Goal: Transaction & Acquisition: Purchase product/service

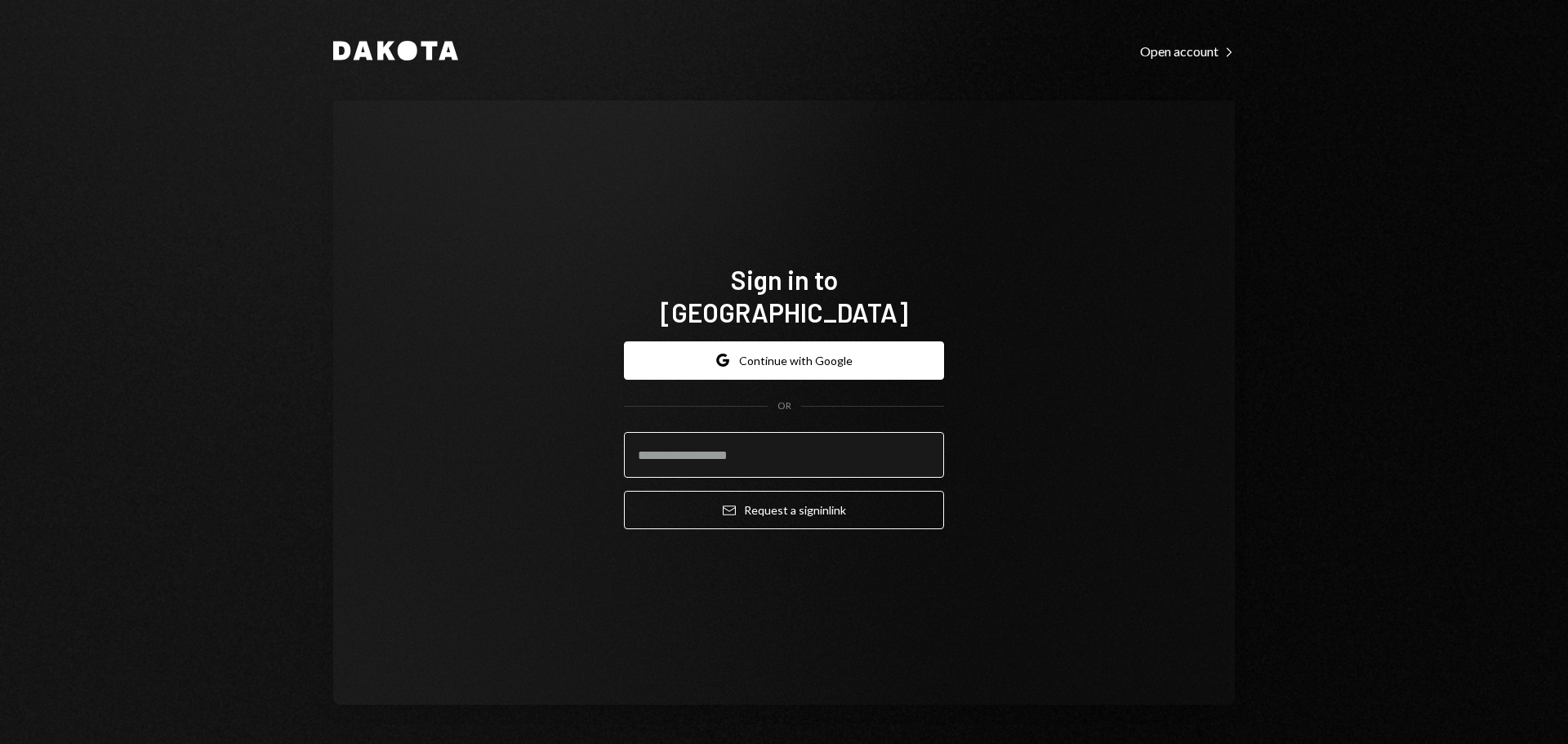
click at [846, 455] on input "email" at bounding box center [783, 454] width 320 height 46
type input "**********"
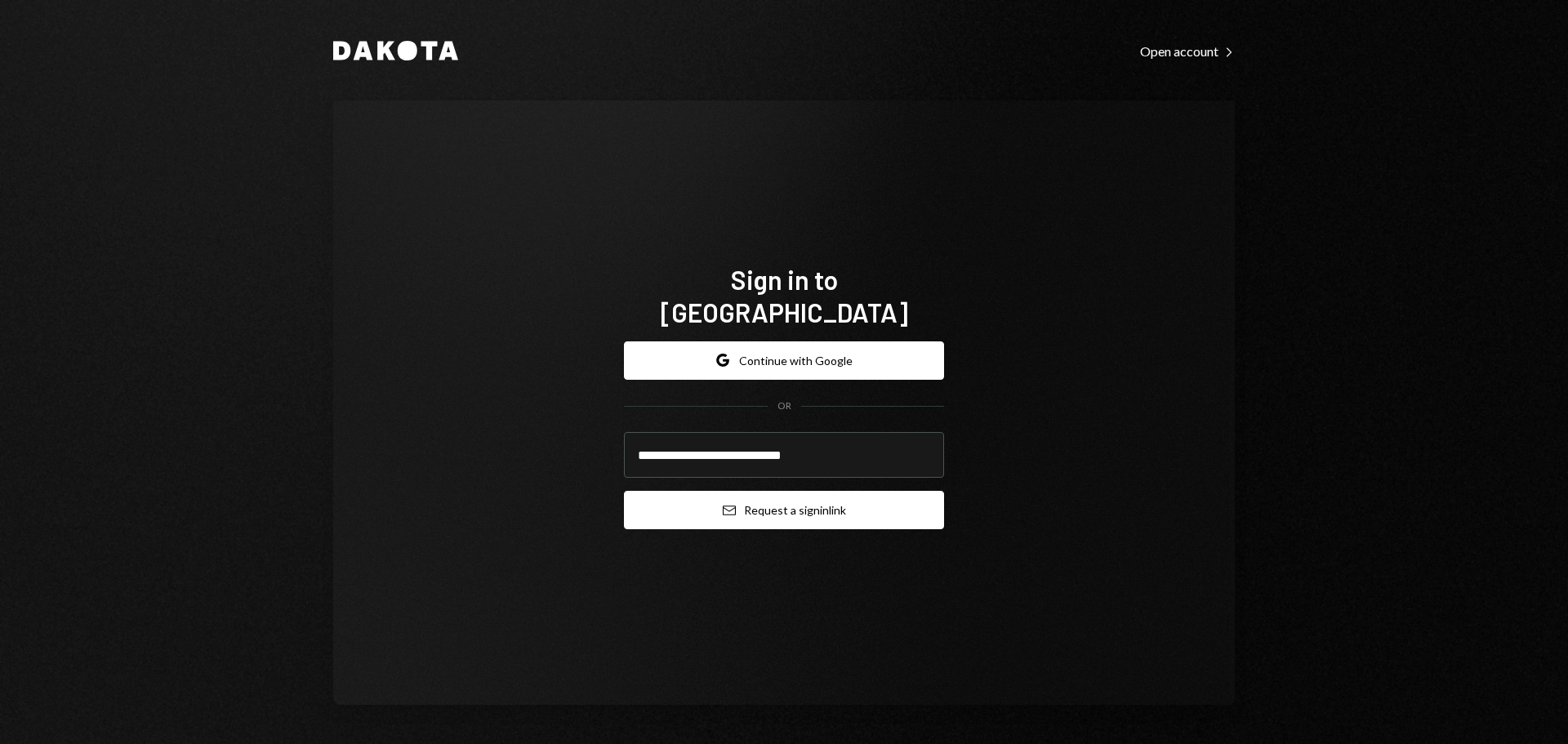
click at [765, 491] on button "Email Request a sign in link" at bounding box center [783, 510] width 320 height 38
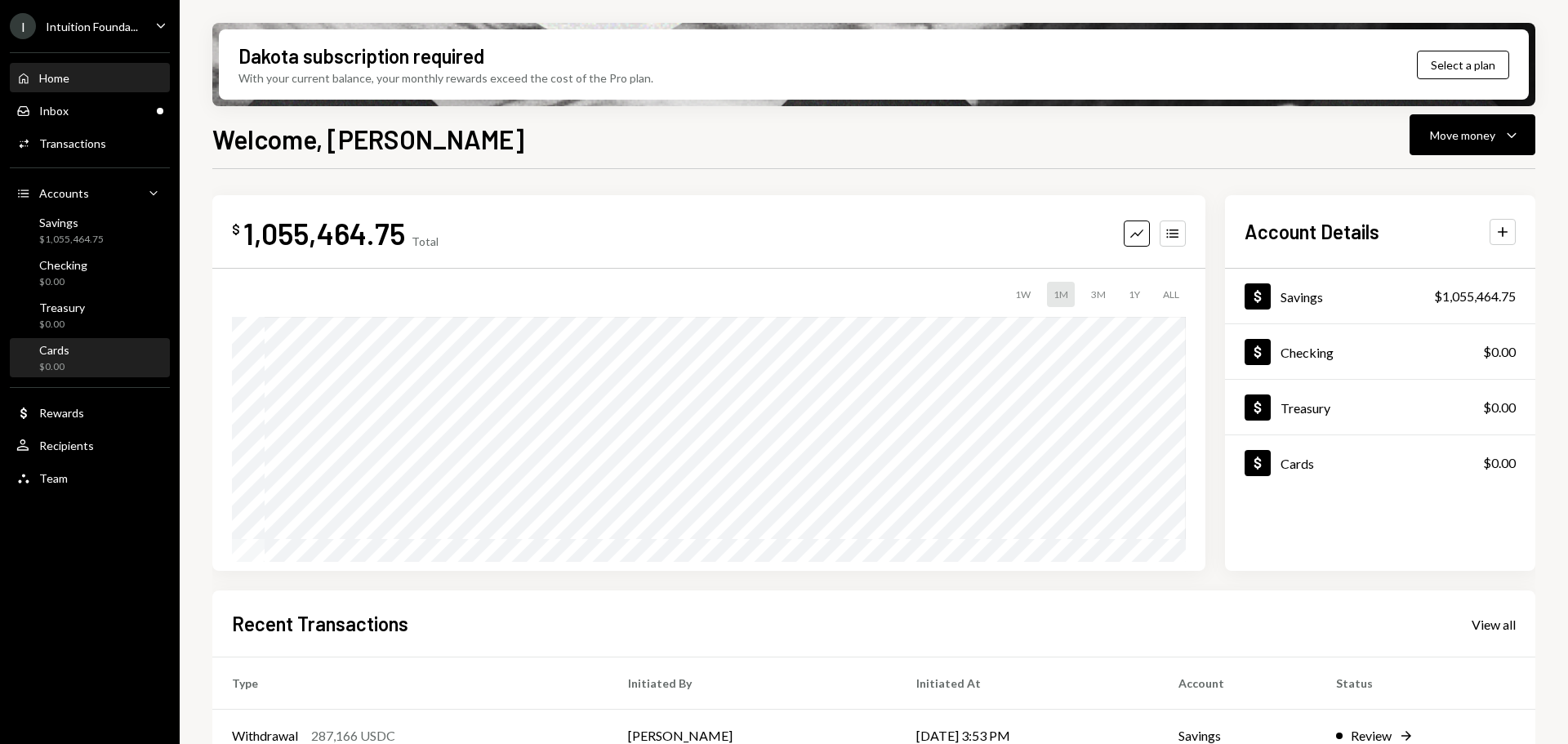
click at [96, 365] on div "Cards $0.00" at bounding box center [90, 359] width 147 height 31
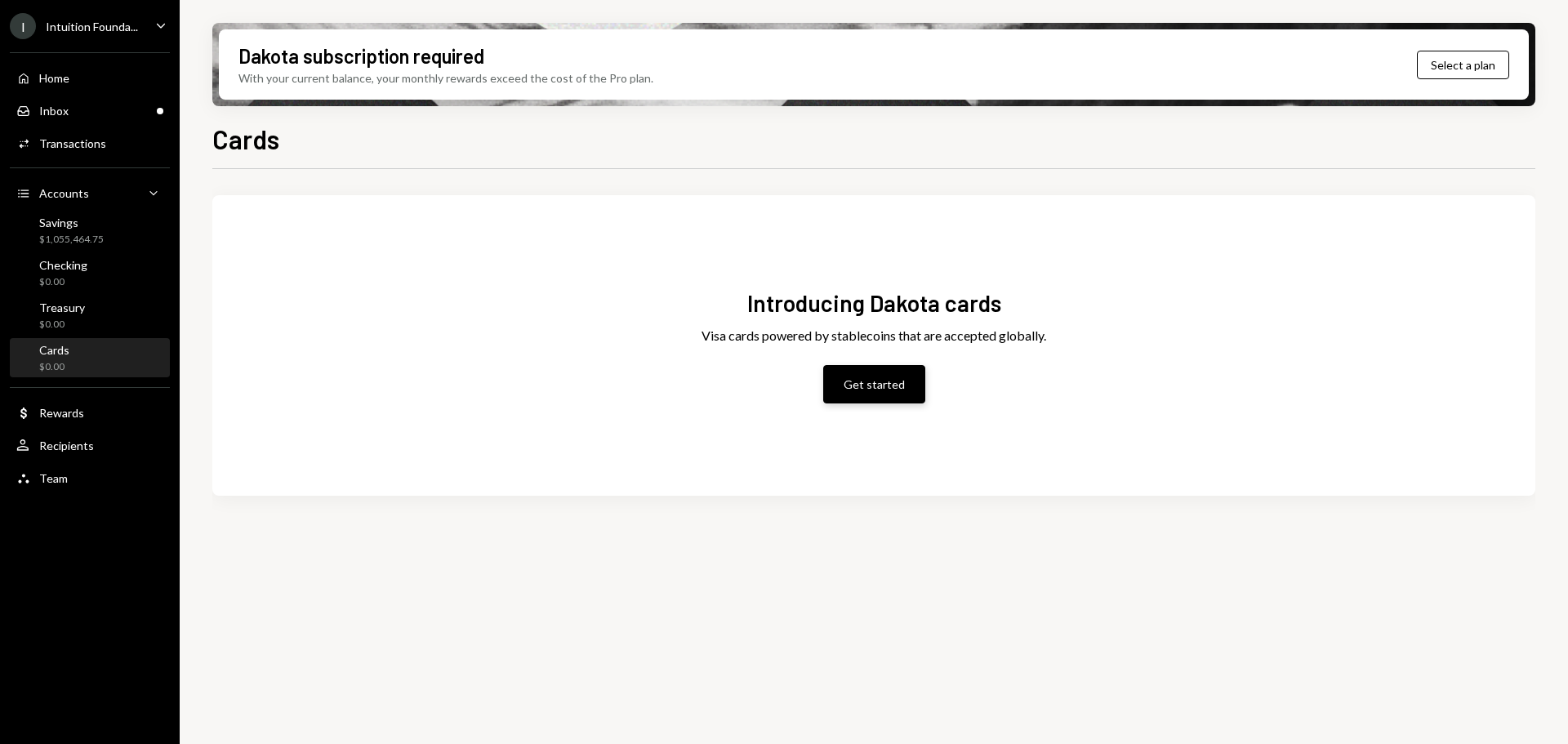
click at [854, 393] on button "Get started" at bounding box center [874, 384] width 102 height 38
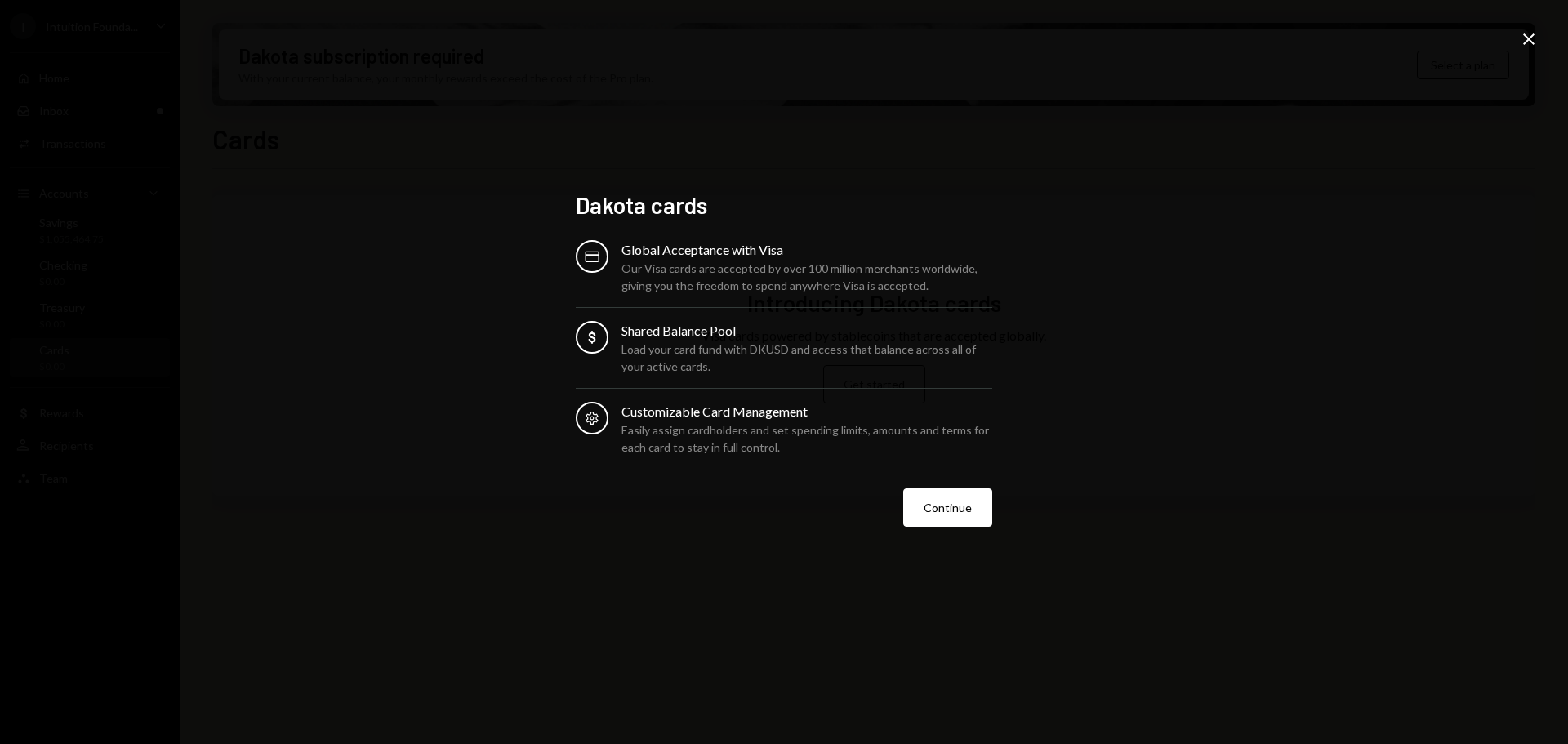
click at [946, 532] on div "Dakota cards Card Global Acceptance with Visa Our Visa cards are accepted by ov…" at bounding box center [784, 372] width 416 height 362
click at [954, 512] on button "Continue" at bounding box center [948, 507] width 89 height 38
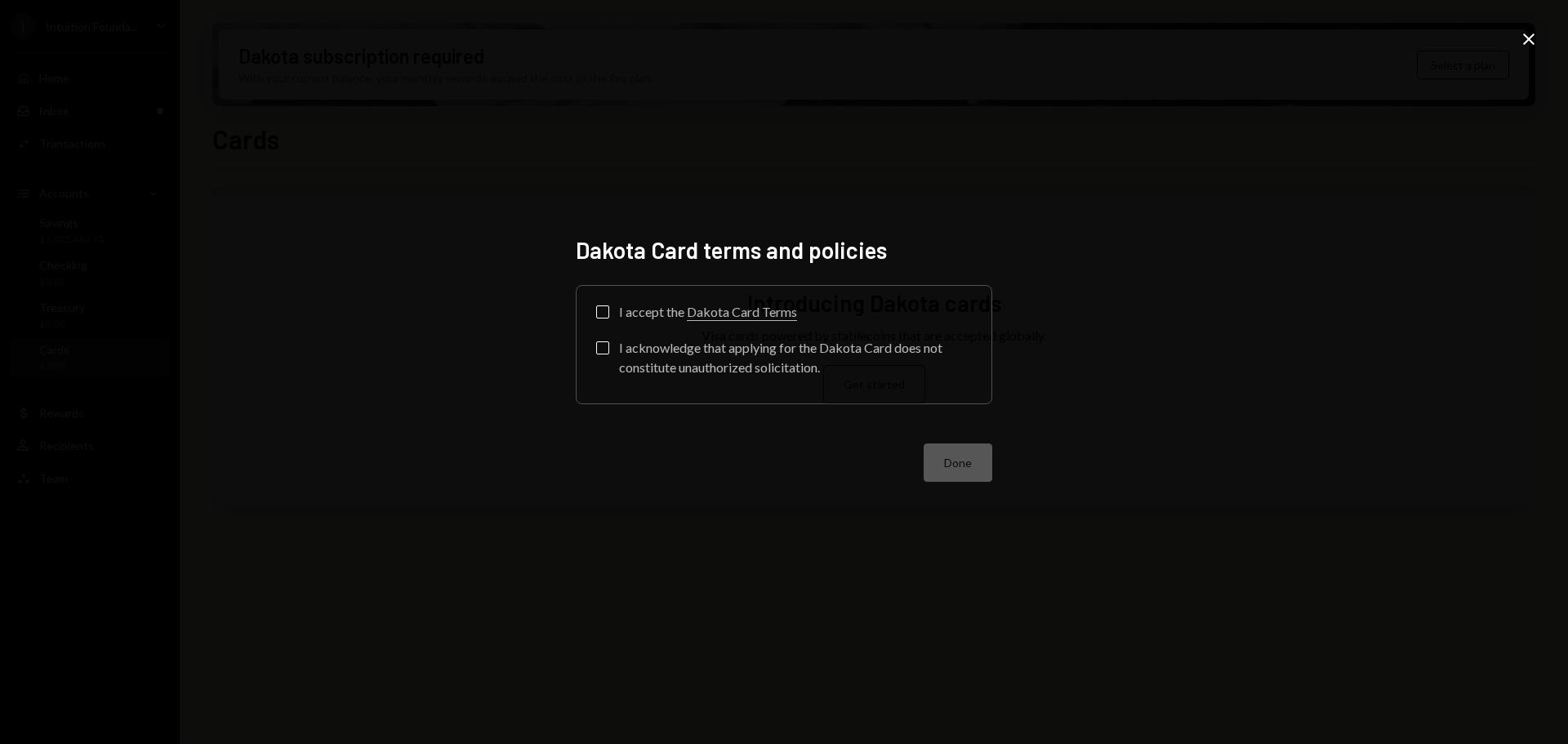
click at [606, 317] on button "I accept the Dakota Card Terms" at bounding box center [602, 311] width 13 height 13
click at [603, 341] on div "Check I accept the Dakota Card Terms I acknowledge that applying for the Dakota…" at bounding box center [783, 344] width 376 height 78
click at [610, 352] on label "I acknowledge that applying for the Dakota Card does not constitute unauthorize…" at bounding box center [783, 359] width 376 height 36
click at [610, 352] on button "I acknowledge that applying for the Dakota Card does not constitute unauthorize…" at bounding box center [602, 348] width 13 height 13
click at [946, 466] on button "Done" at bounding box center [957, 462] width 69 height 38
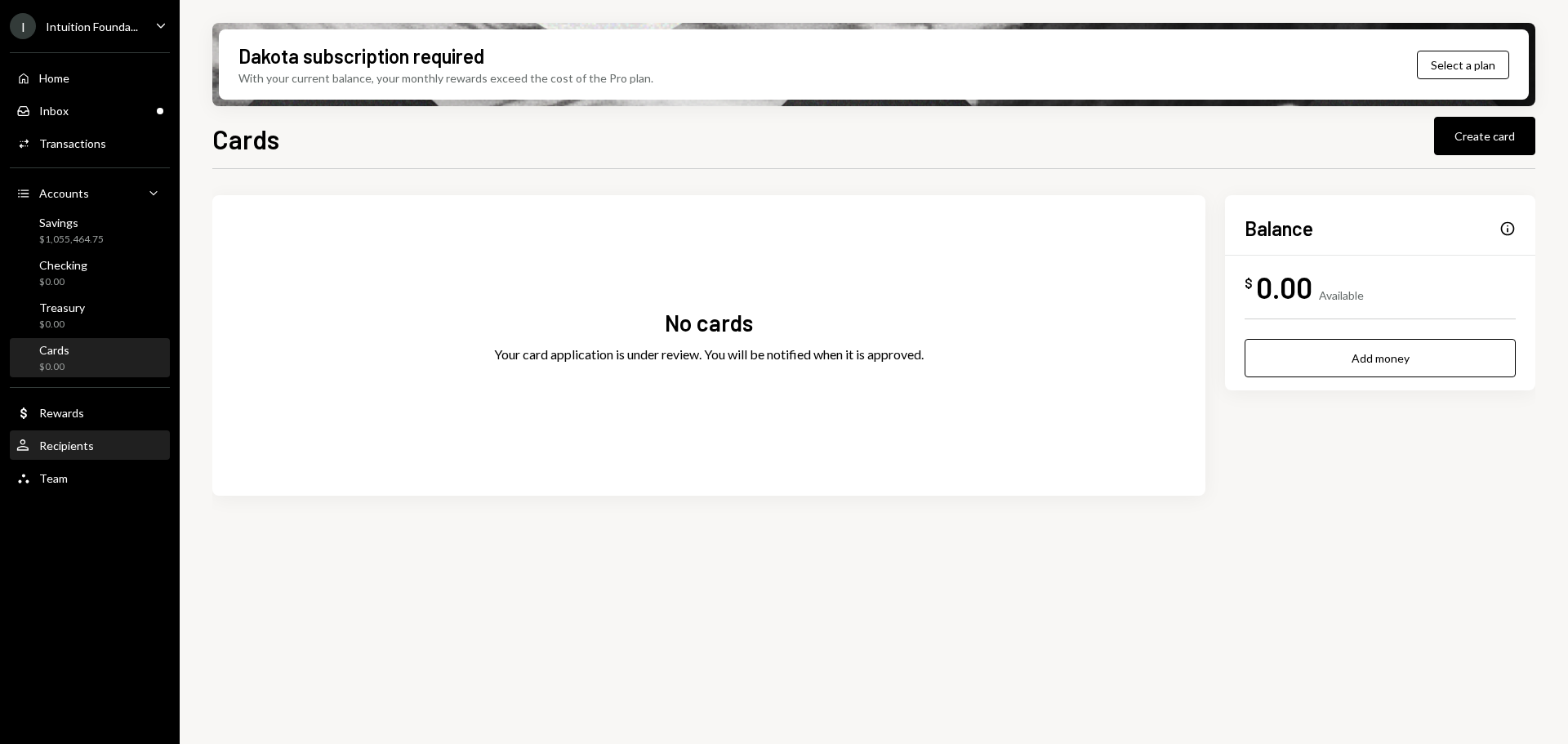
click at [97, 441] on div "User Recipients" at bounding box center [90, 446] width 147 height 15
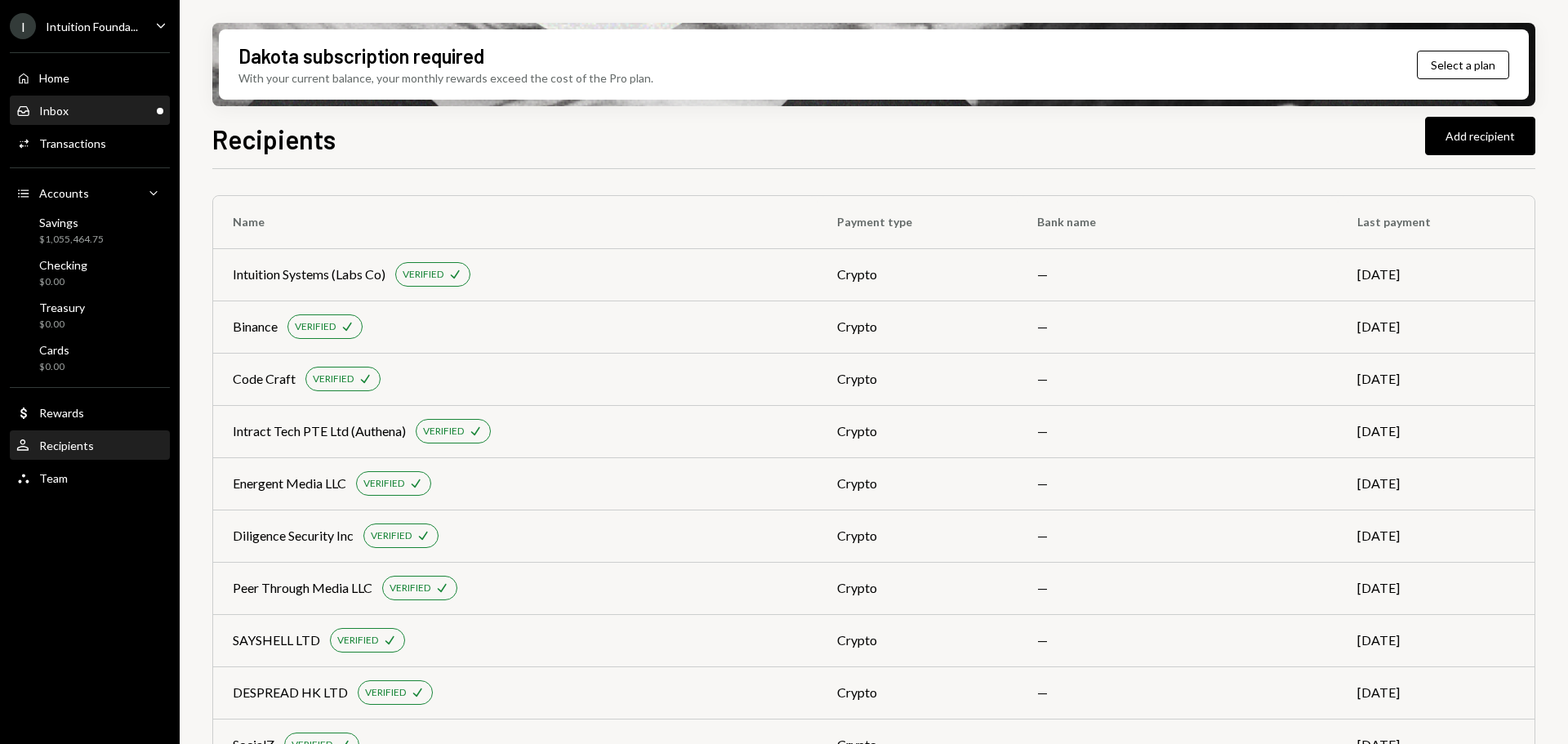
click at [59, 121] on div "Inbox Inbox" at bounding box center [90, 111] width 147 height 28
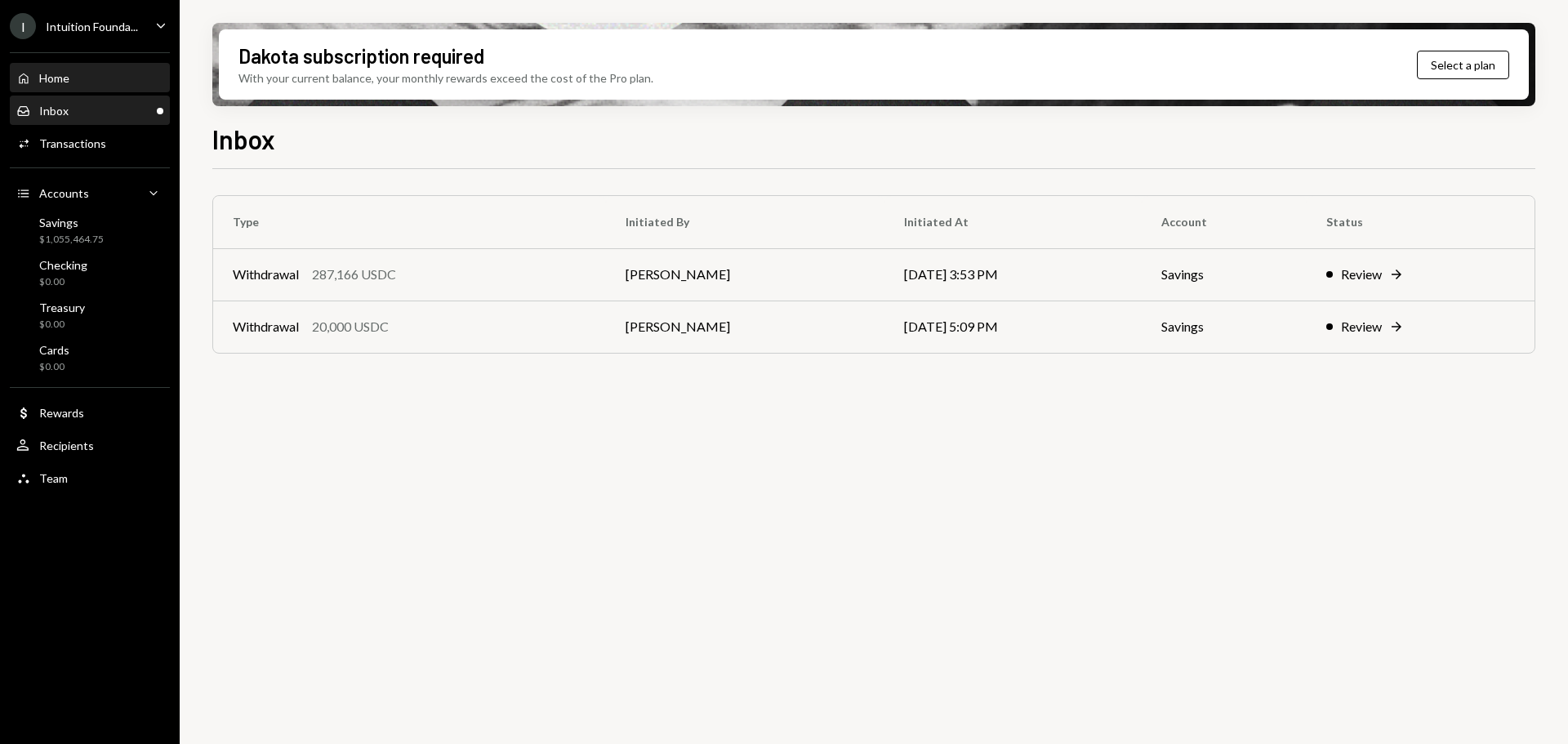
click at [116, 87] on div "Home Home" at bounding box center [90, 78] width 147 height 28
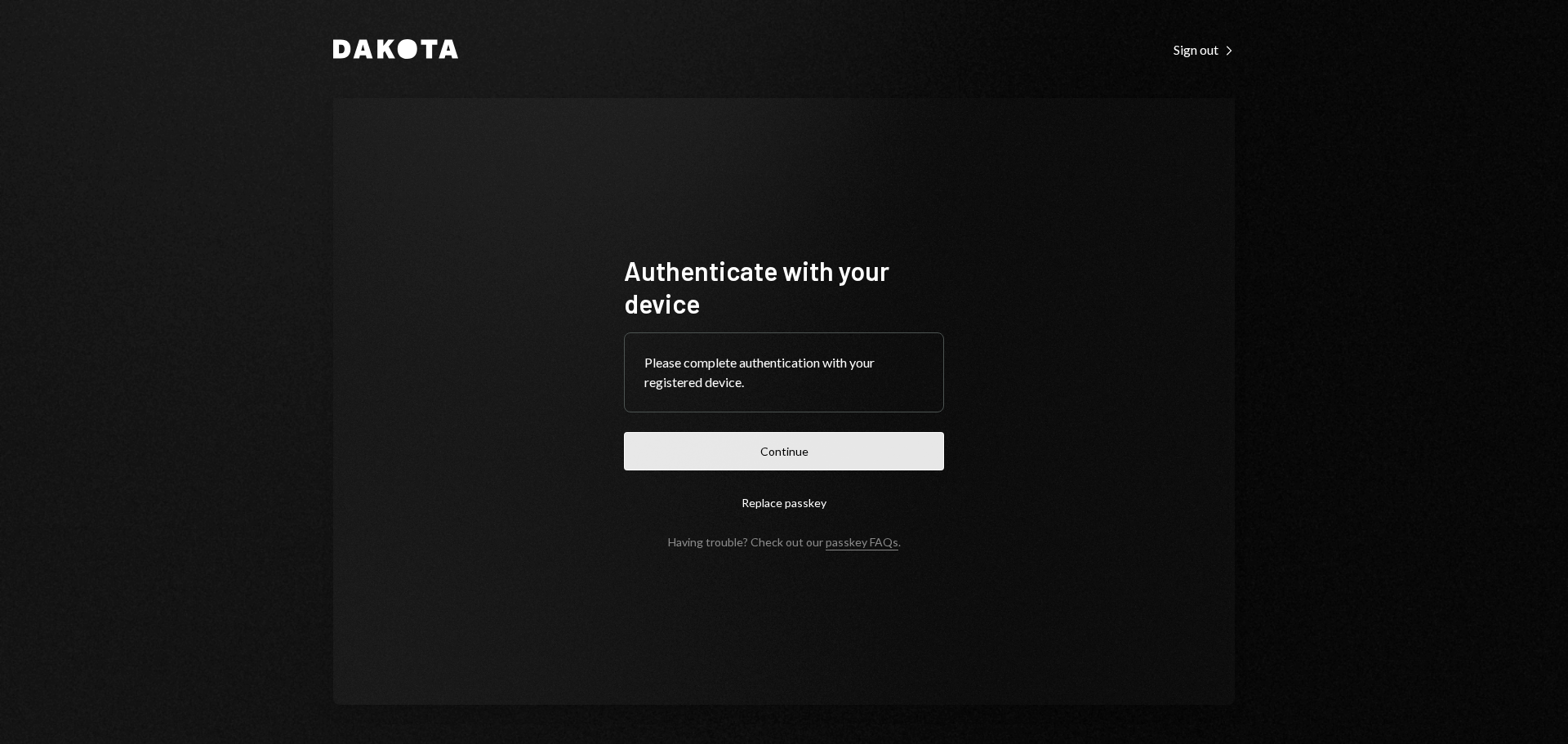
click at [840, 442] on button "Continue" at bounding box center [783, 451] width 320 height 38
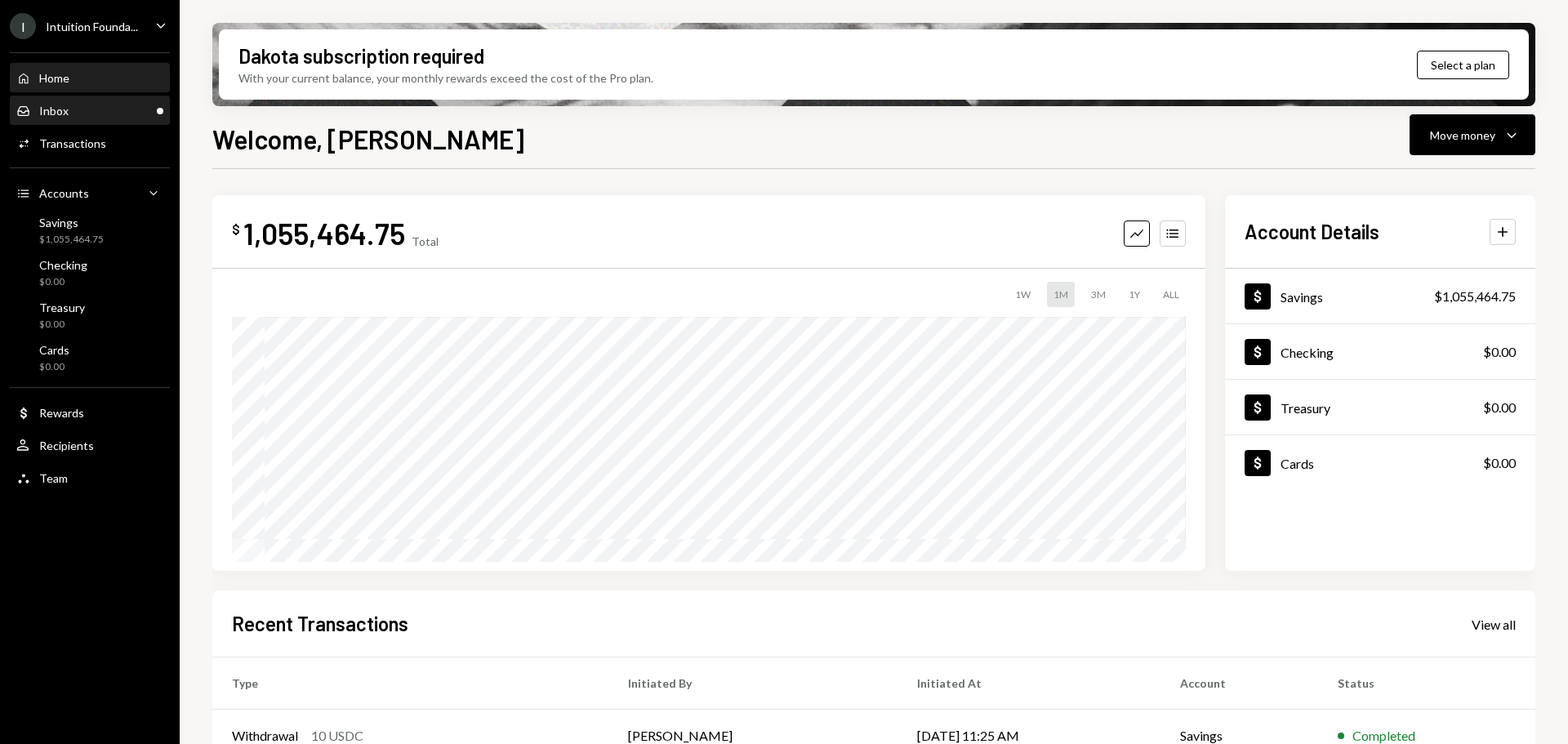
click at [89, 110] on div "Inbox Inbox" at bounding box center [90, 111] width 147 height 15
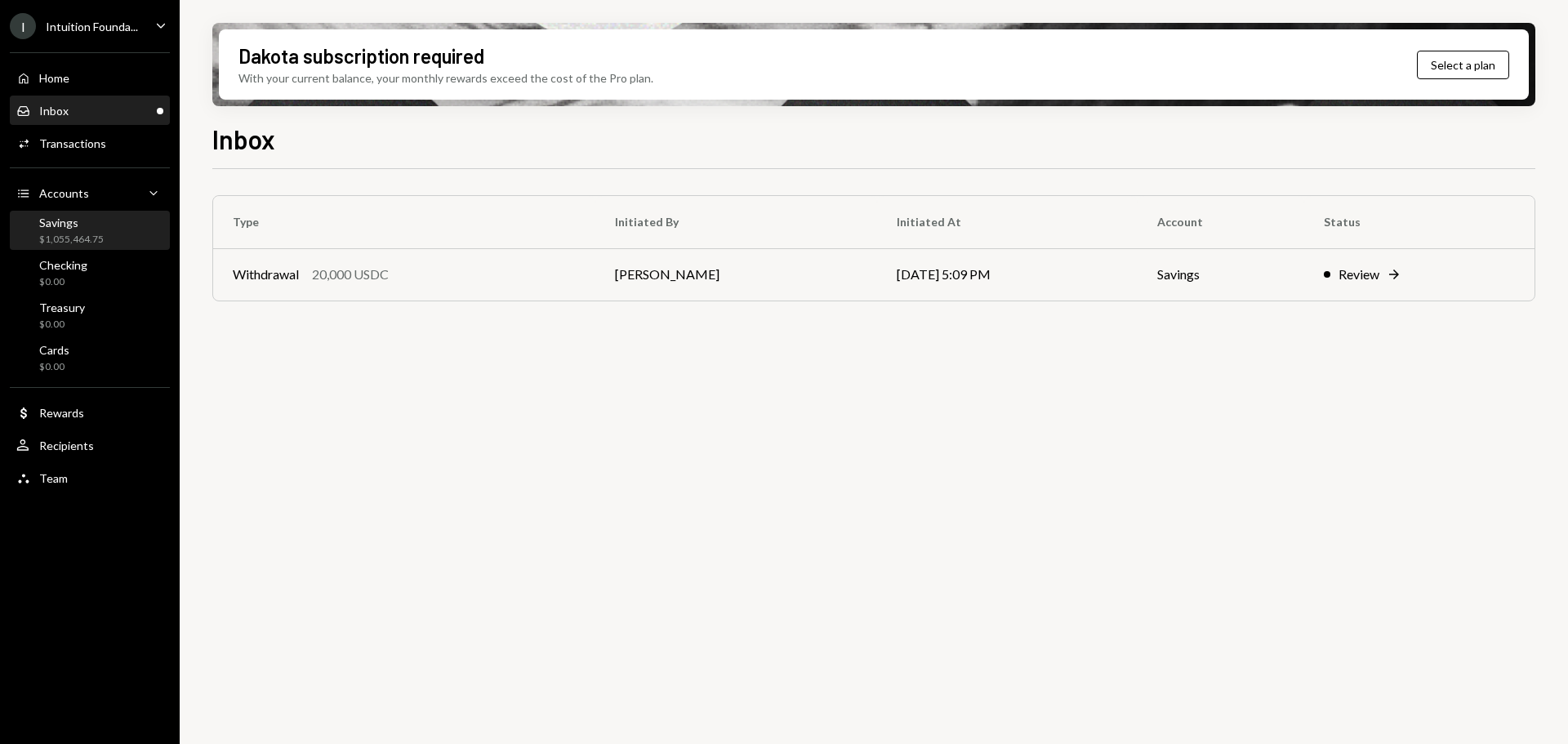
click at [82, 232] on div "$1,055,464.75" at bounding box center [71, 239] width 64 height 14
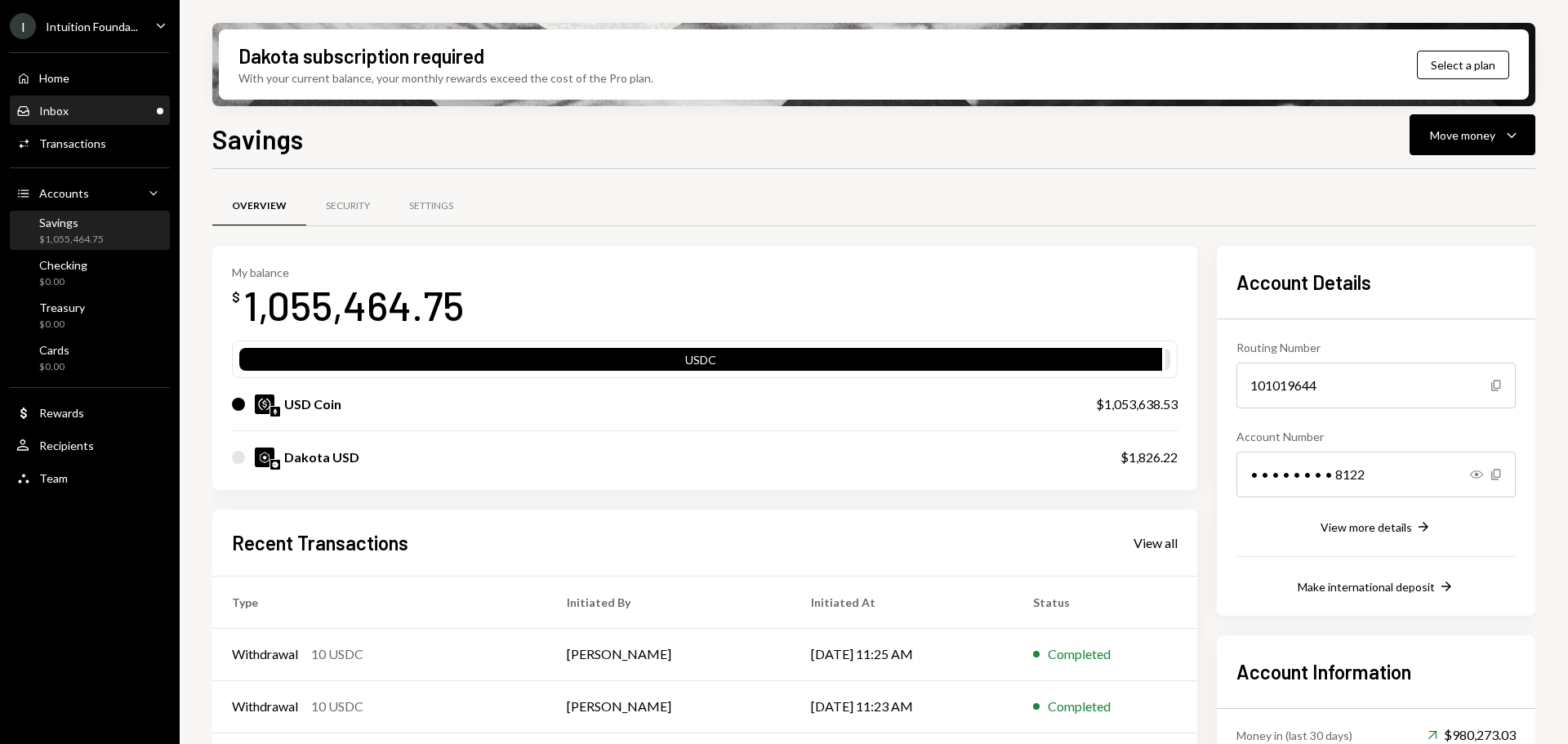
click at [65, 108] on div "Inbox" at bounding box center [54, 111] width 29 height 14
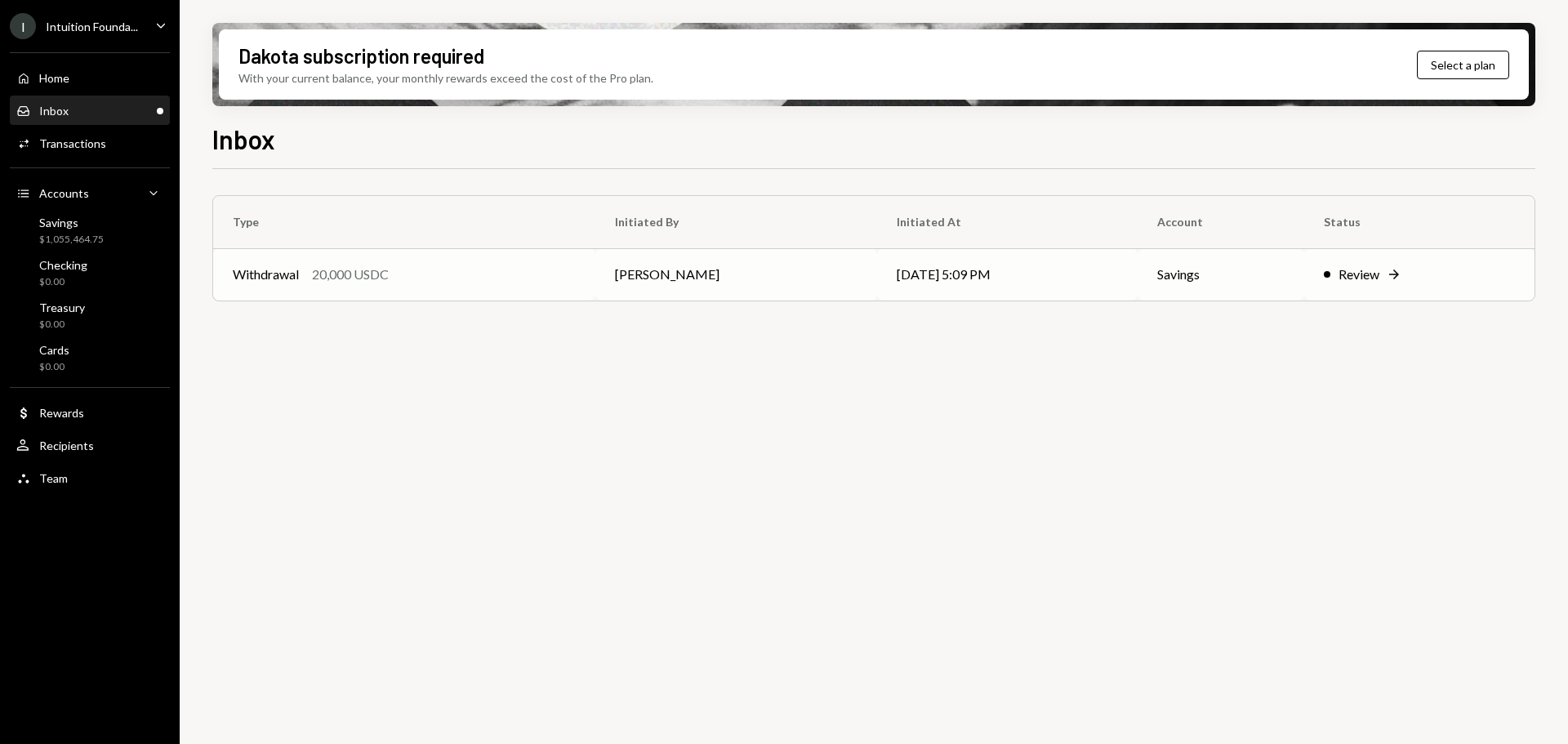
click at [408, 280] on div "Withdrawal 20,000 USDC" at bounding box center [404, 274] width 343 height 20
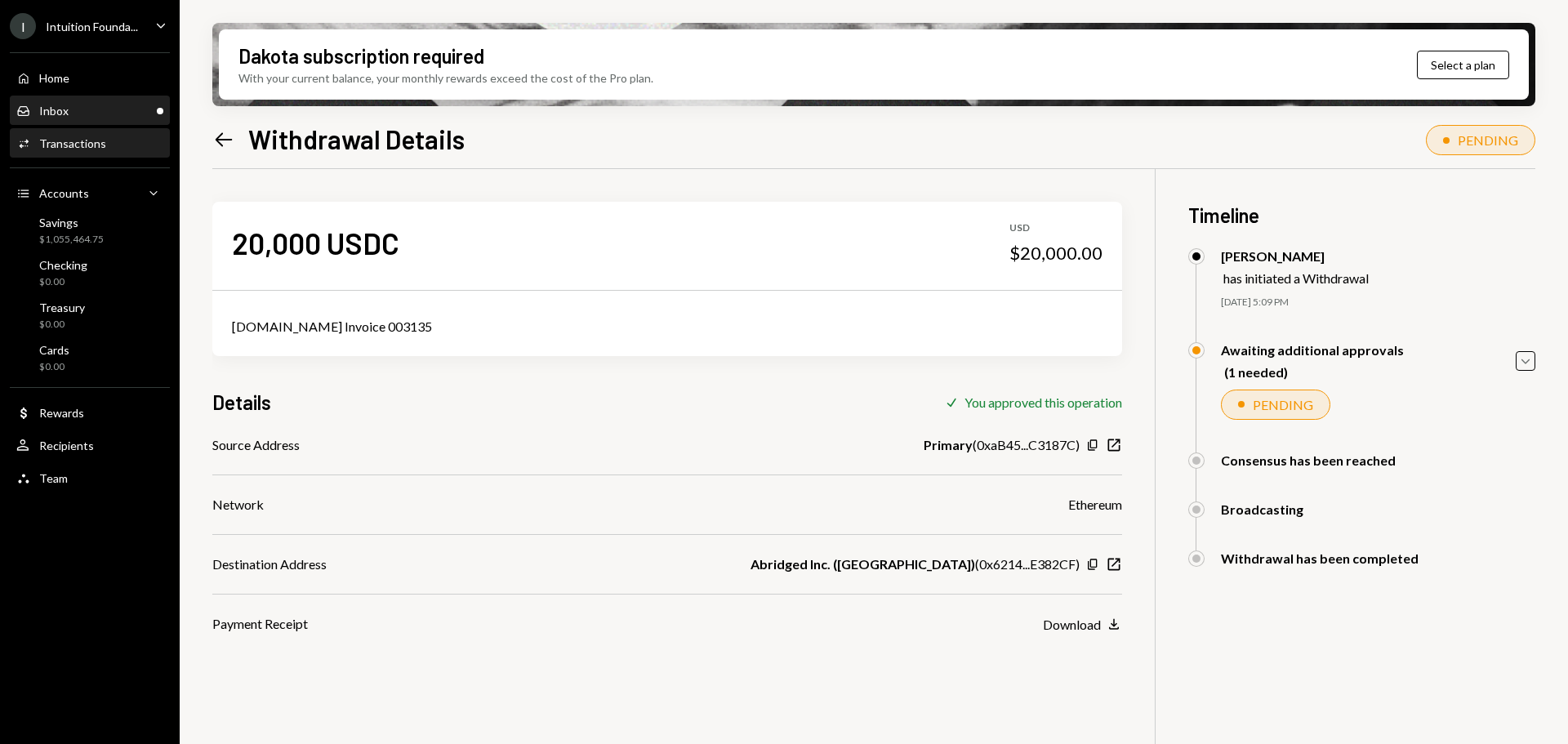
click at [122, 105] on div "Inbox Inbox" at bounding box center [90, 111] width 147 height 15
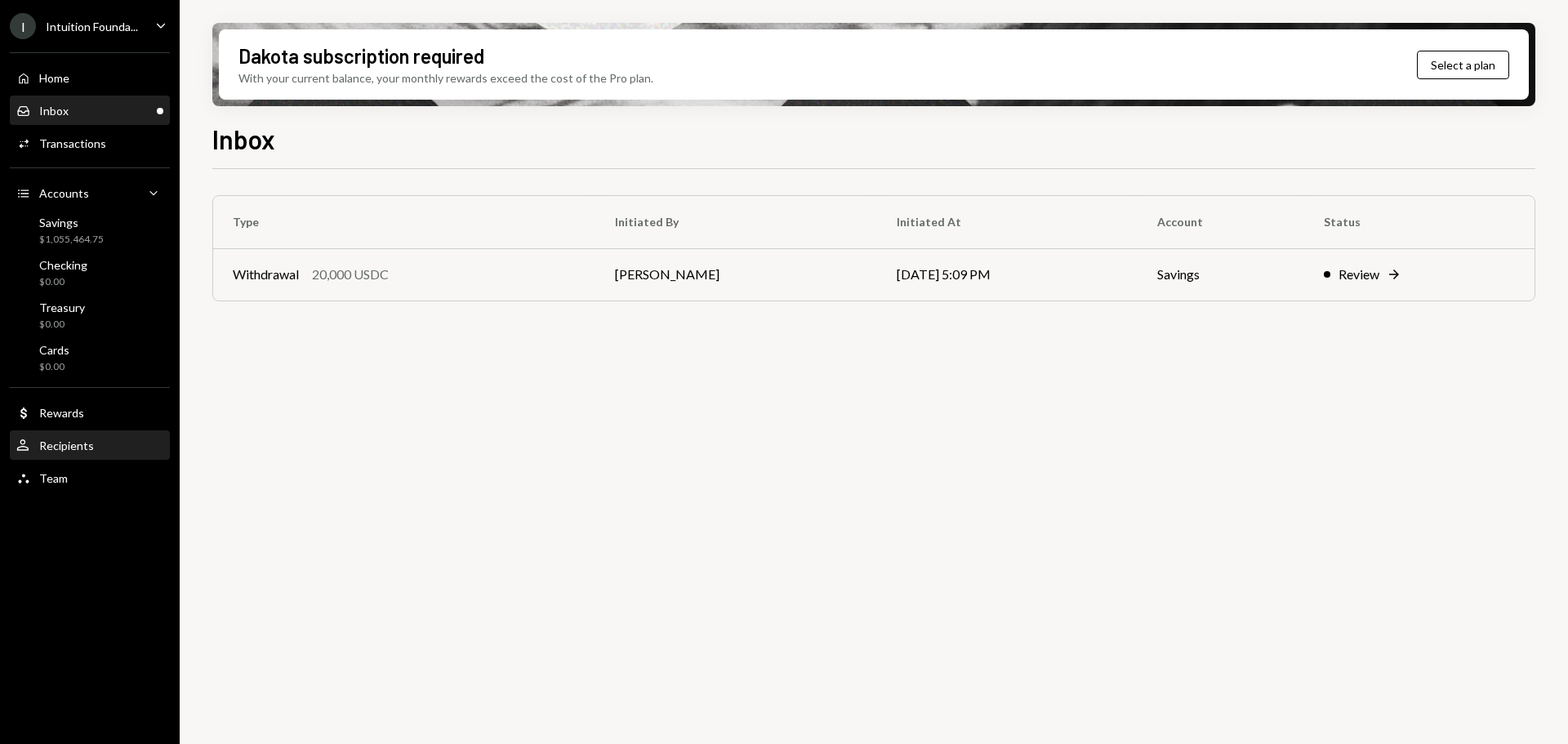
click at [134, 443] on div "User Recipients" at bounding box center [90, 446] width 147 height 15
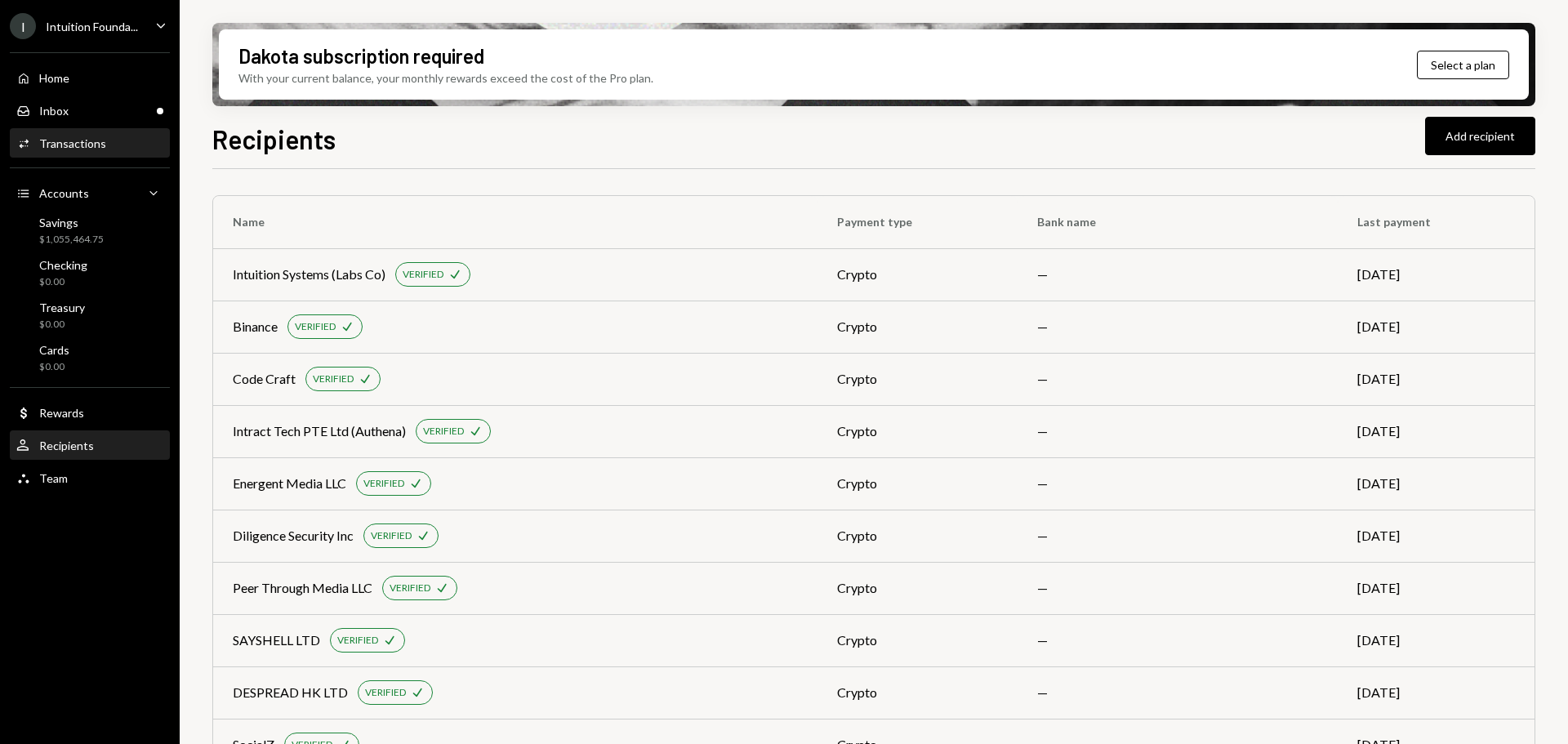
click at [81, 146] on div "Transactions" at bounding box center [72, 143] width 67 height 14
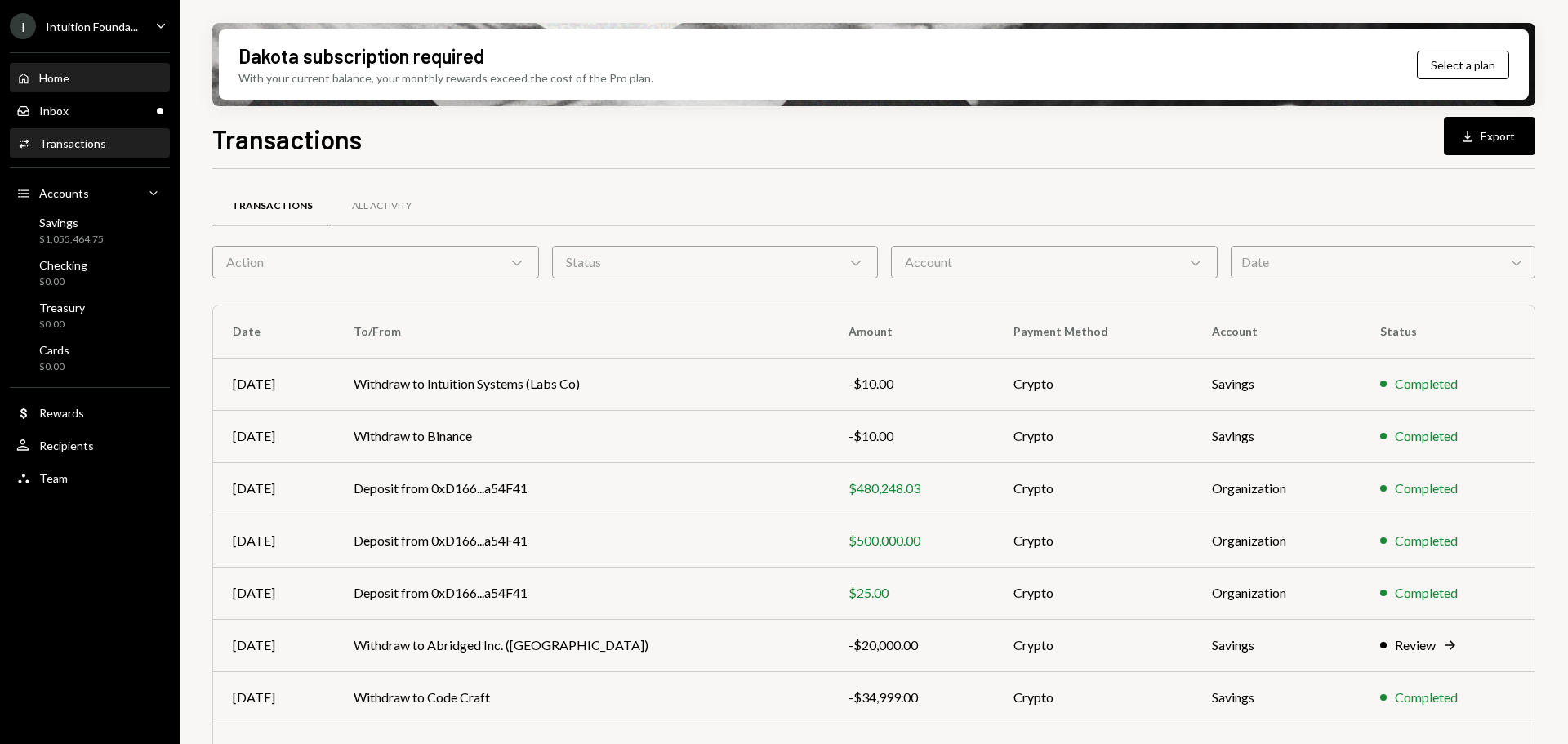
click at [73, 83] on div "Home Home" at bounding box center [90, 78] width 147 height 15
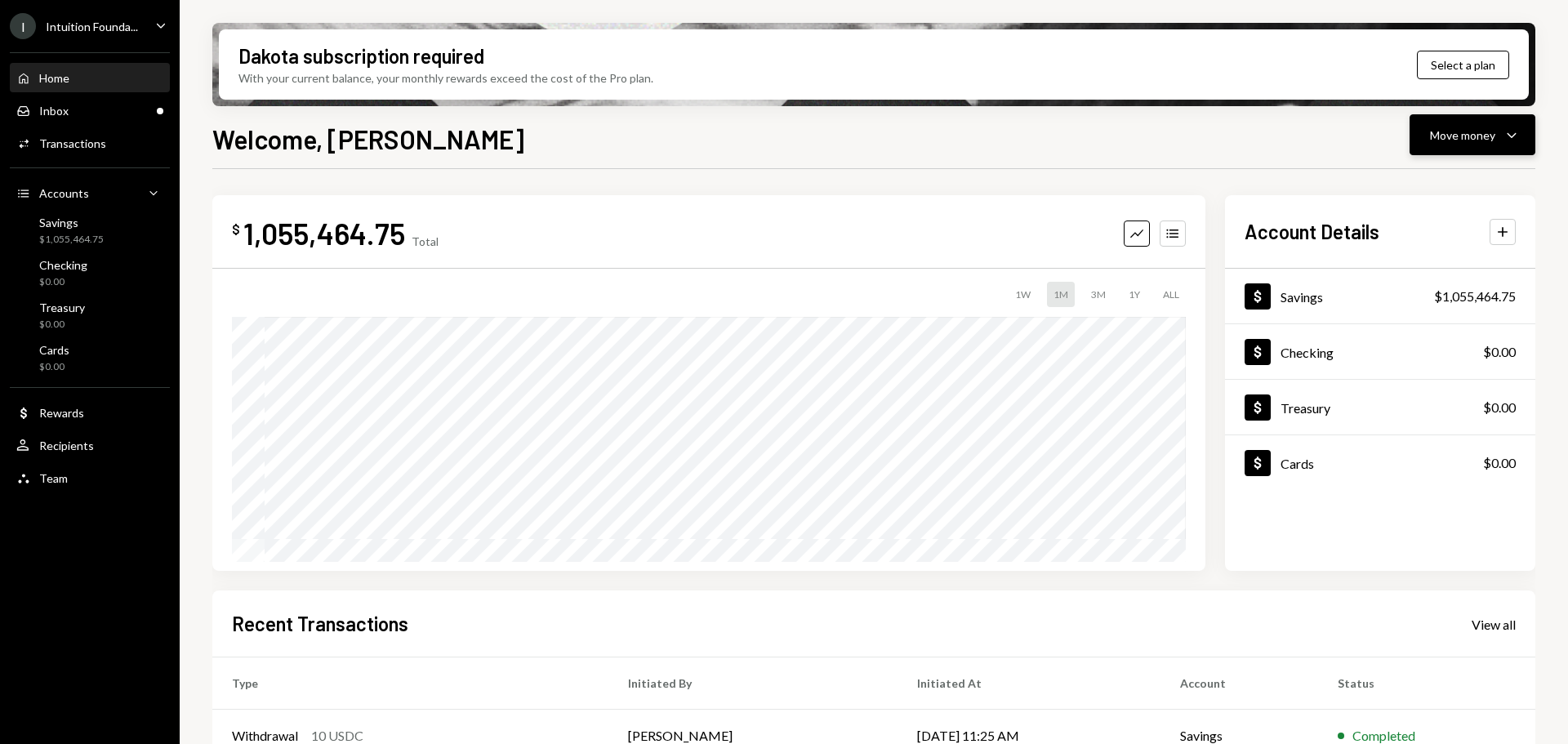
click at [1457, 152] on button "Move money Caret Down" at bounding box center [1472, 134] width 126 height 41
click at [1409, 186] on div "Send" at bounding box center [1459, 184] width 119 height 17
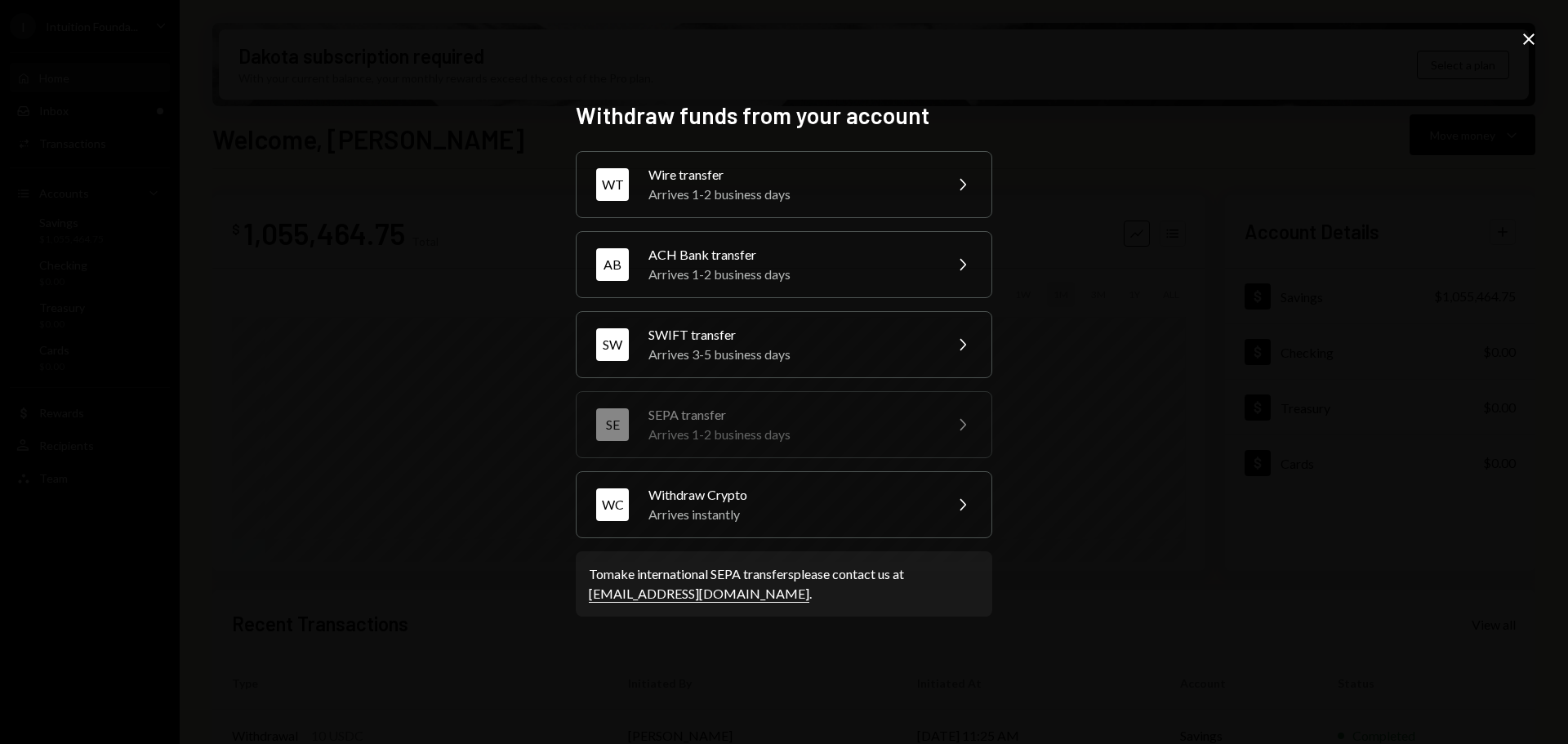
click at [797, 182] on div "Wire transfer" at bounding box center [791, 174] width 284 height 20
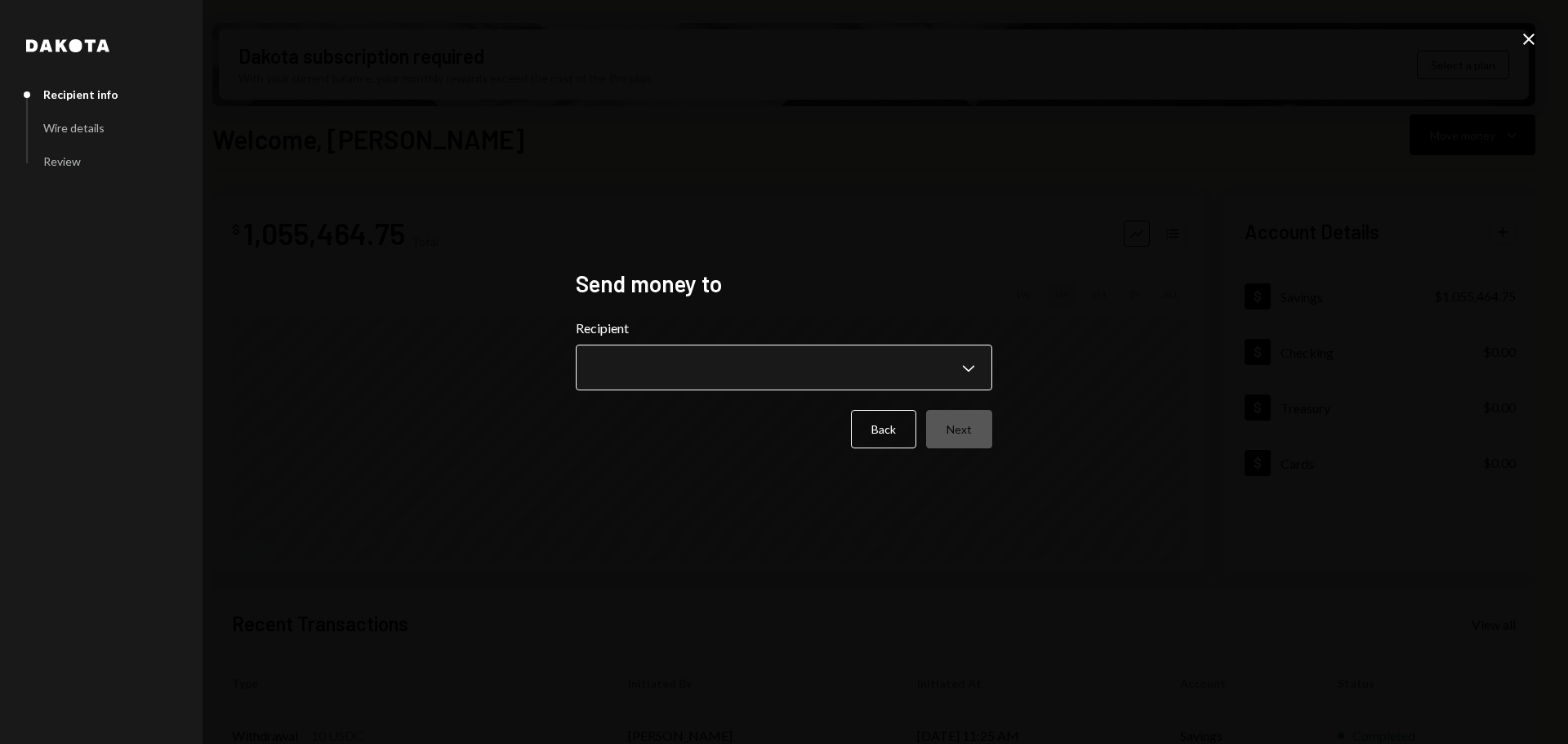
click at [764, 356] on body "I Intuition Founda... Caret Down Home Home Inbox Inbox Activities Transactions …" at bounding box center [784, 372] width 1568 height 744
click at [684, 163] on div "**********" at bounding box center [784, 372] width 1568 height 744
click at [862, 431] on button "Back" at bounding box center [883, 429] width 65 height 38
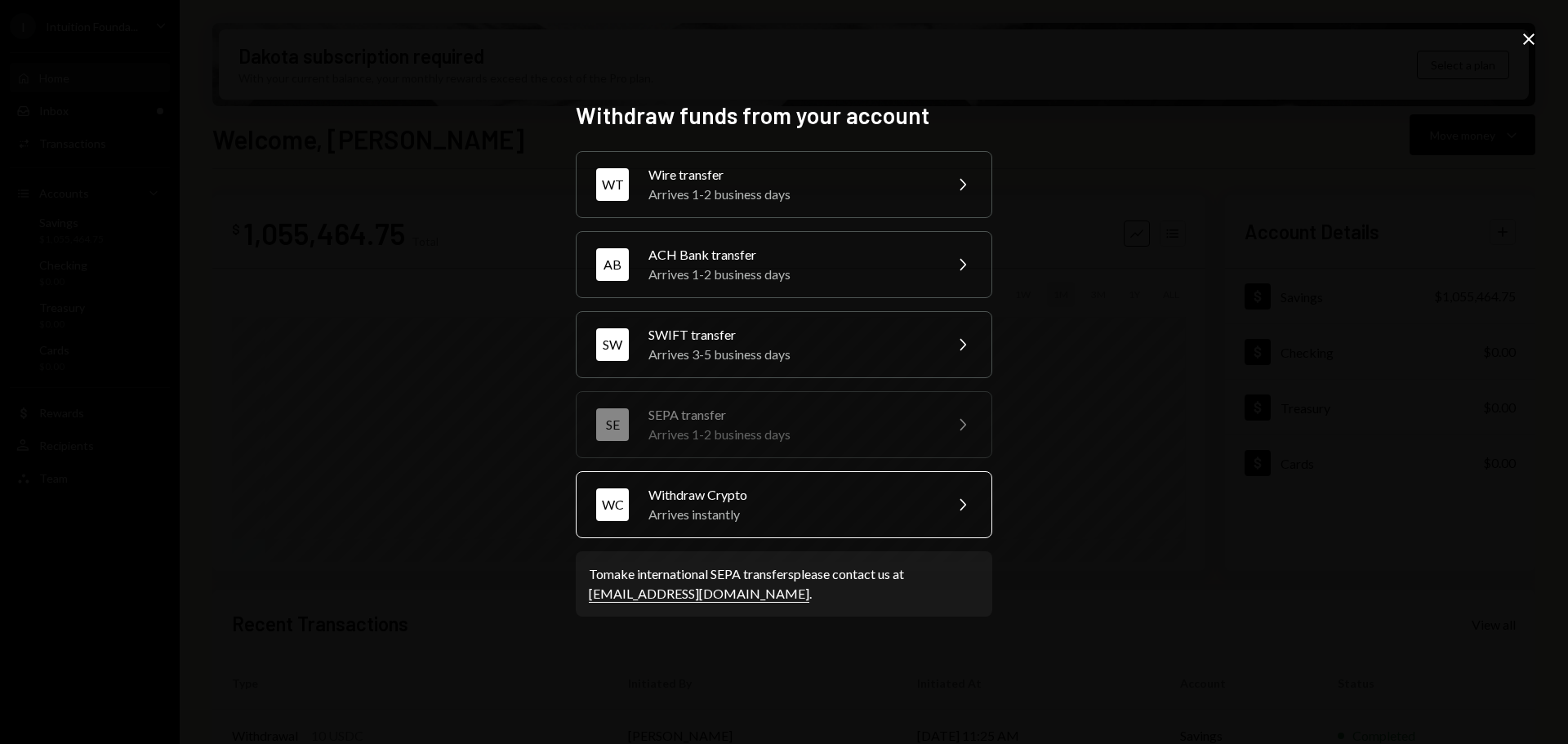
click at [715, 519] on div "Arrives instantly" at bounding box center [791, 514] width 284 height 20
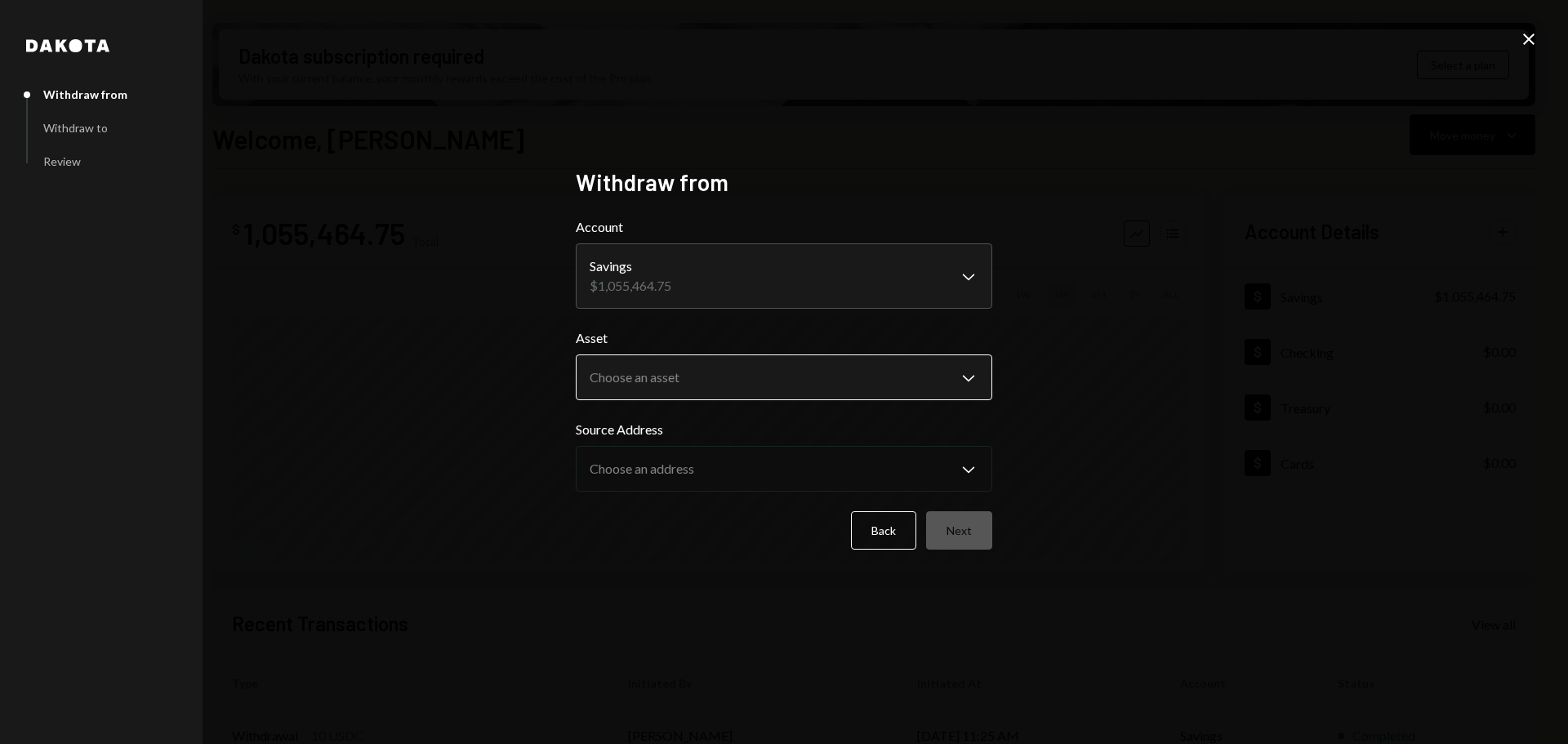
click at [653, 381] on body "I Intuition Founda... Caret Down Home Home Inbox Inbox Activities Transactions …" at bounding box center [784, 372] width 1568 height 744
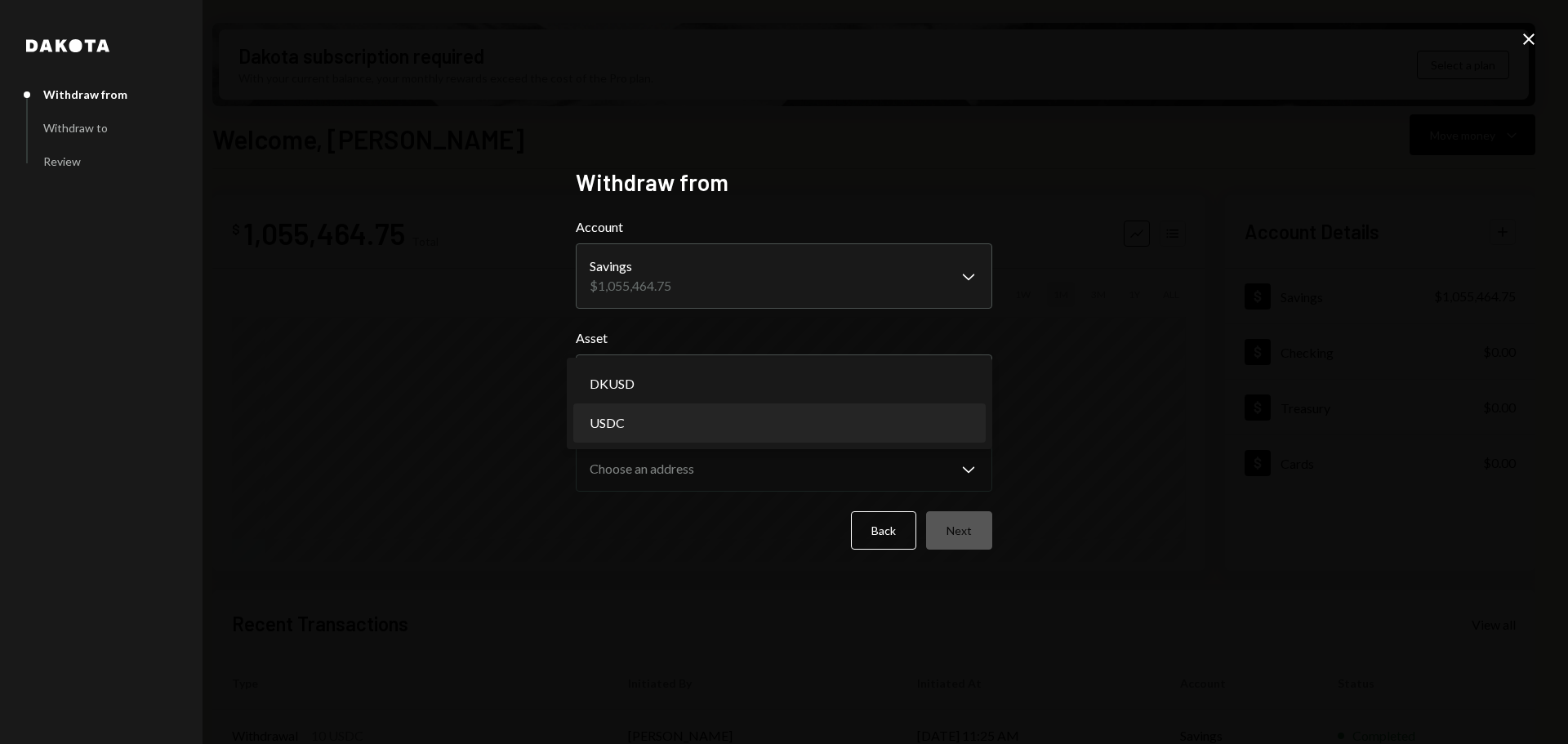
select select "****"
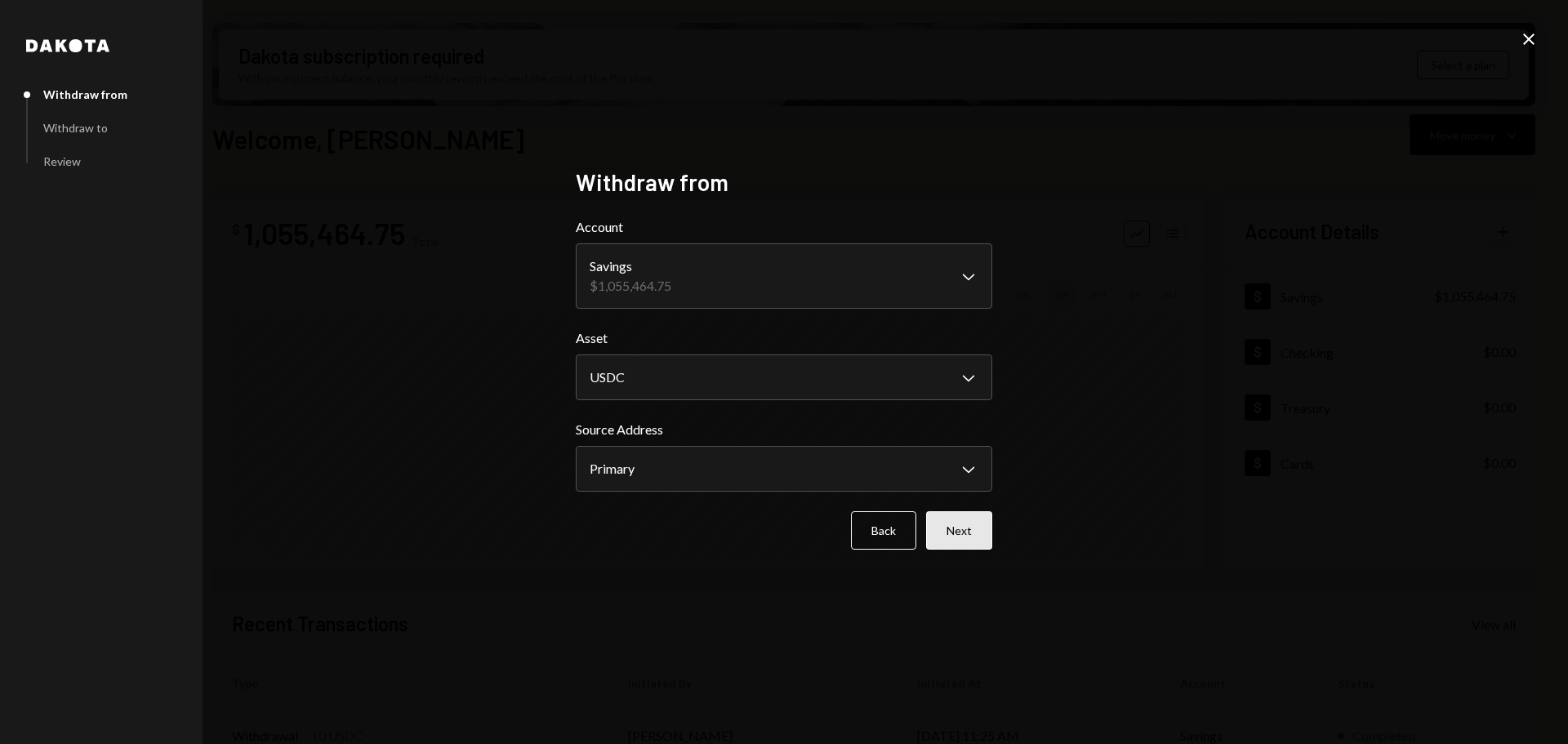
click at [929, 521] on div "Back Next" at bounding box center [784, 531] width 416 height 38
click at [938, 526] on button "Next" at bounding box center [959, 531] width 66 height 38
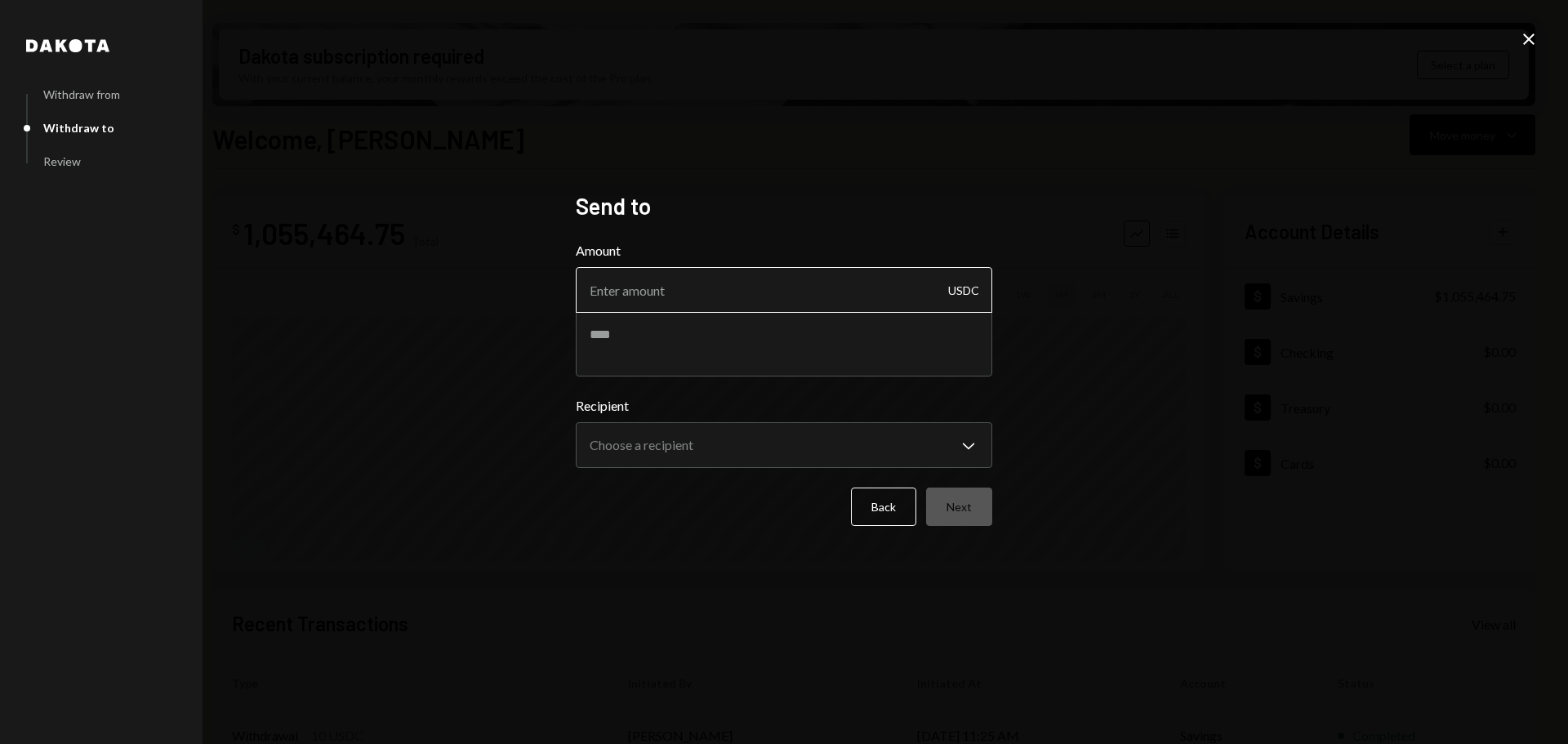
click at [722, 301] on input "Amount" at bounding box center [784, 290] width 416 height 46
type input "287166"
click at [638, 320] on textarea at bounding box center [784, 343] width 416 height 65
click at [655, 338] on textarea "**********" at bounding box center [784, 343] width 416 height 65
type textarea "**********"
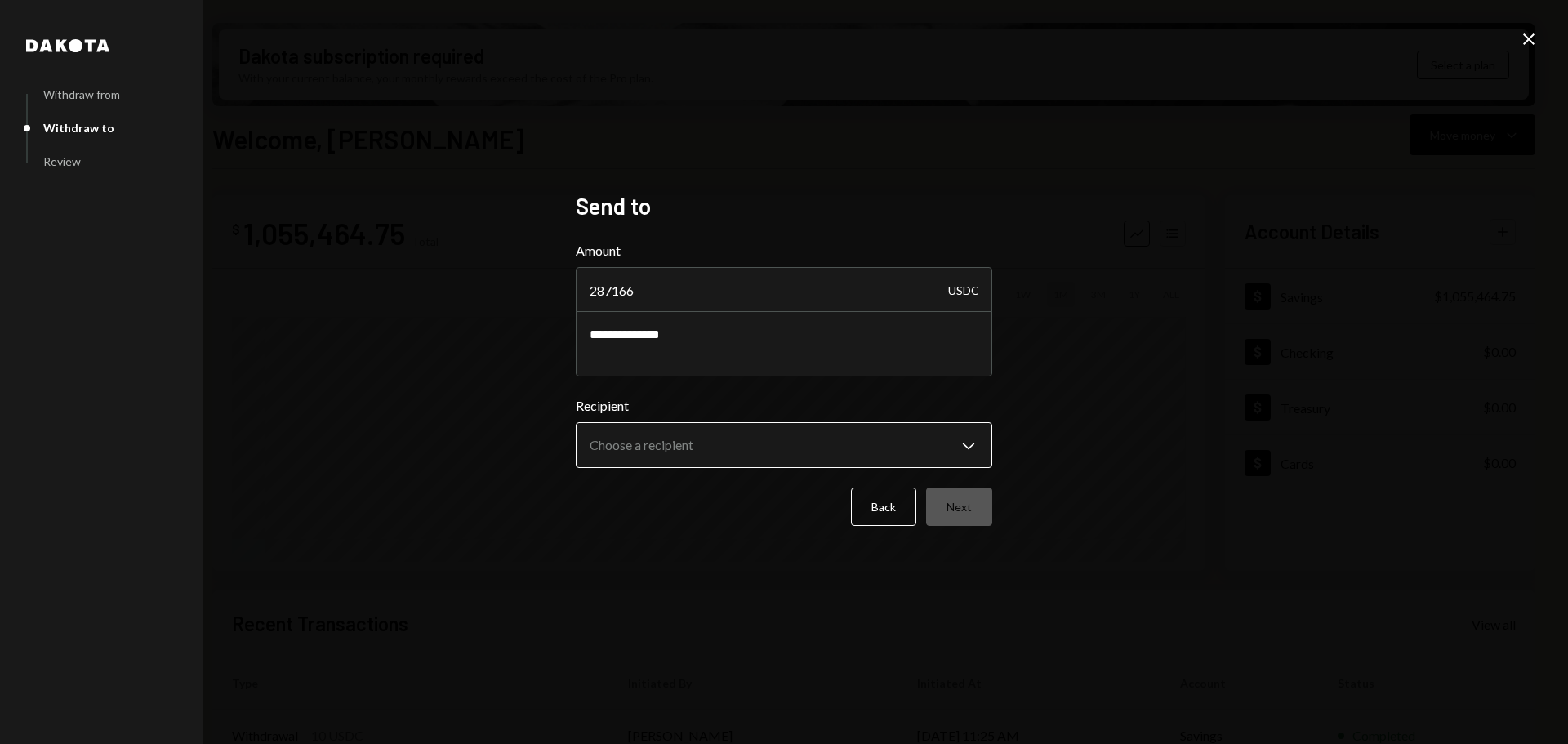
click at [734, 438] on body "I Intuition Founda... Caret Down Home Home Inbox Inbox Activities Transactions …" at bounding box center [784, 372] width 1568 height 744
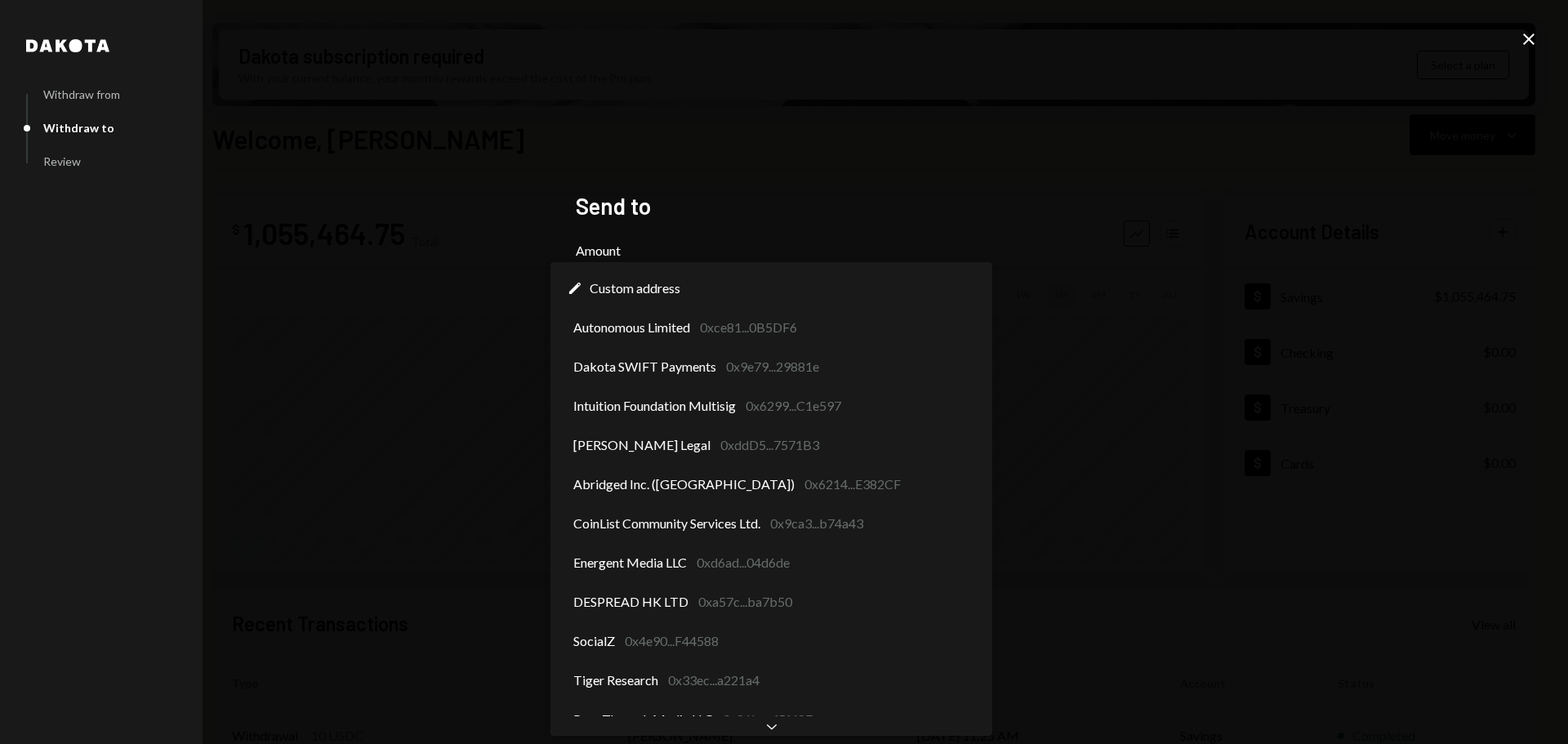
click at [1250, 438] on div "**********" at bounding box center [784, 372] width 1568 height 744
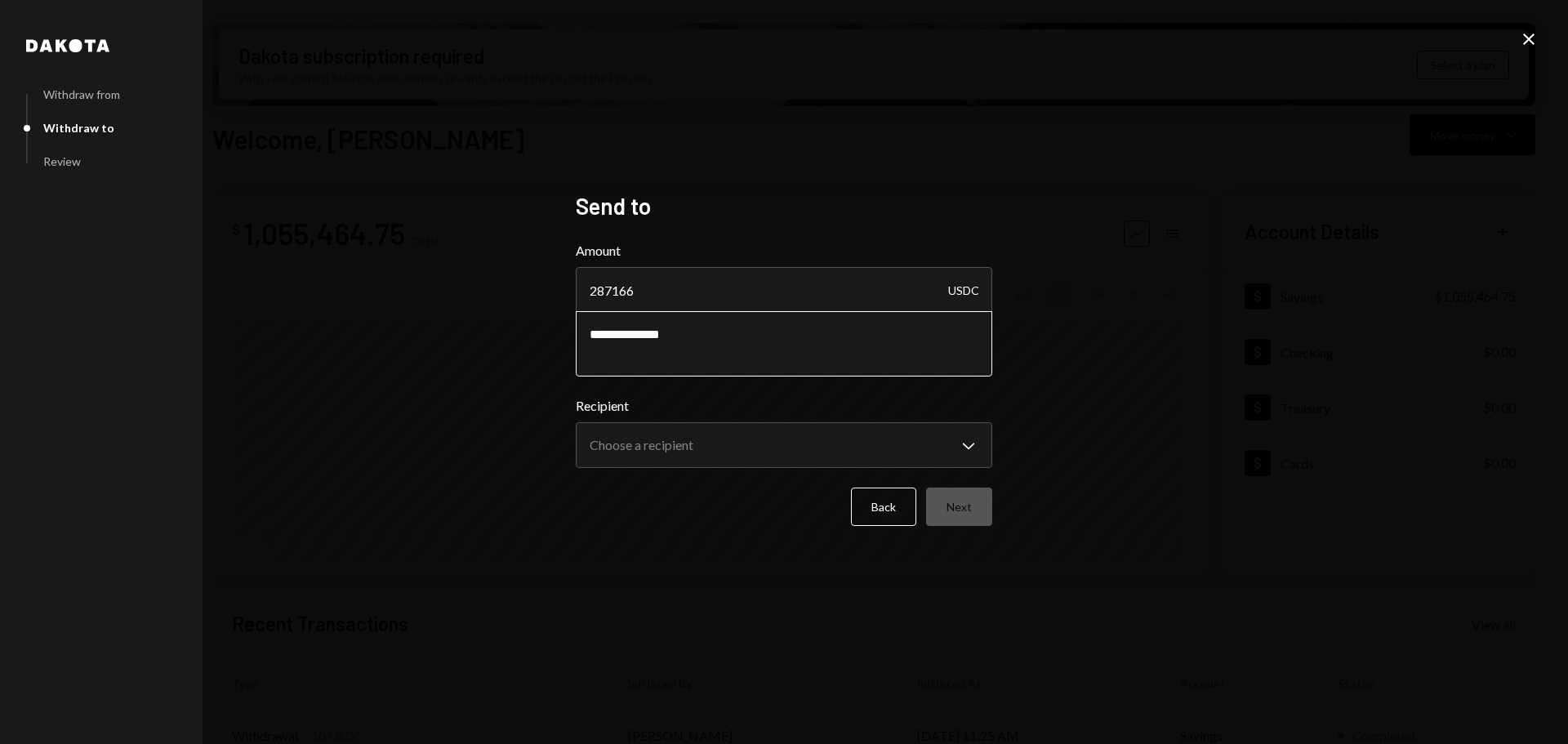
click at [653, 337] on textarea "**********" at bounding box center [784, 343] width 416 height 65
click at [761, 447] on body "I Intuition Founda... Caret Down Home Home Inbox Inbox Activities Transactions …" at bounding box center [784, 372] width 1568 height 744
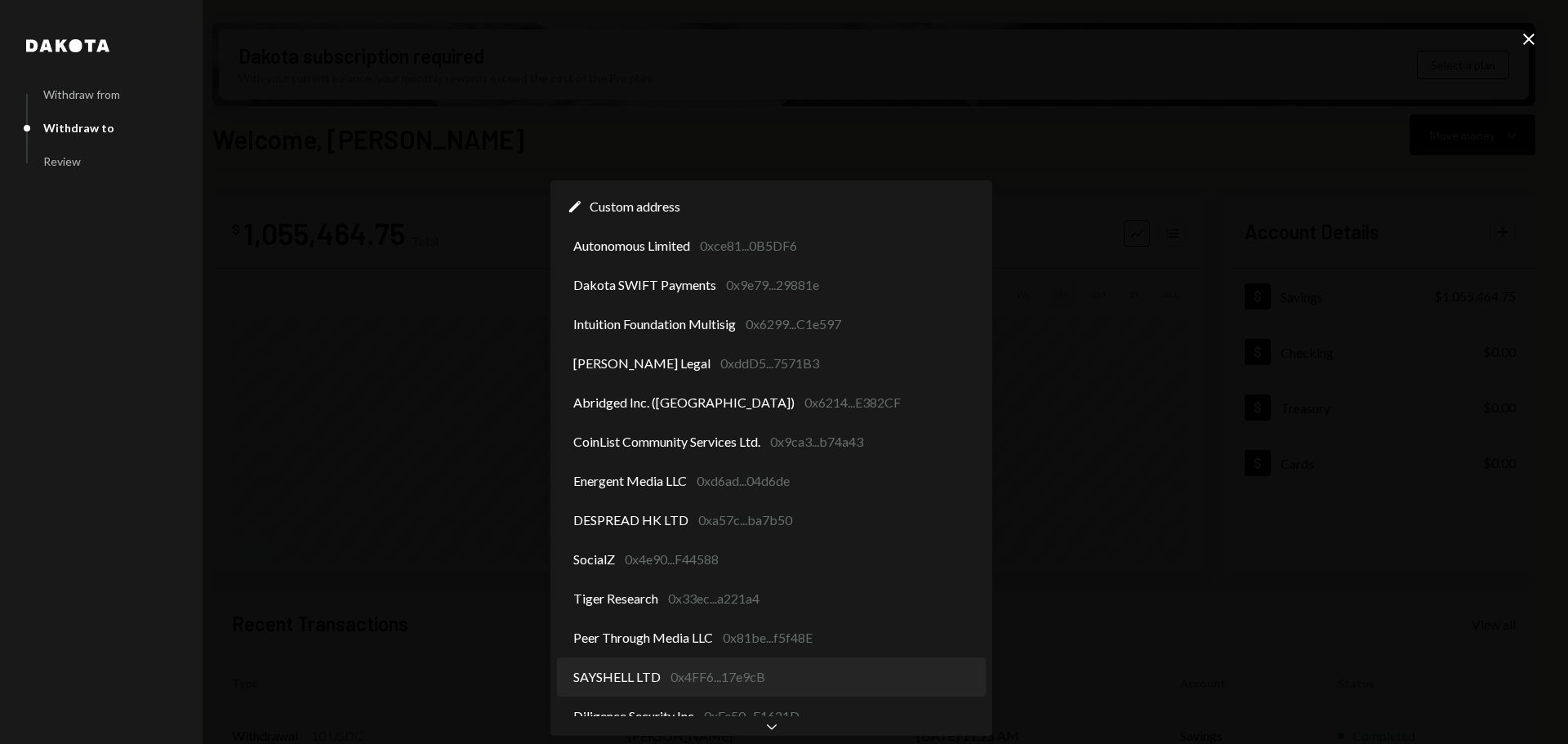
scroll to position [10, 0]
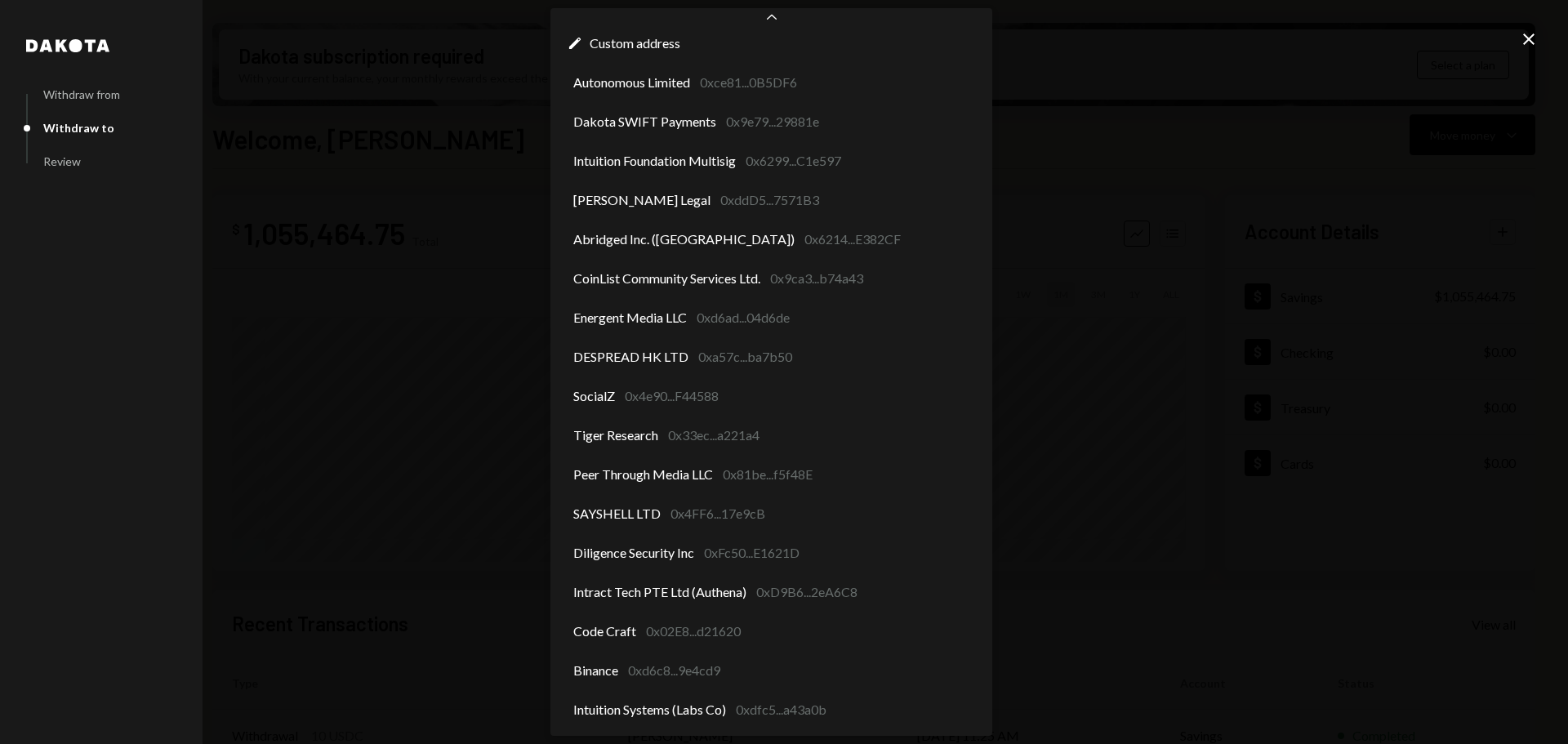
select select "**********"
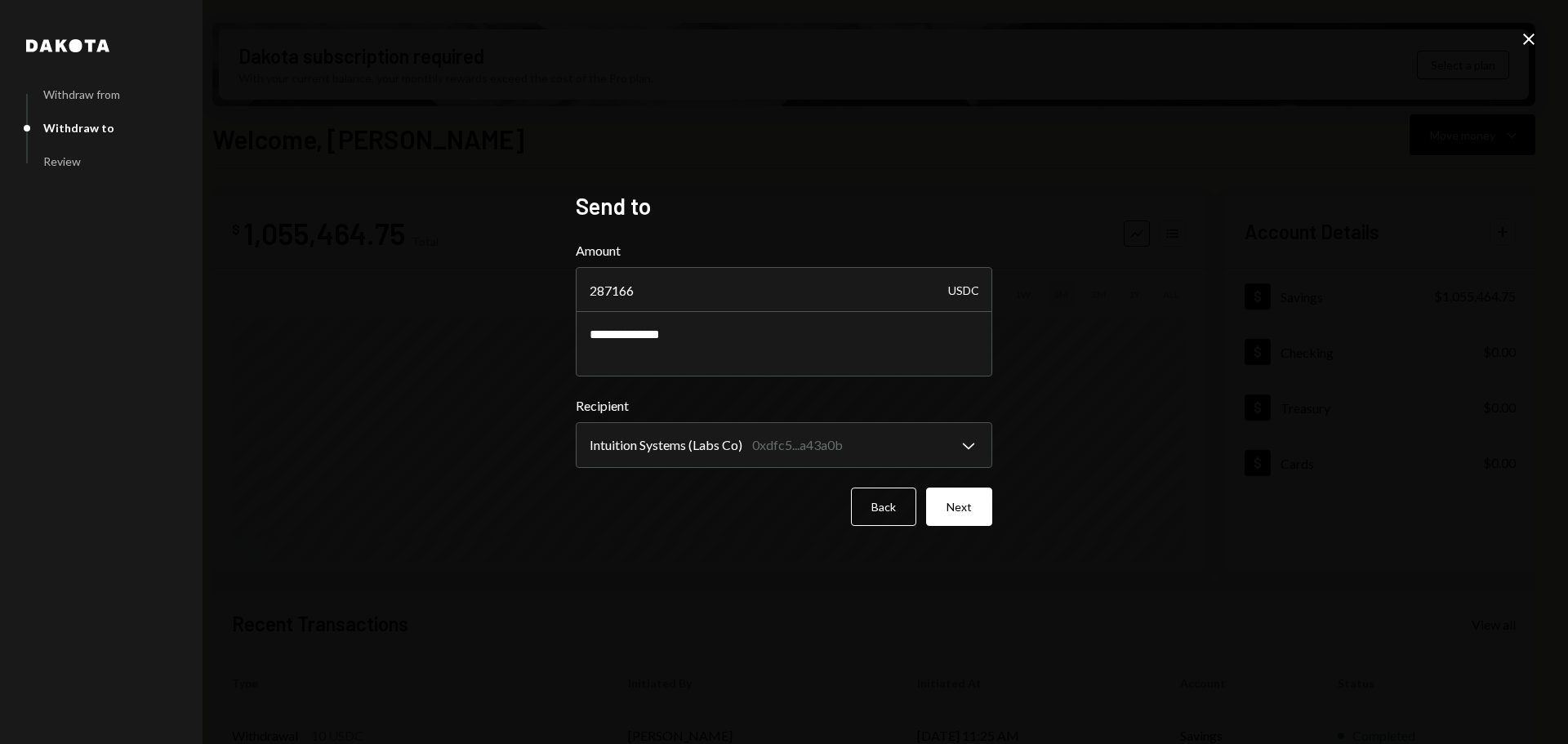
click at [996, 502] on div "**********" at bounding box center [783, 372] width 455 height 400
click at [983, 506] on button "Next" at bounding box center [959, 506] width 66 height 38
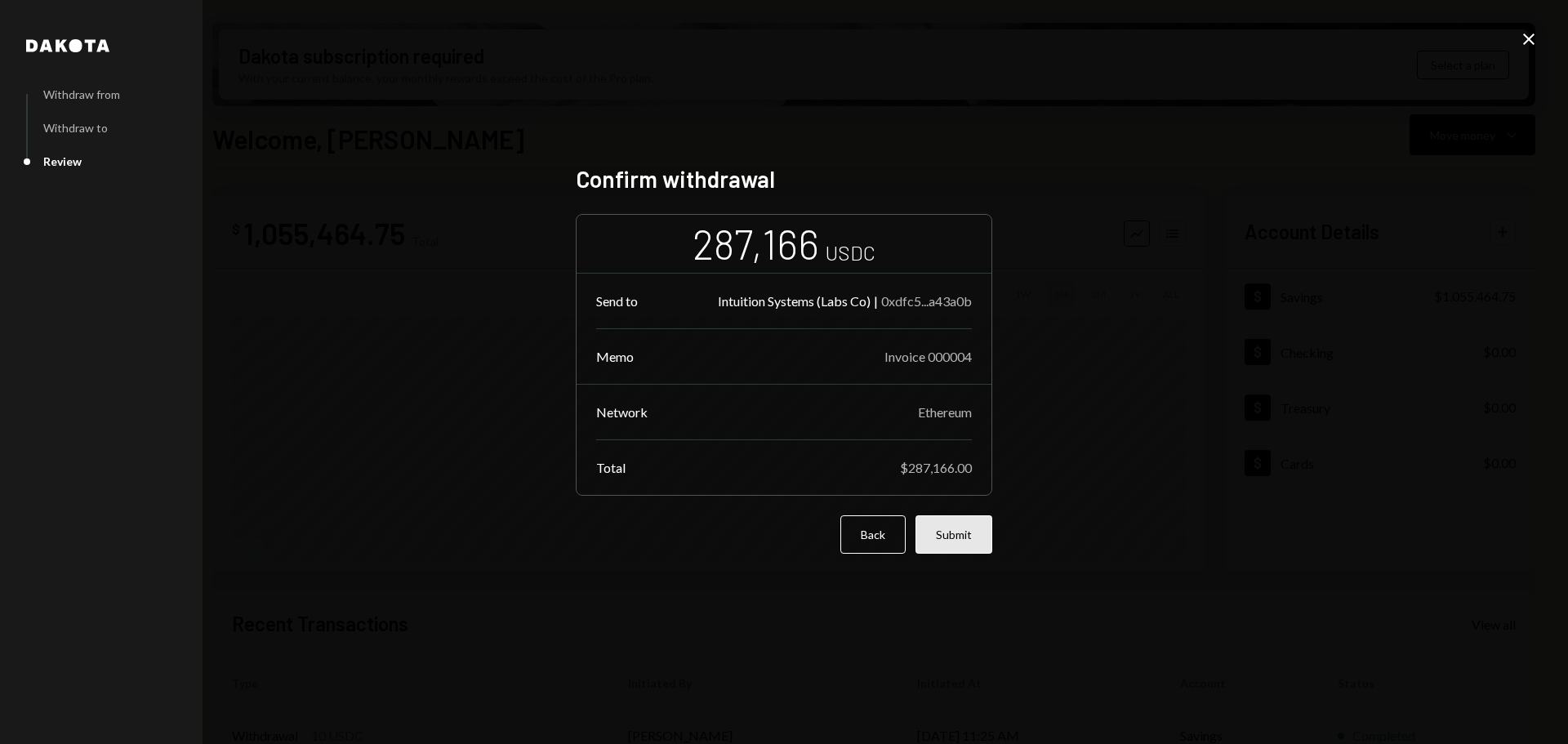
click at [961, 540] on button "Submit" at bounding box center [954, 534] width 77 height 38
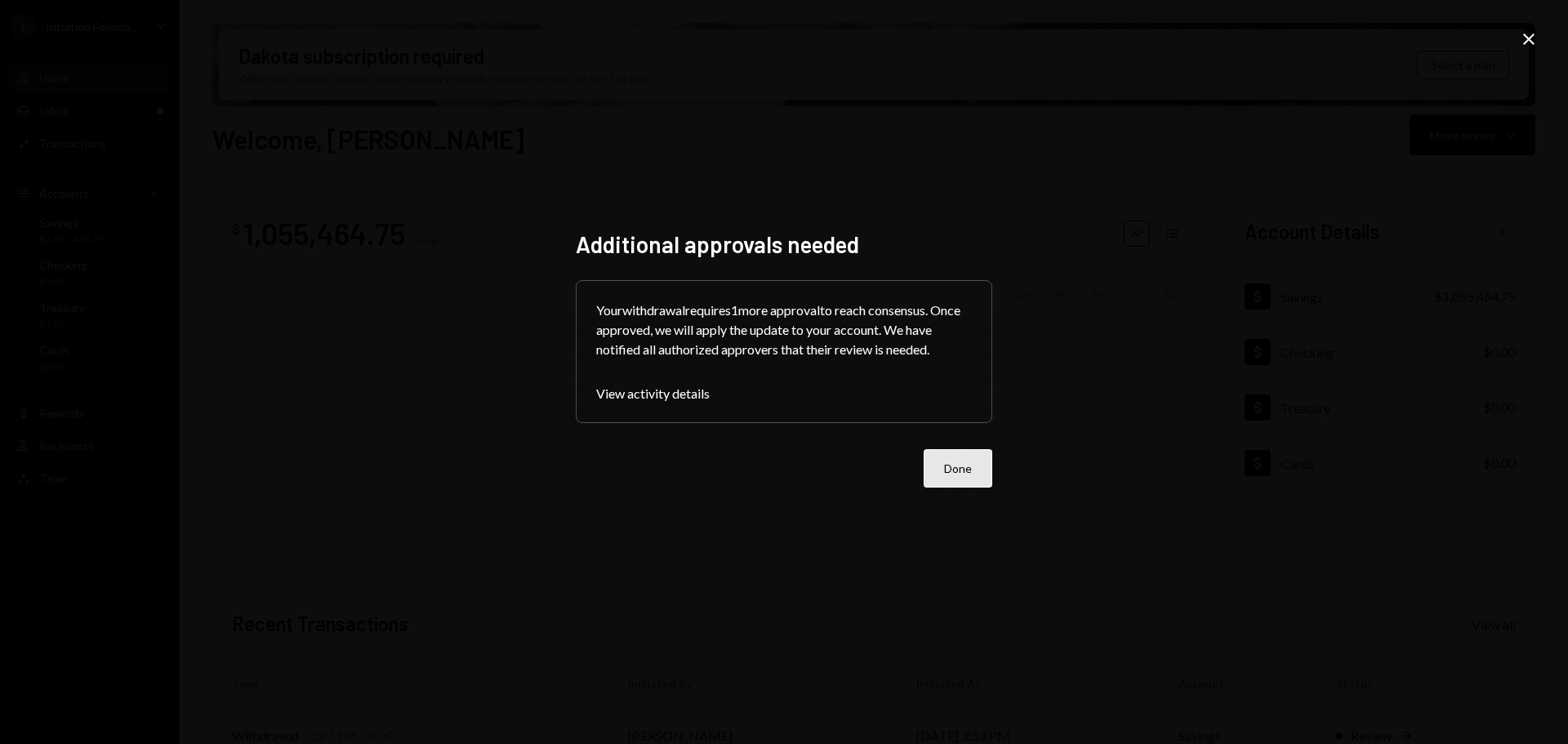
click at [964, 457] on button "Done" at bounding box center [957, 468] width 69 height 38
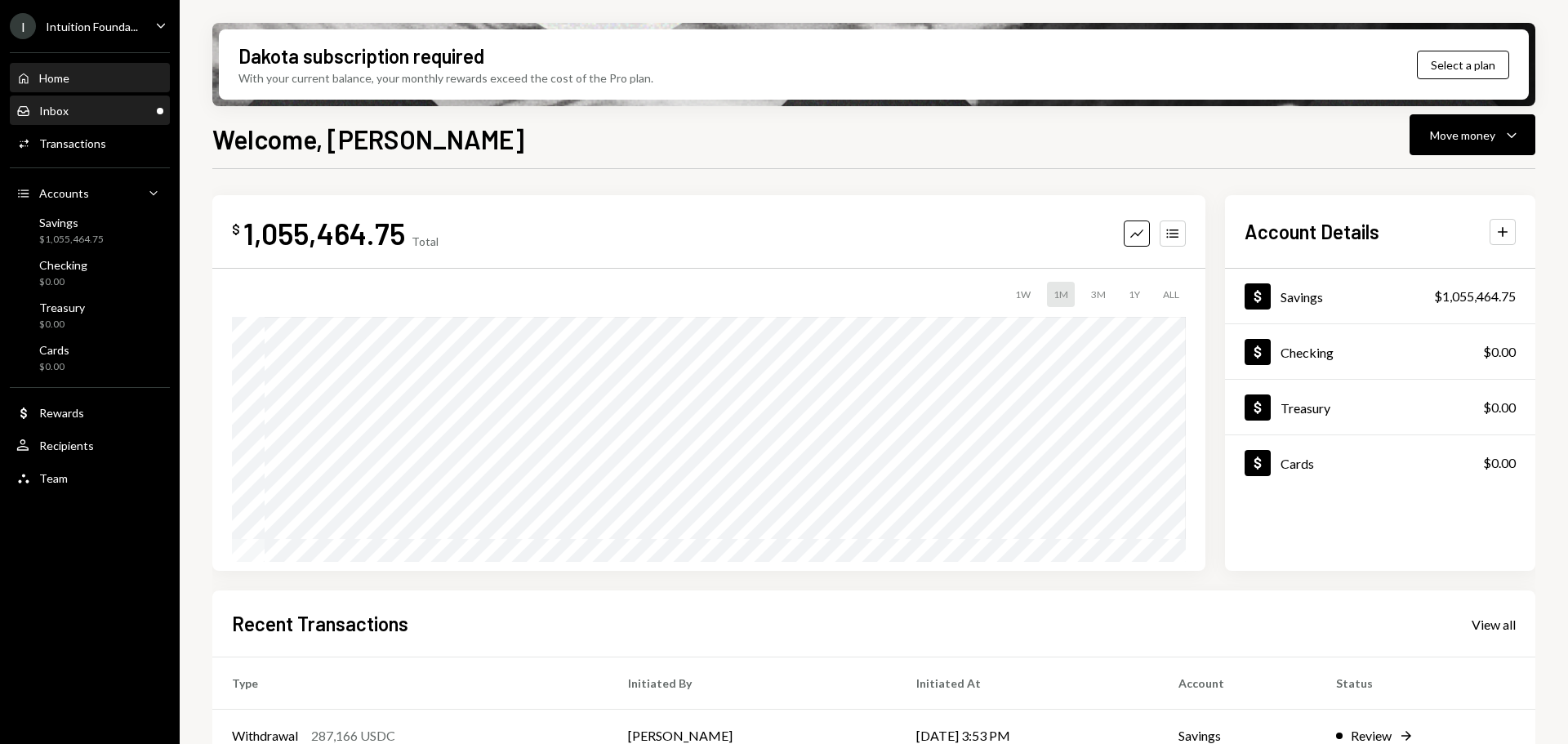
click at [99, 119] on div "Inbox Inbox" at bounding box center [90, 111] width 147 height 28
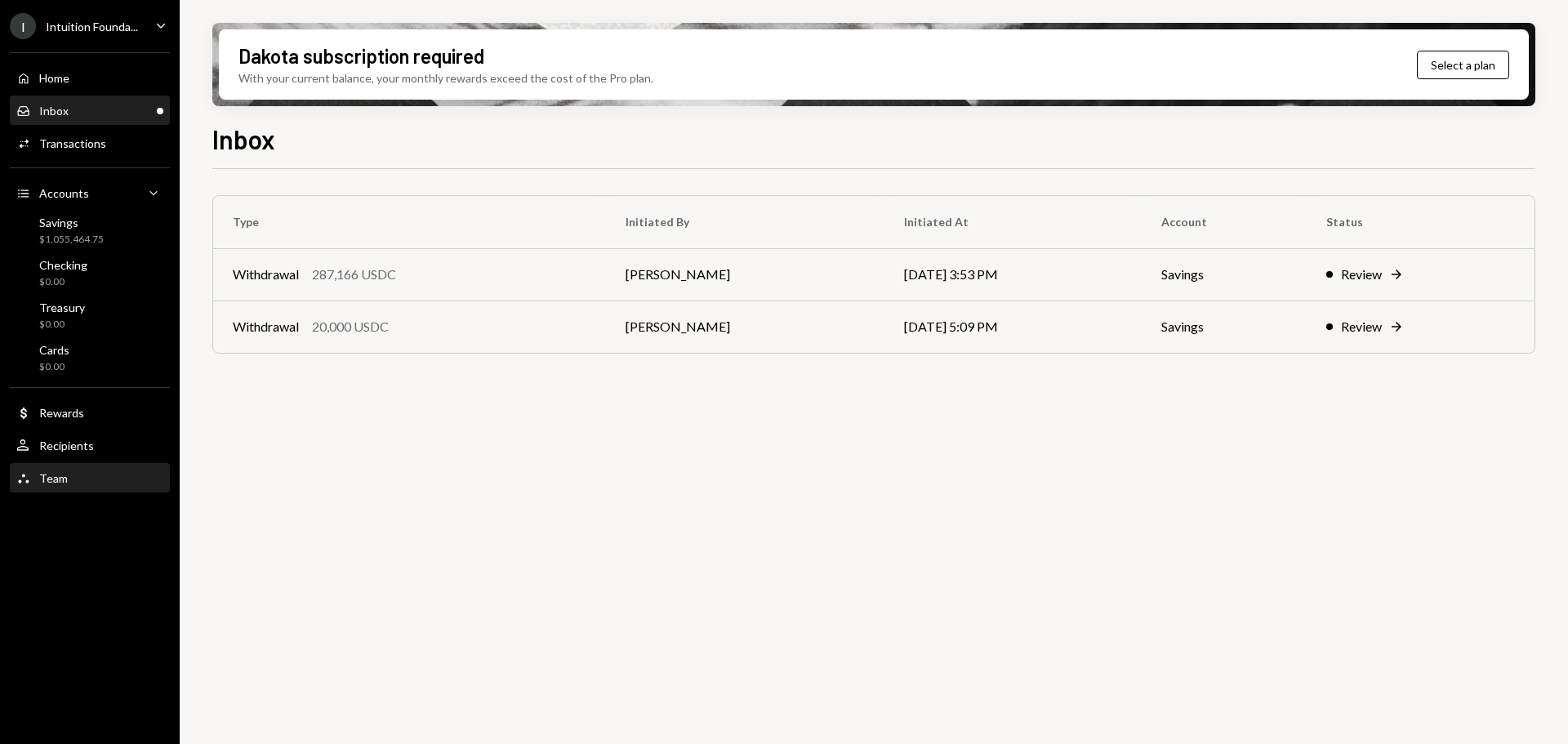
click at [97, 476] on div "Team Team" at bounding box center [90, 478] width 147 height 15
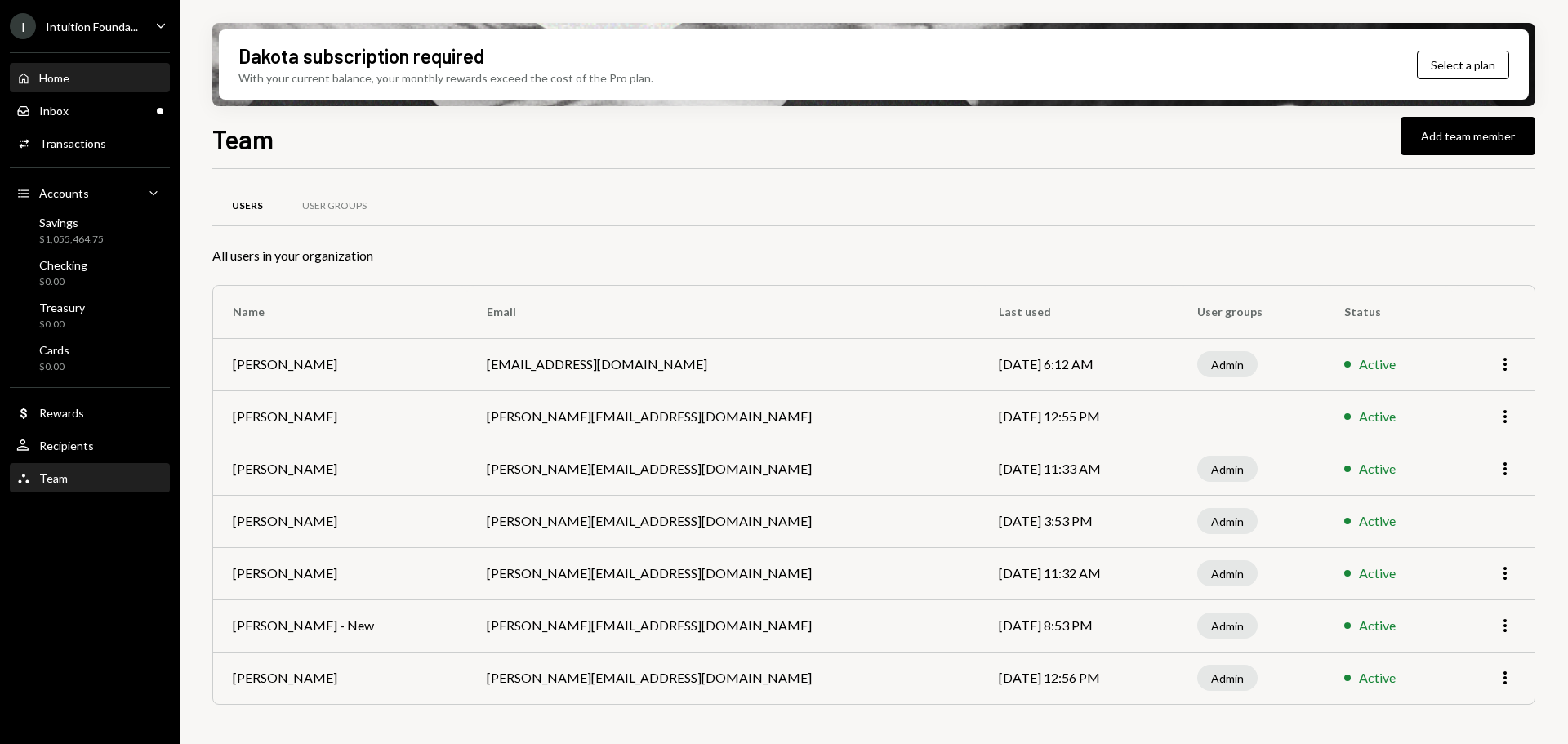
click at [99, 84] on div "Home Home" at bounding box center [90, 78] width 147 height 15
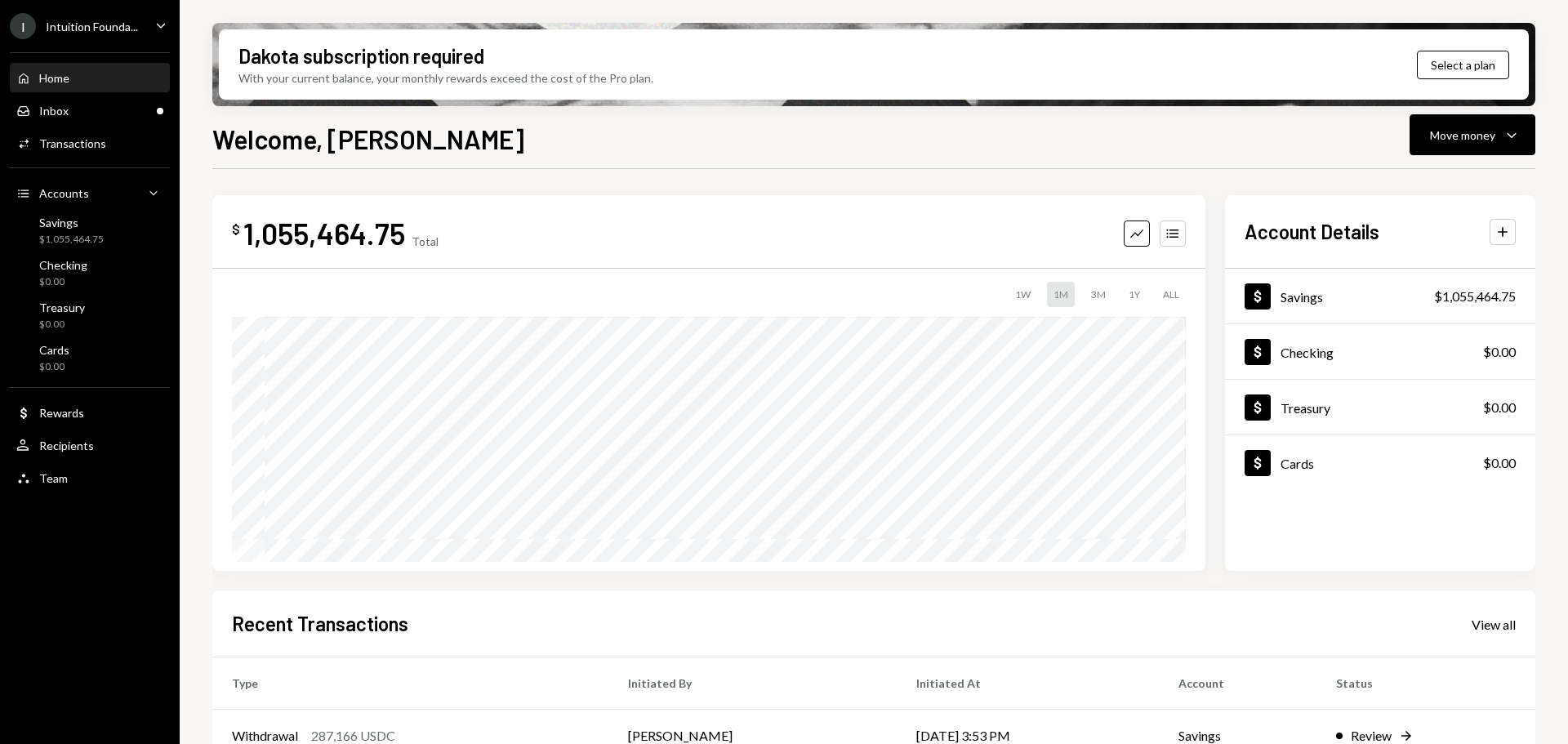
click at [121, 42] on ul "I Intuition Founda... Caret Down Home Home Inbox Inbox Activities Transactions …" at bounding box center [89, 248] width 180 height 496
click at [126, 24] on div "Intuition Founda..." at bounding box center [92, 27] width 92 height 14
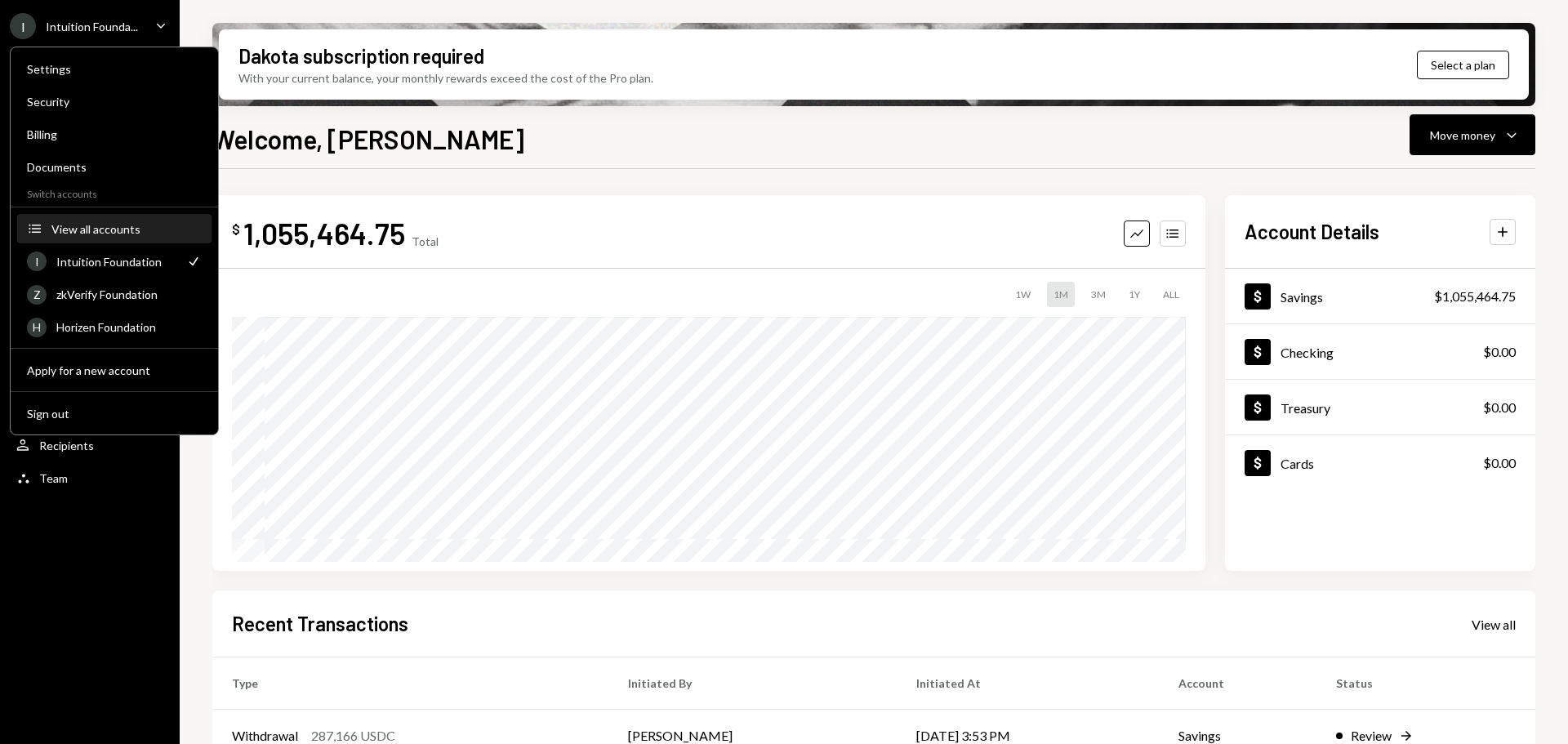
click at [102, 226] on div "View all accounts" at bounding box center [126, 229] width 150 height 14
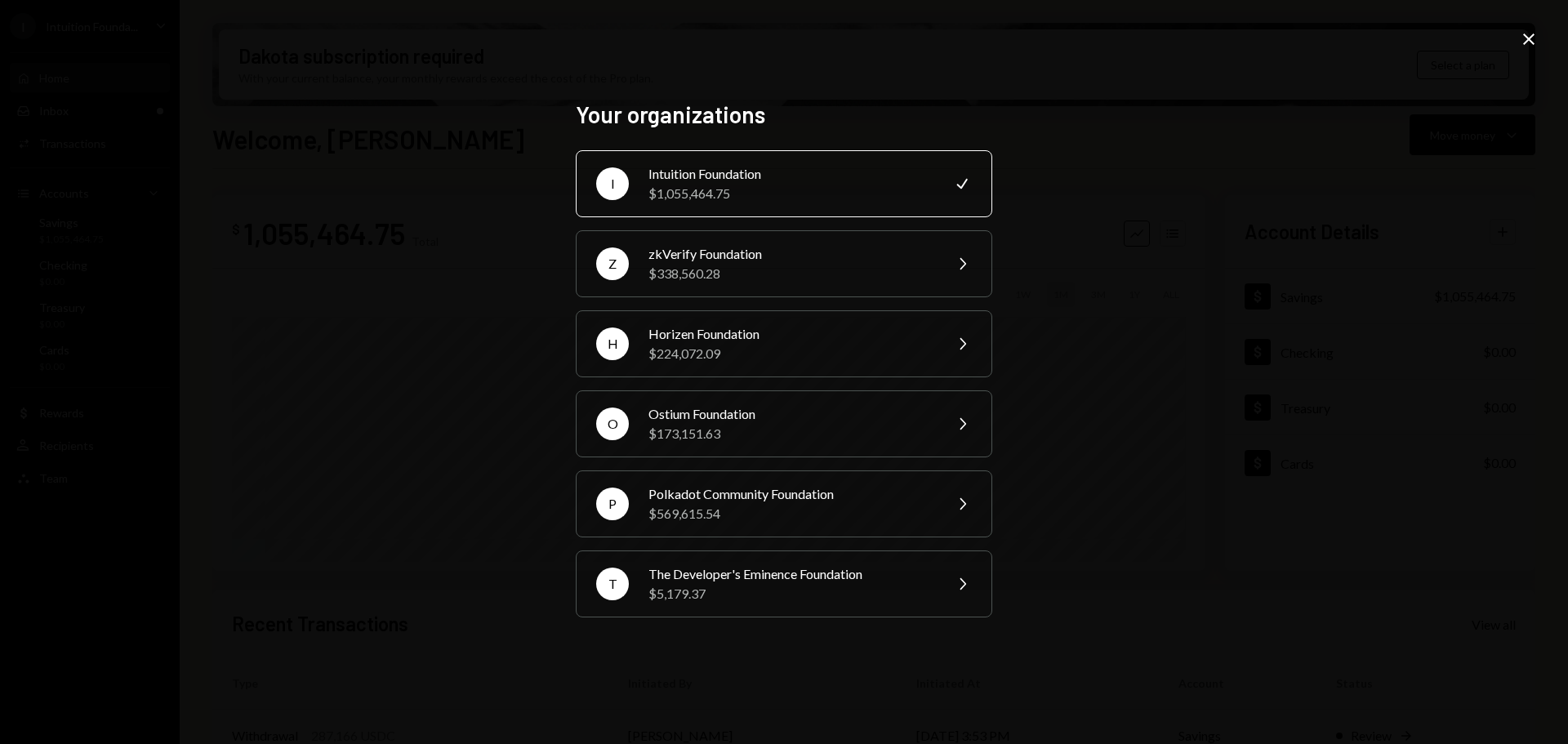
click at [646, 187] on div "I Intuition Foundation $1,055,464.75 Check" at bounding box center [784, 183] width 416 height 67
click at [1243, 182] on div "Your organizations I Intuition Foundation $1,055,464.75 Check Z zkVerify Founda…" at bounding box center [784, 372] width 1568 height 744
click at [1524, 35] on icon at bounding box center [1528, 39] width 11 height 11
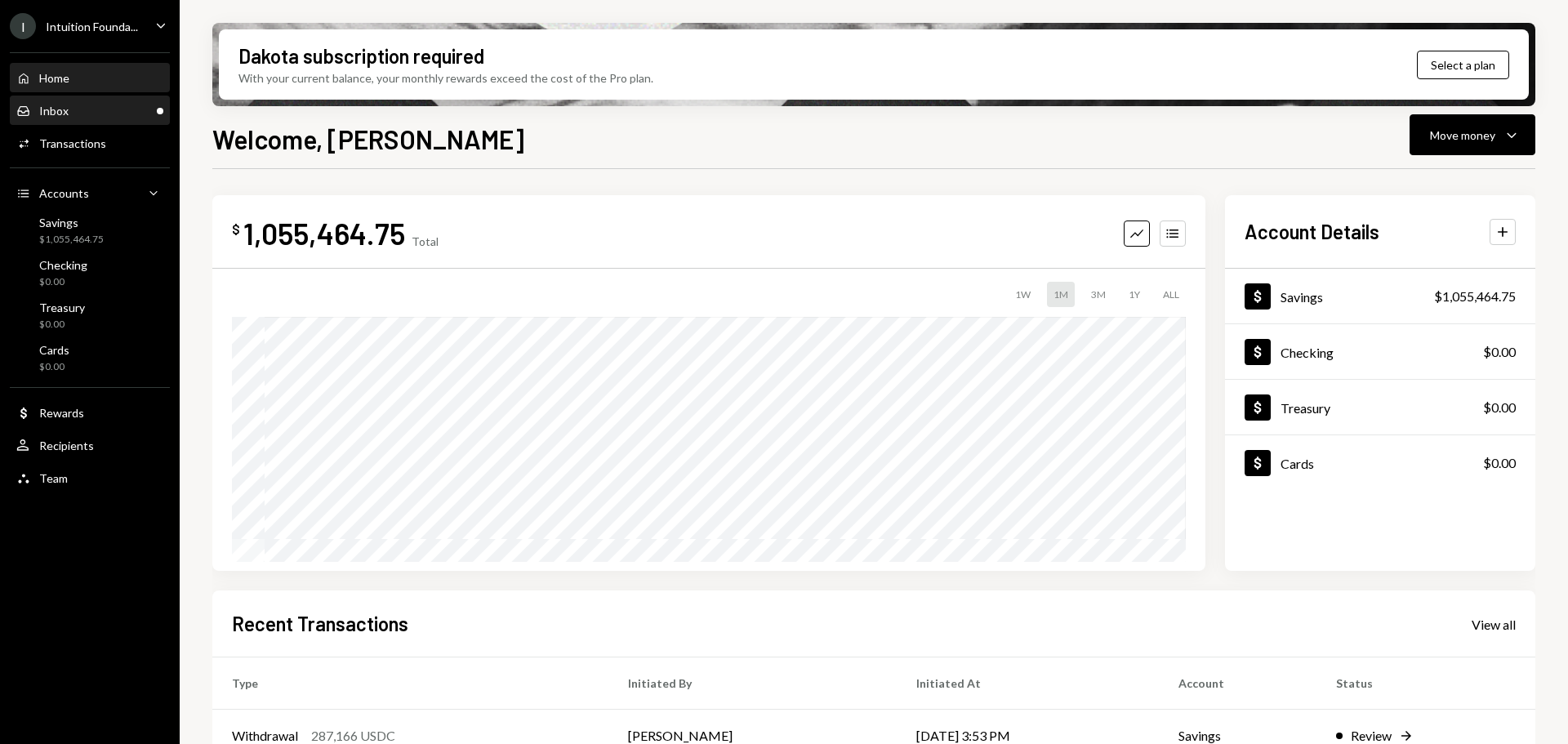
click at [90, 112] on div "Inbox Inbox" at bounding box center [90, 111] width 147 height 15
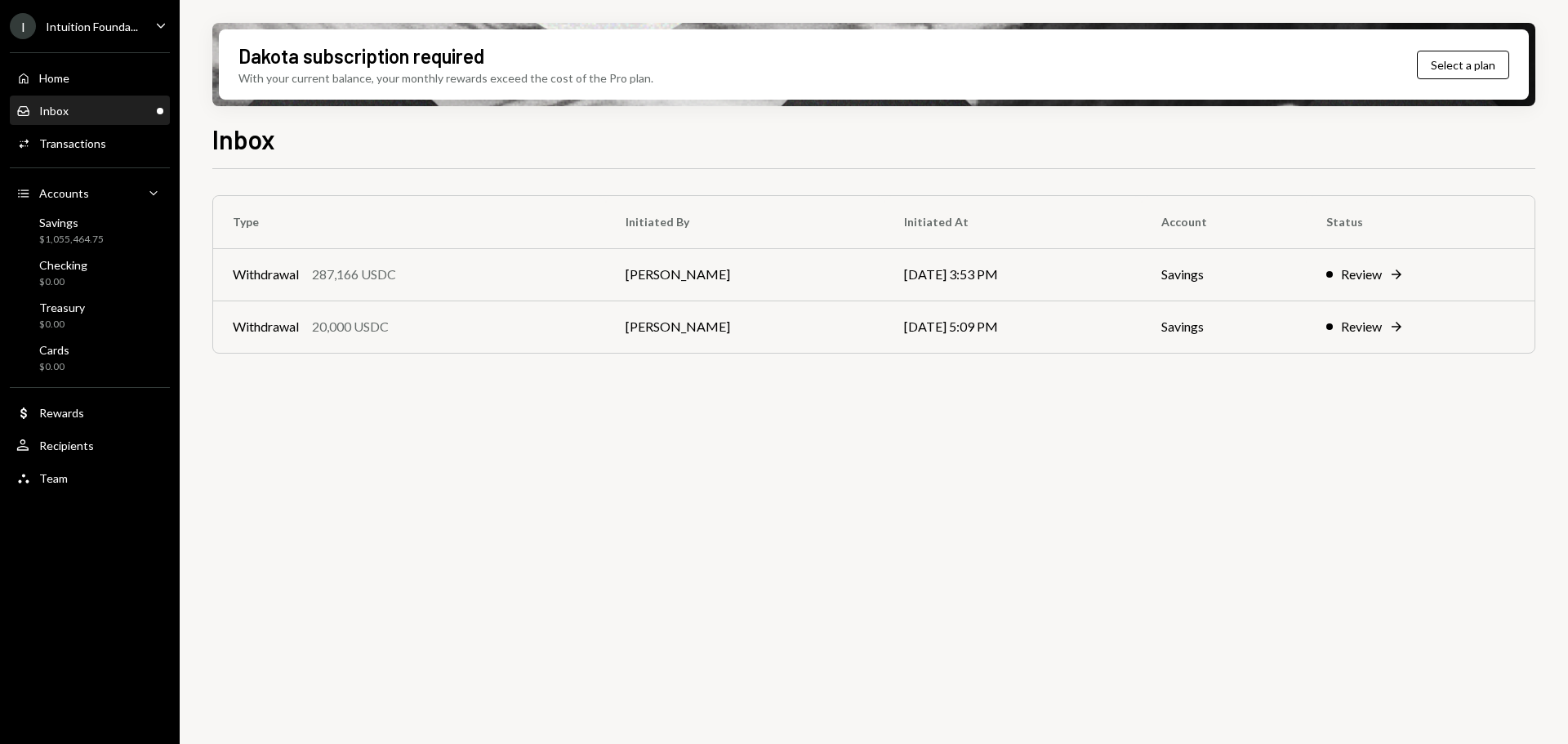
click at [135, 123] on div "Inbox Inbox" at bounding box center [90, 111] width 147 height 28
click at [103, 90] on div "Home Home" at bounding box center [90, 78] width 147 height 28
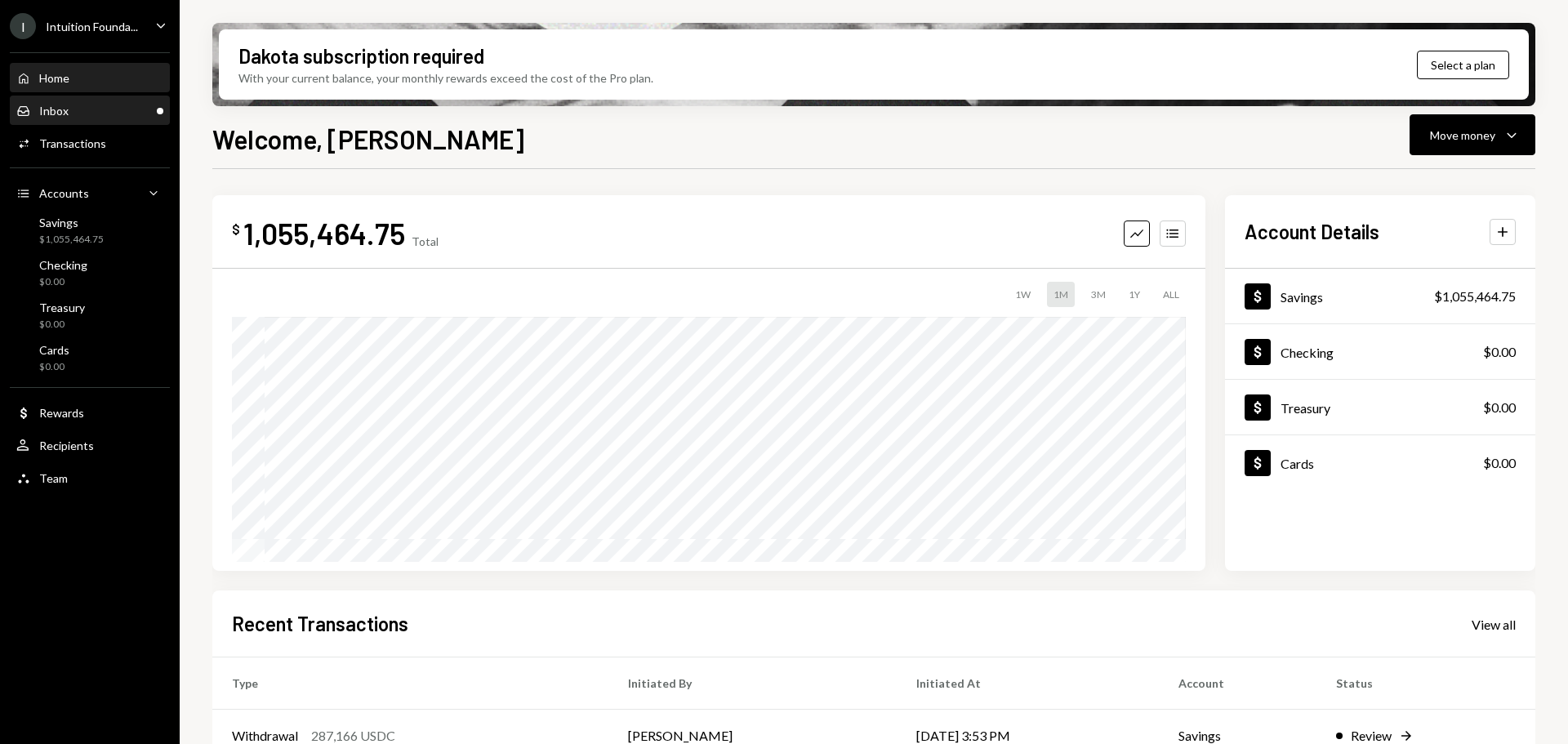
click at [88, 108] on div "Inbox Inbox" at bounding box center [90, 111] width 147 height 15
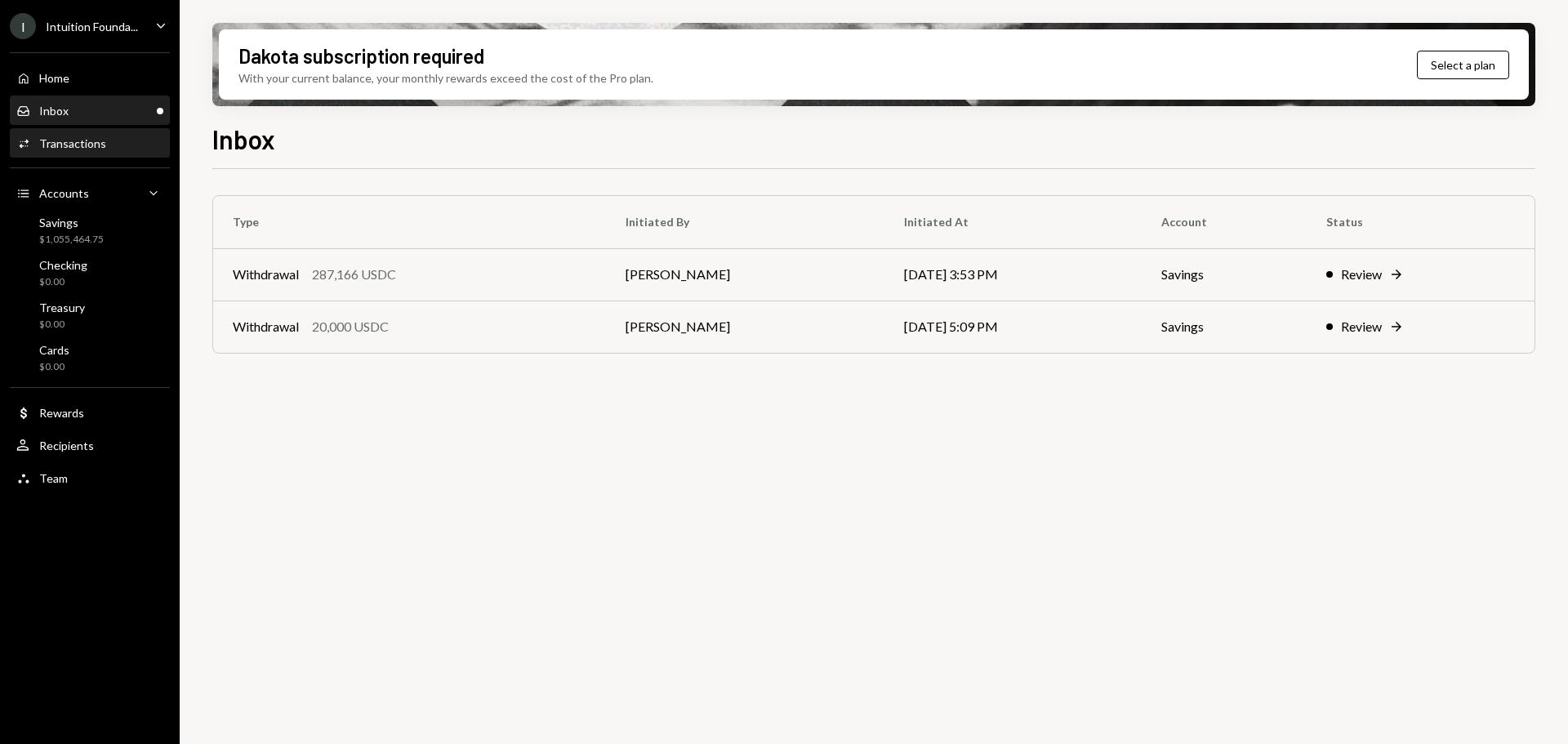
click at [119, 150] on div "Activities Transactions" at bounding box center [90, 143] width 147 height 15
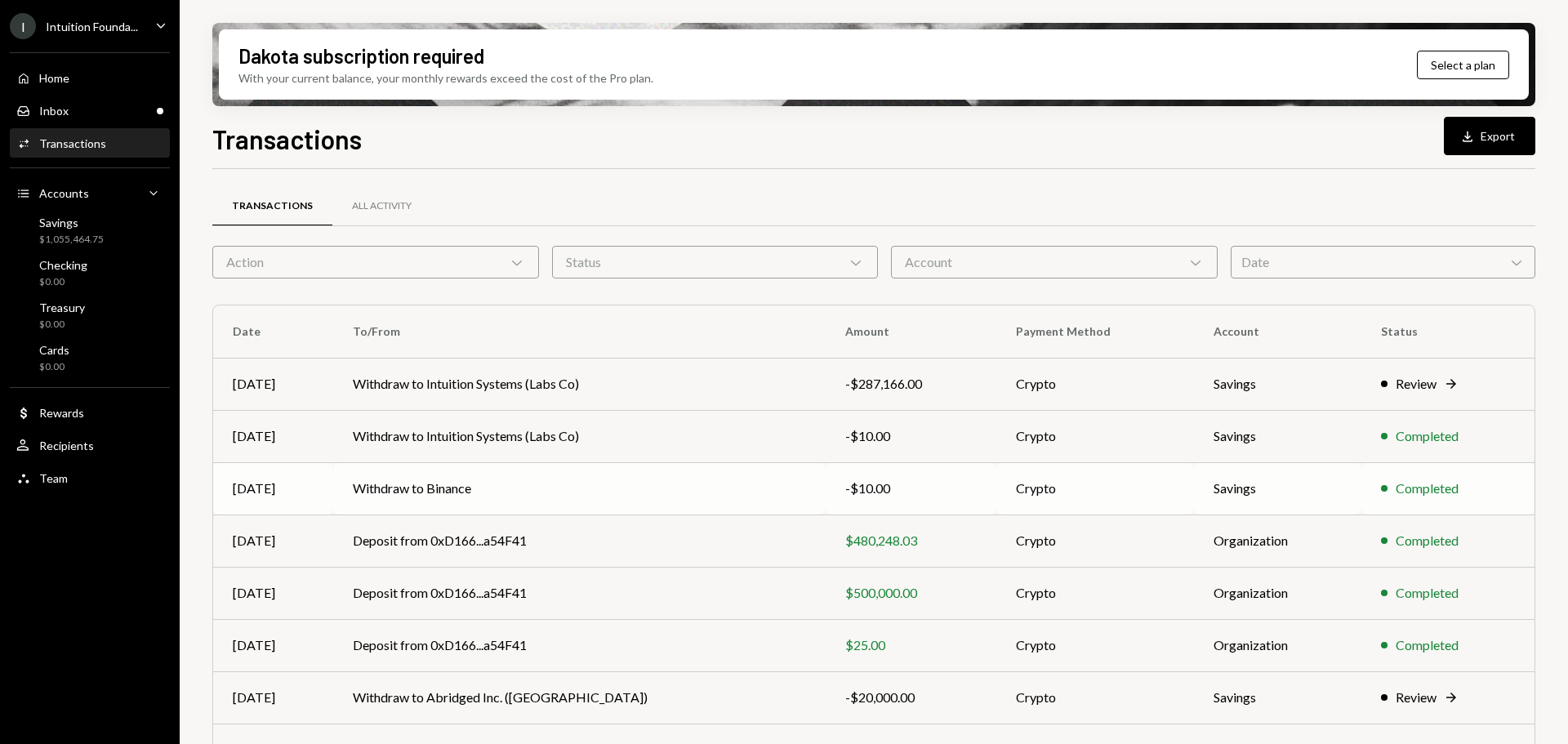
click at [561, 481] on td "Withdraw to Binance" at bounding box center [579, 488] width 493 height 52
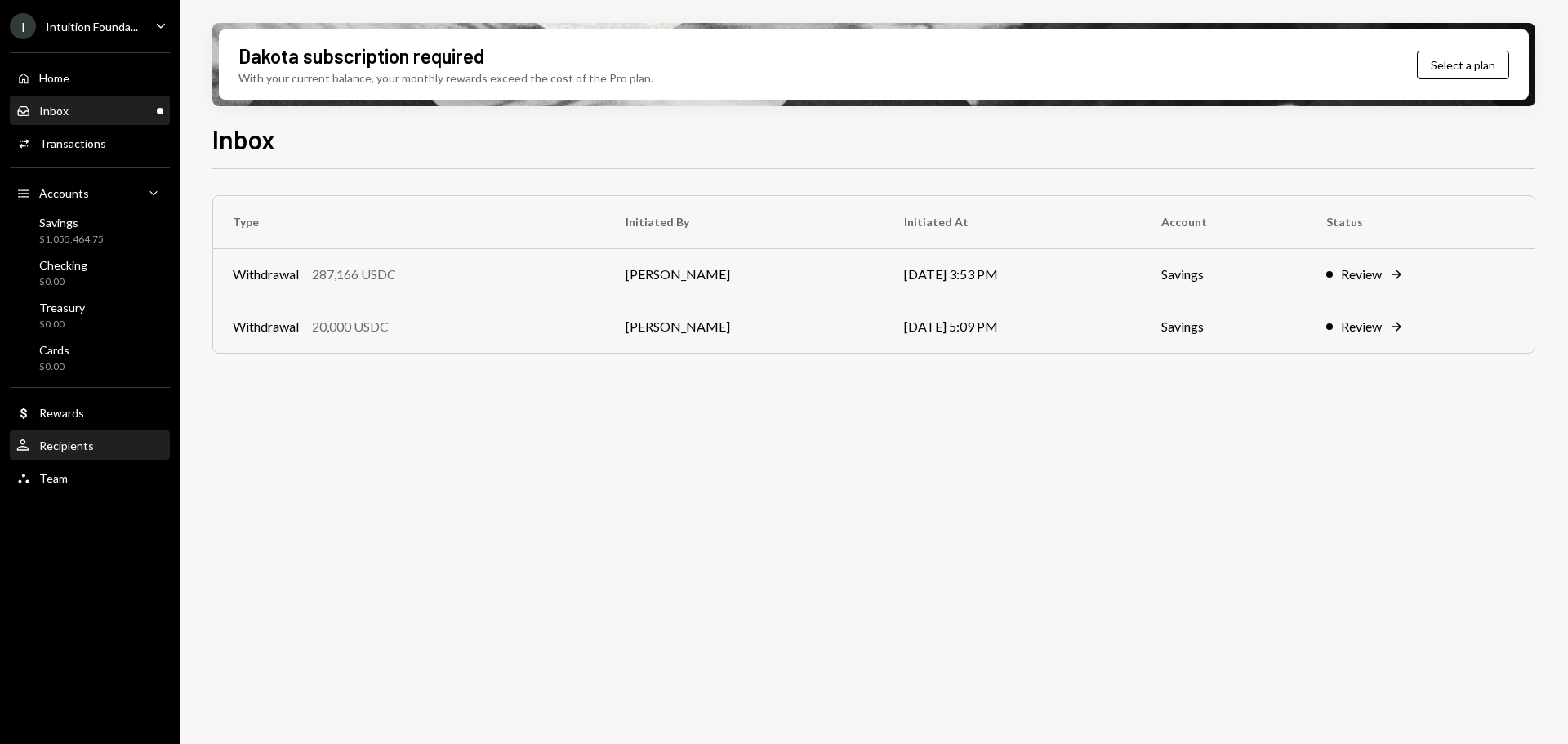
click at [90, 453] on div "User Recipients" at bounding box center [55, 446] width 77 height 15
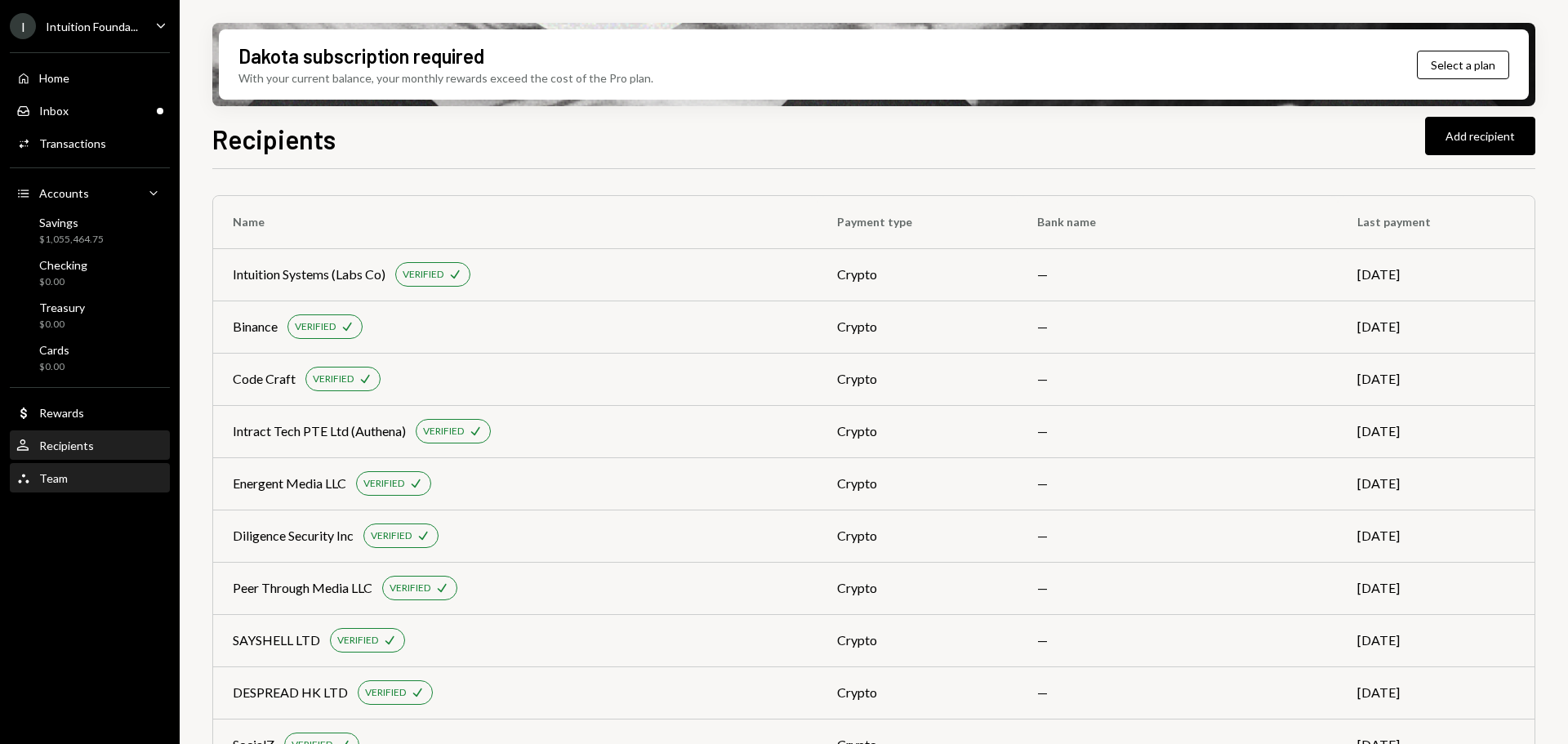
click at [95, 484] on div "Team Team" at bounding box center [90, 478] width 147 height 15
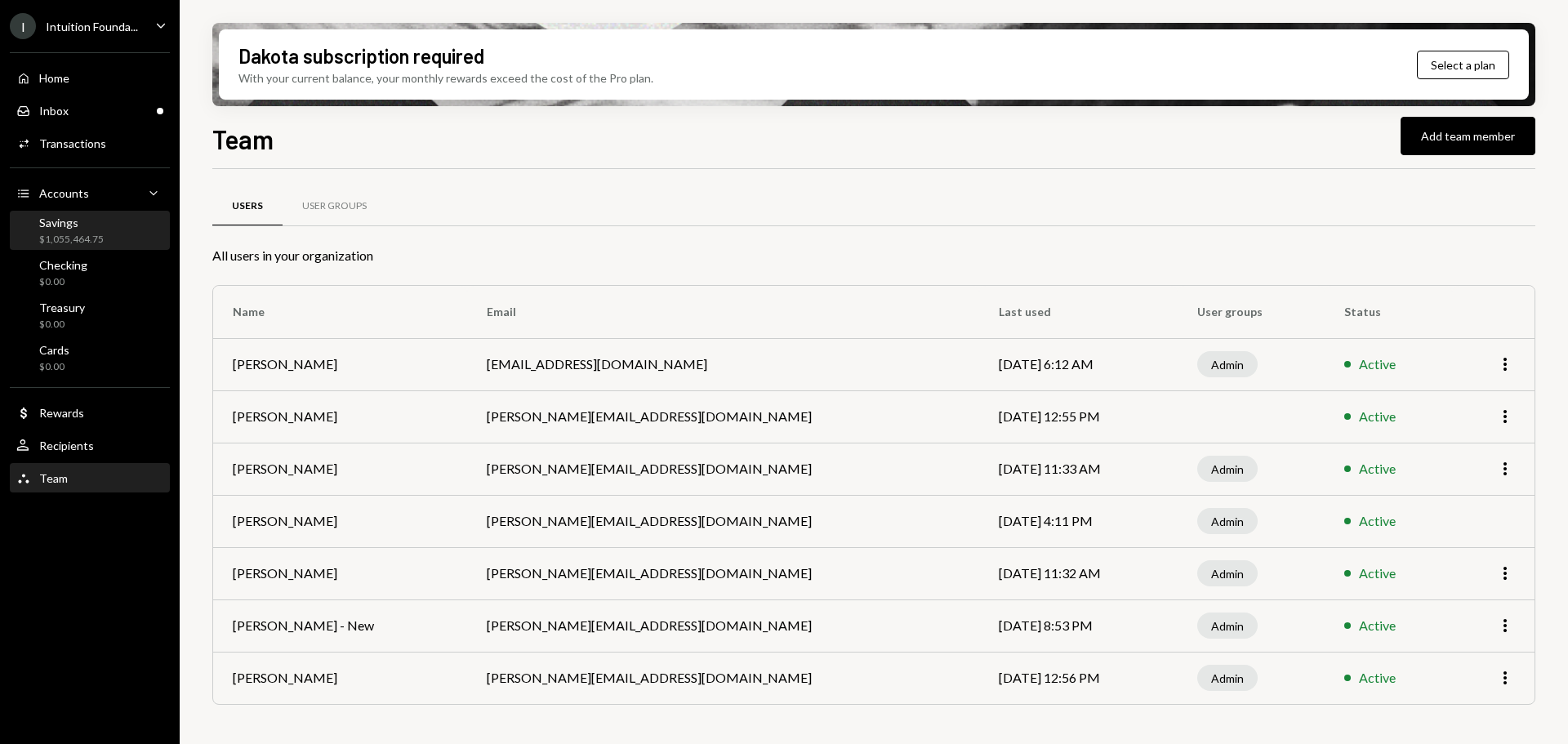
click at [85, 223] on div "Savings" at bounding box center [71, 223] width 64 height 14
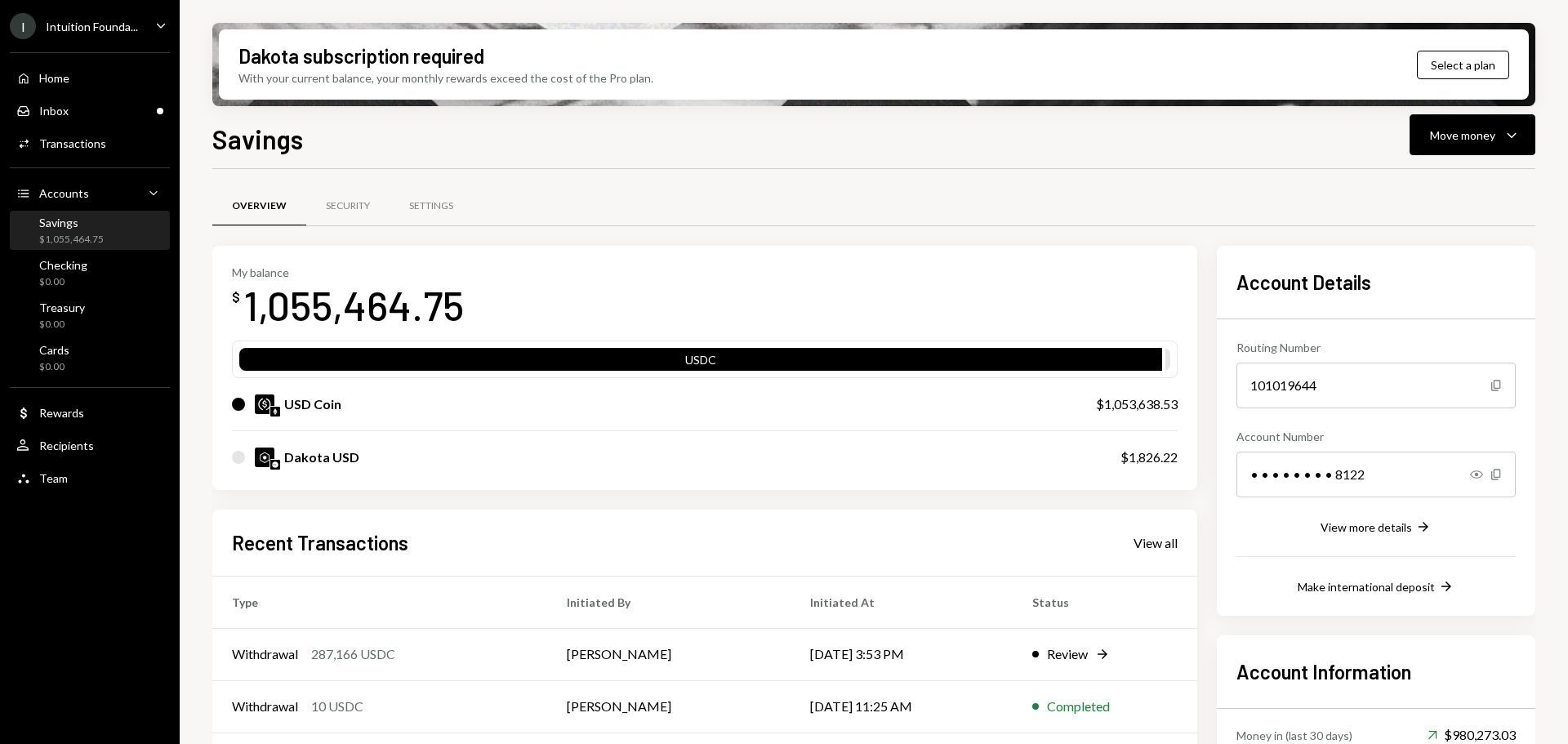
scroll to position [160, 0]
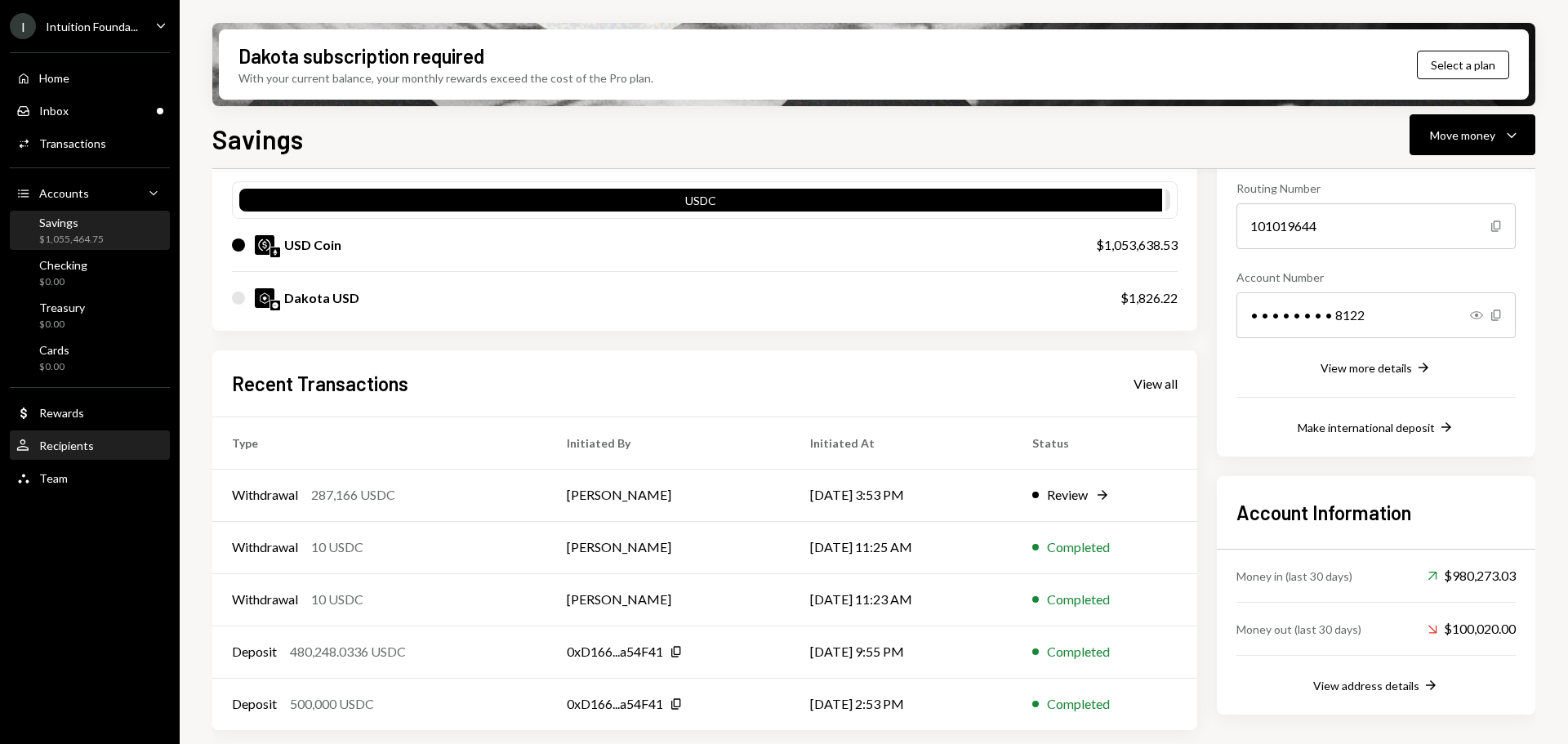
click at [79, 447] on div "Recipients" at bounding box center [66, 446] width 55 height 14
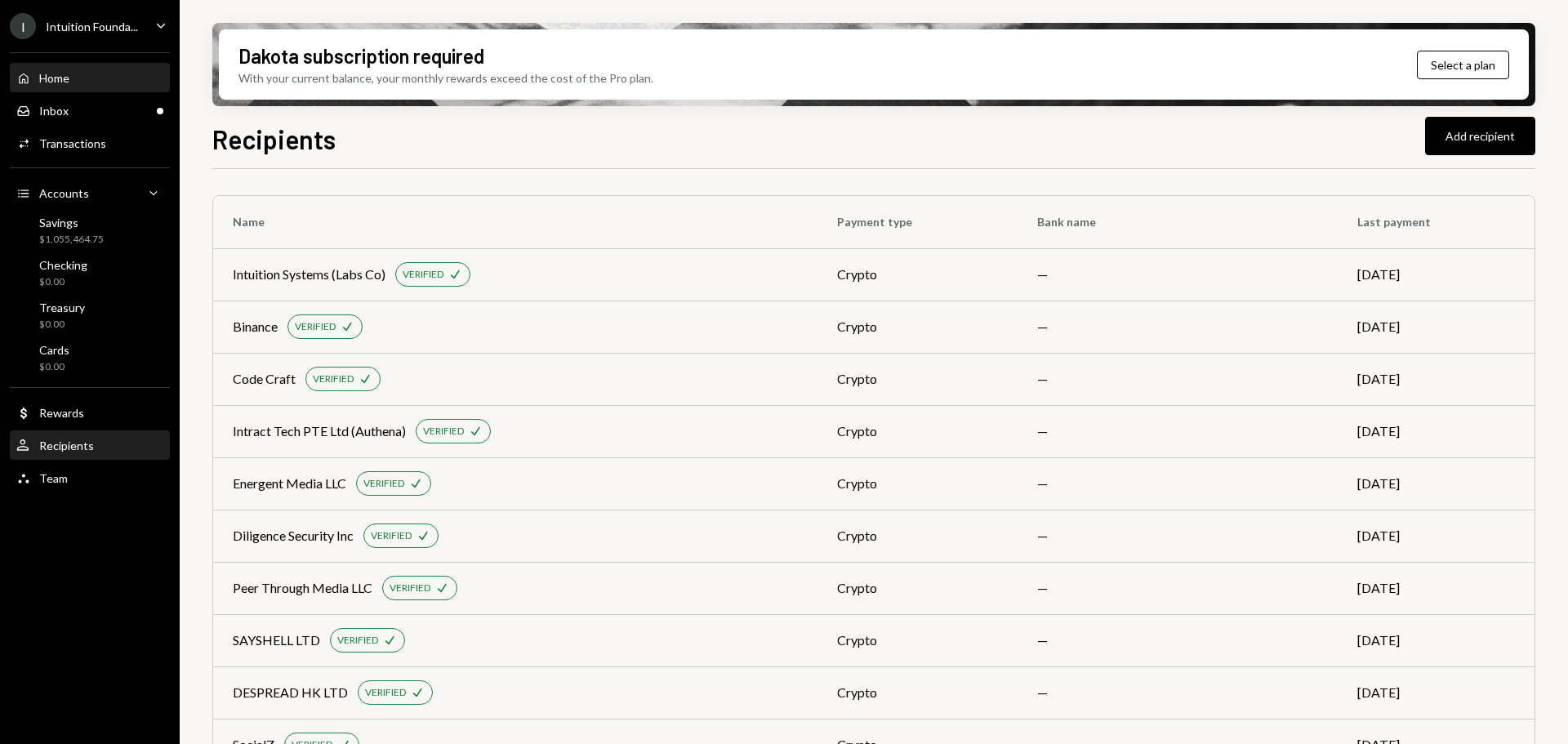
click at [76, 82] on div "Home Home" at bounding box center [90, 78] width 147 height 15
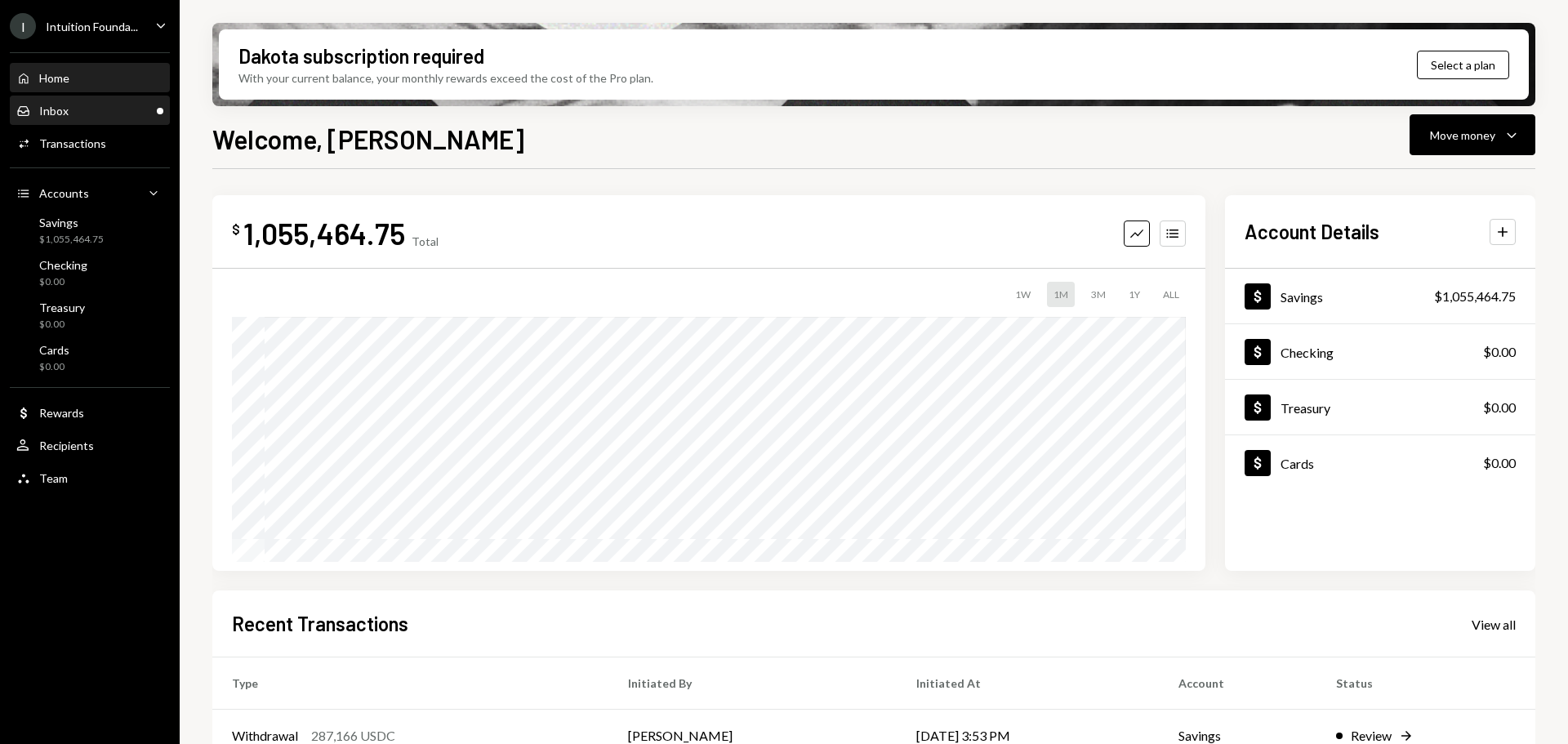
click at [140, 112] on div "Inbox Inbox" at bounding box center [90, 111] width 147 height 15
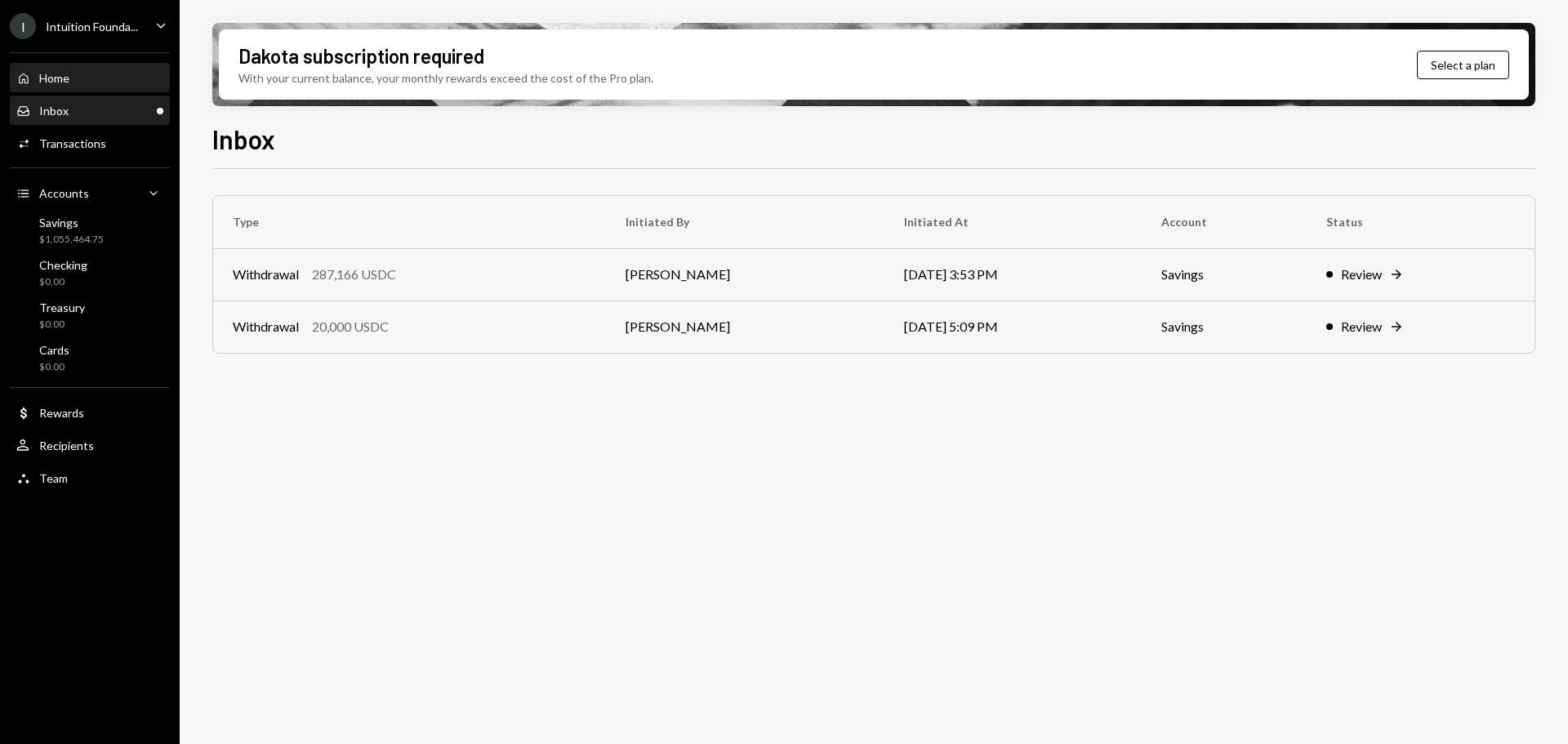
click at [54, 79] on div "Home" at bounding box center [54, 78] width 30 height 14
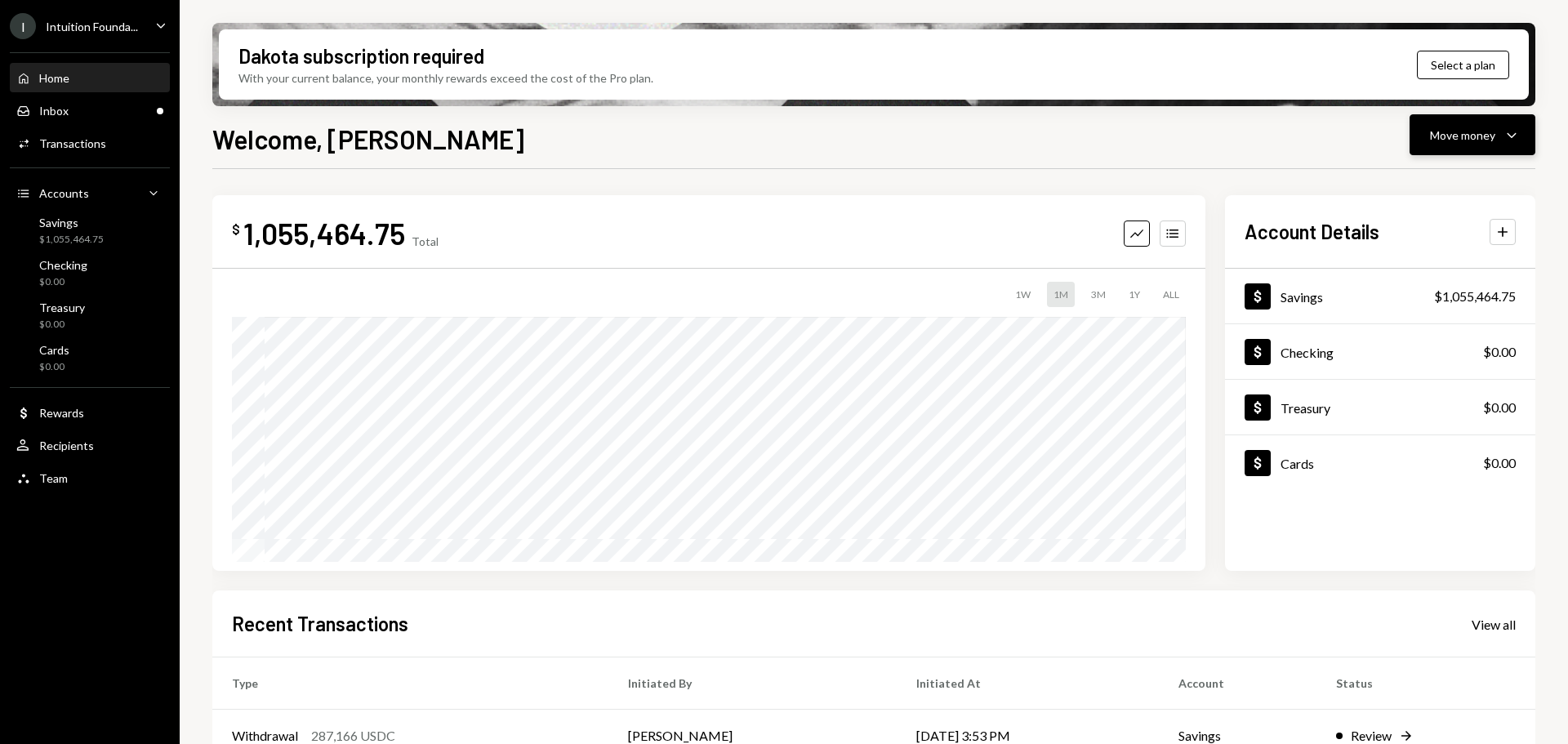
click at [1483, 147] on button "Move money Caret Down" at bounding box center [1472, 134] width 126 height 41
click at [1401, 191] on div "Send" at bounding box center [1459, 184] width 119 height 17
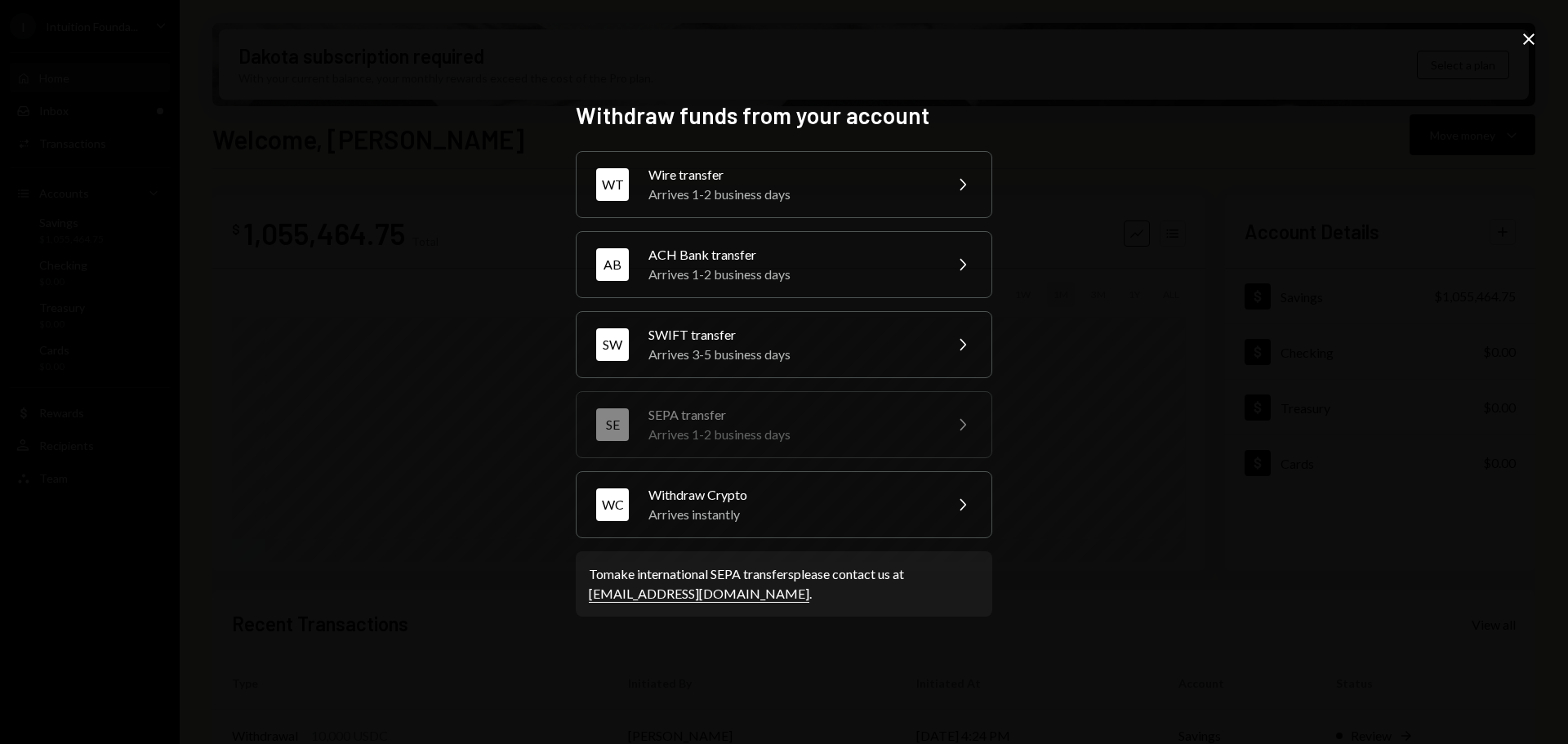
click at [459, 434] on div "Withdraw funds from your account WT Wire transfer Arrives 1-2 business days Che…" at bounding box center [784, 372] width 1568 height 744
click at [1526, 38] on icon "Close" at bounding box center [1529, 39] width 20 height 20
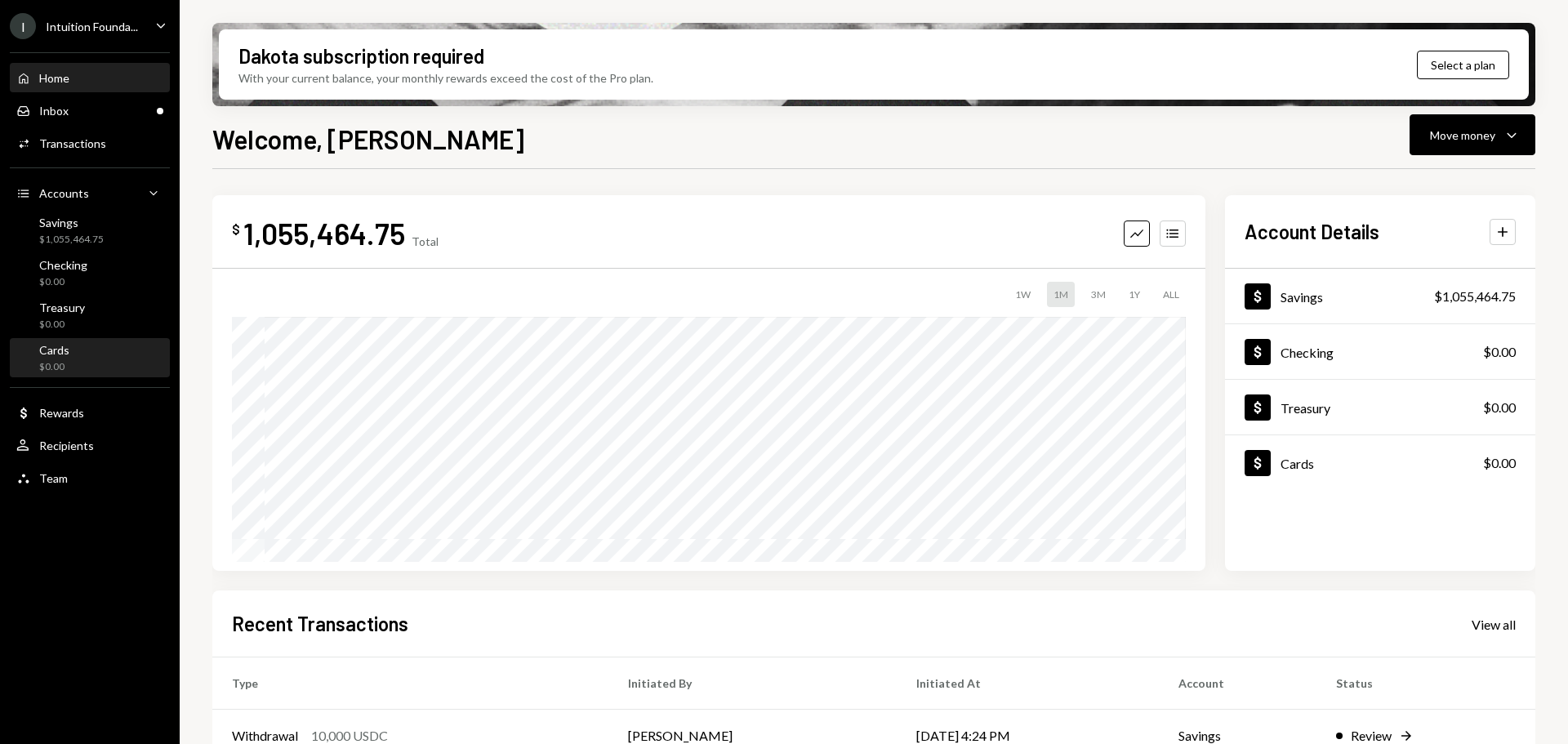
click at [103, 343] on div "Cards $0.00" at bounding box center [90, 359] width 147 height 31
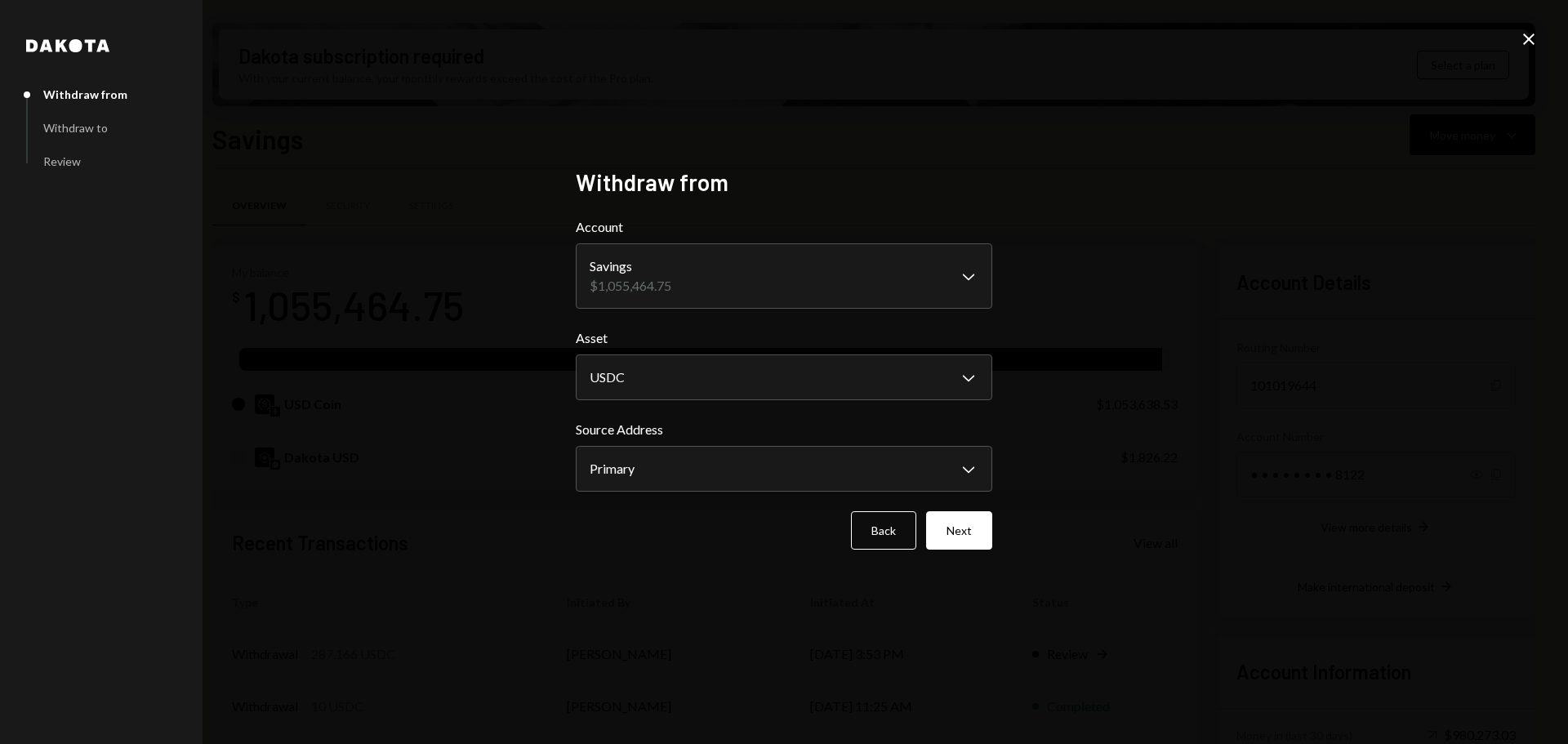
select select "****"
click at [662, 470] on body "I Intuition Founda... Caret Down Home Home Inbox Inbox Activities Transactions …" at bounding box center [784, 372] width 1568 height 744
click at [1084, 489] on div "**********" at bounding box center [784, 372] width 1568 height 744
click at [954, 533] on button "Next" at bounding box center [959, 531] width 66 height 38
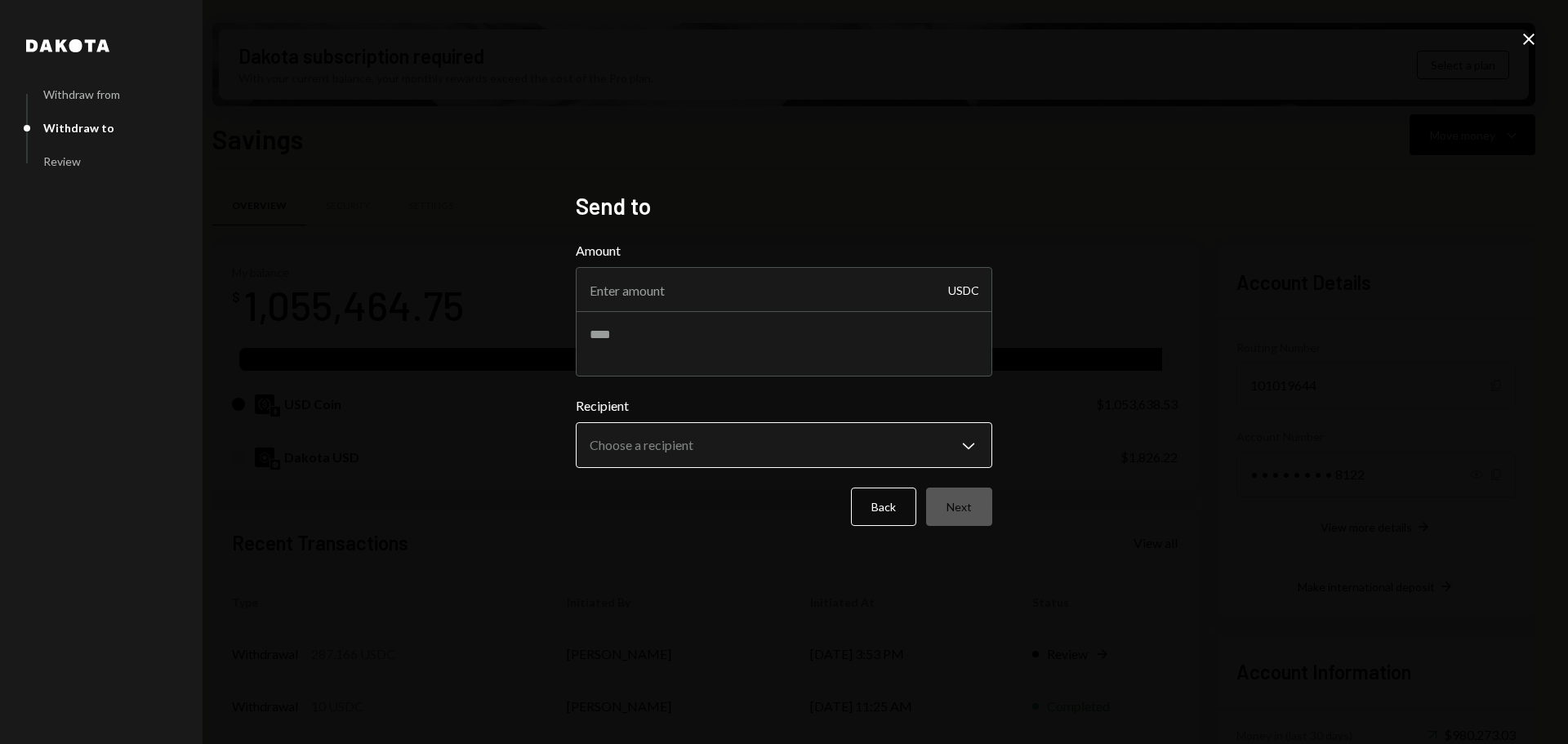
click at [761, 438] on body "I Intuition Founda... Caret Down Home Home Inbox Inbox Activities Transactions …" at bounding box center [784, 372] width 1568 height 744
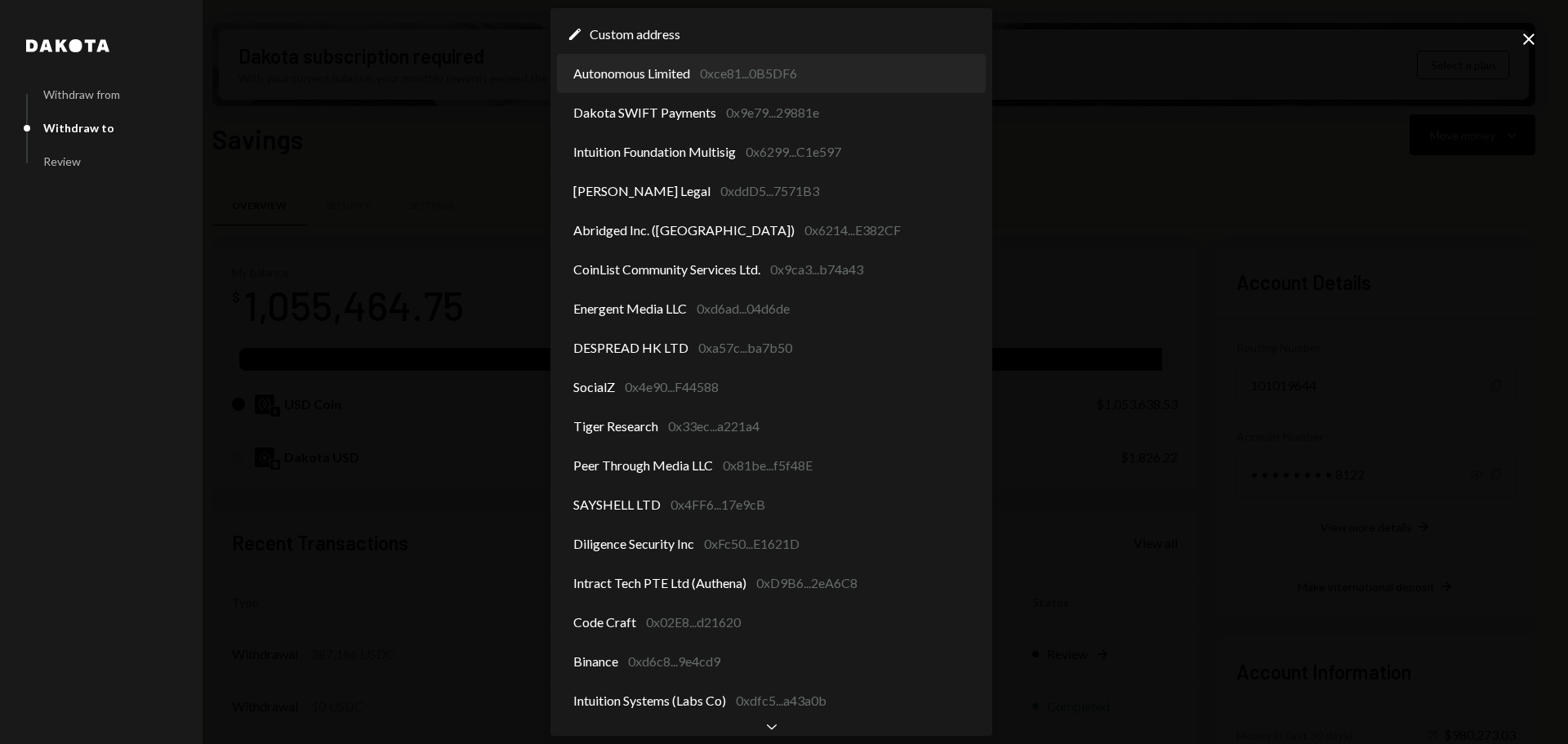
select select "**********"
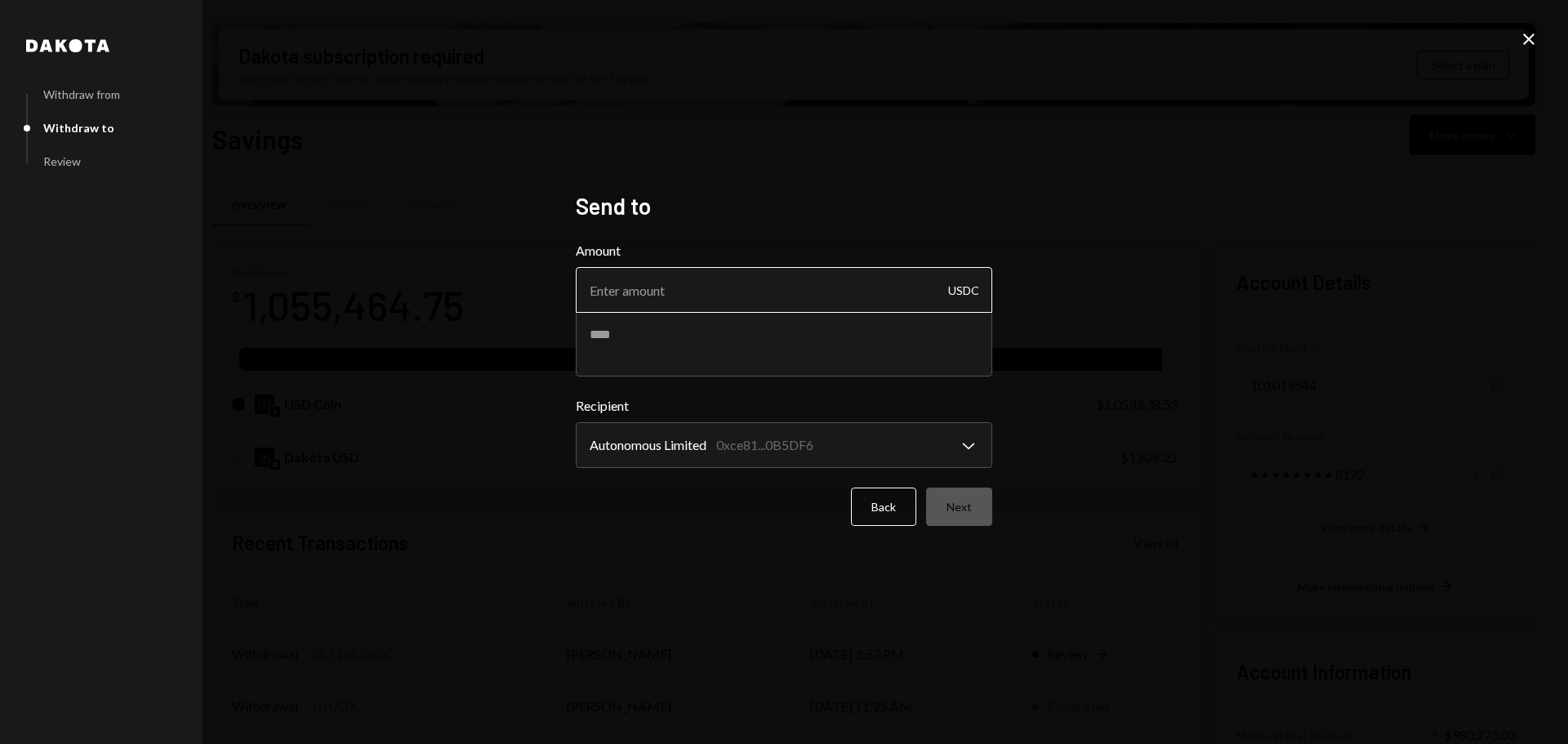
click at [630, 285] on input "Amount" at bounding box center [784, 290] width 416 height 46
type input "10000"
click at [620, 356] on textarea at bounding box center [784, 343] width 416 height 65
click at [710, 338] on textarea at bounding box center [784, 343] width 416 height 65
paste textarea "**********"
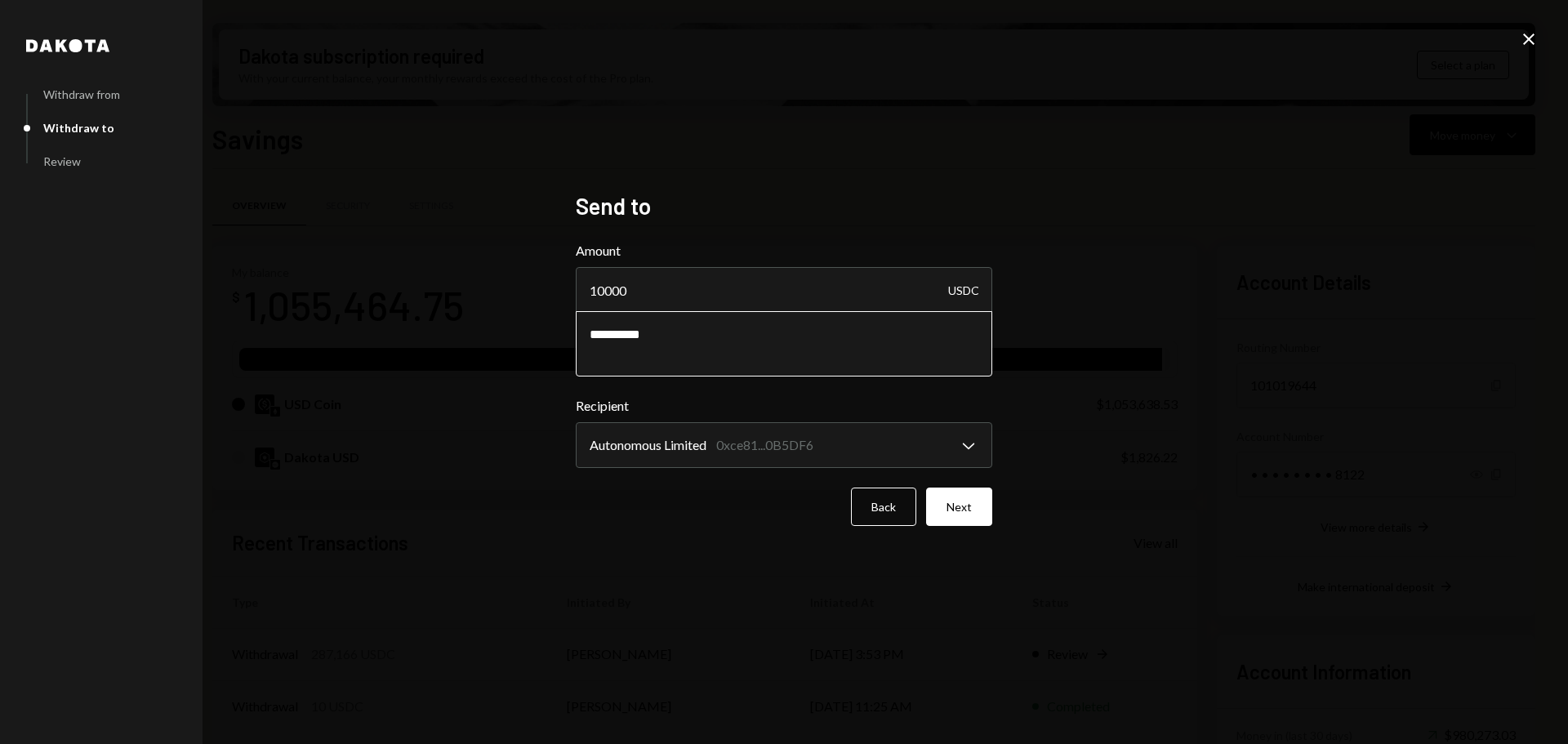
click at [589, 336] on textarea "**********" at bounding box center [784, 343] width 416 height 65
type textarea "**********"
click at [945, 504] on button "Next" at bounding box center [959, 506] width 66 height 38
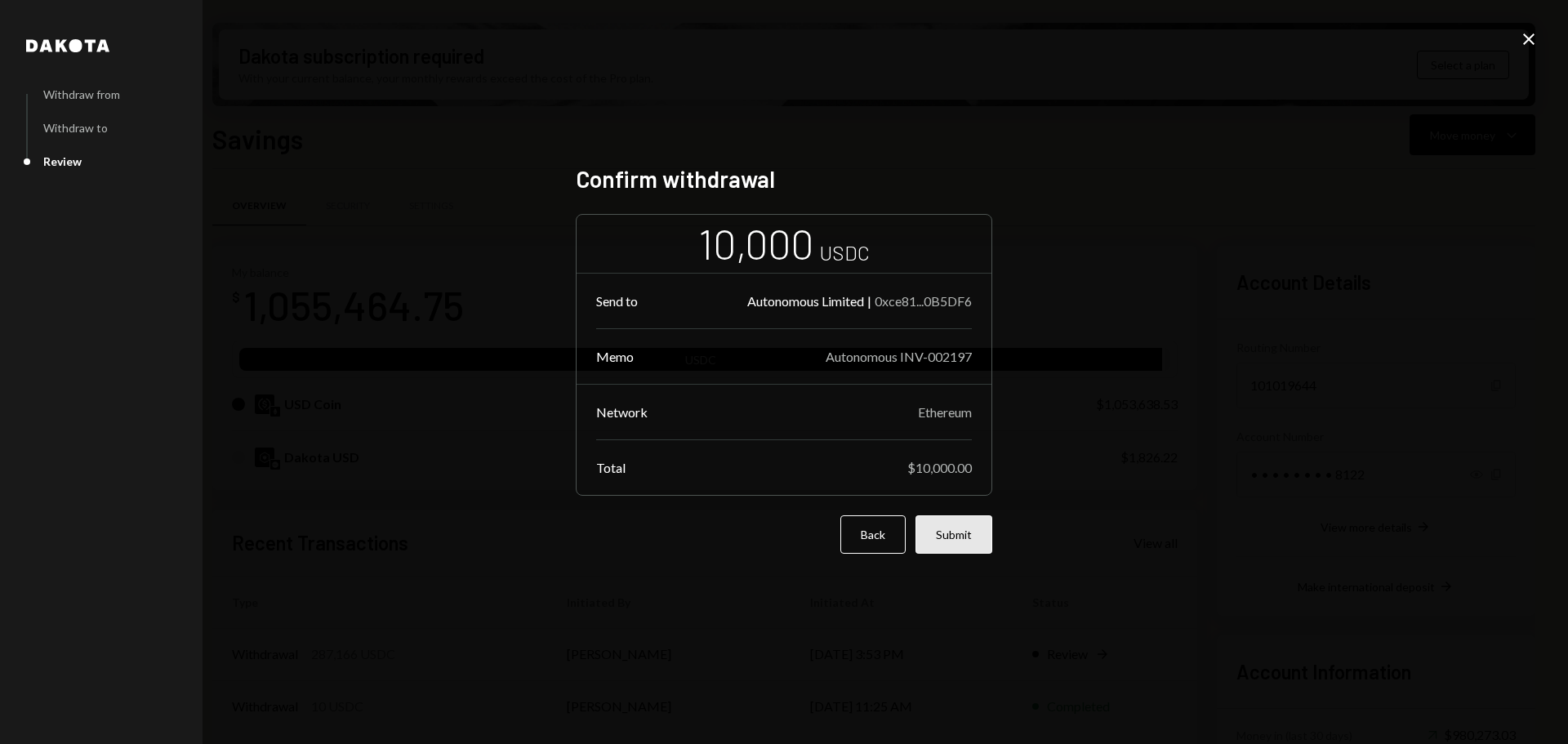
click at [946, 519] on button "Submit" at bounding box center [954, 534] width 77 height 38
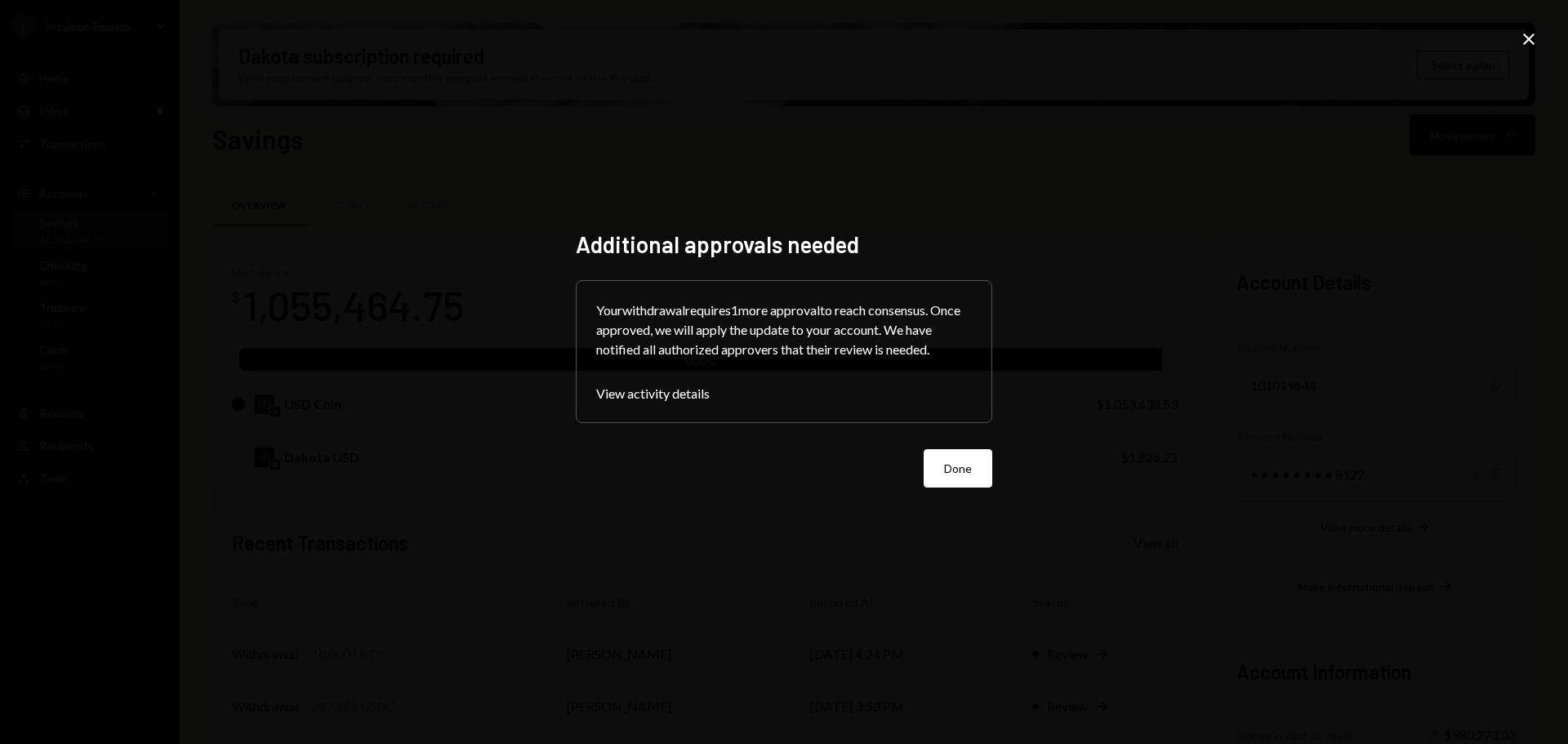
click at [964, 457] on button "Done" at bounding box center [957, 468] width 69 height 38
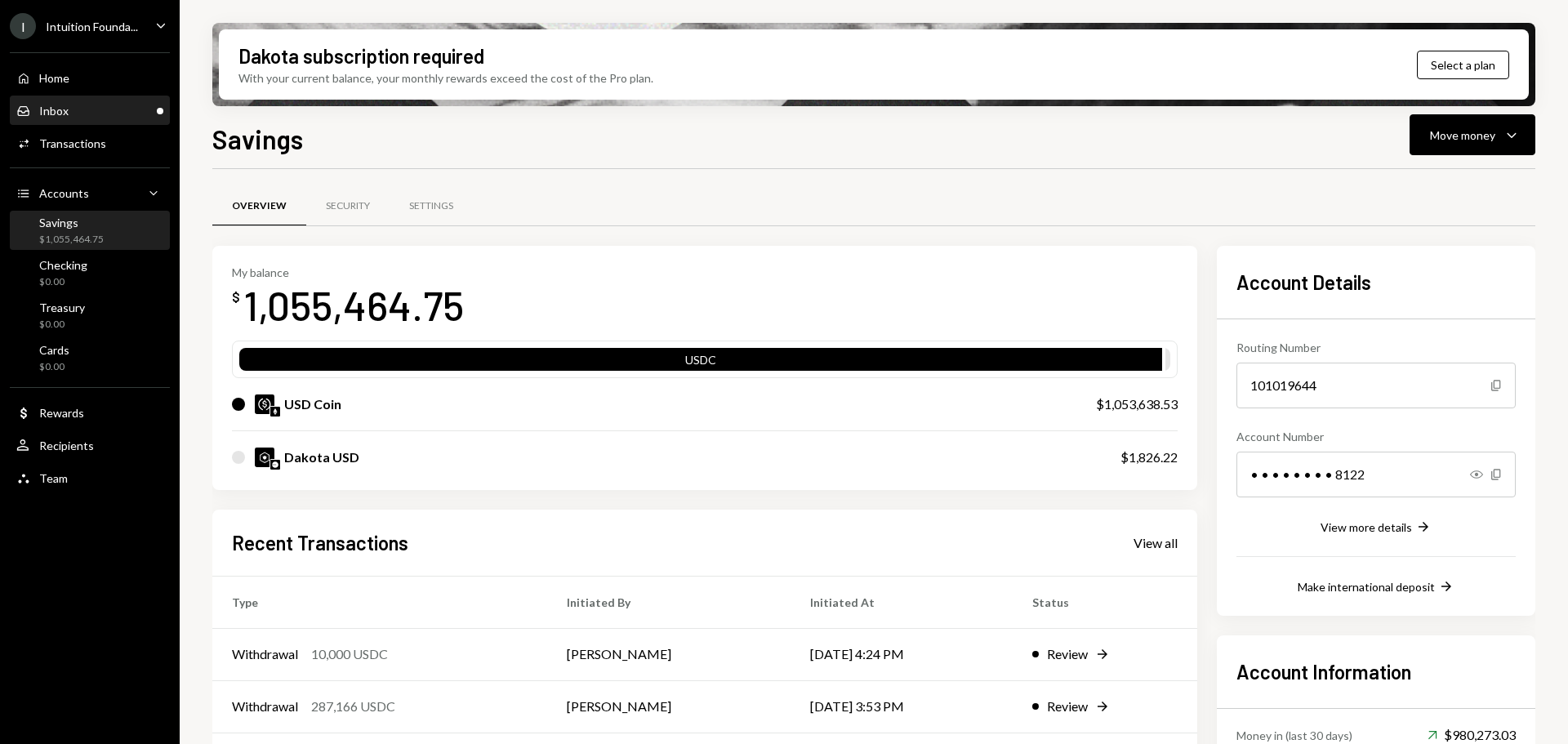
click at [86, 121] on div "Inbox Inbox" at bounding box center [90, 111] width 147 height 28
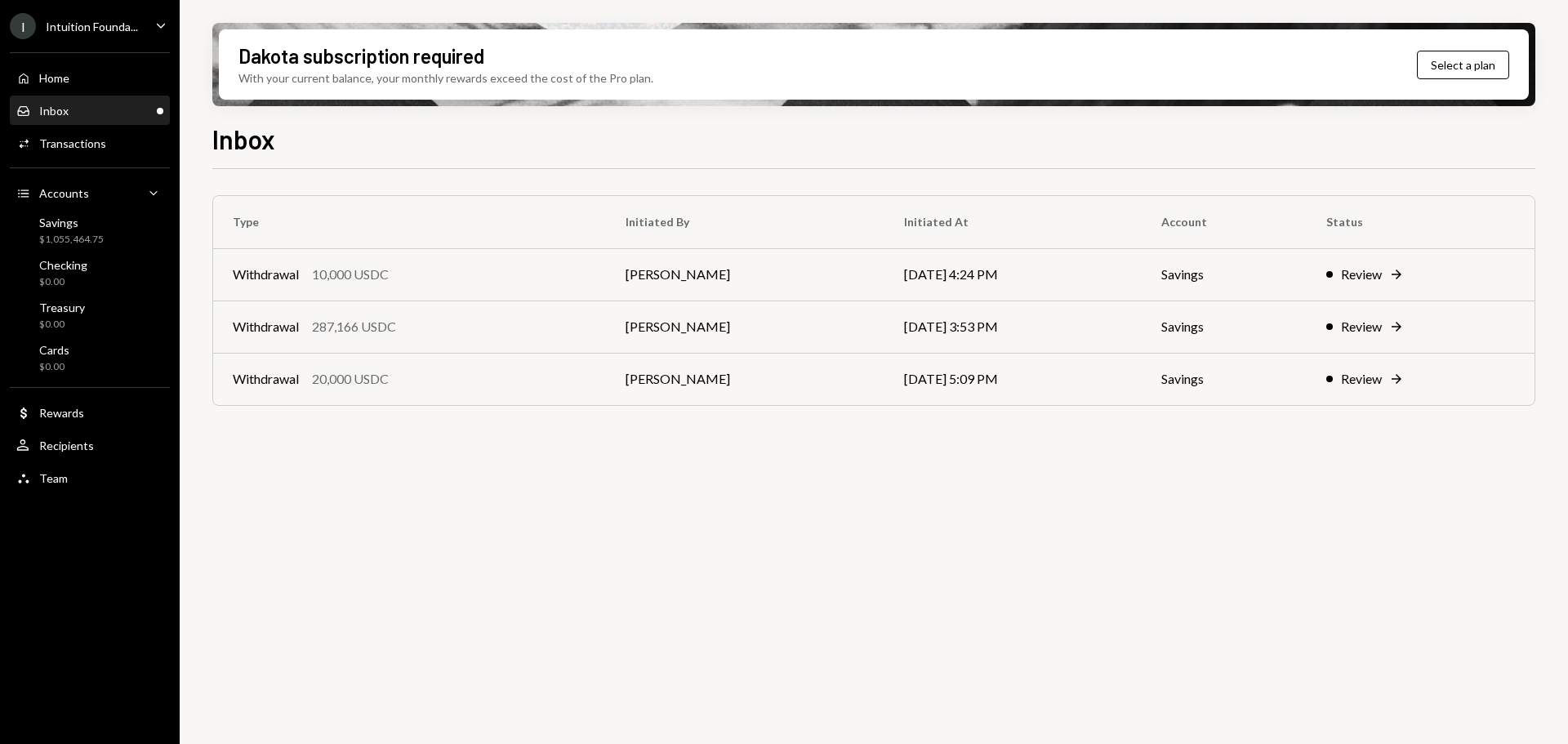
click at [98, 116] on div "Inbox Inbox" at bounding box center [90, 111] width 147 height 15
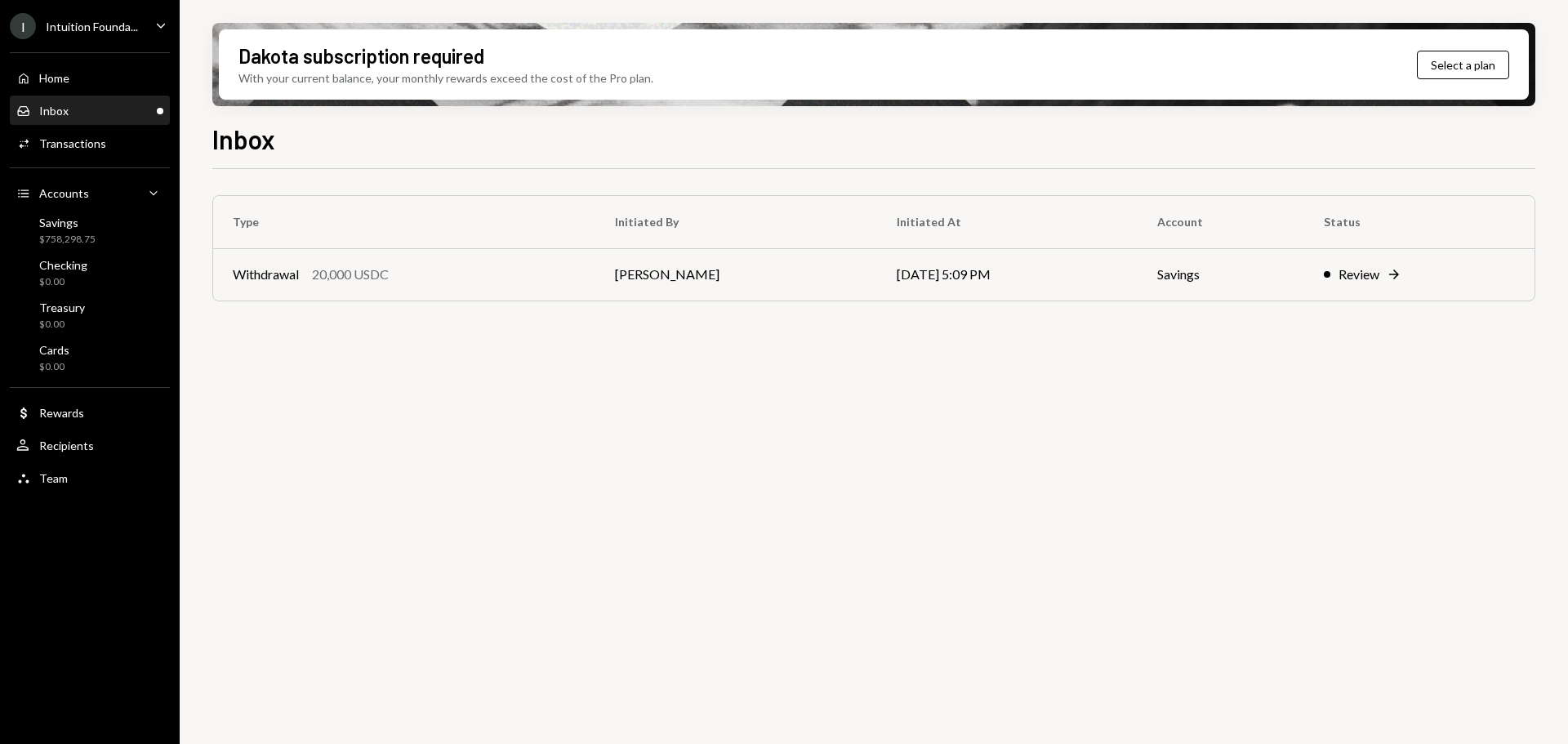
click at [83, 114] on div "Inbox Inbox" at bounding box center [90, 111] width 147 height 15
click at [365, 289] on td "Withdrawal 20,000 USDC" at bounding box center [404, 274] width 382 height 52
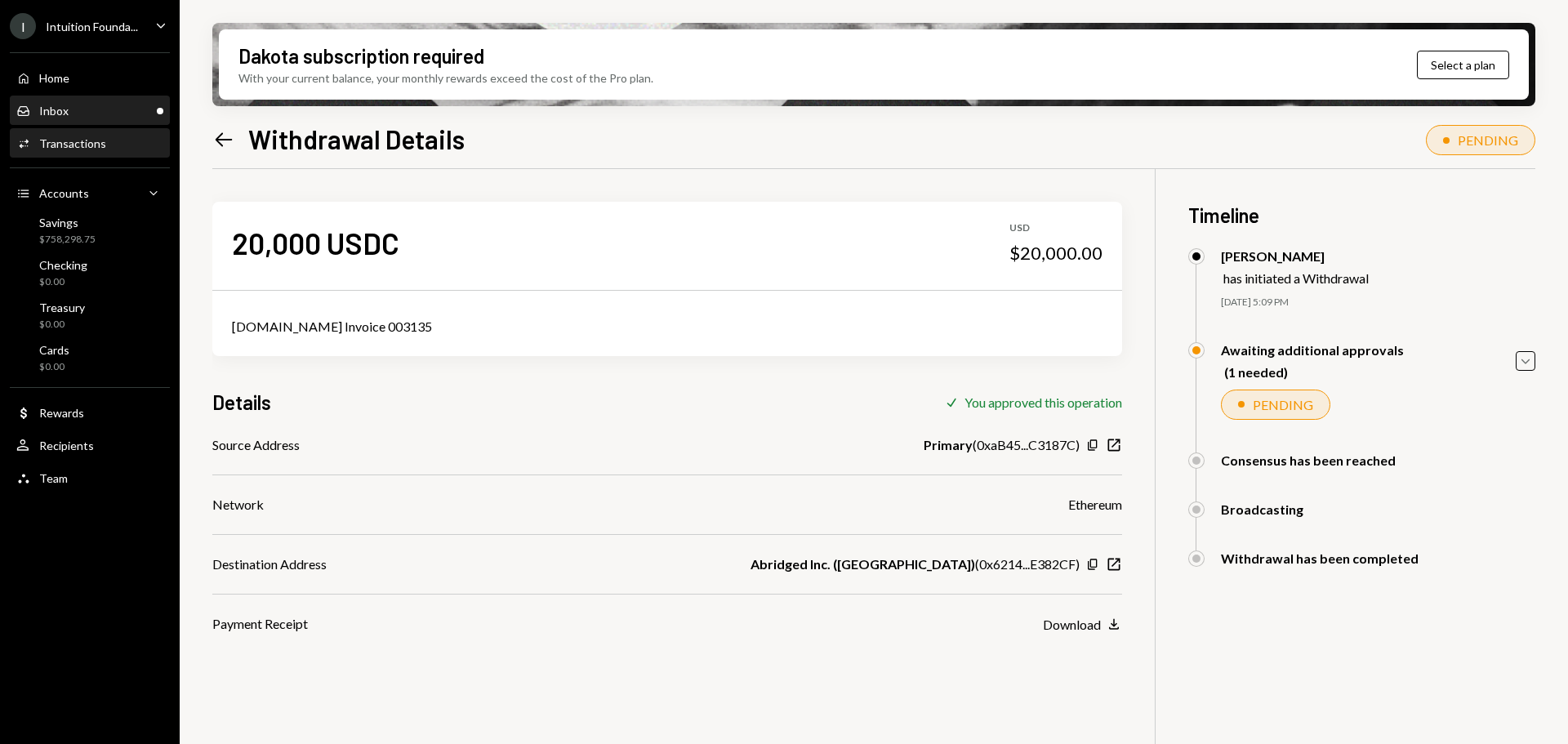
click at [74, 105] on div "Inbox Inbox" at bounding box center [90, 111] width 147 height 15
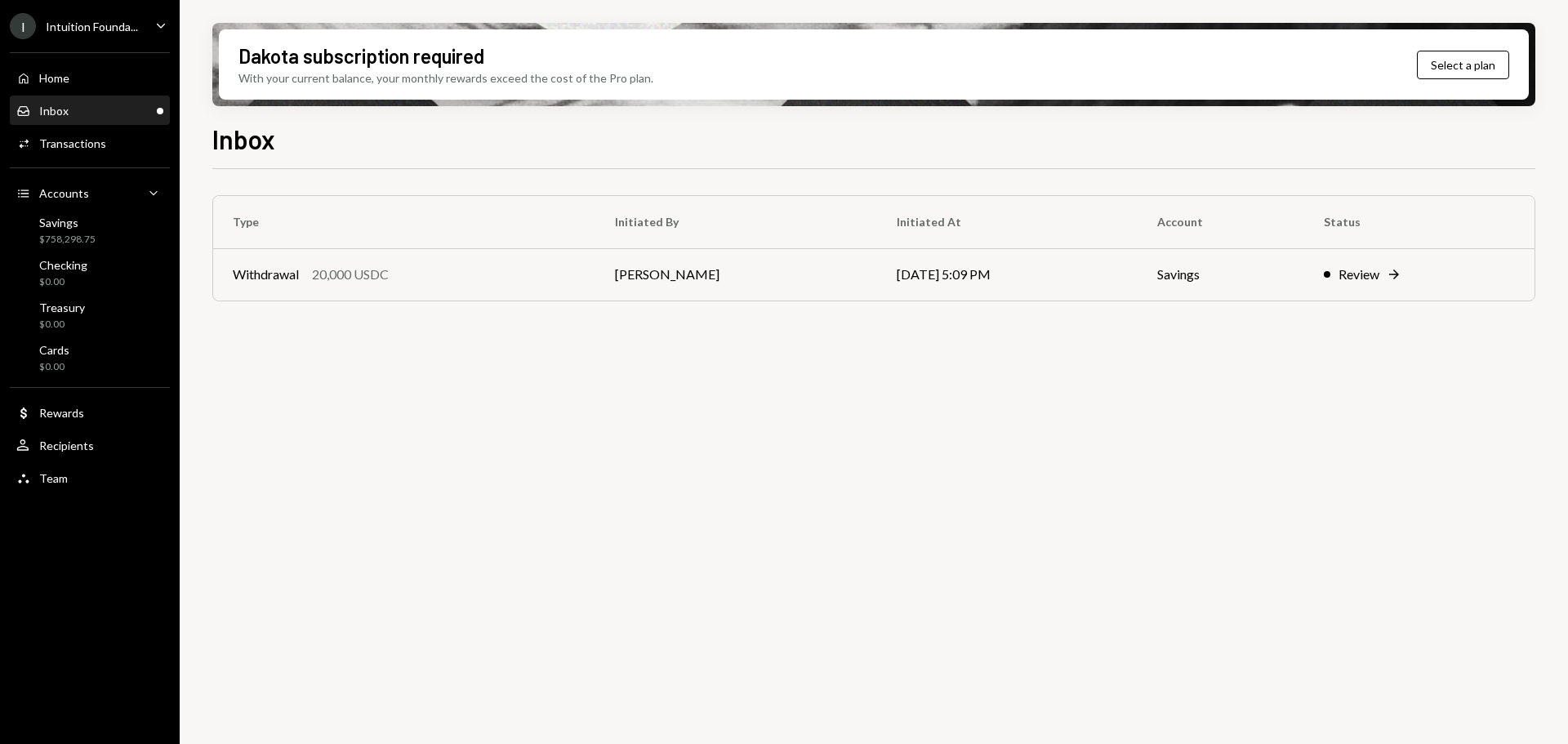
click at [56, 58] on div "Home Home Inbox Inbox Activities Transactions Accounts Accounts Caret Down Savi…" at bounding box center [89, 269] width 180 height 454
click at [61, 71] on div "Home Home" at bounding box center [42, 78] width 53 height 15
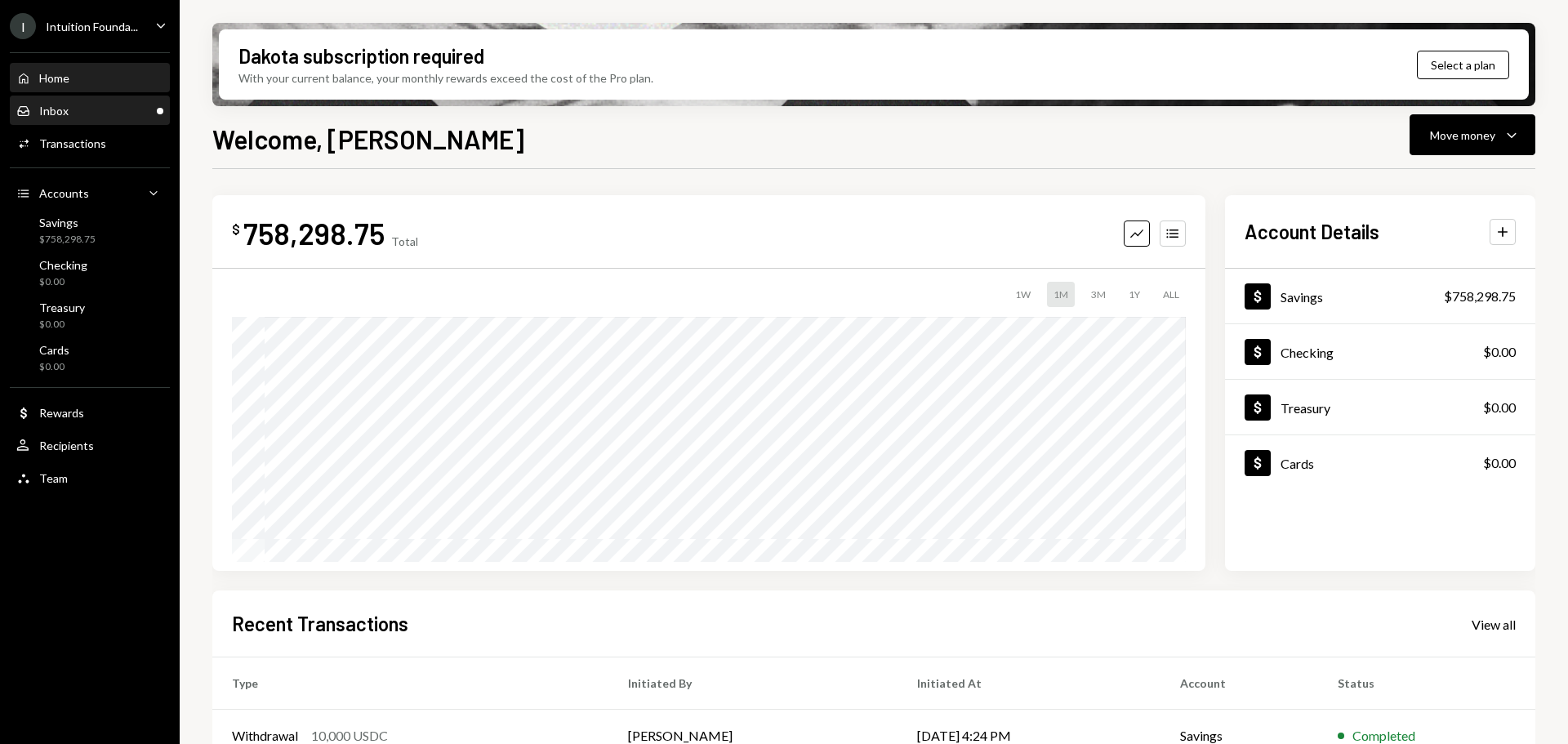
click at [88, 115] on div "Inbox Inbox" at bounding box center [90, 111] width 147 height 15
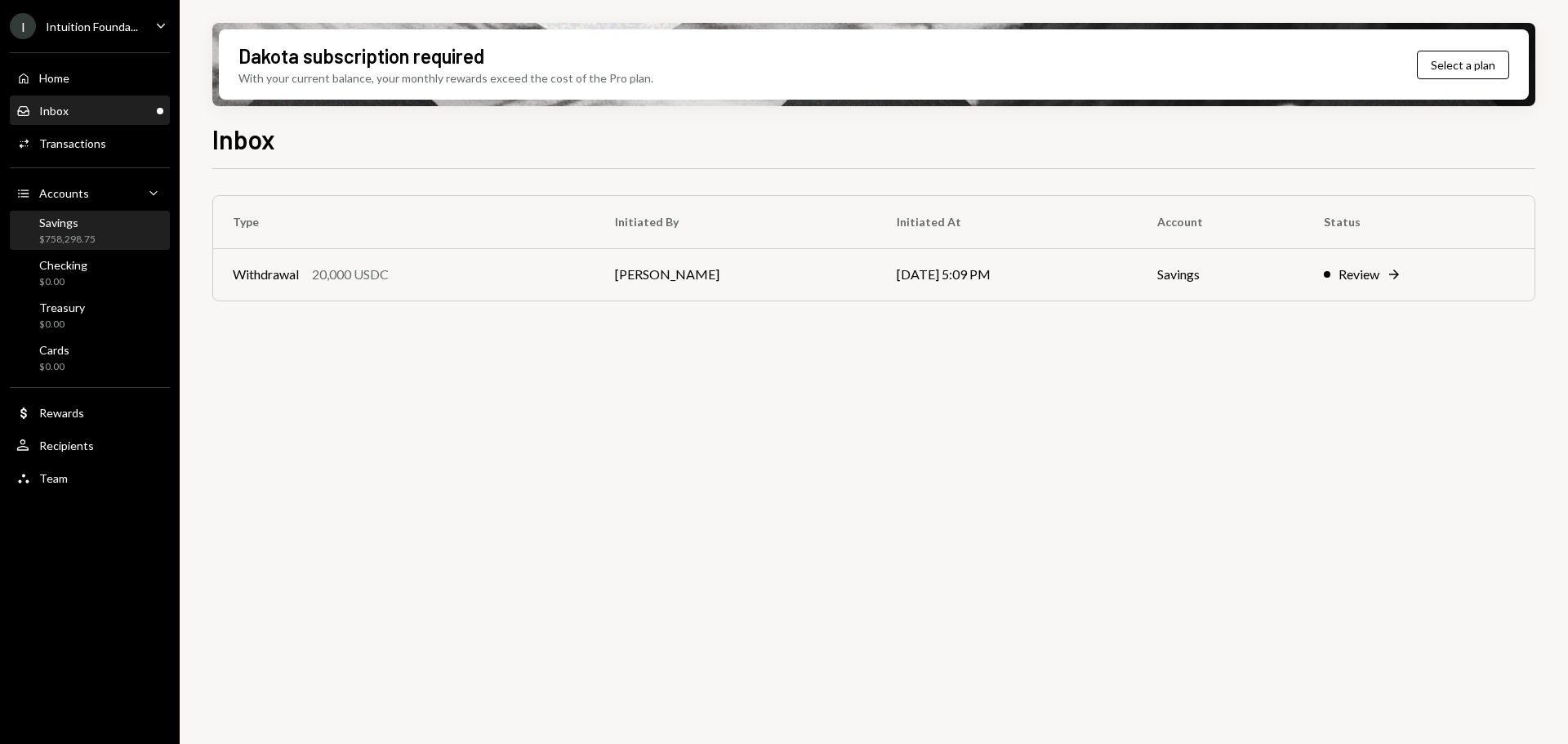
click at [96, 227] on div "Savings $758,298.75" at bounding box center [90, 232] width 147 height 31
click at [118, 221] on div "Savings $758,298.75" at bounding box center [90, 232] width 147 height 31
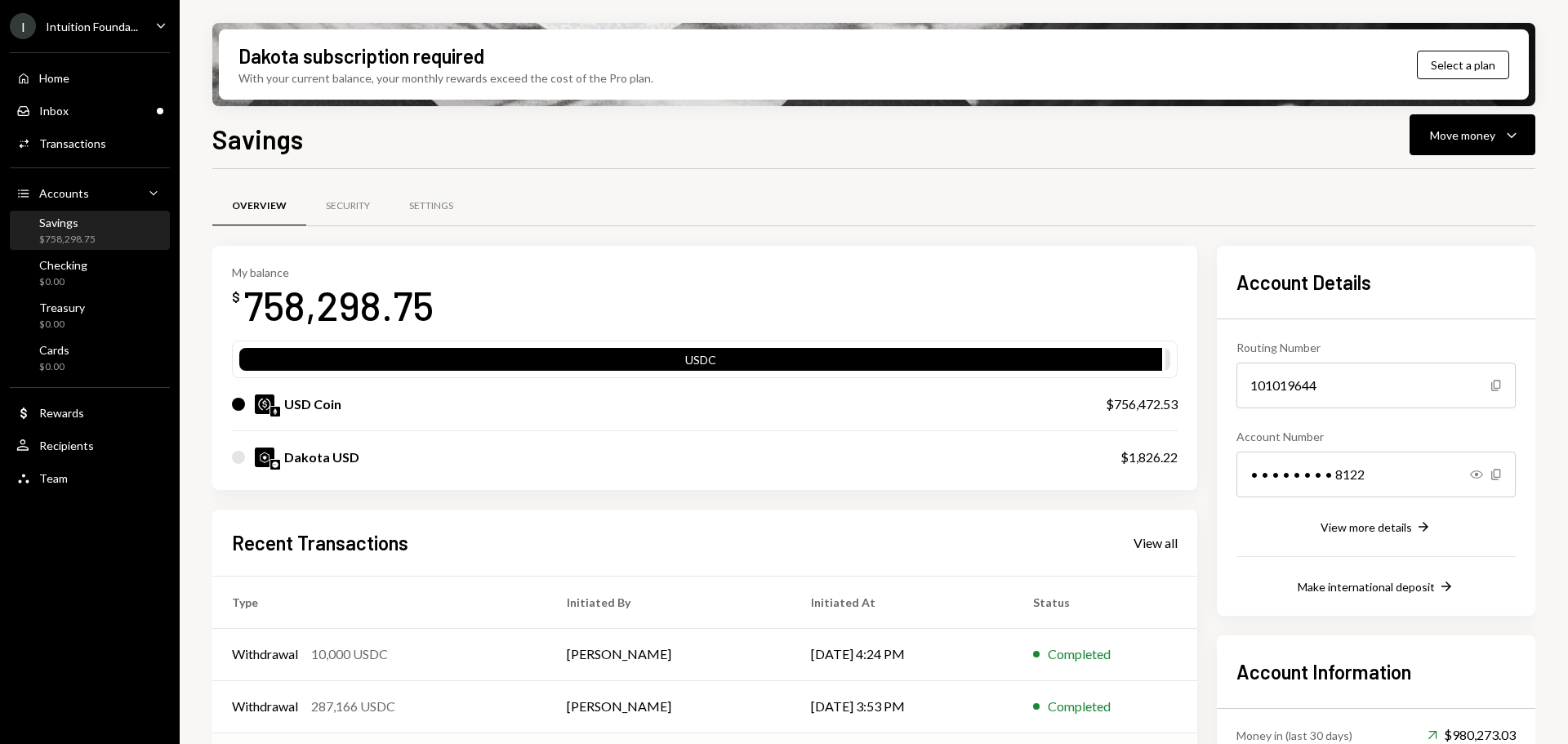
scroll to position [160, 0]
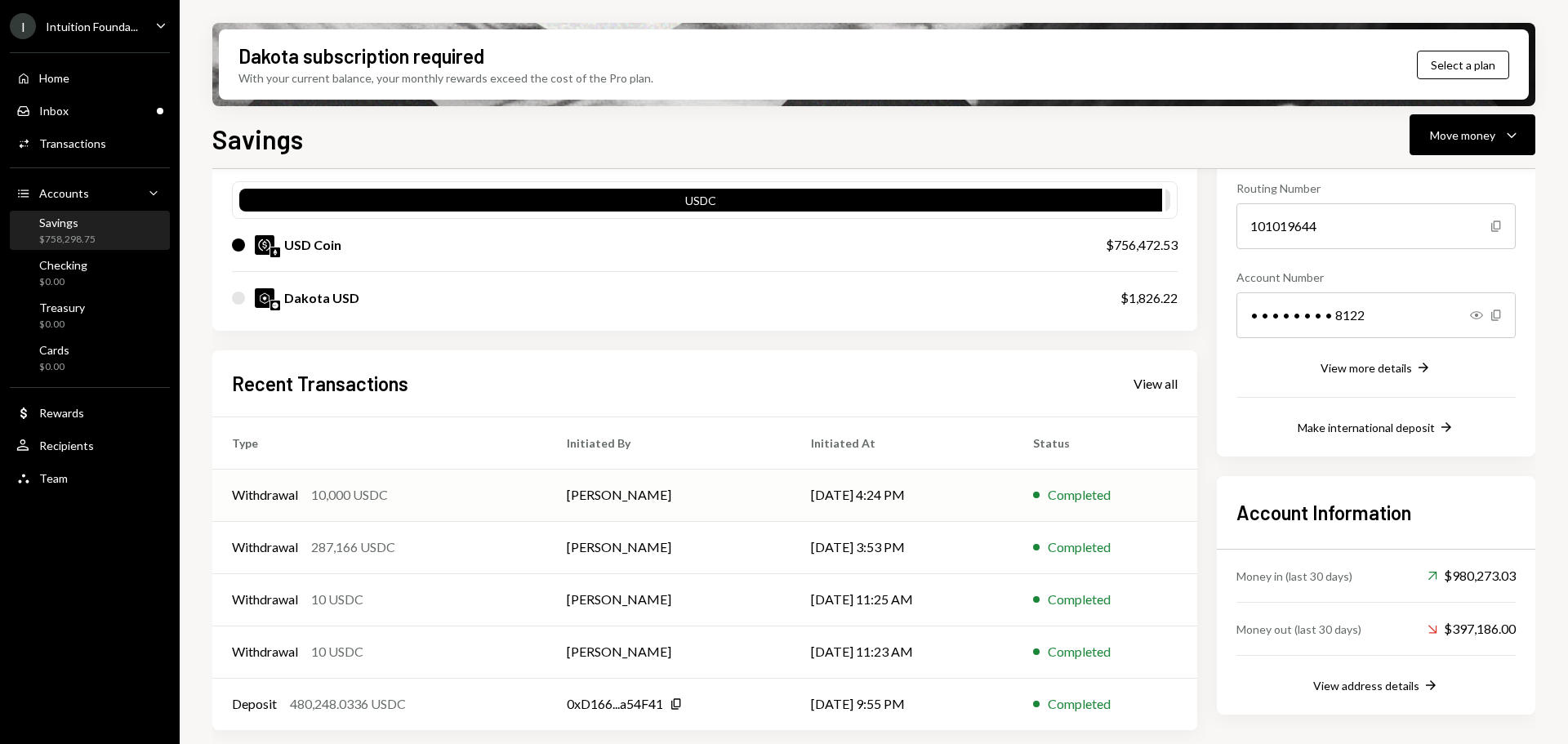
click at [475, 490] on div "Withdrawal 10,000 USDC" at bounding box center [379, 494] width 296 height 20
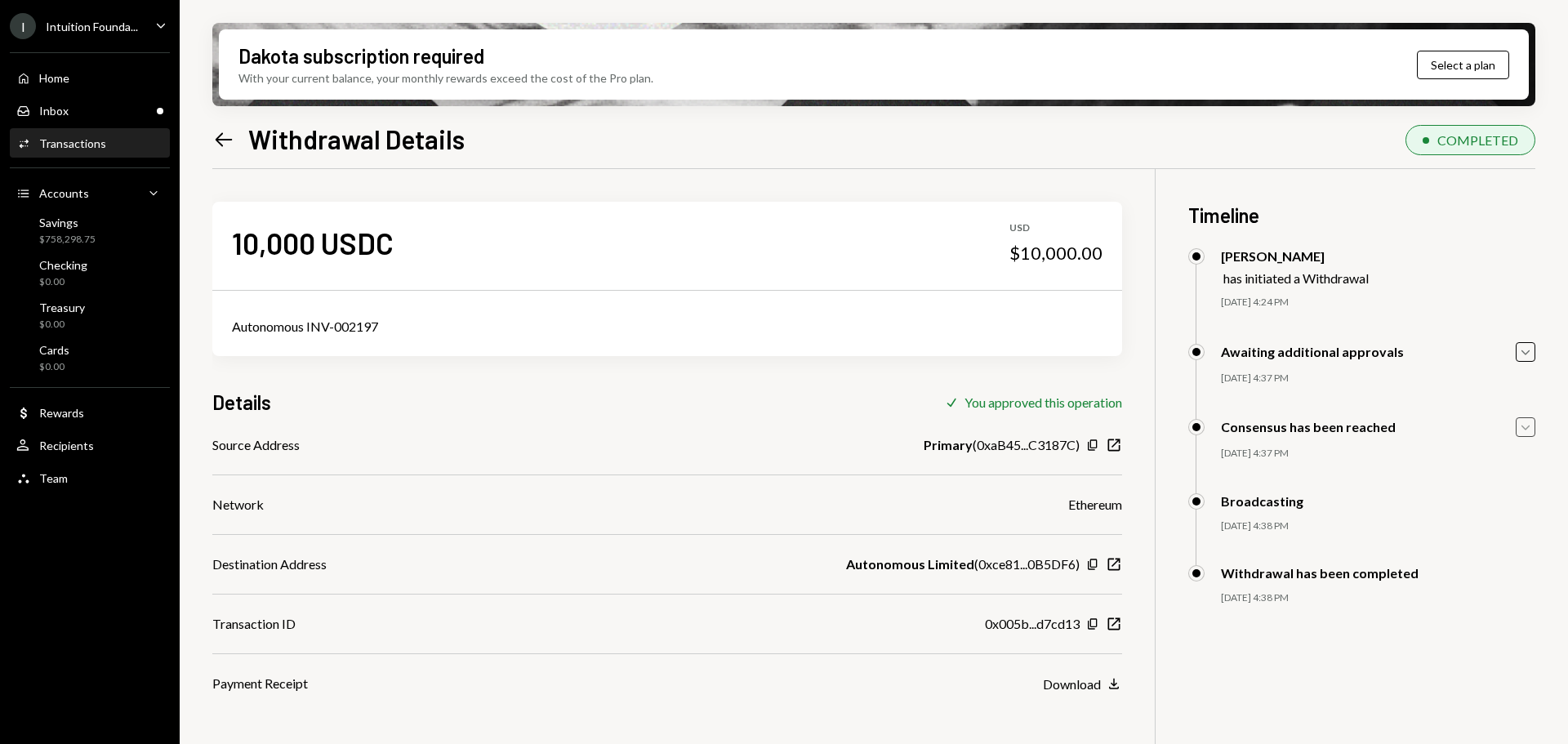
click at [1517, 427] on icon "Caret Down" at bounding box center [1526, 427] width 18 height 18
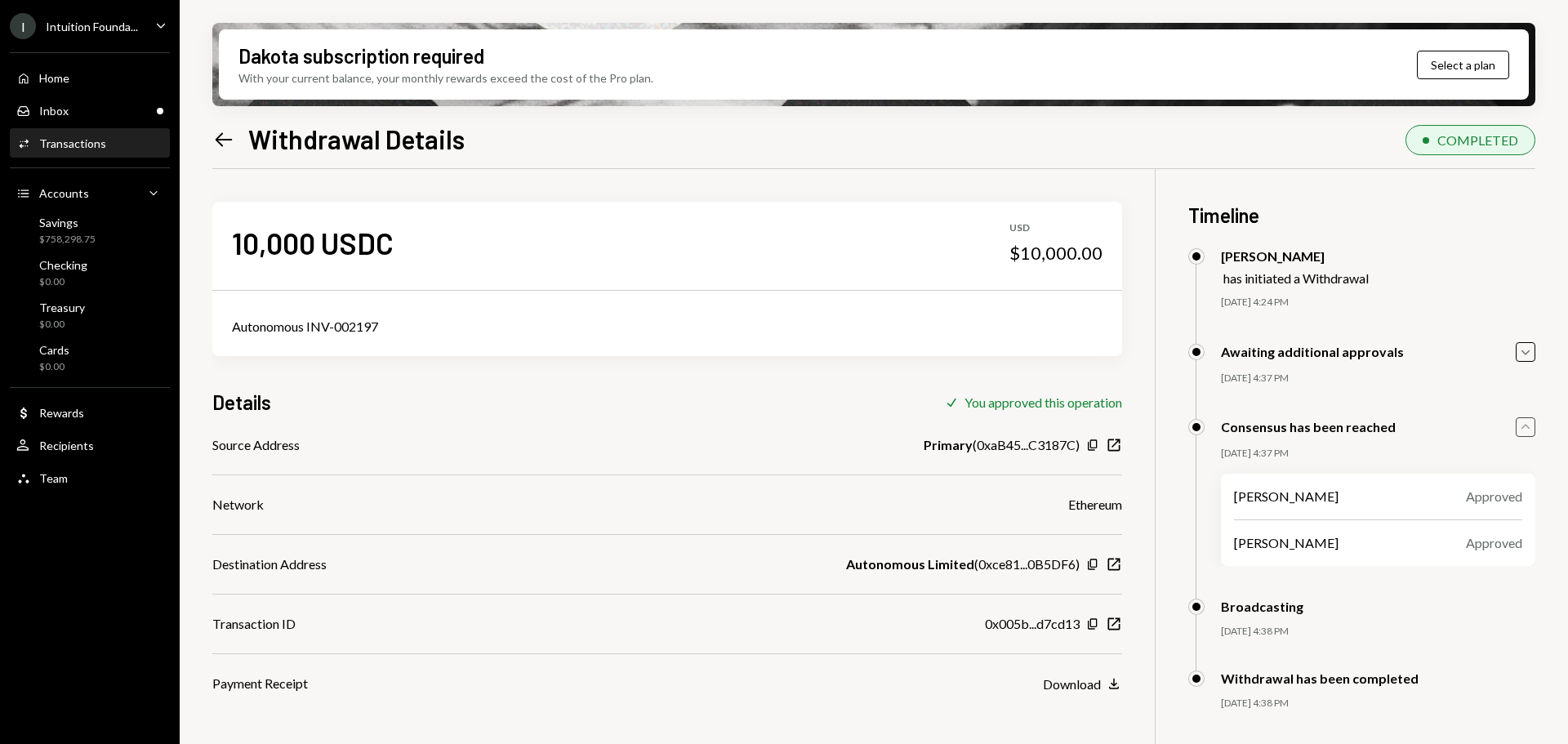
click at [1508, 343] on div "Awaiting additional approvals Caret Down" at bounding box center [1362, 352] width 347 height 20
click at [1529, 345] on icon "Caret Down" at bounding box center [1526, 352] width 18 height 18
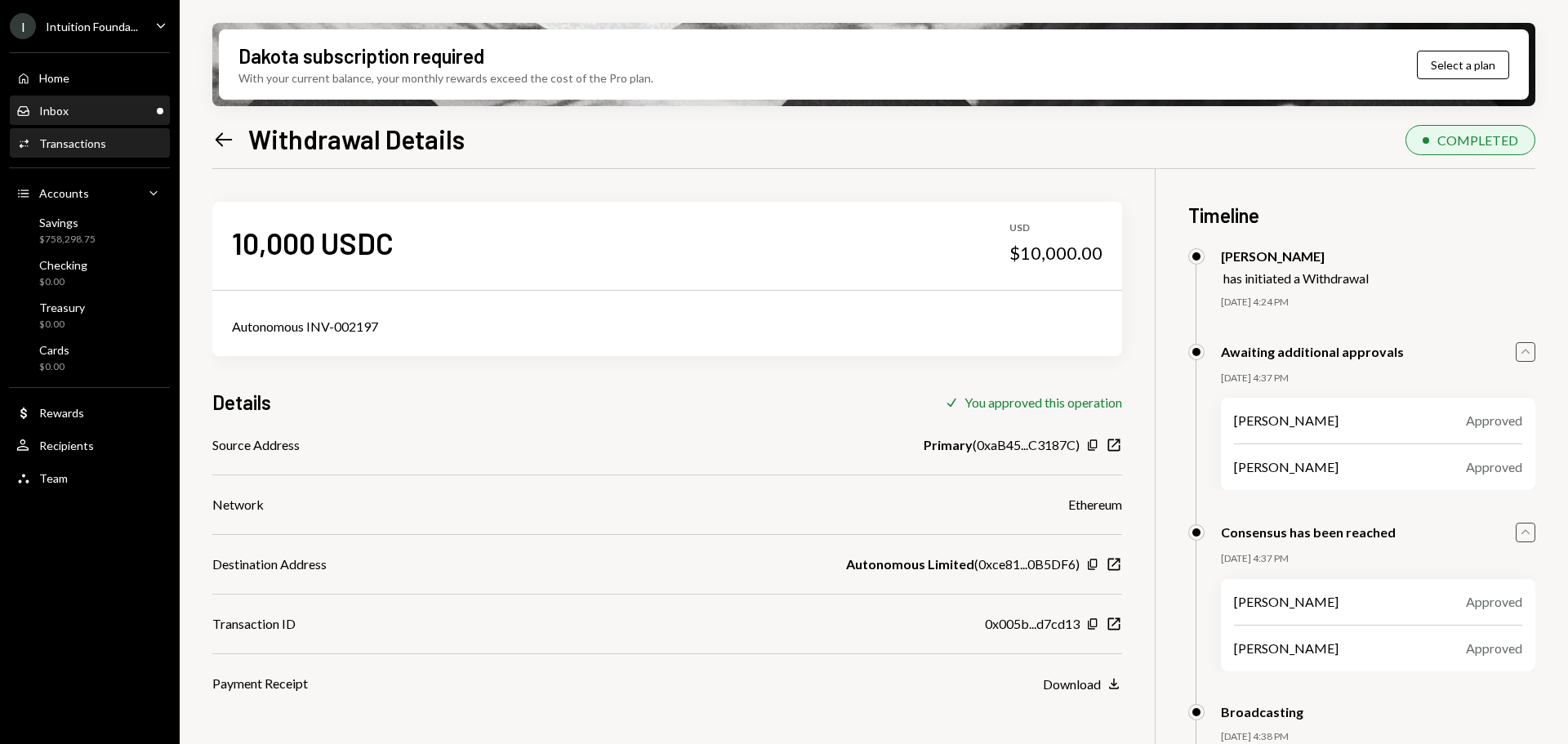
click at [70, 119] on div "Inbox Inbox" at bounding box center [90, 111] width 147 height 28
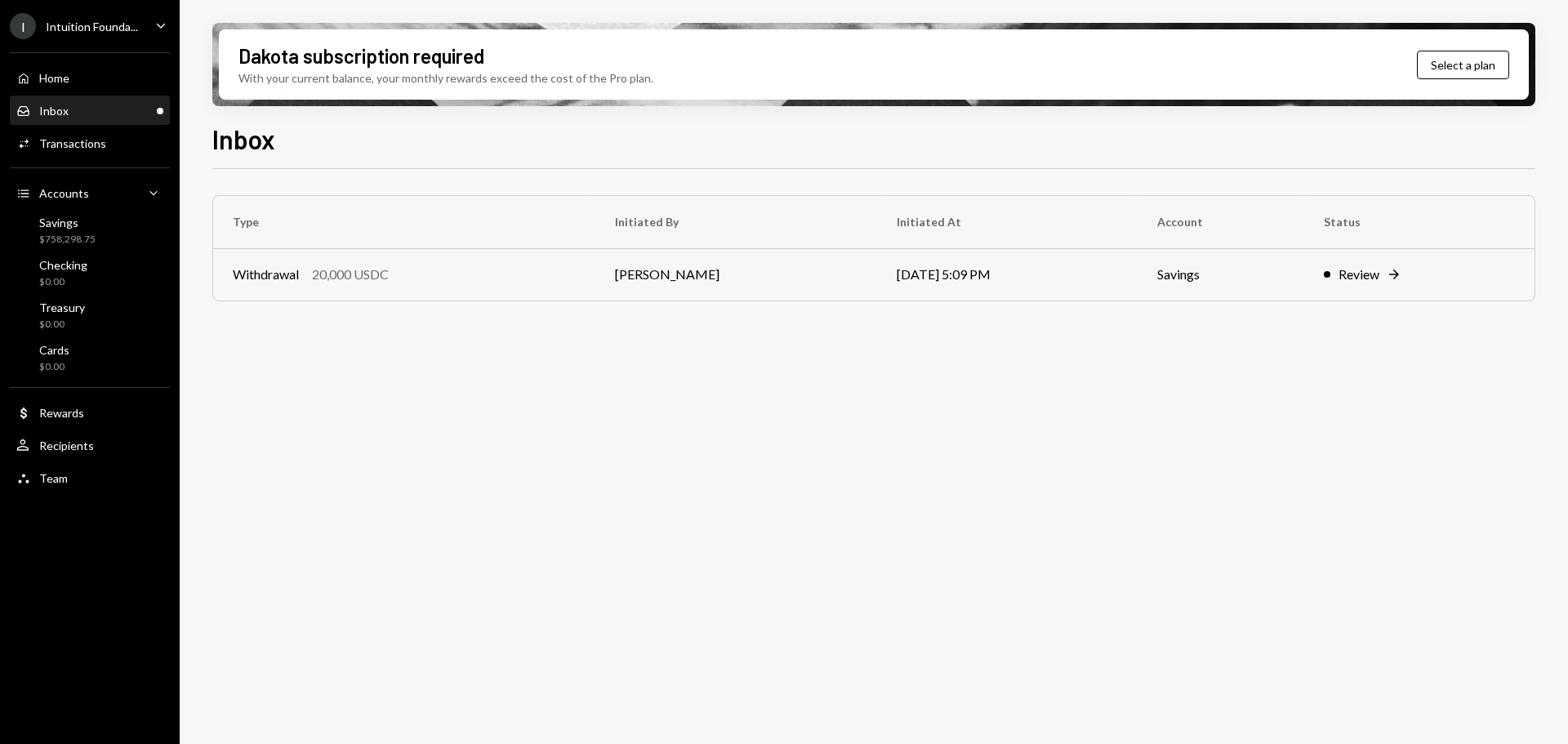
click at [114, 118] on div "Inbox Inbox" at bounding box center [90, 111] width 147 height 15
click at [95, 87] on div "Home Home" at bounding box center [90, 78] width 147 height 28
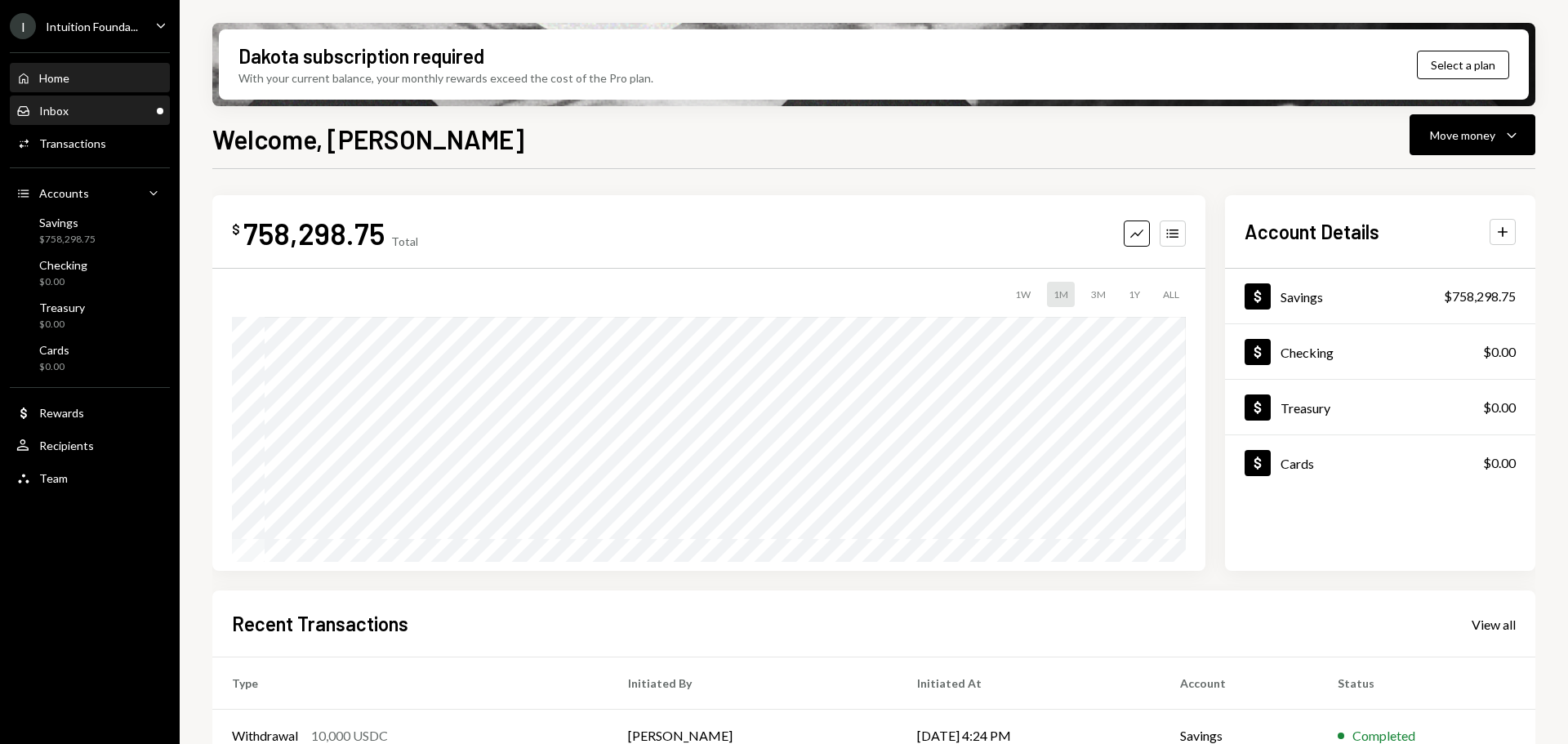
click at [92, 105] on div "Inbox Inbox" at bounding box center [90, 111] width 147 height 15
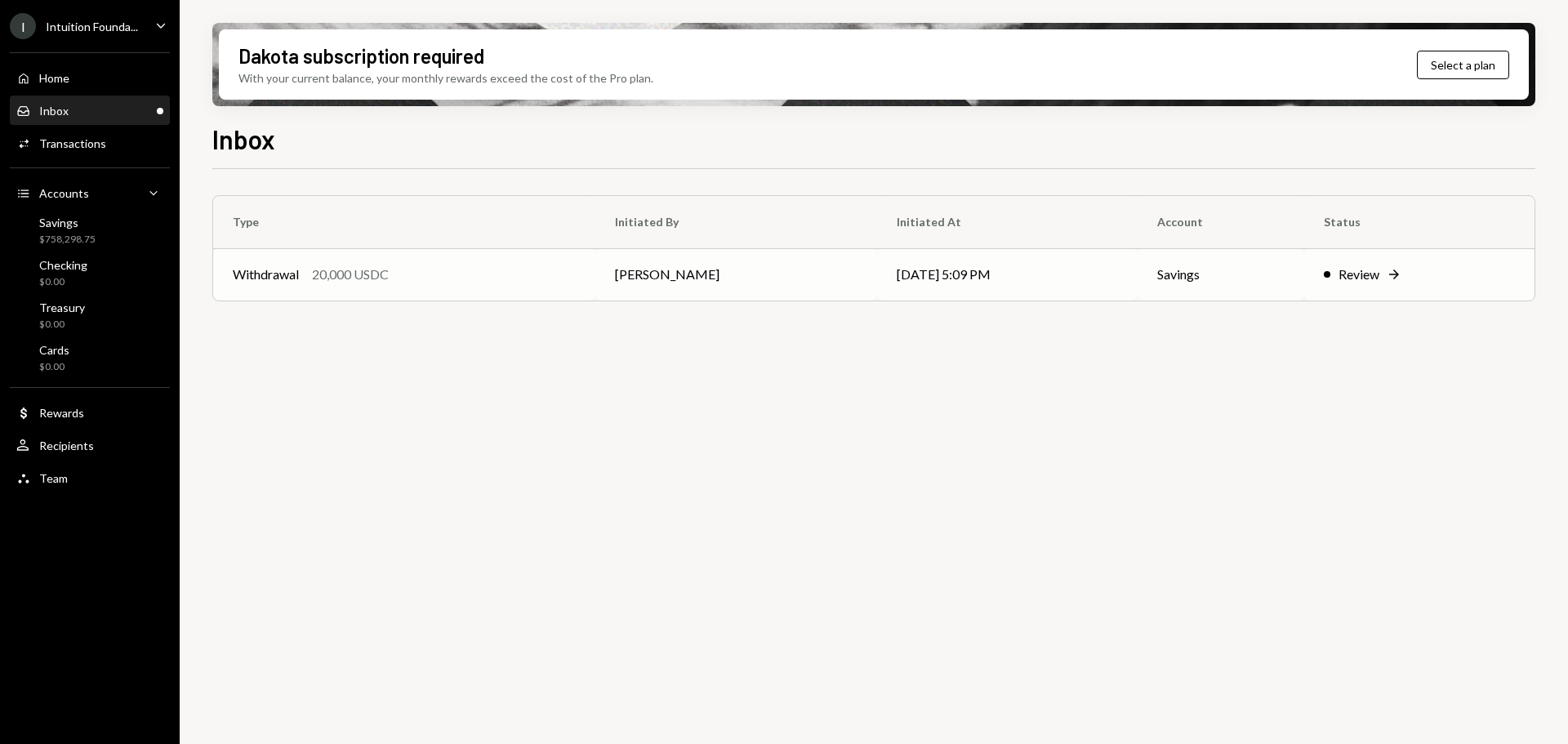
click at [389, 276] on div "20,000 USDC" at bounding box center [350, 274] width 77 height 20
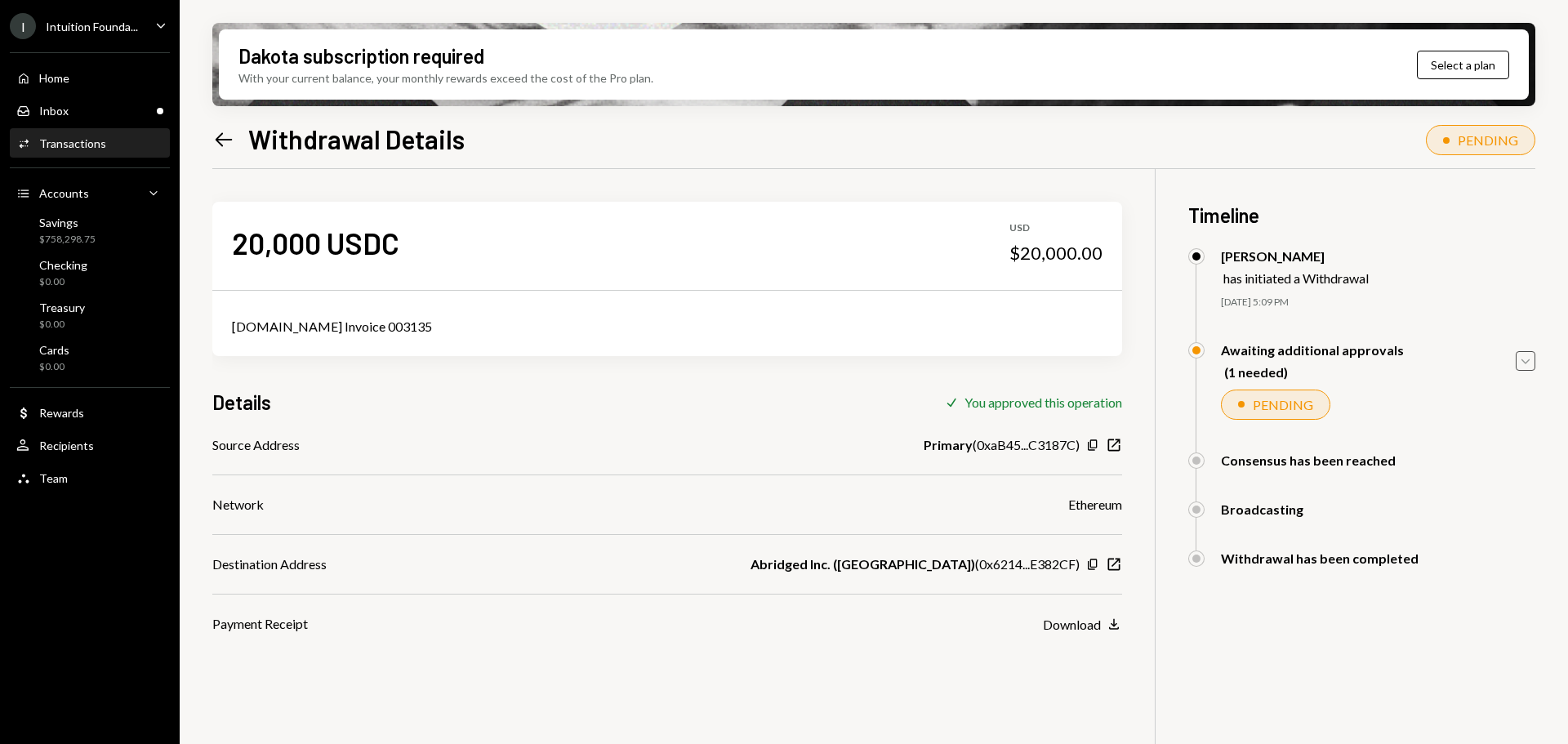
click at [1527, 368] on icon "Caret Down" at bounding box center [1526, 361] width 18 height 18
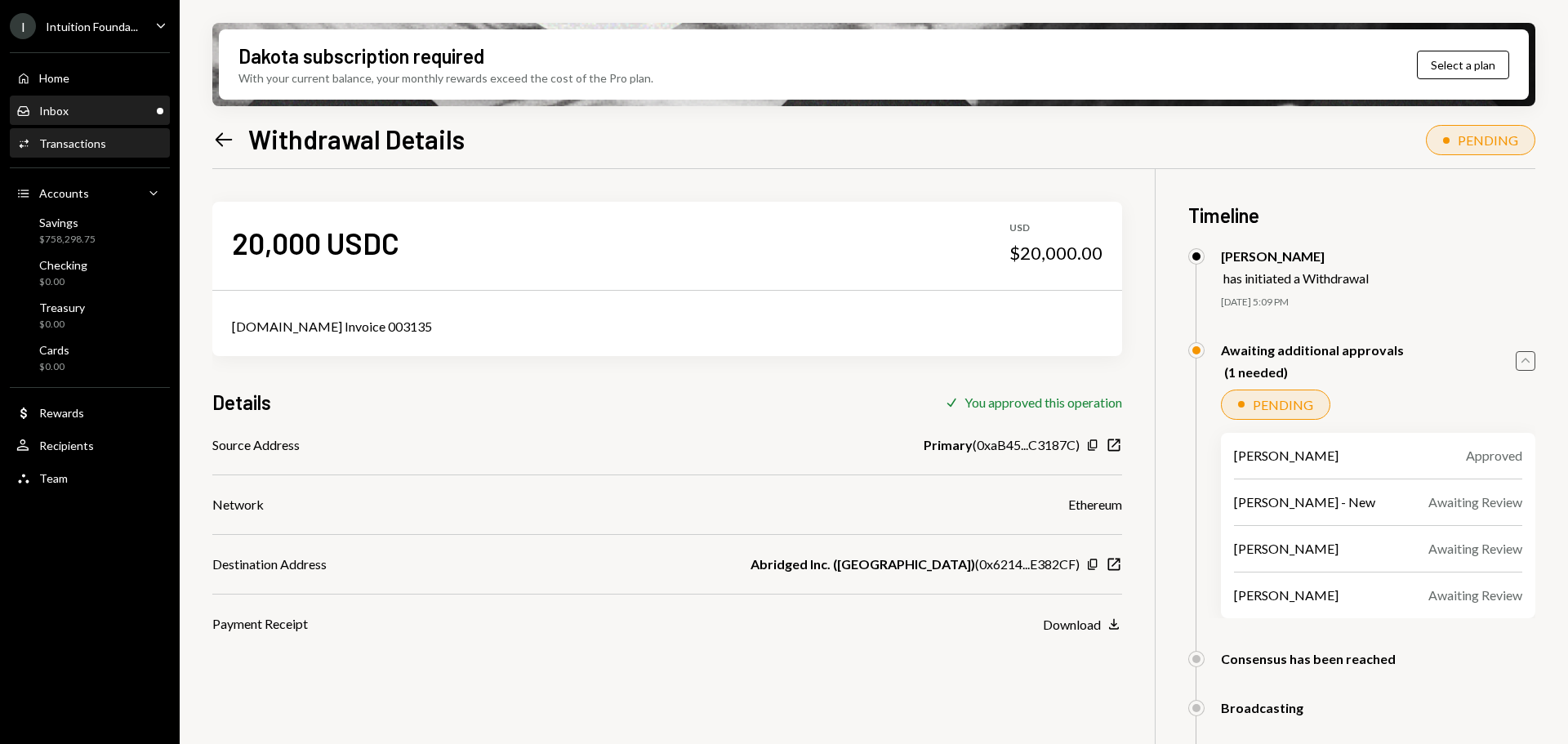
click at [103, 109] on div "Inbox Inbox" at bounding box center [90, 111] width 147 height 15
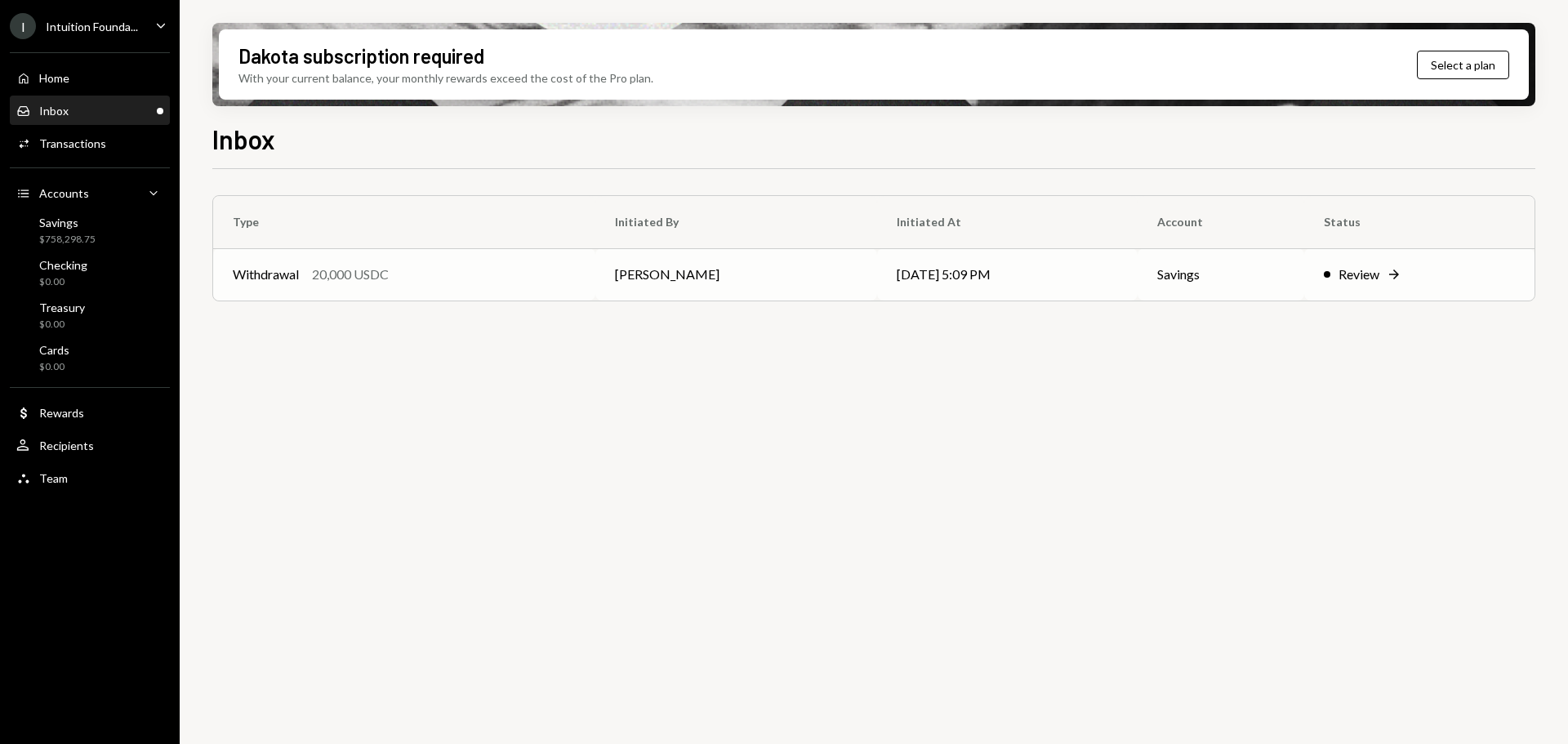
click at [335, 271] on div "20,000 USDC" at bounding box center [350, 274] width 77 height 20
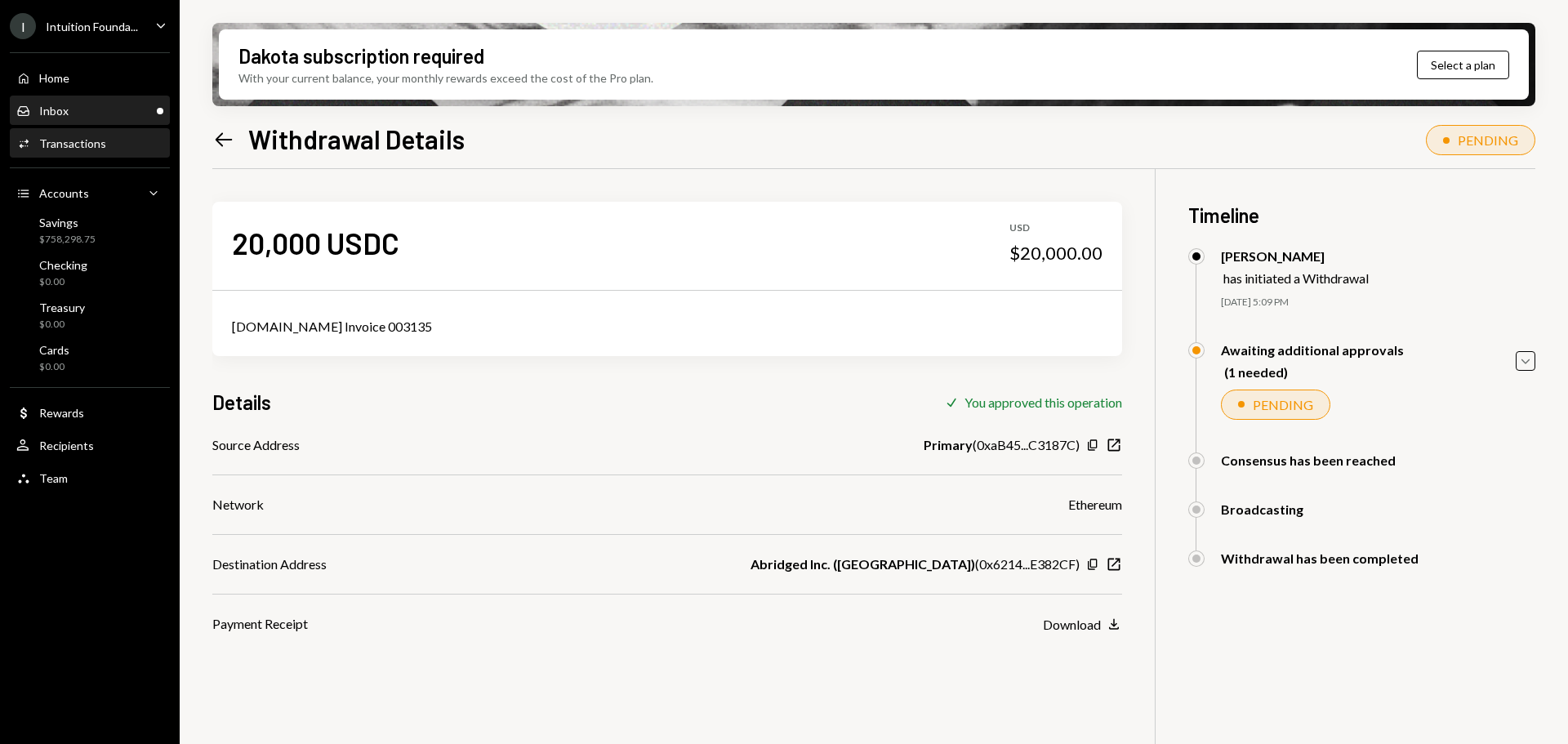
click at [101, 116] on div "Inbox Inbox" at bounding box center [90, 111] width 147 height 15
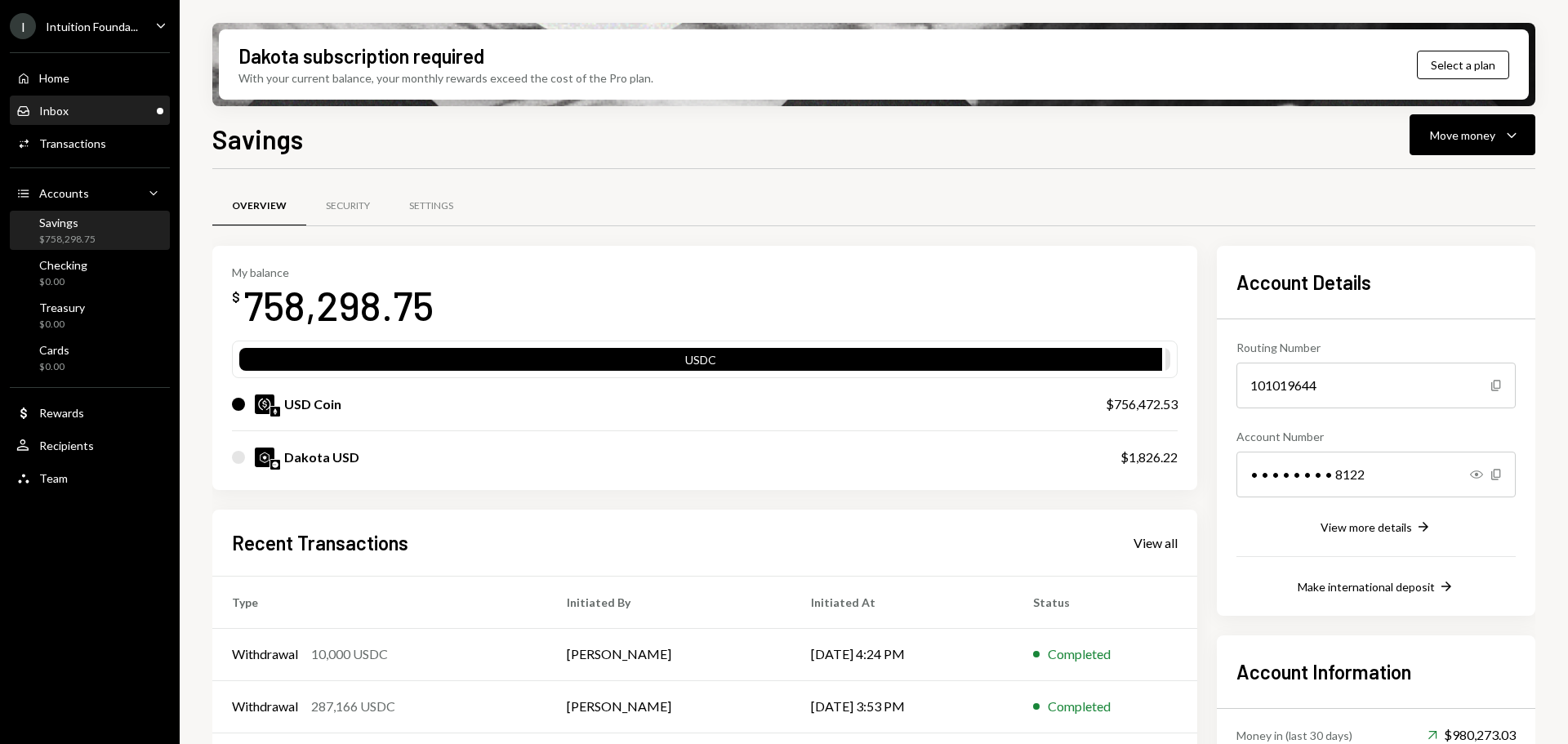
click at [86, 118] on div "Inbox Inbox" at bounding box center [90, 111] width 147 height 15
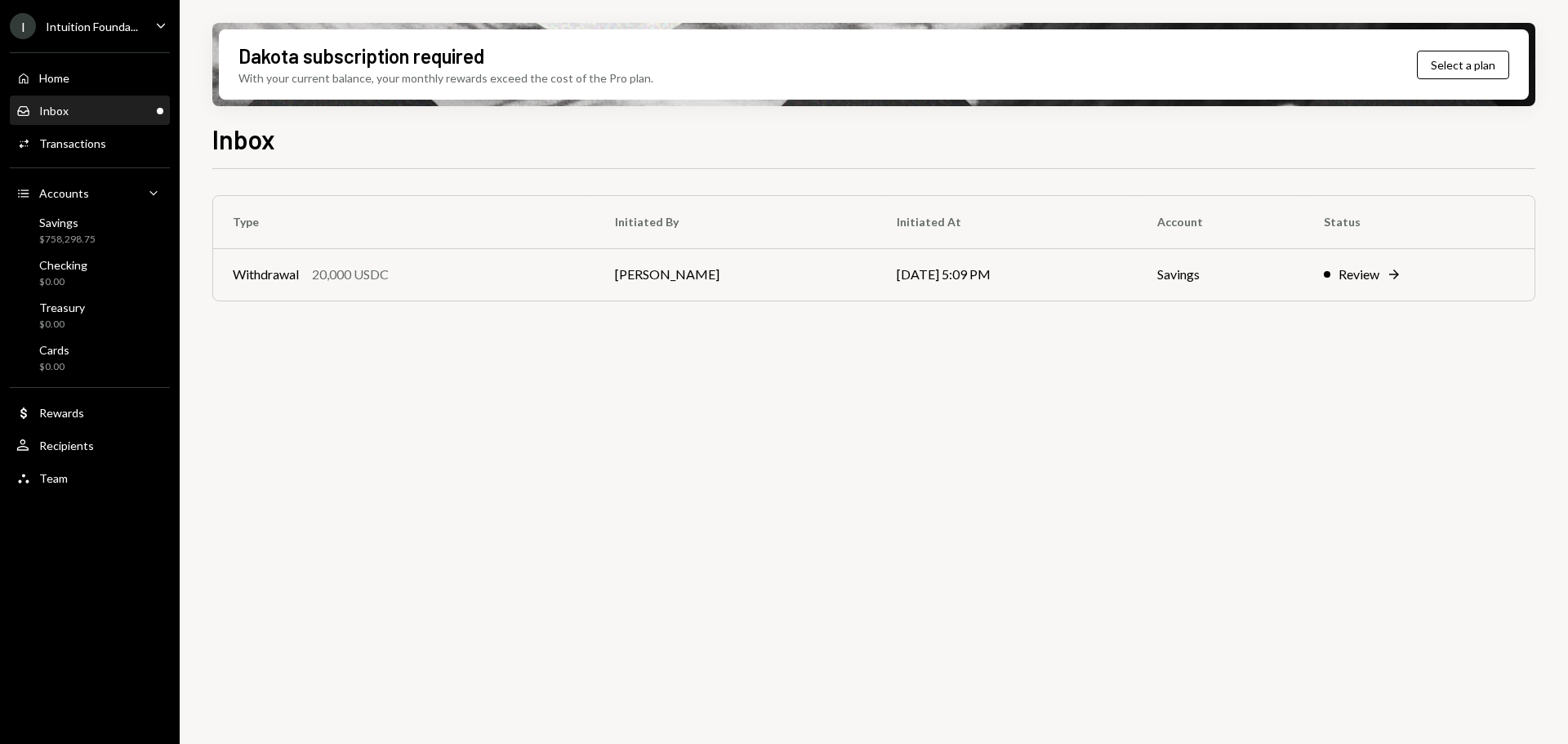
click at [394, 310] on div "Type Initiated By Initiated At Account Status Withdrawal 20,000 USDC [PERSON_NA…" at bounding box center [874, 264] width 1323 height 139
click at [400, 277] on div "Withdrawal 20,000 USDC" at bounding box center [404, 274] width 343 height 20
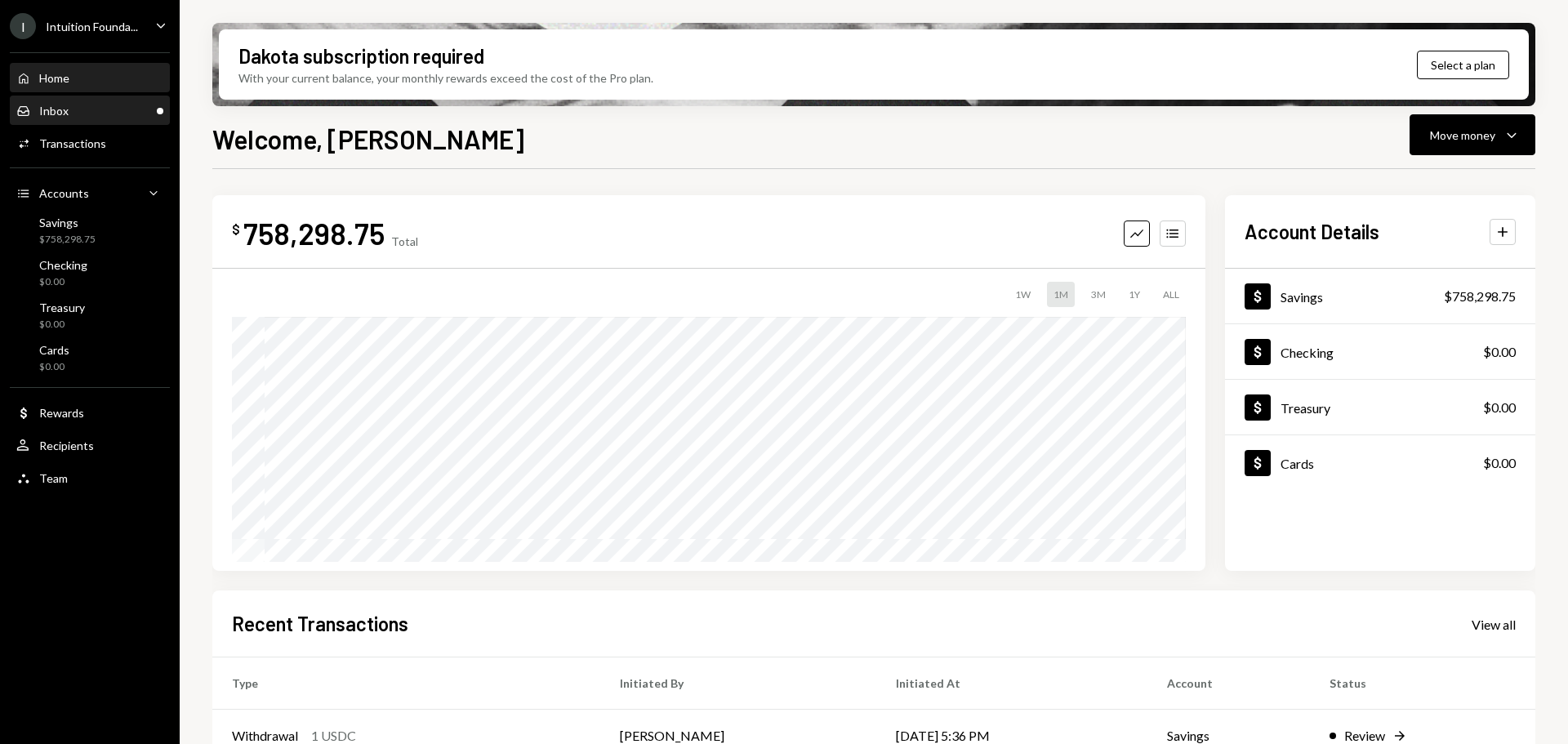
click at [99, 111] on div "Inbox Inbox" at bounding box center [90, 111] width 147 height 15
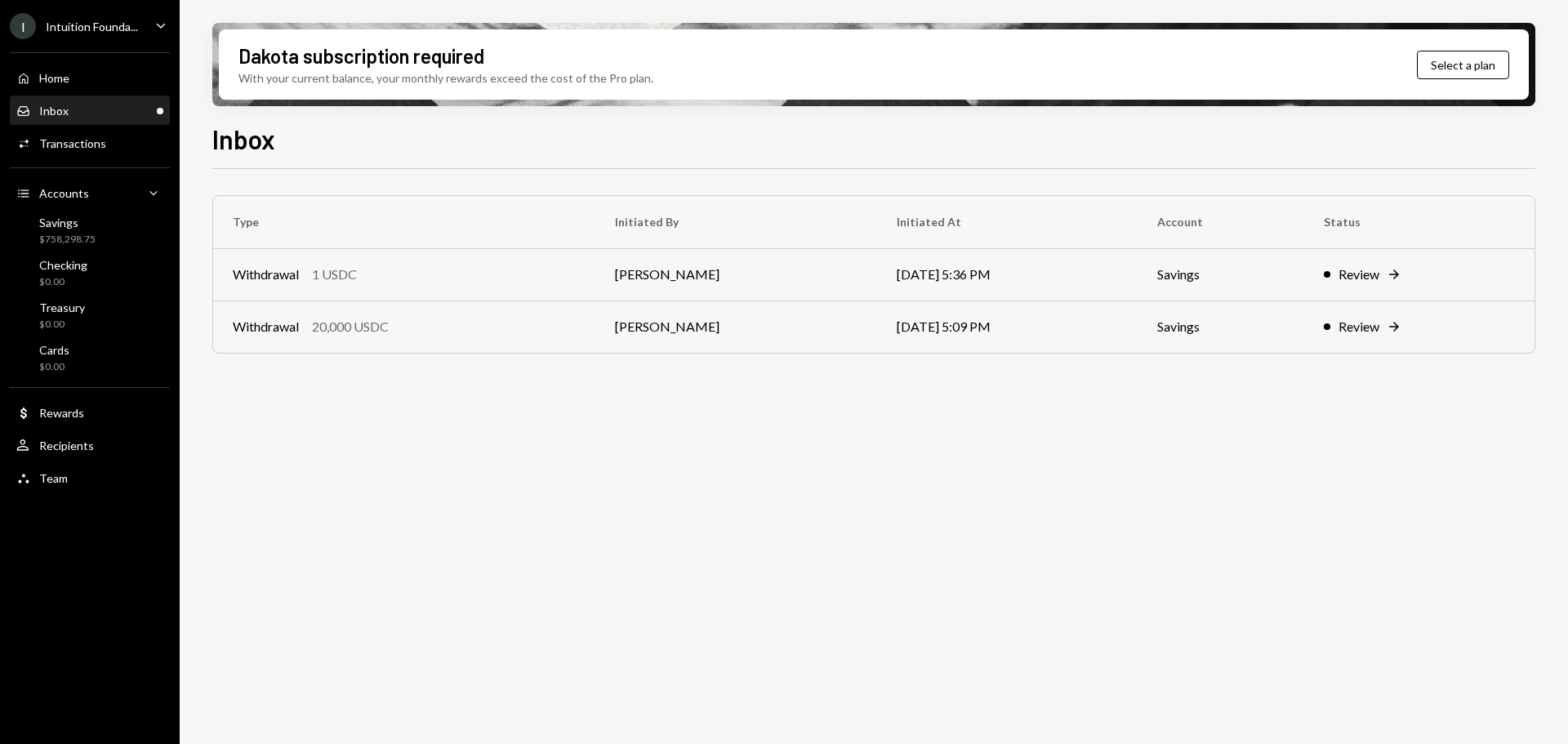
click at [100, 115] on div "Inbox Inbox" at bounding box center [90, 111] width 147 height 15
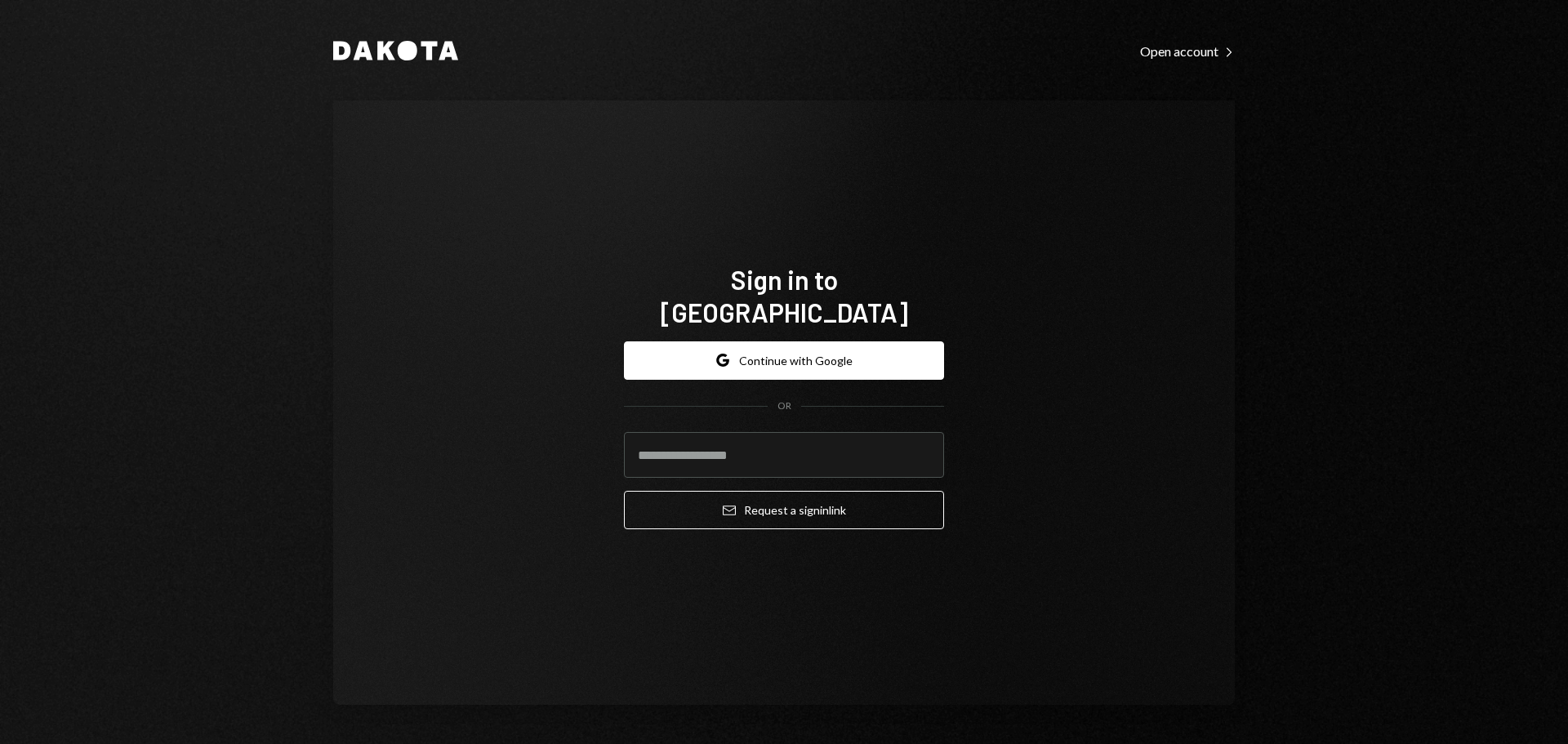
click at [771, 491] on button "Email Request a sign in link" at bounding box center [783, 510] width 320 height 38
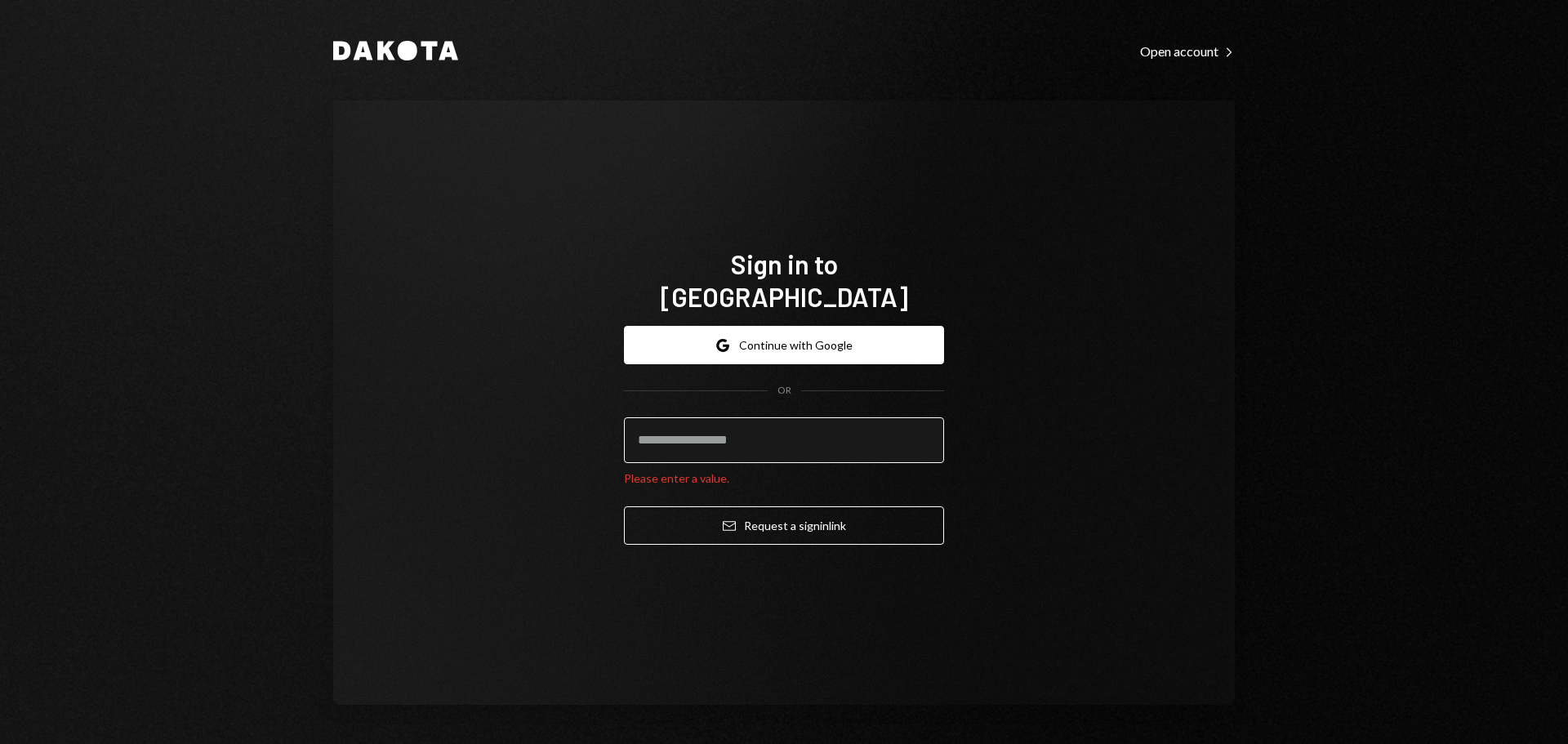
click at [761, 427] on input "email" at bounding box center [783, 440] width 320 height 46
paste input "**********"
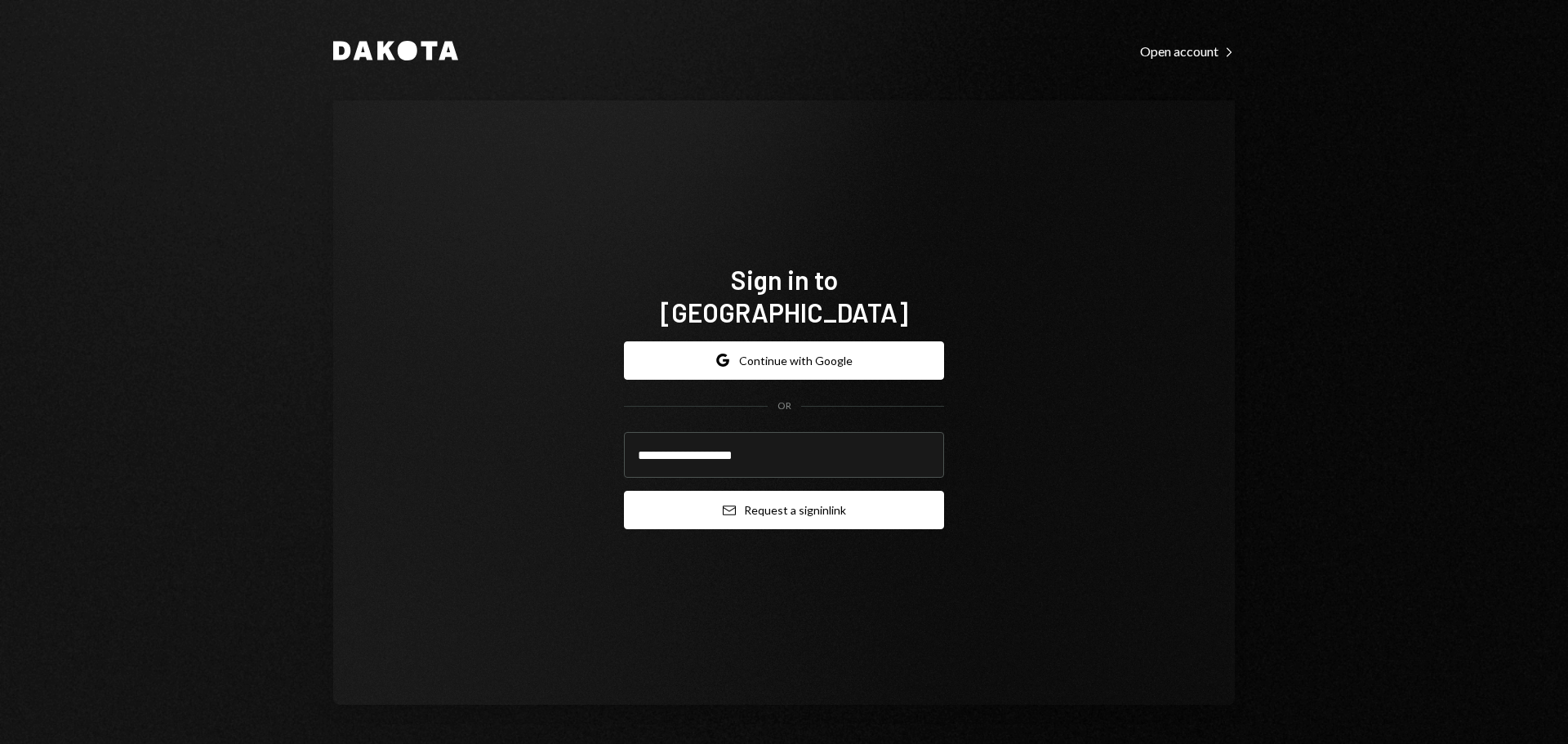
click at [764, 491] on button "Email Request a sign in link" at bounding box center [783, 510] width 320 height 38
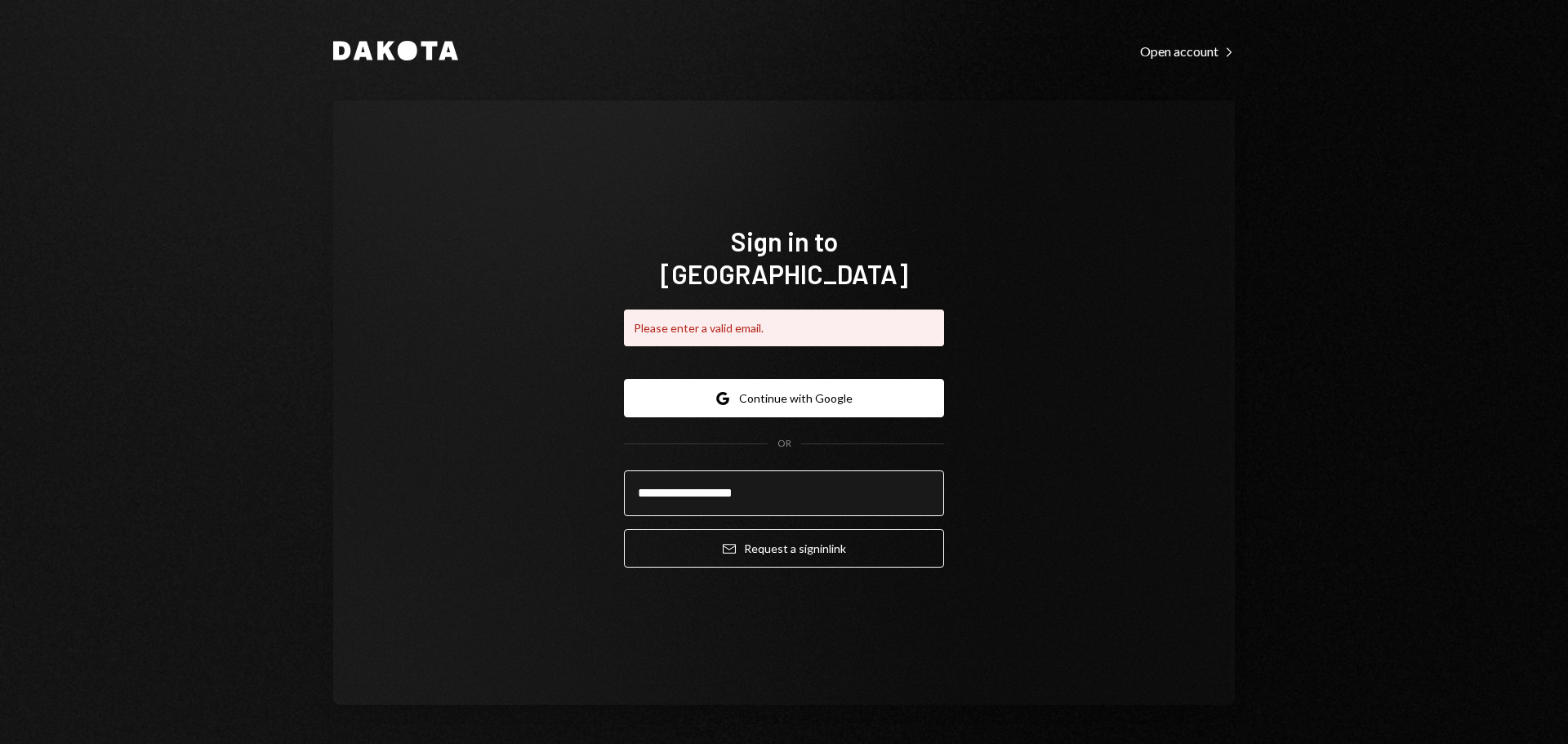
drag, startPoint x: 817, startPoint y: 499, endPoint x: 822, endPoint y: 493, distance: 7.8
click at [817, 499] on form "**********" at bounding box center [783, 473] width 320 height 189
click at [827, 484] on input "**********" at bounding box center [783, 493] width 320 height 46
drag, startPoint x: 827, startPoint y: 484, endPoint x: 660, endPoint y: 478, distance: 167.1
click at [660, 479] on input "**********" at bounding box center [783, 493] width 320 height 46
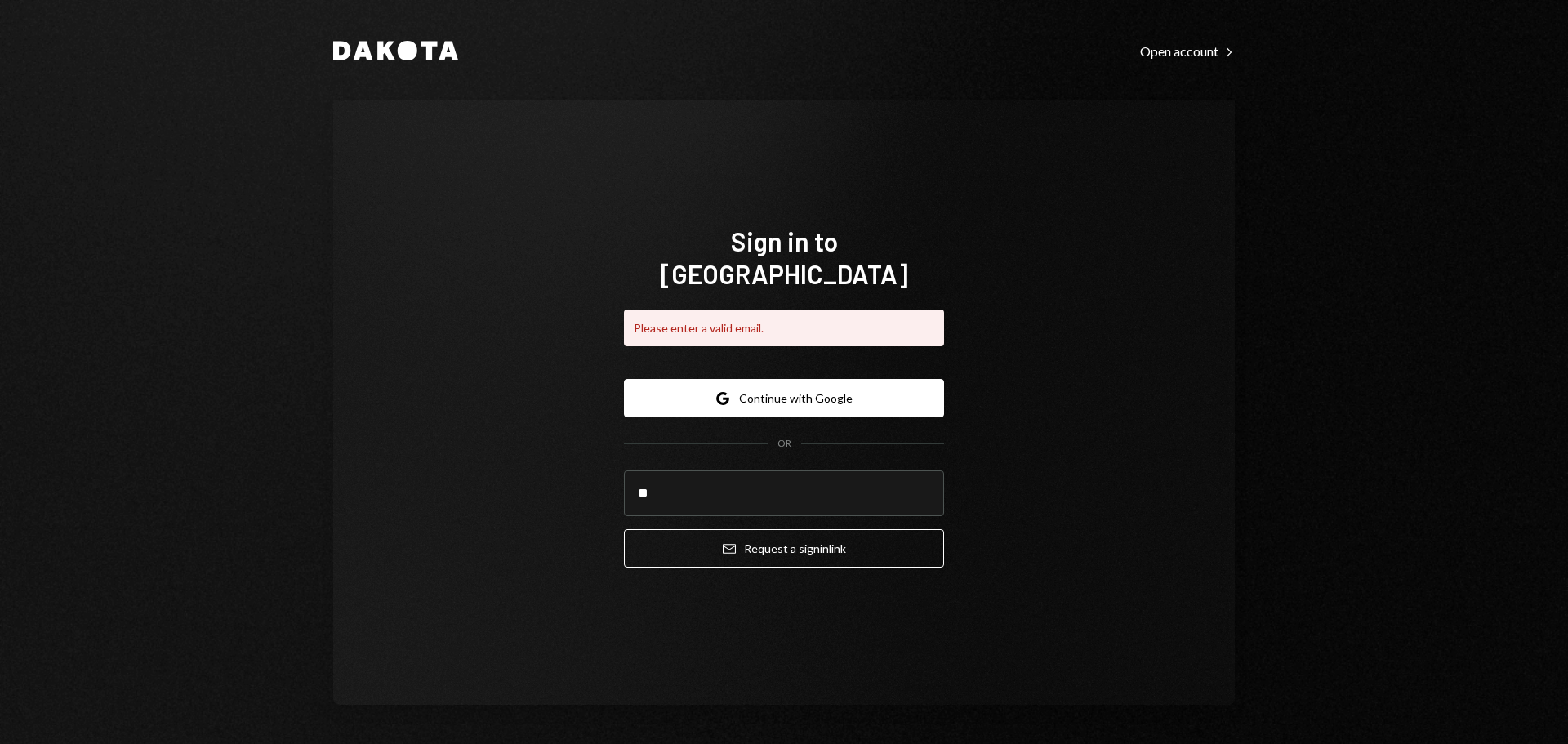
type input "*"
click at [476, 361] on div "Sign in to Dakota Please enter a valid email. Google Continue with Google OR Em…" at bounding box center [784, 402] width 902 height 604
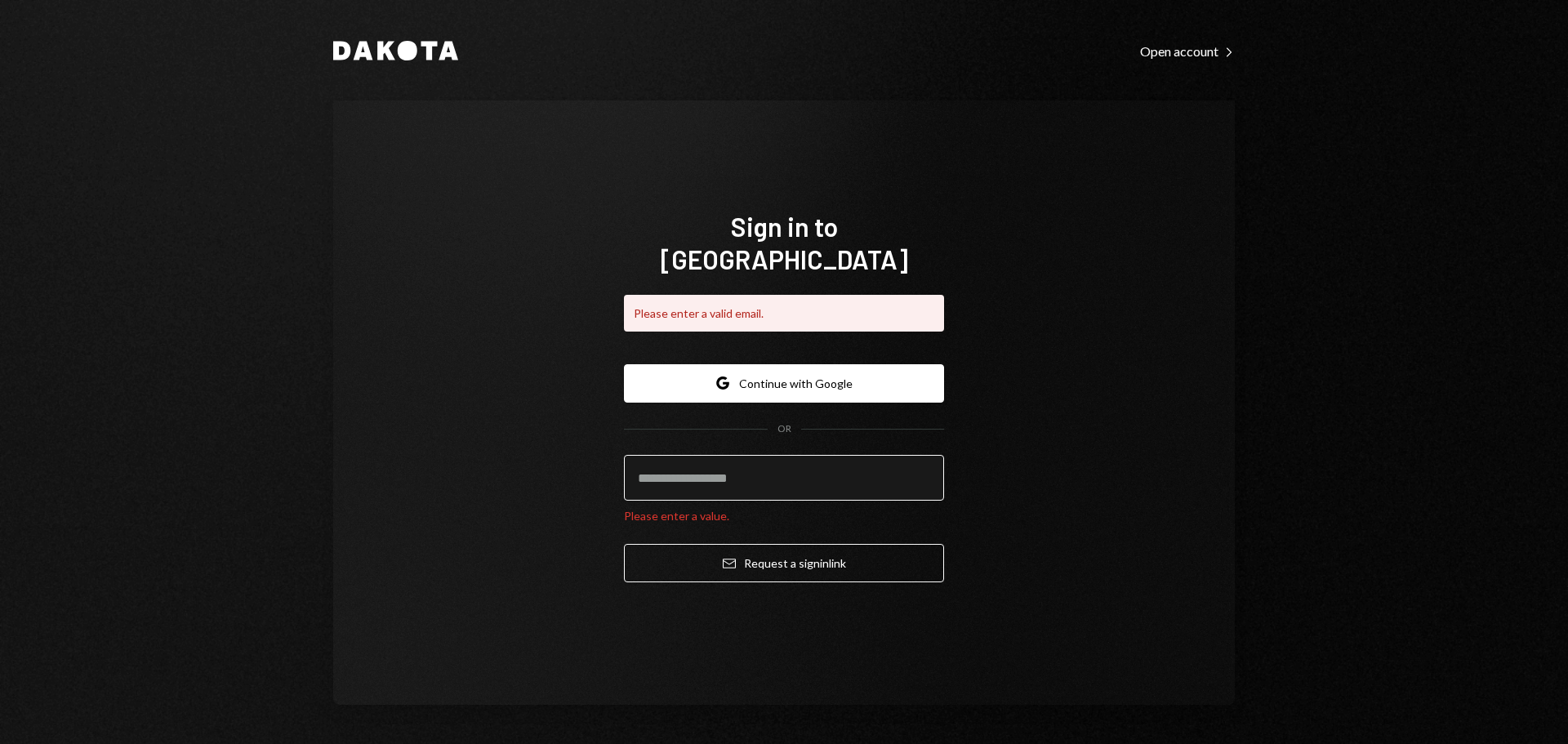
click at [805, 473] on input "email" at bounding box center [783, 478] width 320 height 46
type input "**********"
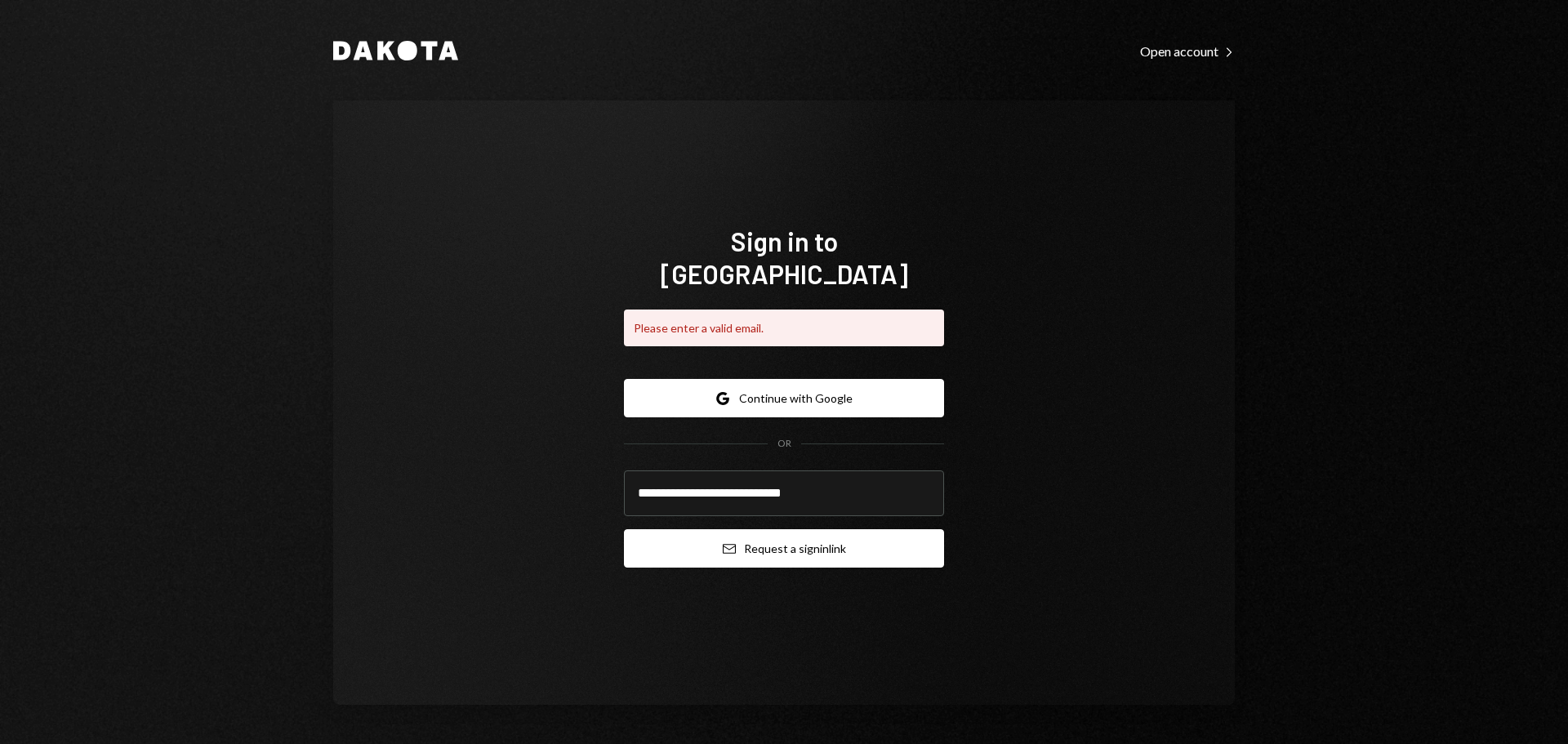
click at [770, 529] on button "Email Request a sign in link" at bounding box center [783, 548] width 320 height 38
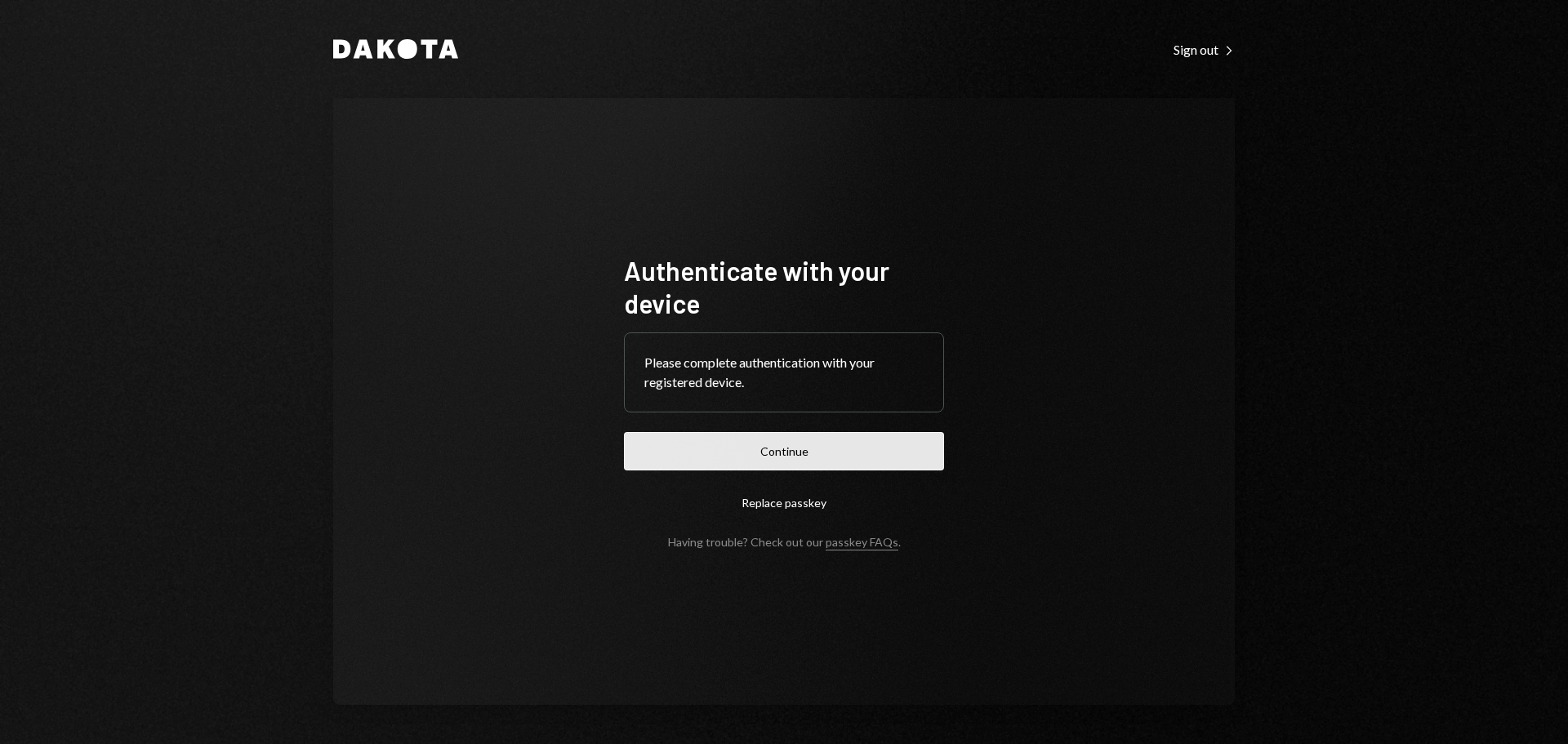
click at [773, 464] on button "Continue" at bounding box center [783, 451] width 320 height 38
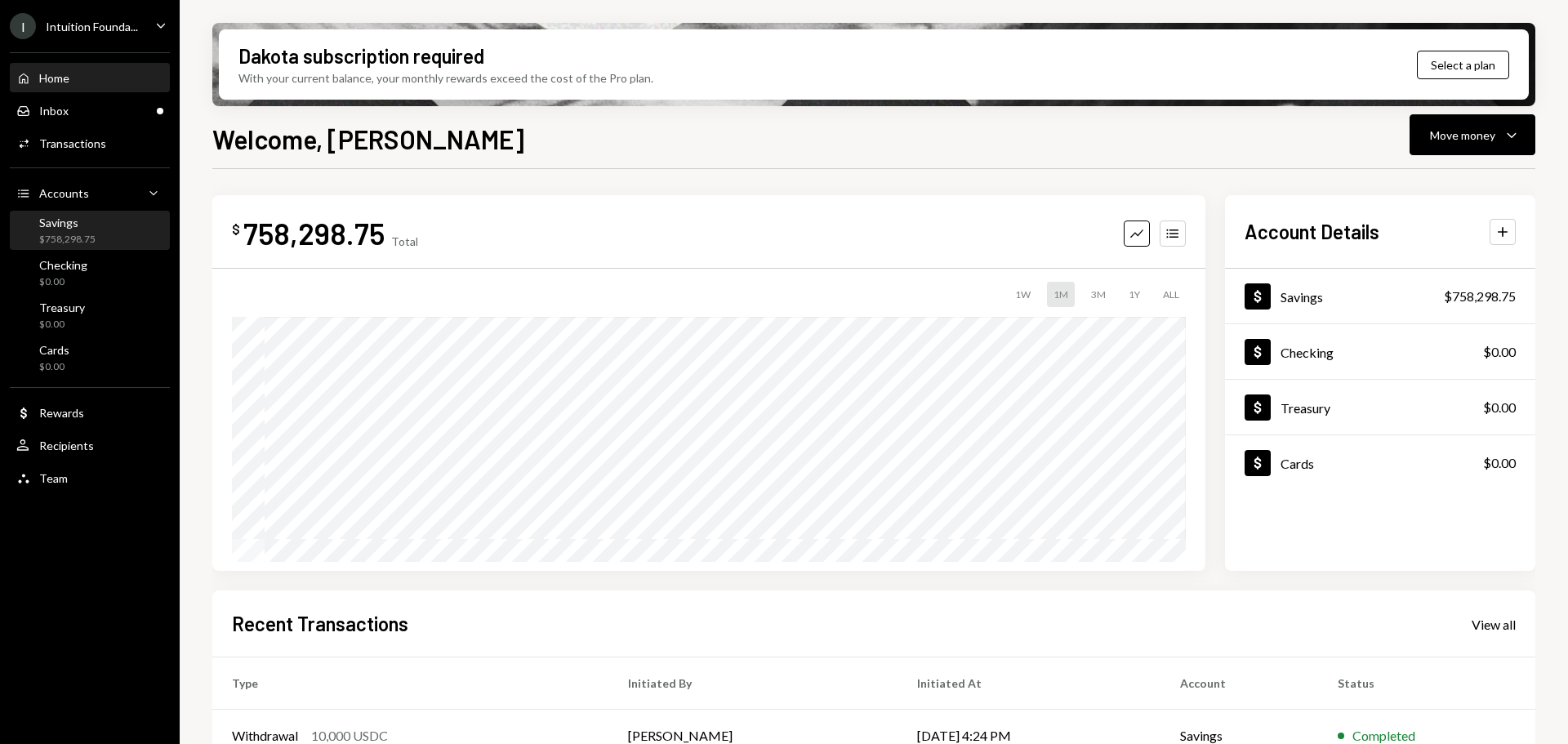
click at [139, 232] on div "Savings $758,298.75" at bounding box center [90, 232] width 147 height 31
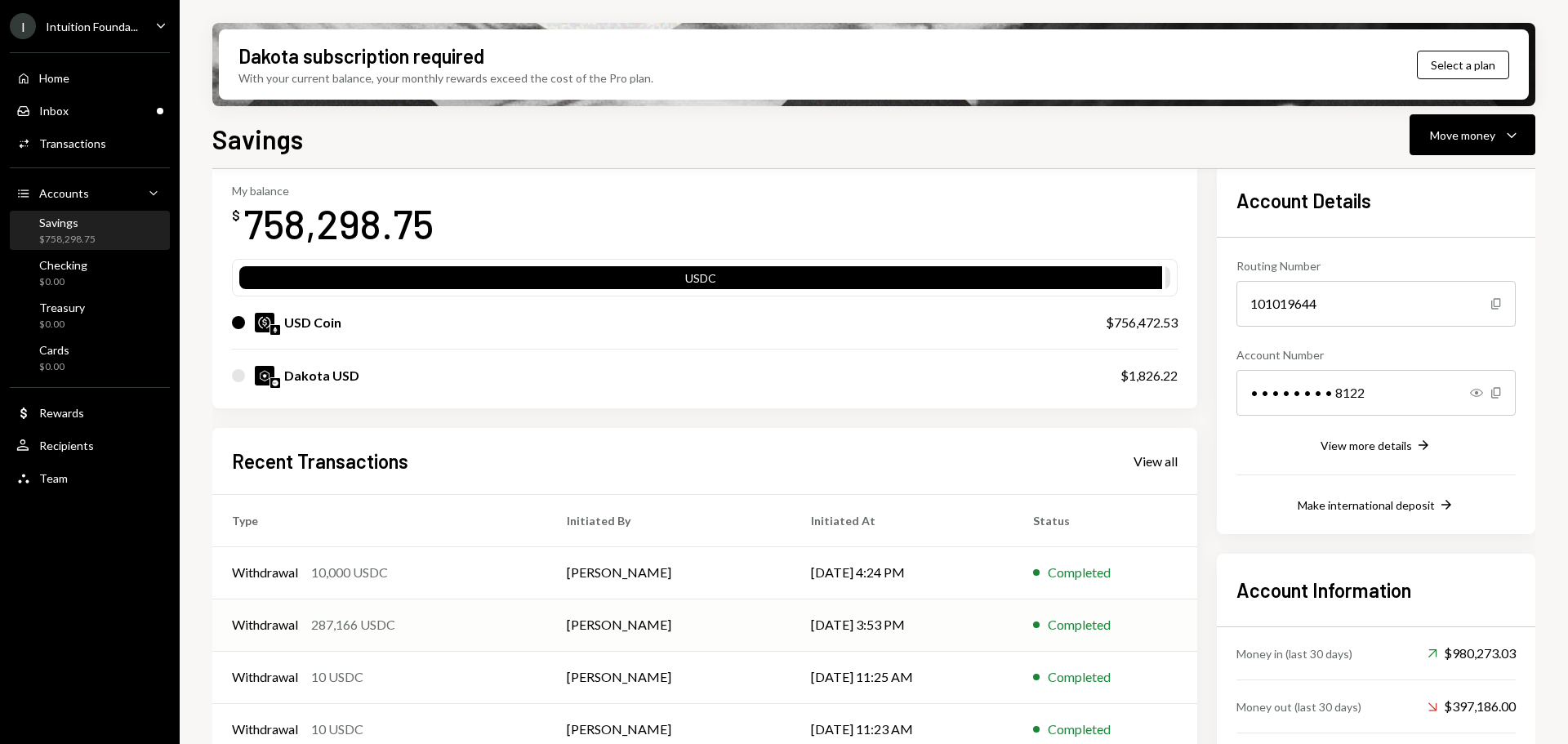
scroll to position [160, 0]
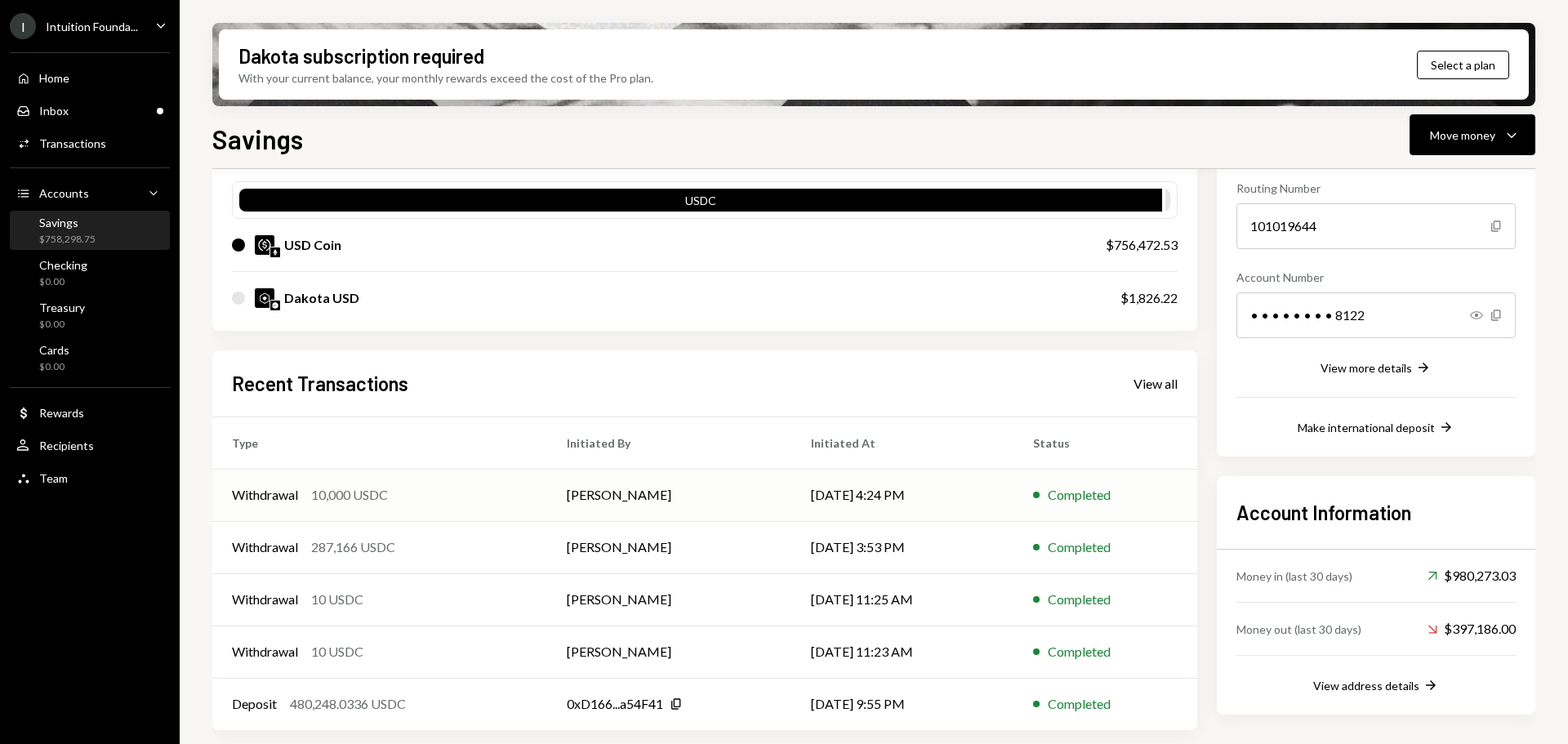
click at [468, 506] on td "Withdrawal 10,000 USDC" at bounding box center [380, 495] width 335 height 52
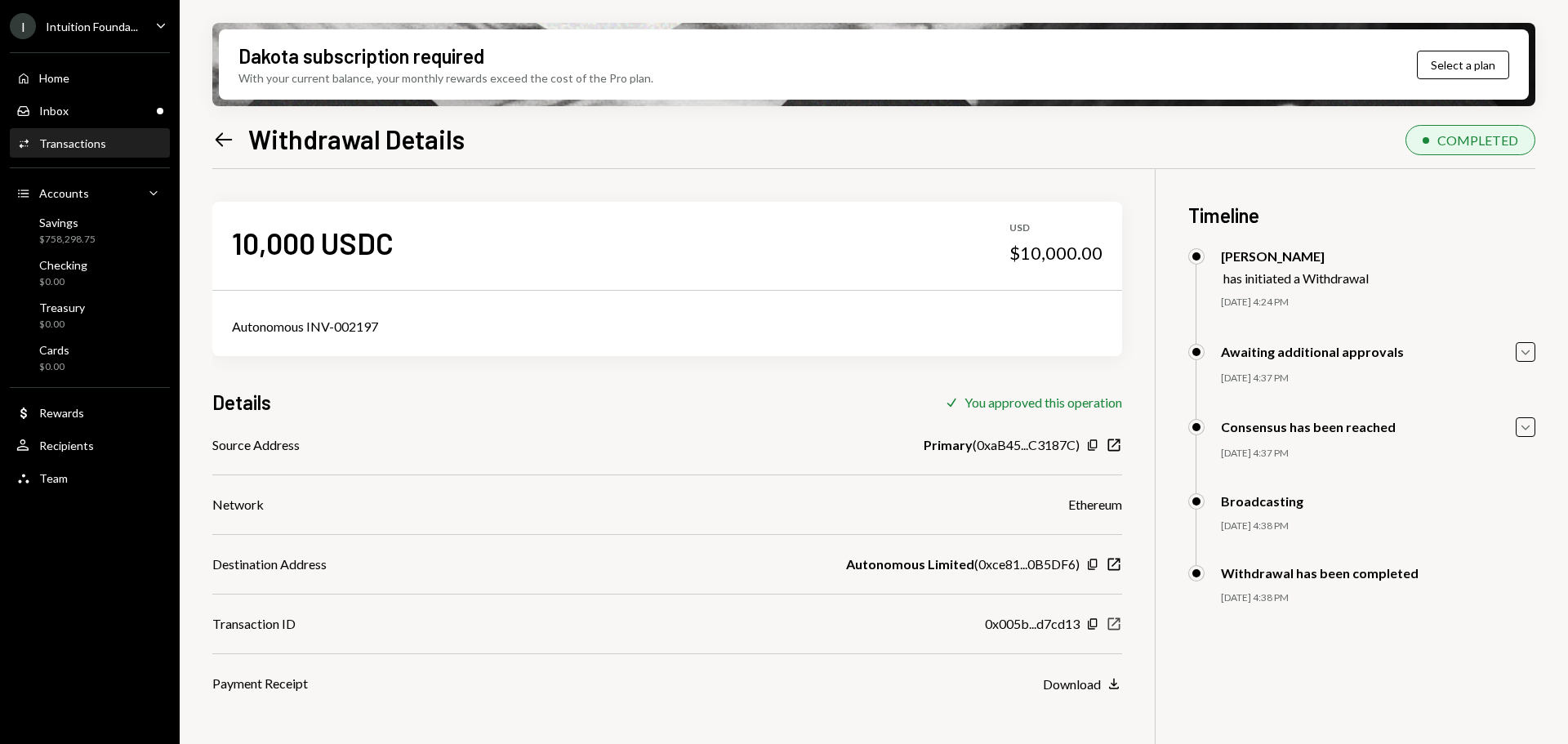
click at [1109, 626] on icon "button" at bounding box center [1114, 624] width 12 height 12
click at [83, 106] on div "Inbox Inbox" at bounding box center [90, 111] width 147 height 15
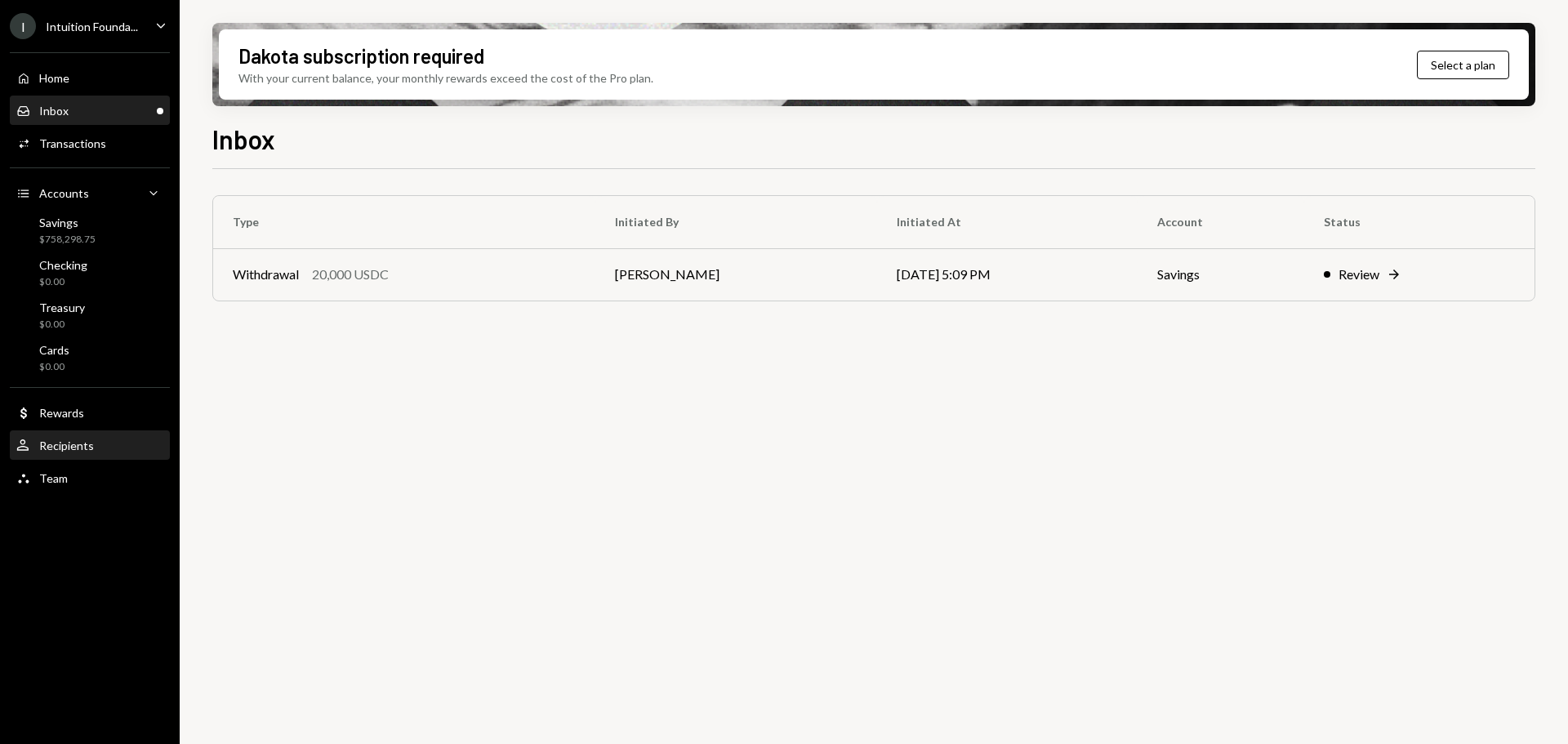
click at [49, 441] on div "Recipients" at bounding box center [66, 446] width 55 height 14
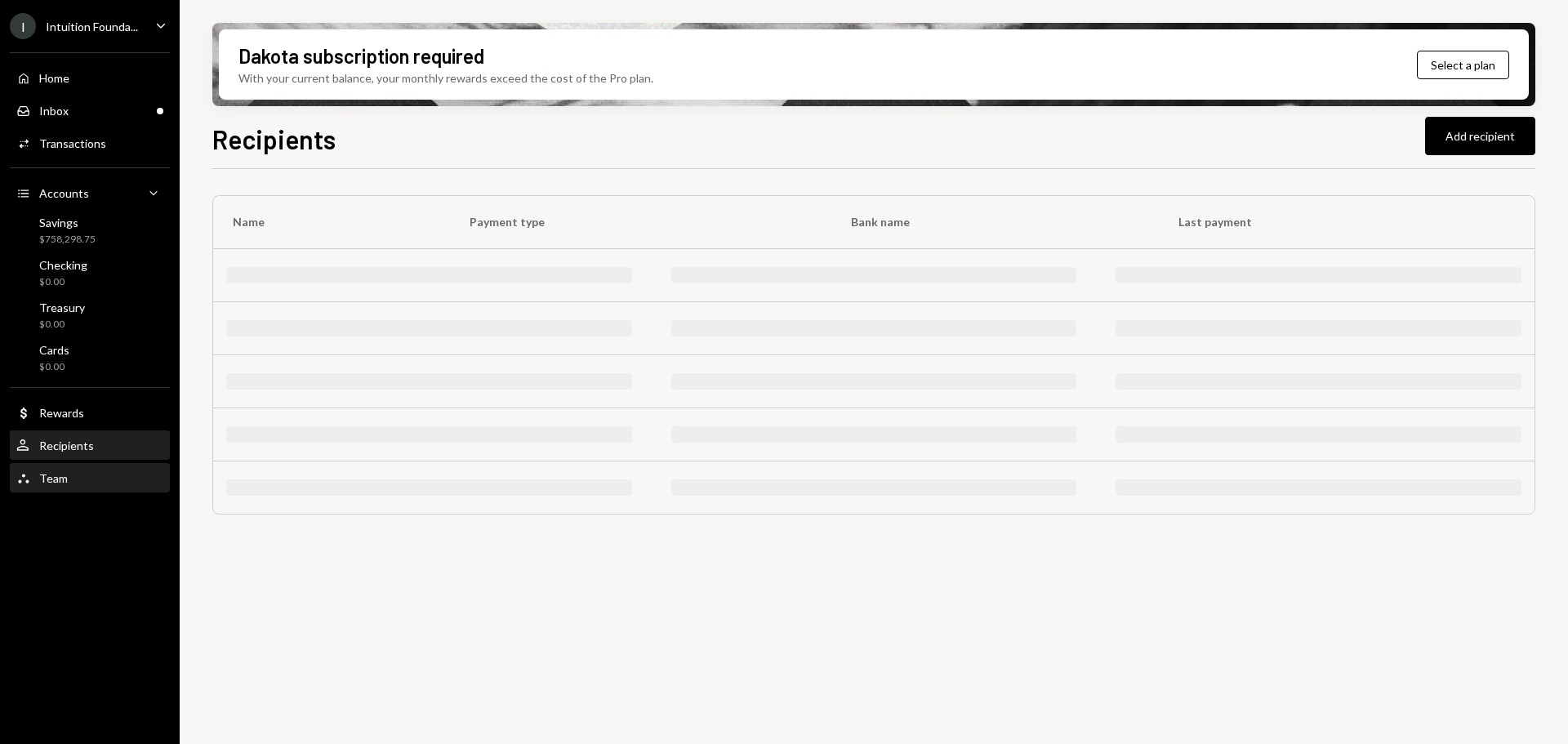
click at [69, 483] on div "Team Team" at bounding box center [90, 478] width 147 height 15
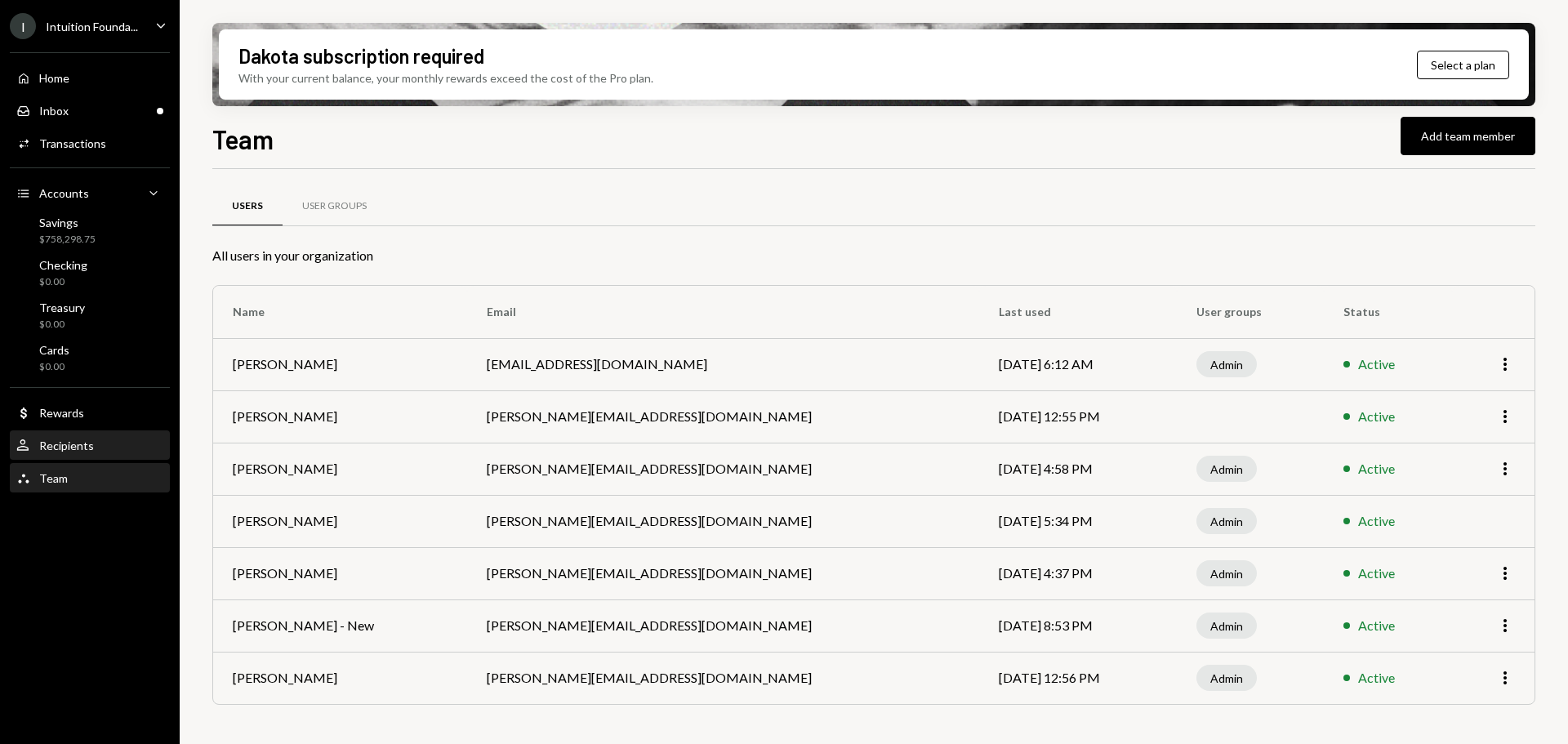
click at [130, 447] on div "User Recipients" at bounding box center [90, 446] width 147 height 15
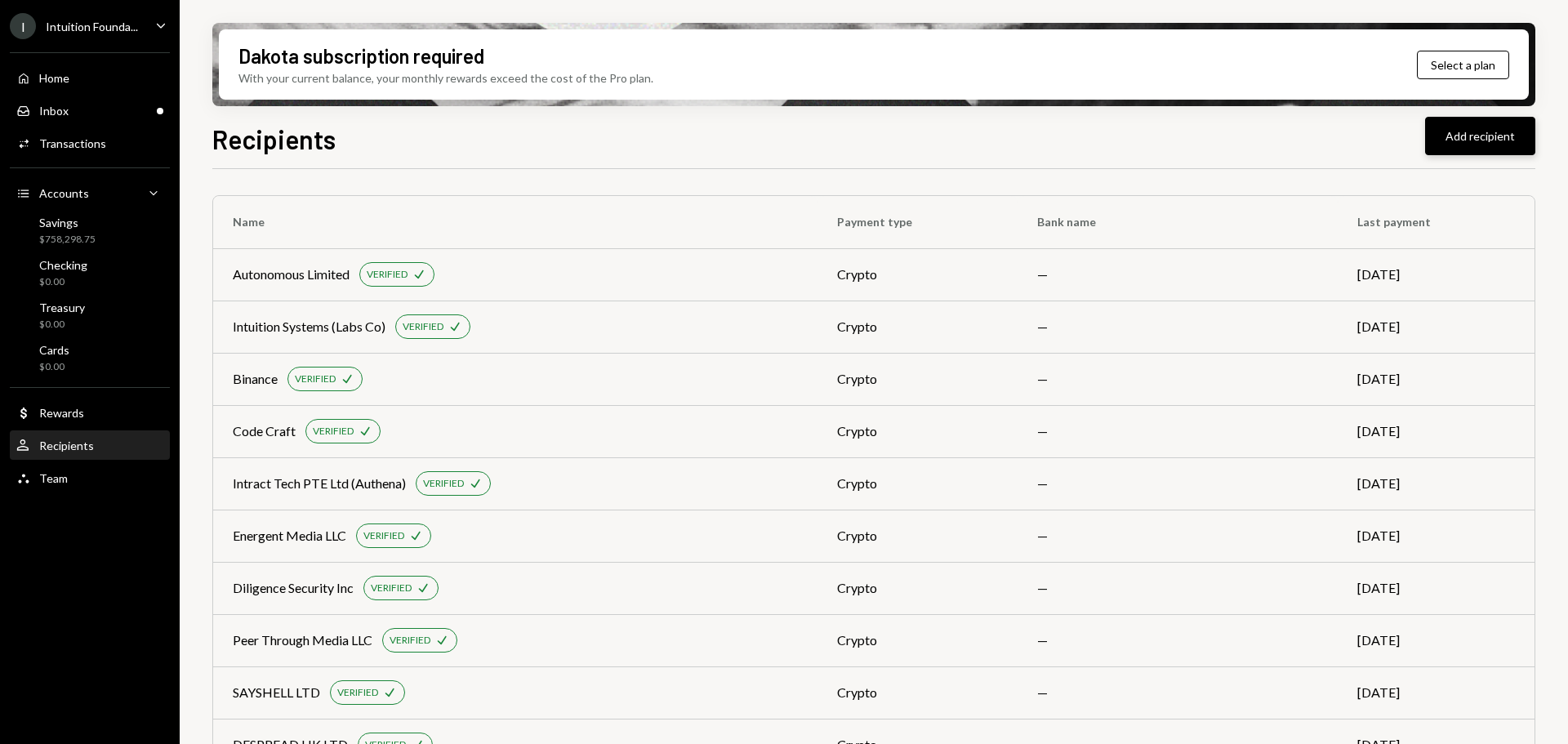
click at [1495, 125] on button "Add recipient" at bounding box center [1480, 136] width 110 height 38
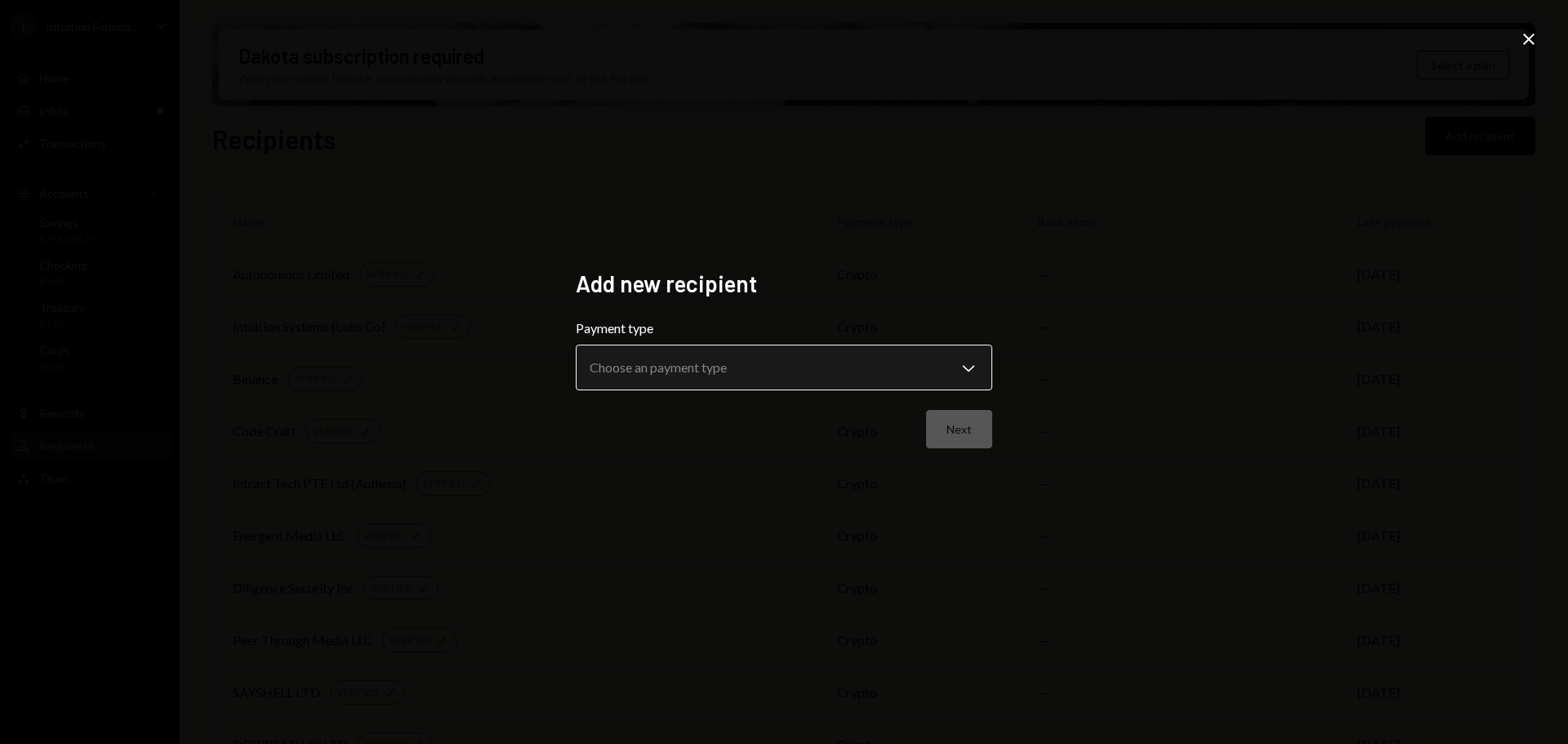
click at [733, 361] on body "I Intuition Founda... Caret Down Home Home Inbox Inbox Activities Transactions …" at bounding box center [784, 372] width 1568 height 744
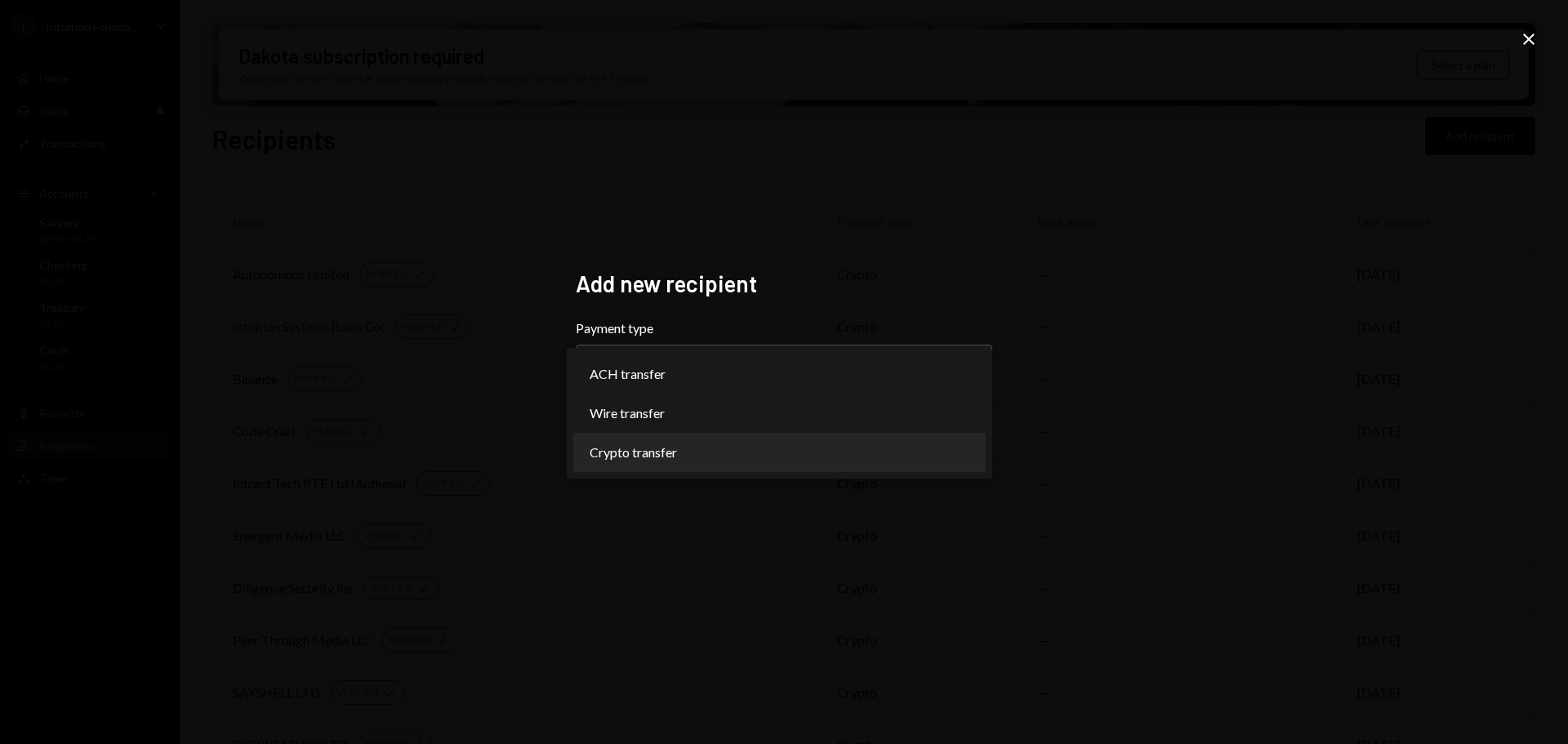
select select "******"
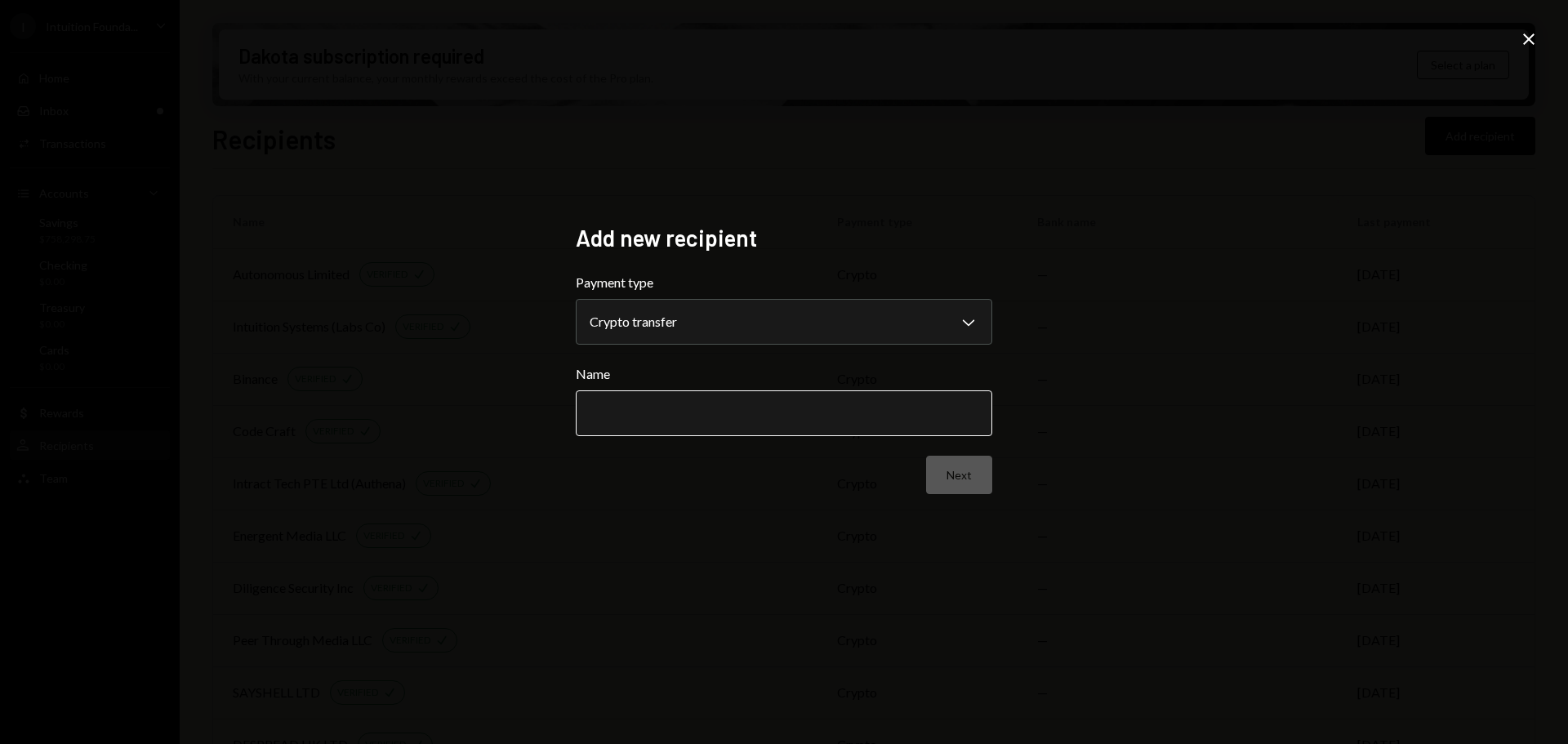
click at [744, 414] on input "Name" at bounding box center [784, 413] width 416 height 46
type input "***"
click at [975, 478] on button "Next" at bounding box center [959, 474] width 66 height 38
click at [839, 286] on label "Network" at bounding box center [784, 283] width 416 height 20
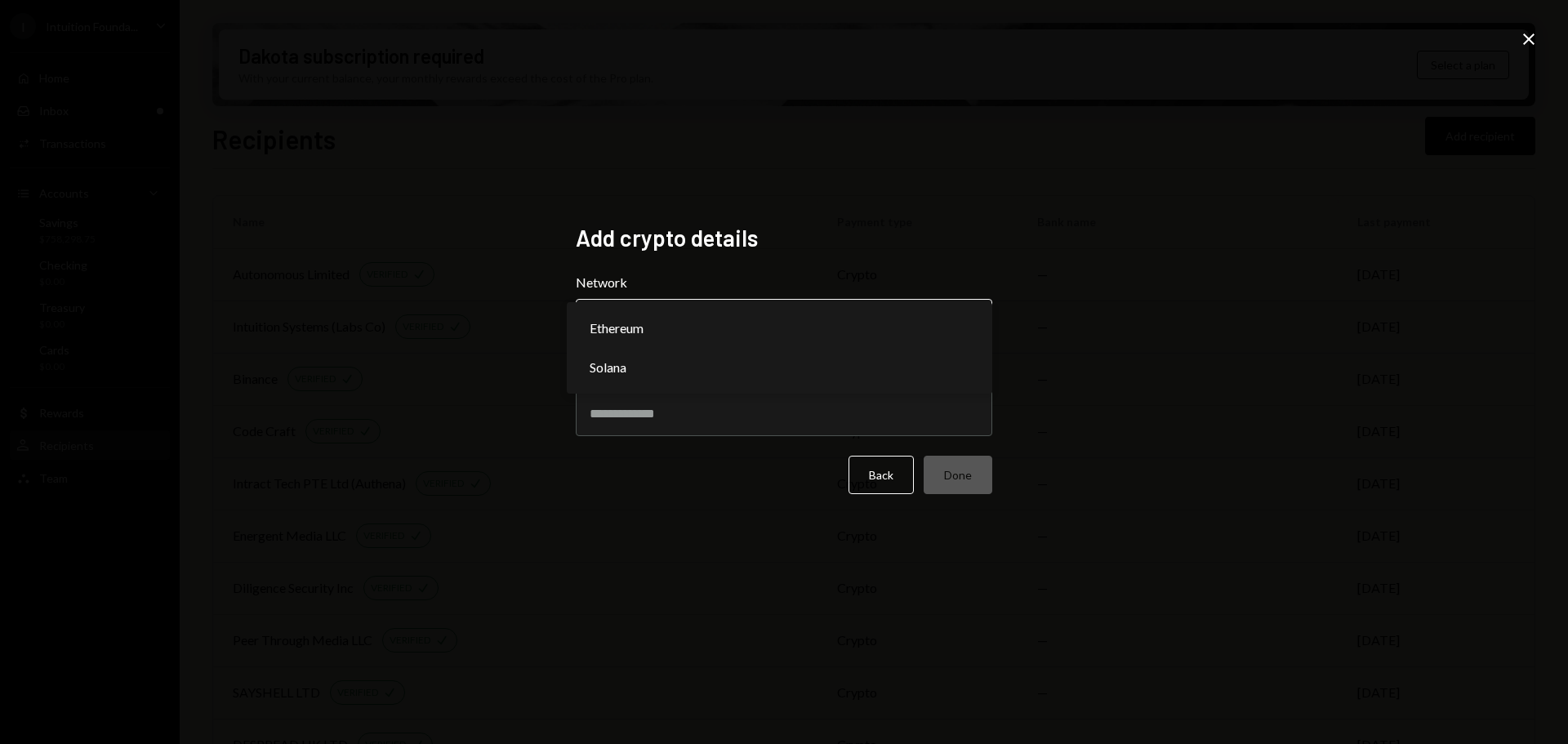
click at [844, 333] on body "I Intuition Founda... Caret Down Home Home Inbox Inbox Activities Transactions …" at bounding box center [784, 372] width 1568 height 744
select select "**********"
click at [676, 407] on input "Address" at bounding box center [784, 413] width 416 height 46
paste input "**********"
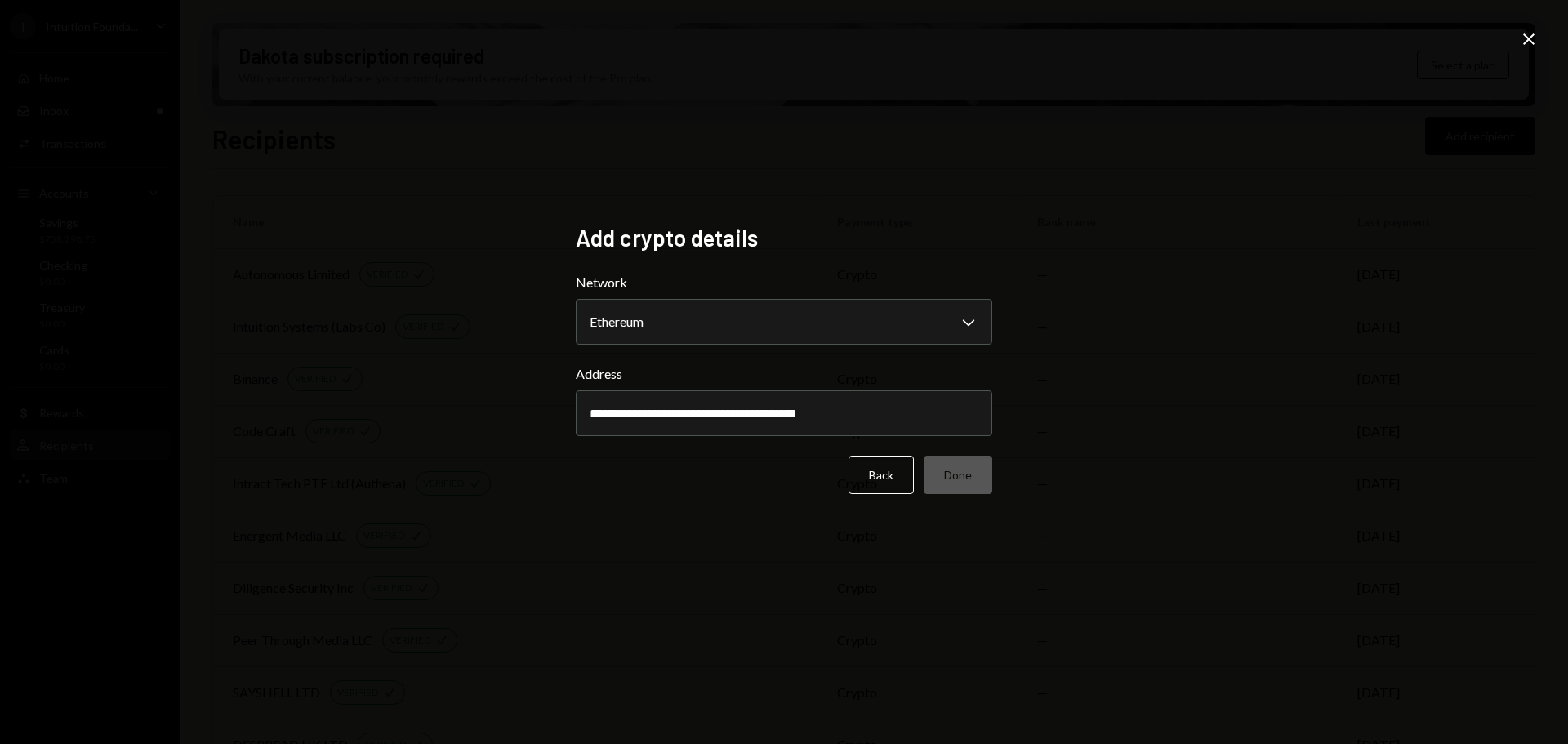
click at [1071, 421] on div "**********" at bounding box center [784, 372] width 1568 height 744
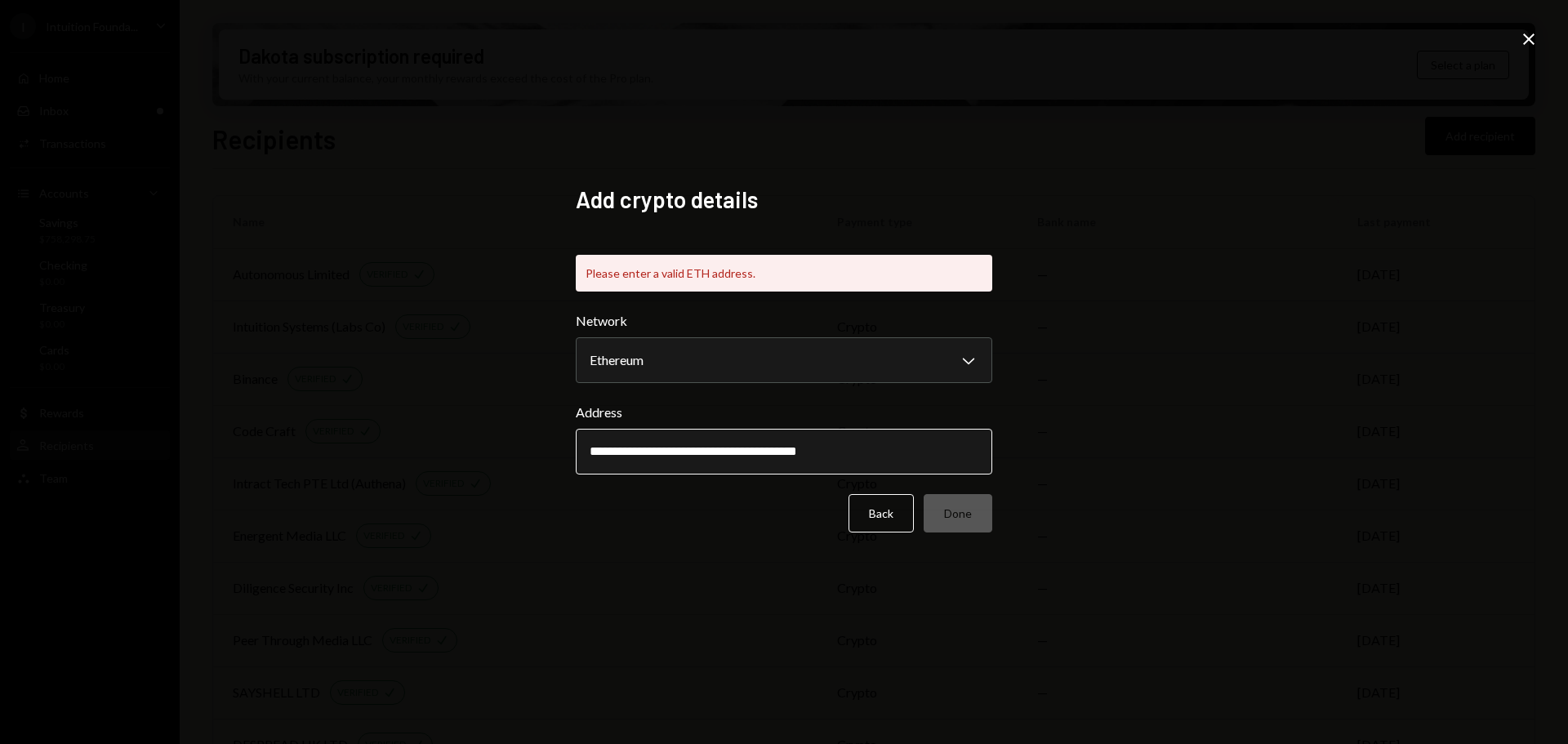
click at [597, 453] on input "**********" at bounding box center [784, 451] width 416 height 46
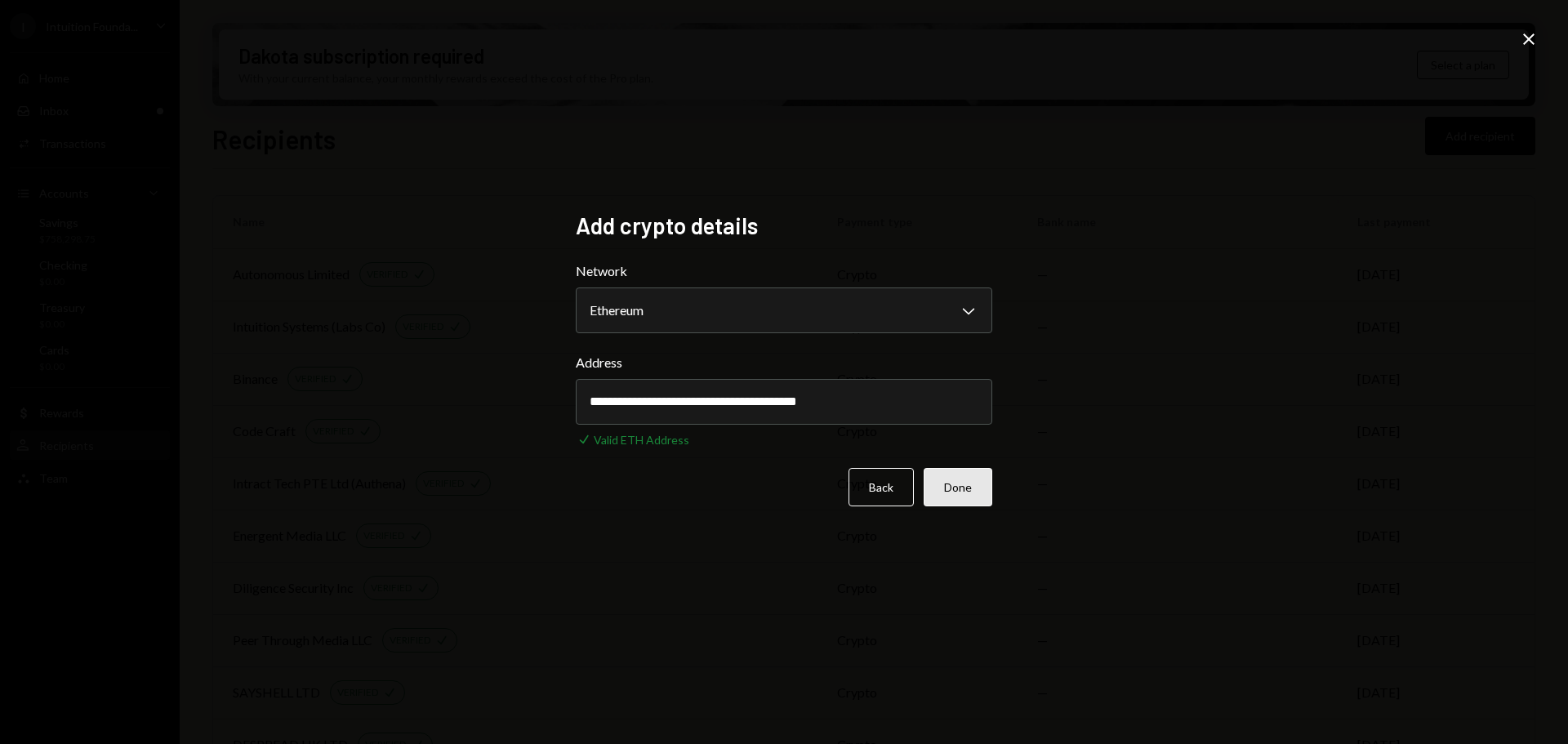
type input "**********"
click at [956, 493] on button "Done" at bounding box center [957, 487] width 69 height 38
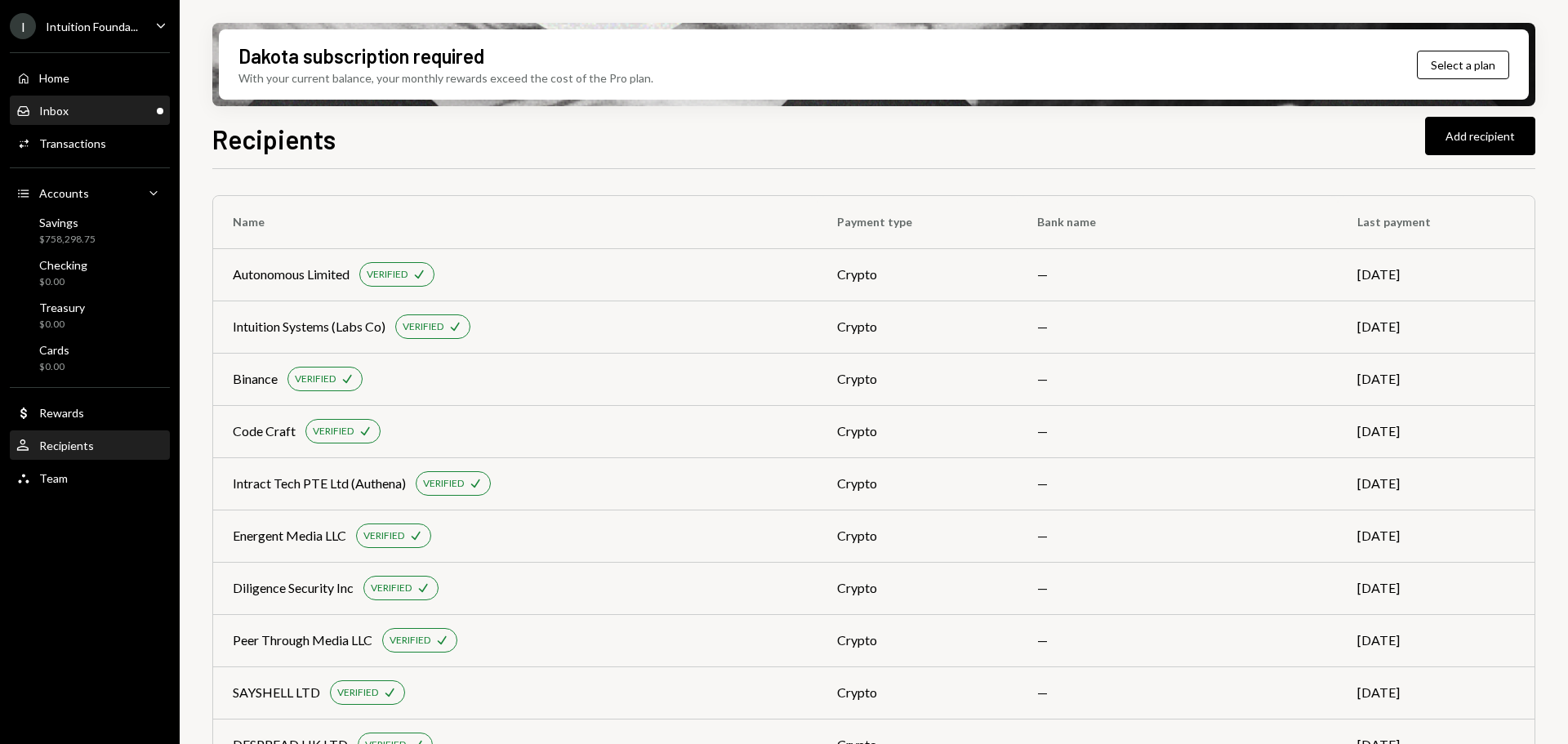
click at [61, 119] on div "Inbox Inbox" at bounding box center [90, 111] width 147 height 28
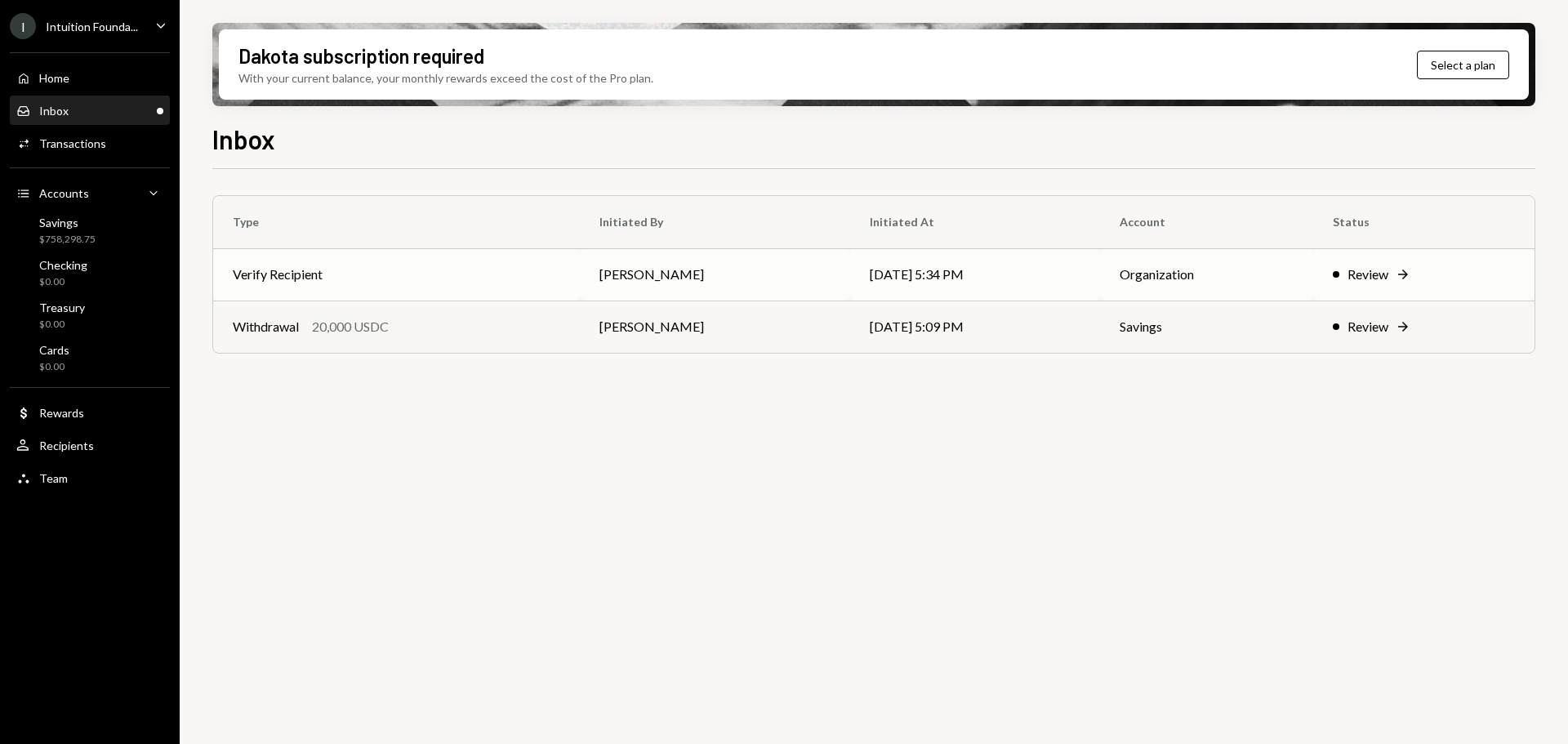
click at [582, 289] on td "[PERSON_NAME]" at bounding box center [715, 274] width 271 height 52
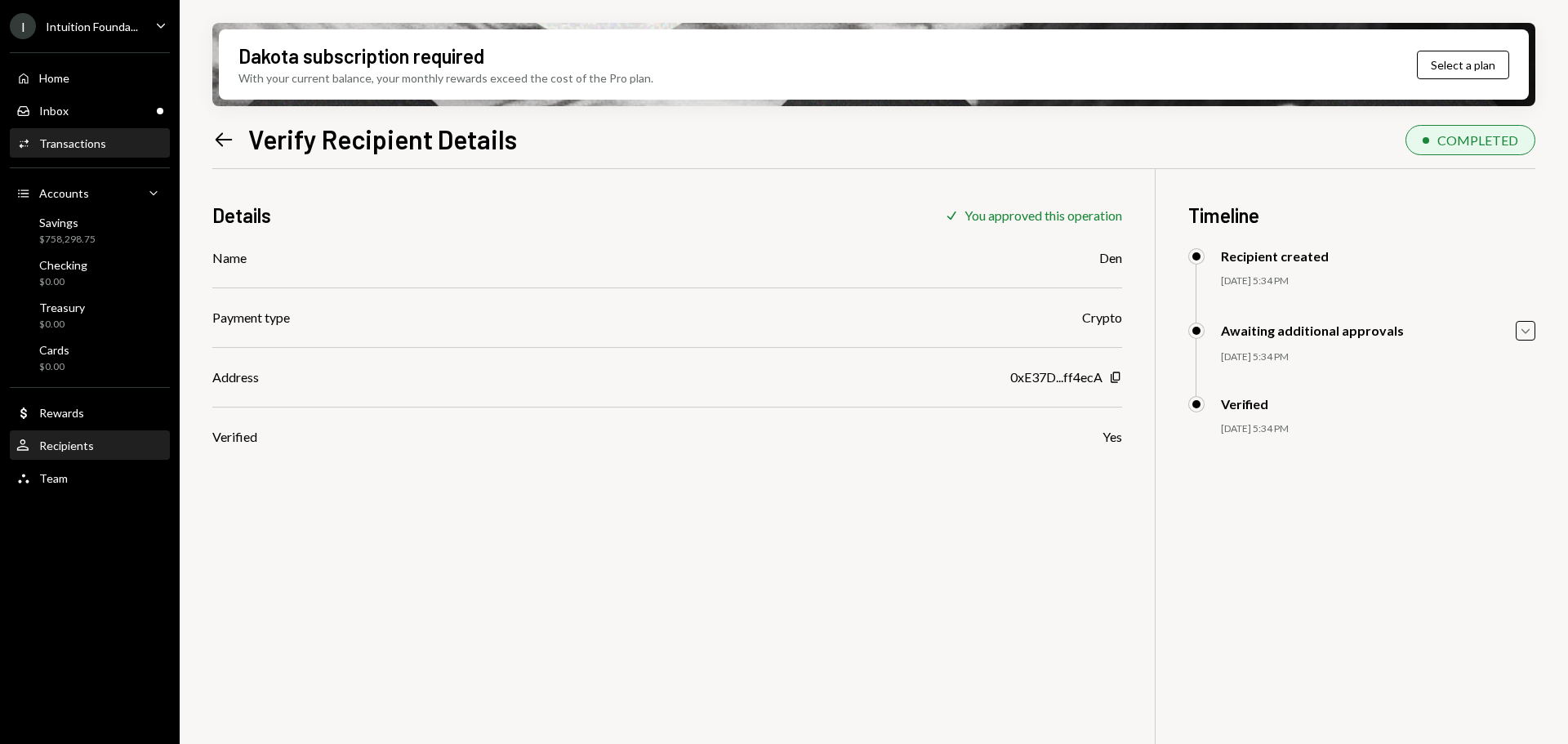
click at [74, 434] on div "User Recipients" at bounding box center [90, 446] width 147 height 28
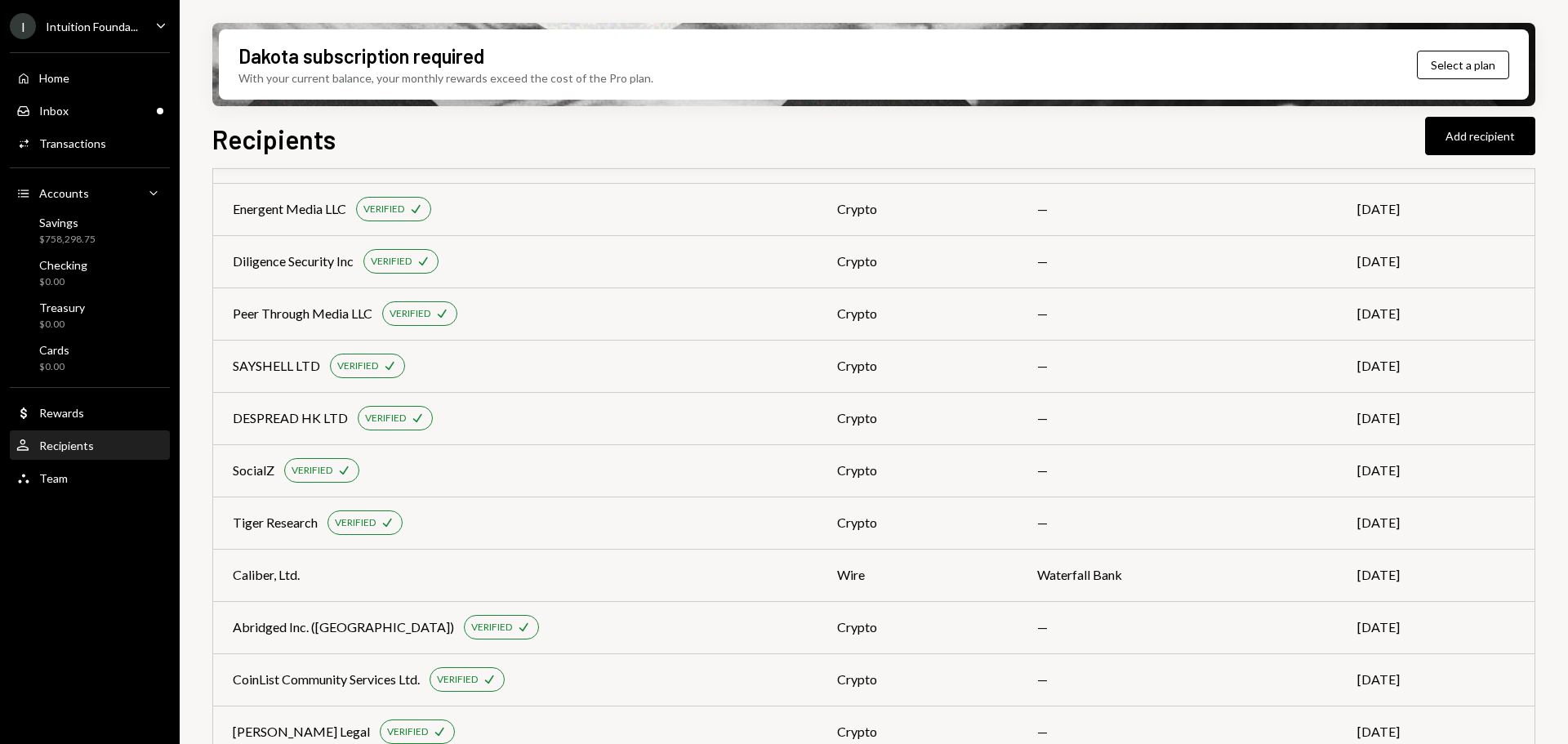
scroll to position [617, 0]
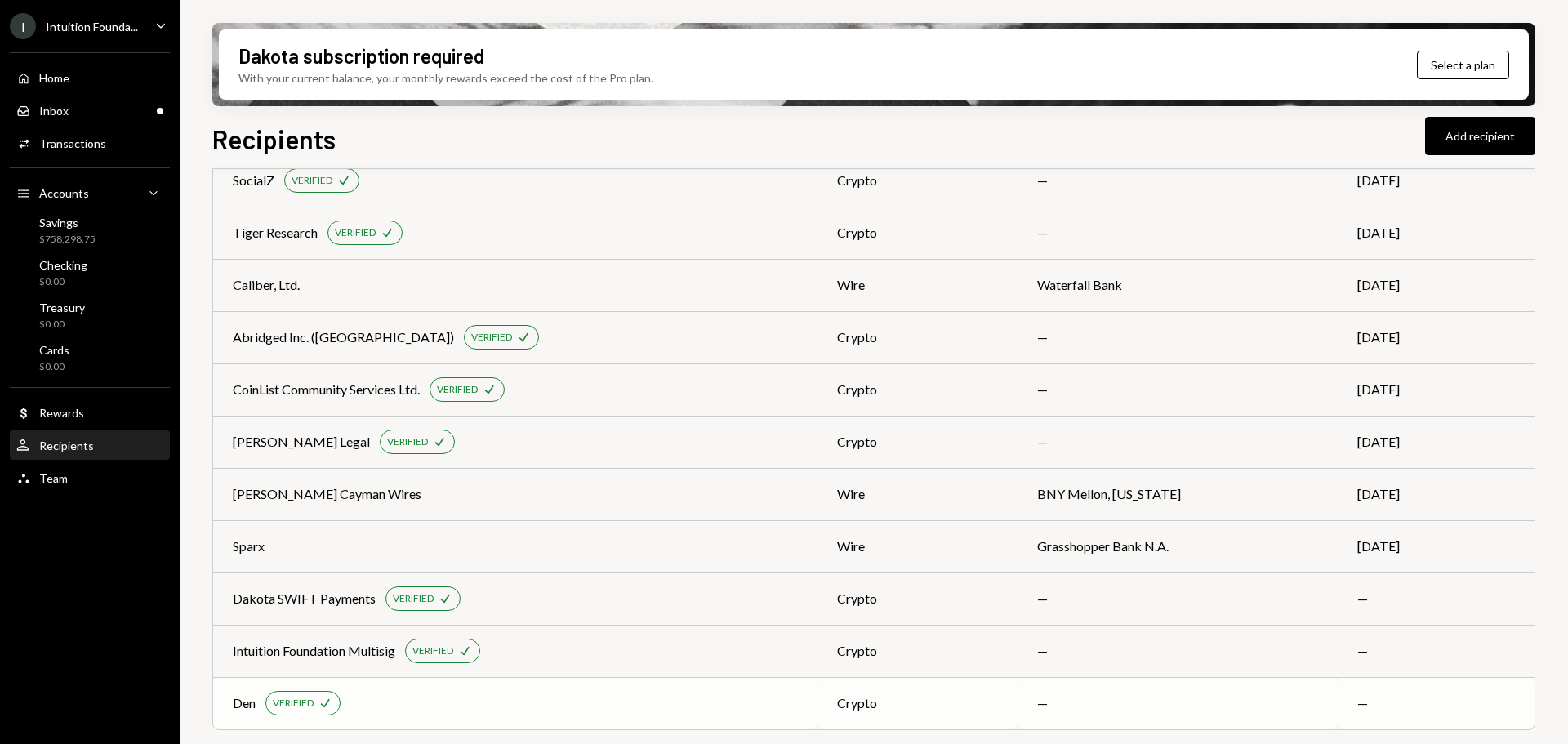
click at [480, 709] on div "Den VERIFIED Check" at bounding box center [515, 703] width 565 height 24
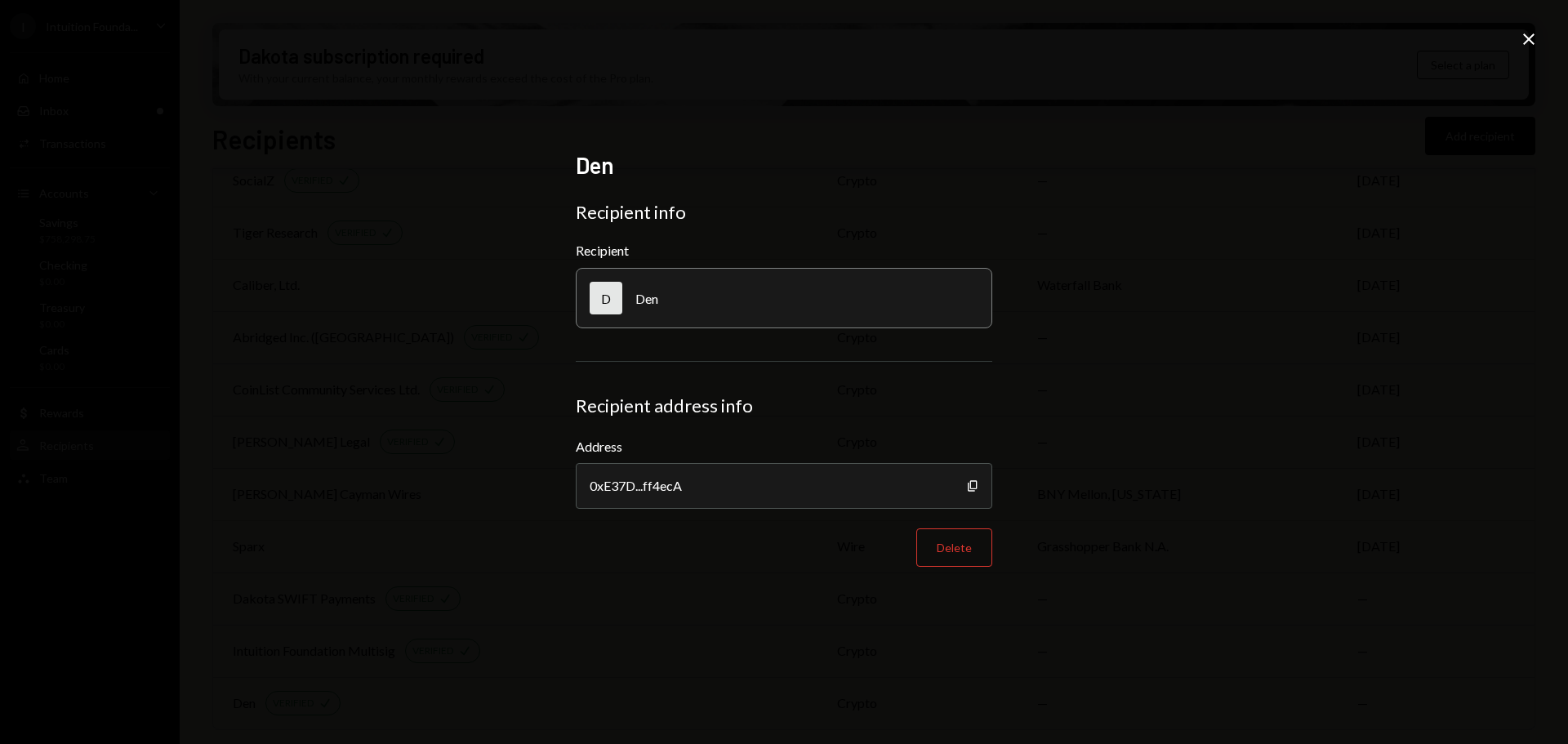
click at [1523, 49] on div "Close" at bounding box center [1529, 40] width 20 height 22
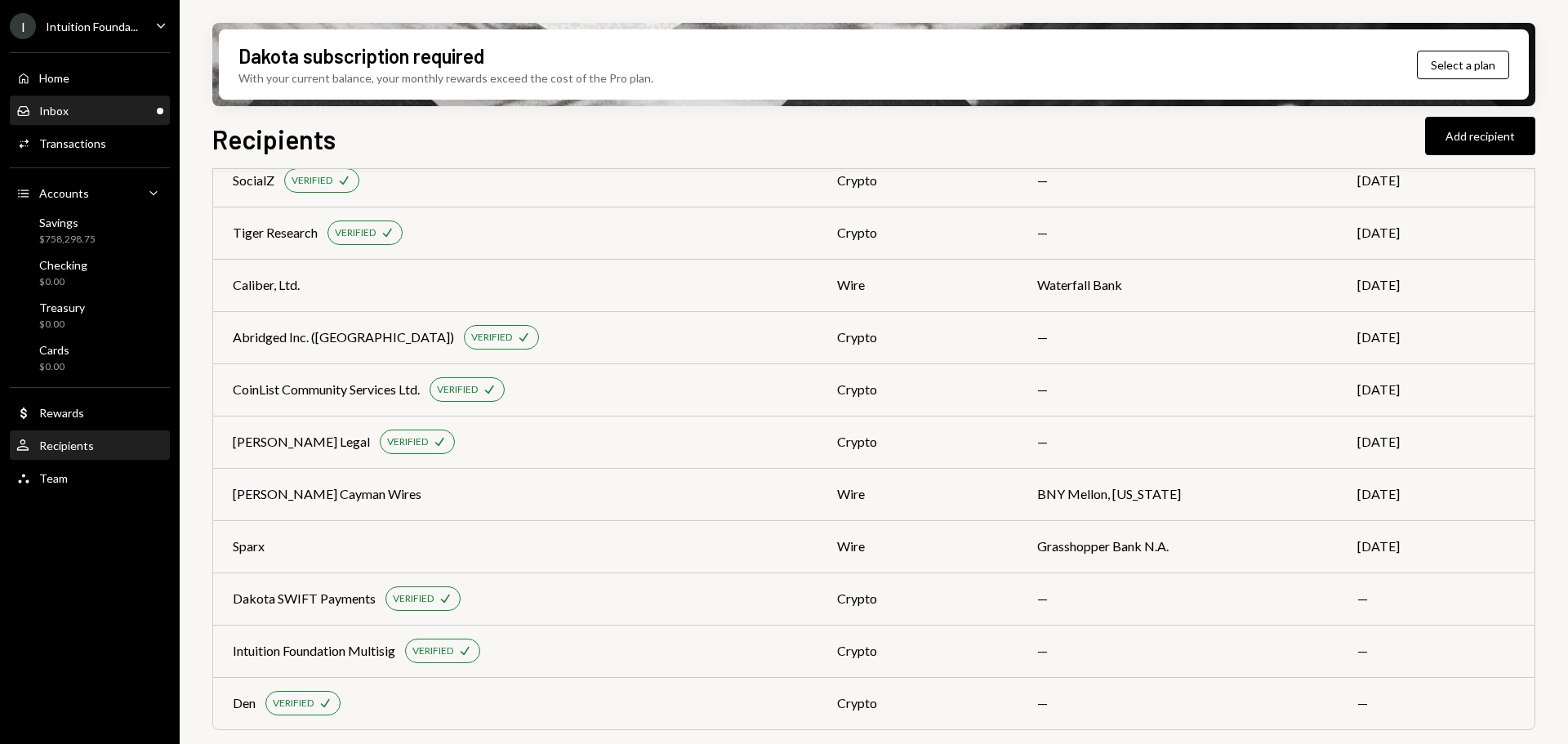
click at [42, 114] on div "Inbox" at bounding box center [54, 111] width 29 height 14
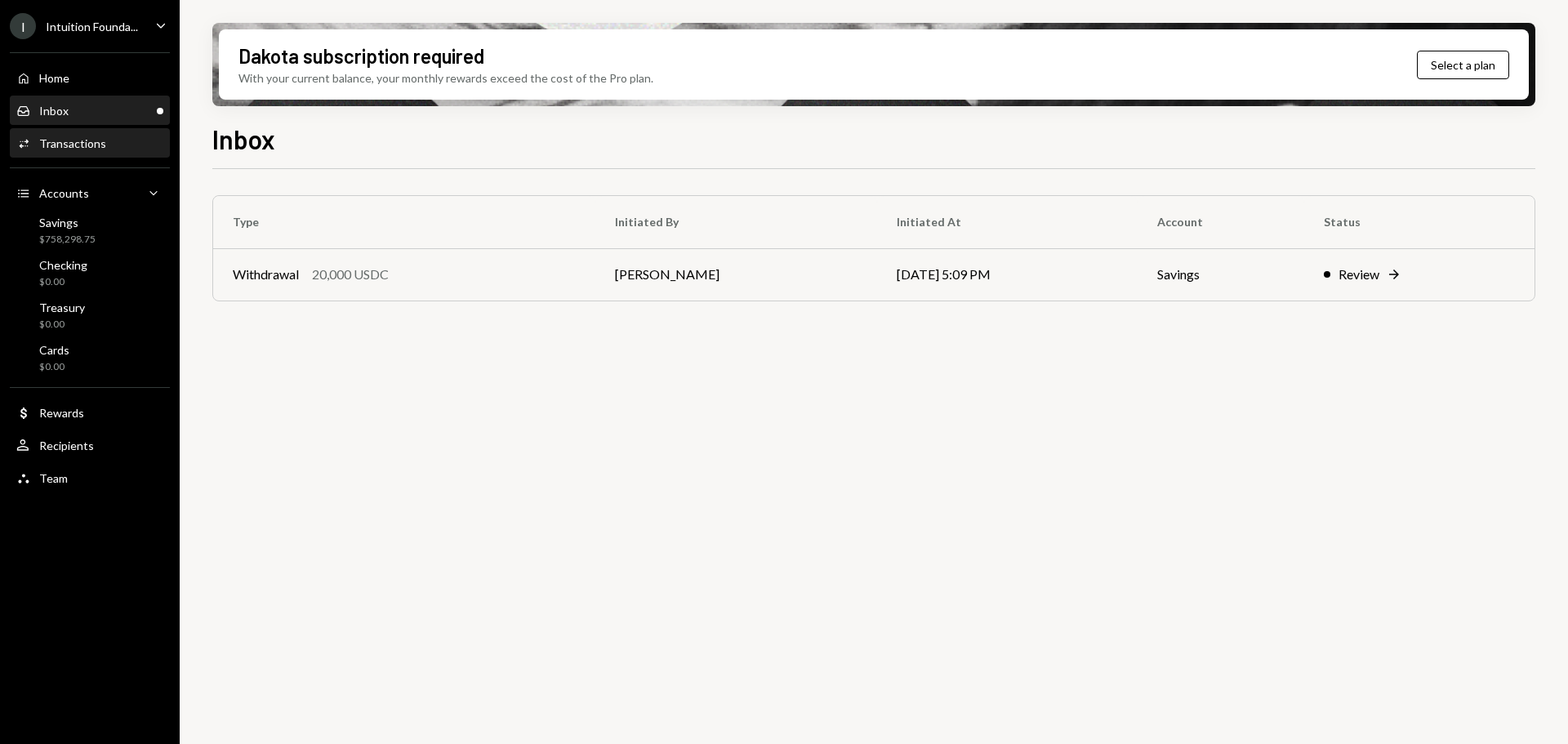
click at [80, 147] on div "Transactions" at bounding box center [72, 143] width 67 height 14
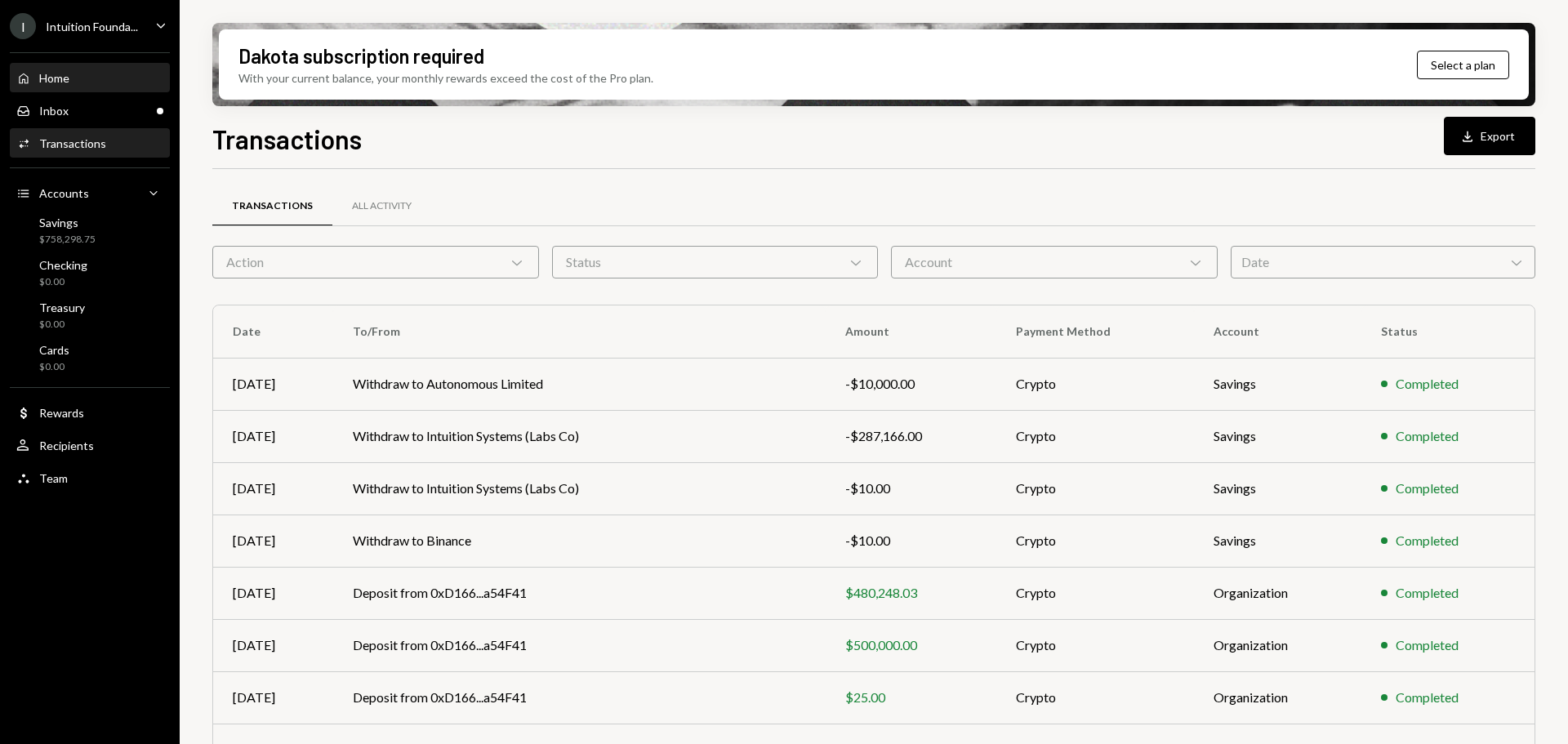
click at [63, 82] on div "Home" at bounding box center [54, 78] width 30 height 14
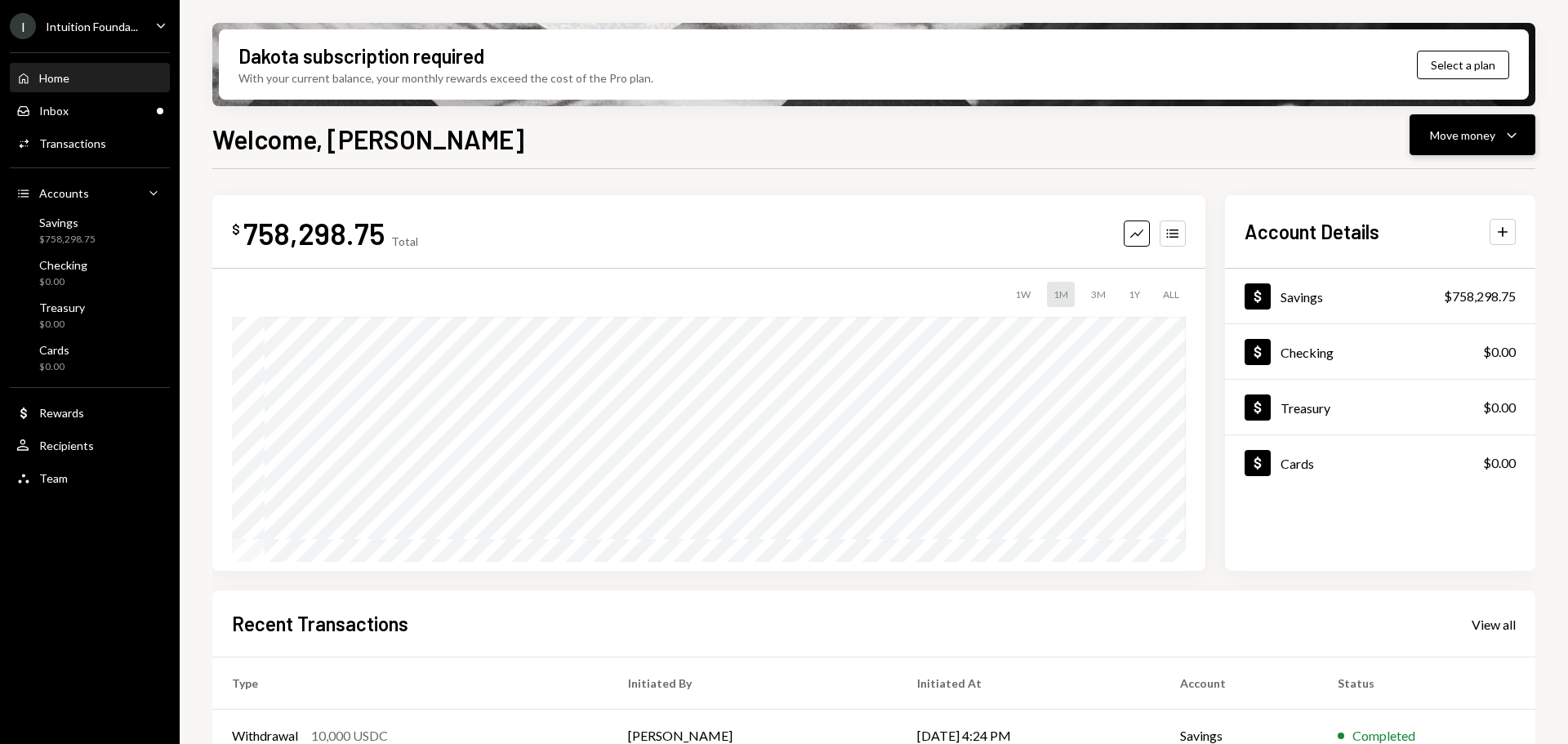
click at [1426, 134] on button "Move money Caret Down" at bounding box center [1472, 134] width 126 height 41
click at [1409, 188] on div "Send" at bounding box center [1459, 184] width 119 height 17
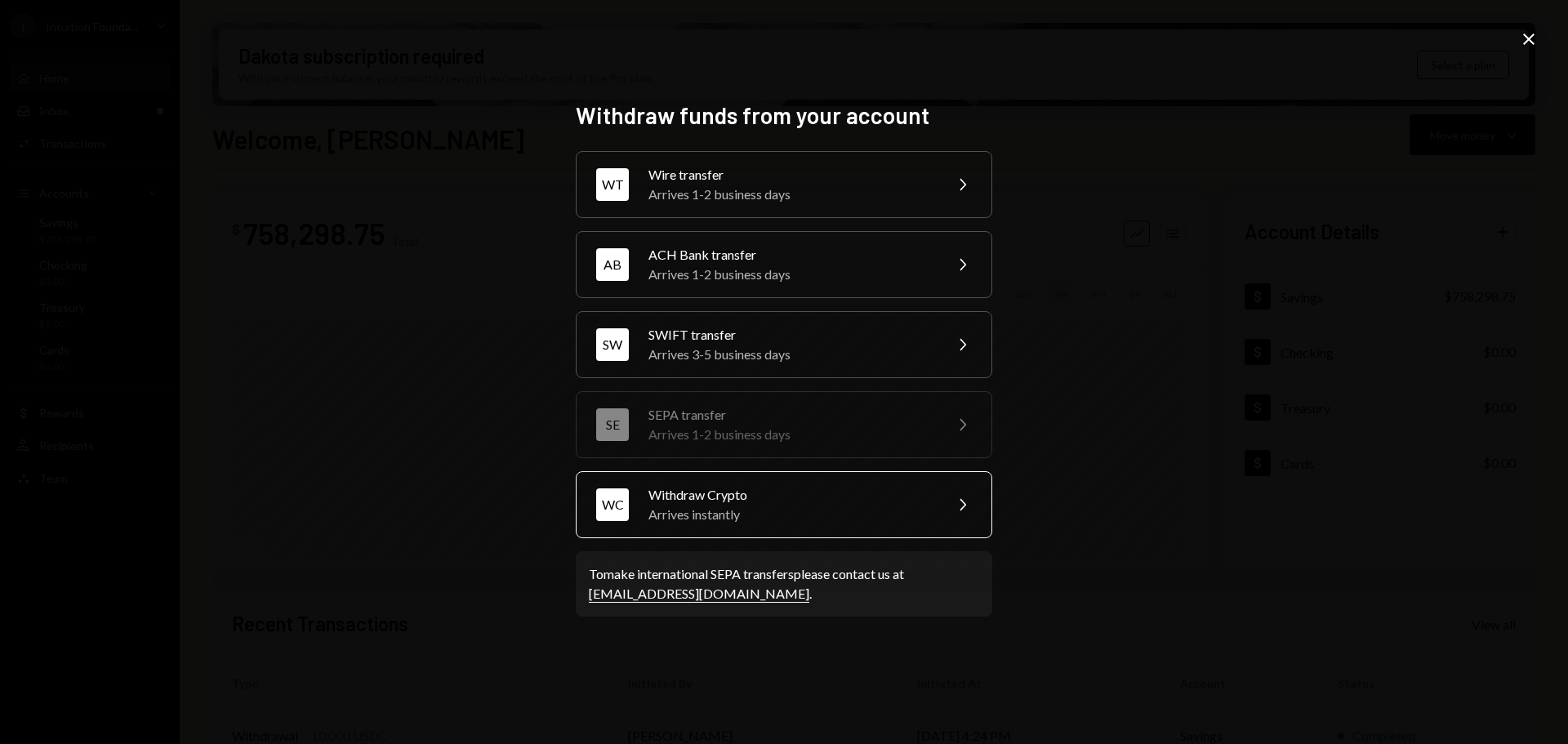
click at [726, 510] on div "Arrives instantly" at bounding box center [791, 514] width 284 height 20
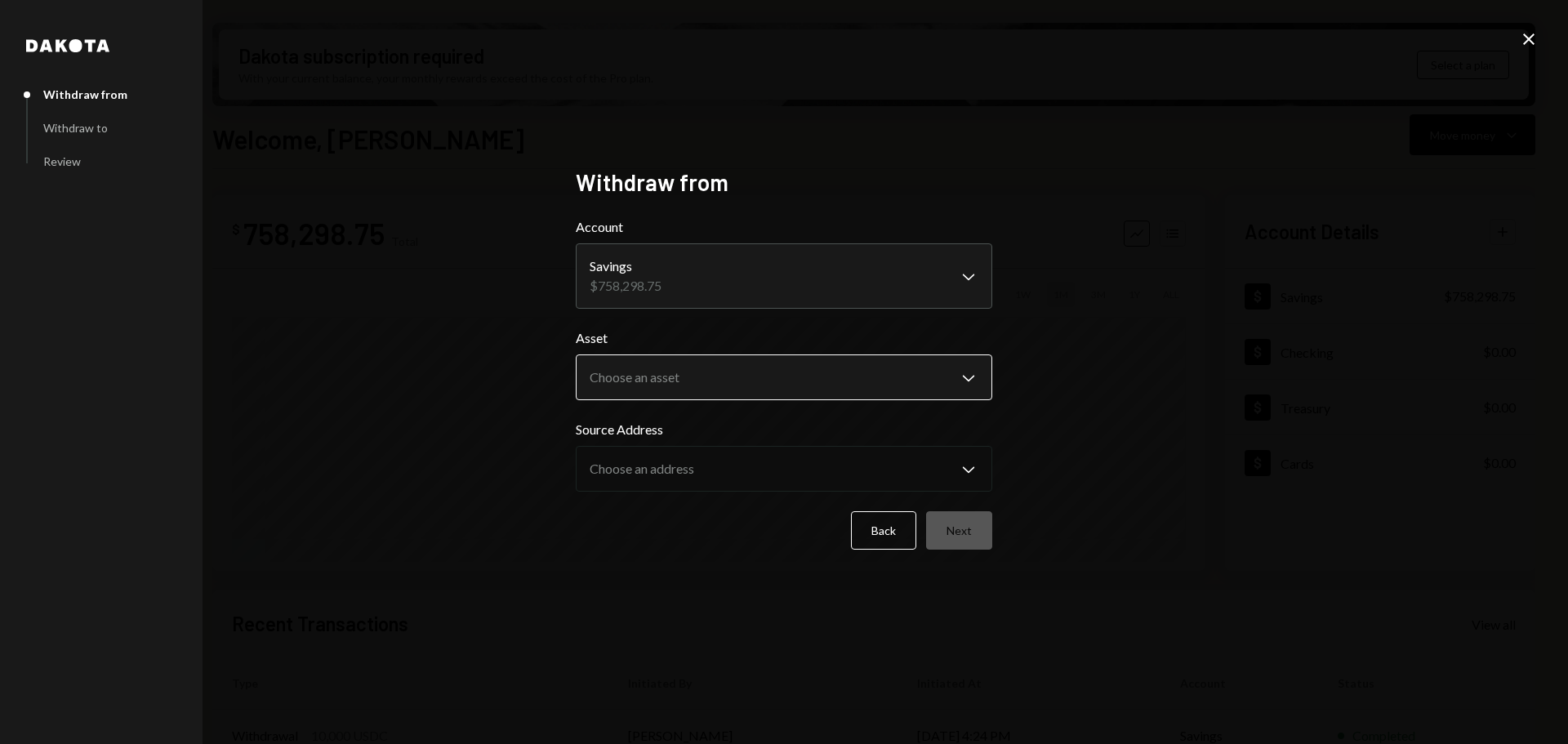
click at [756, 370] on body "I Intuition Founda... Caret Down Home Home Inbox Inbox Activities Transactions …" at bounding box center [784, 372] width 1568 height 744
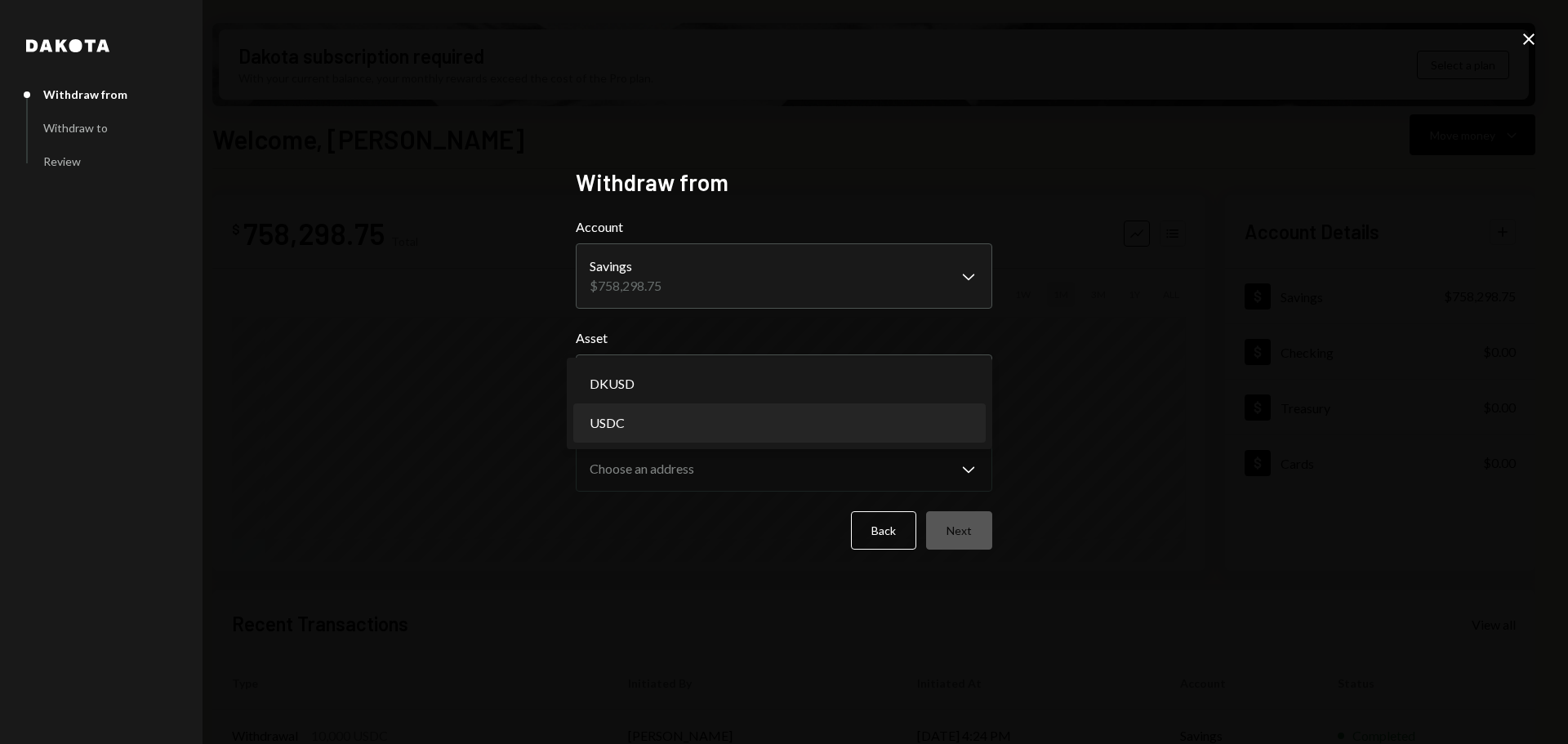
select select "****"
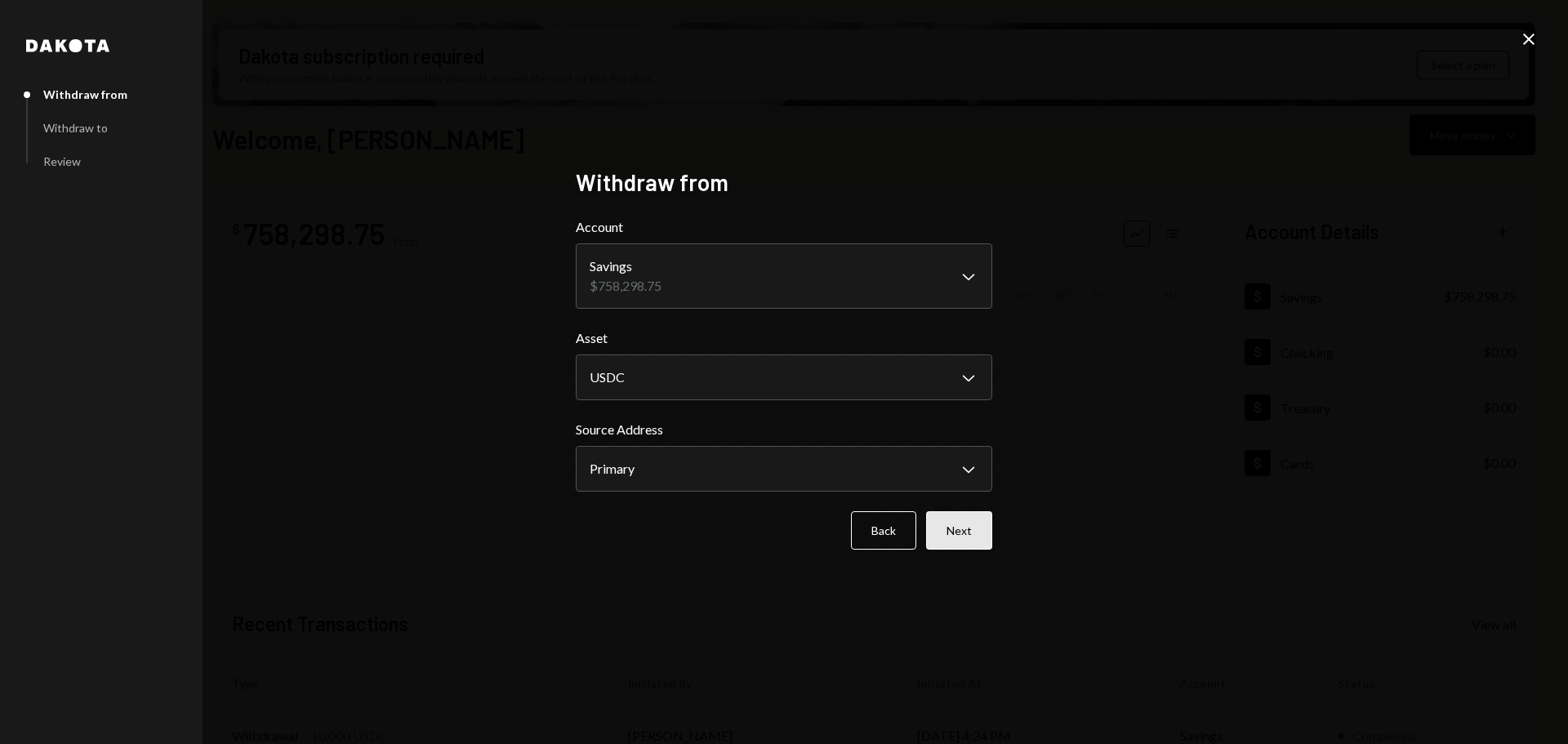
click at [952, 525] on button "Next" at bounding box center [959, 531] width 66 height 38
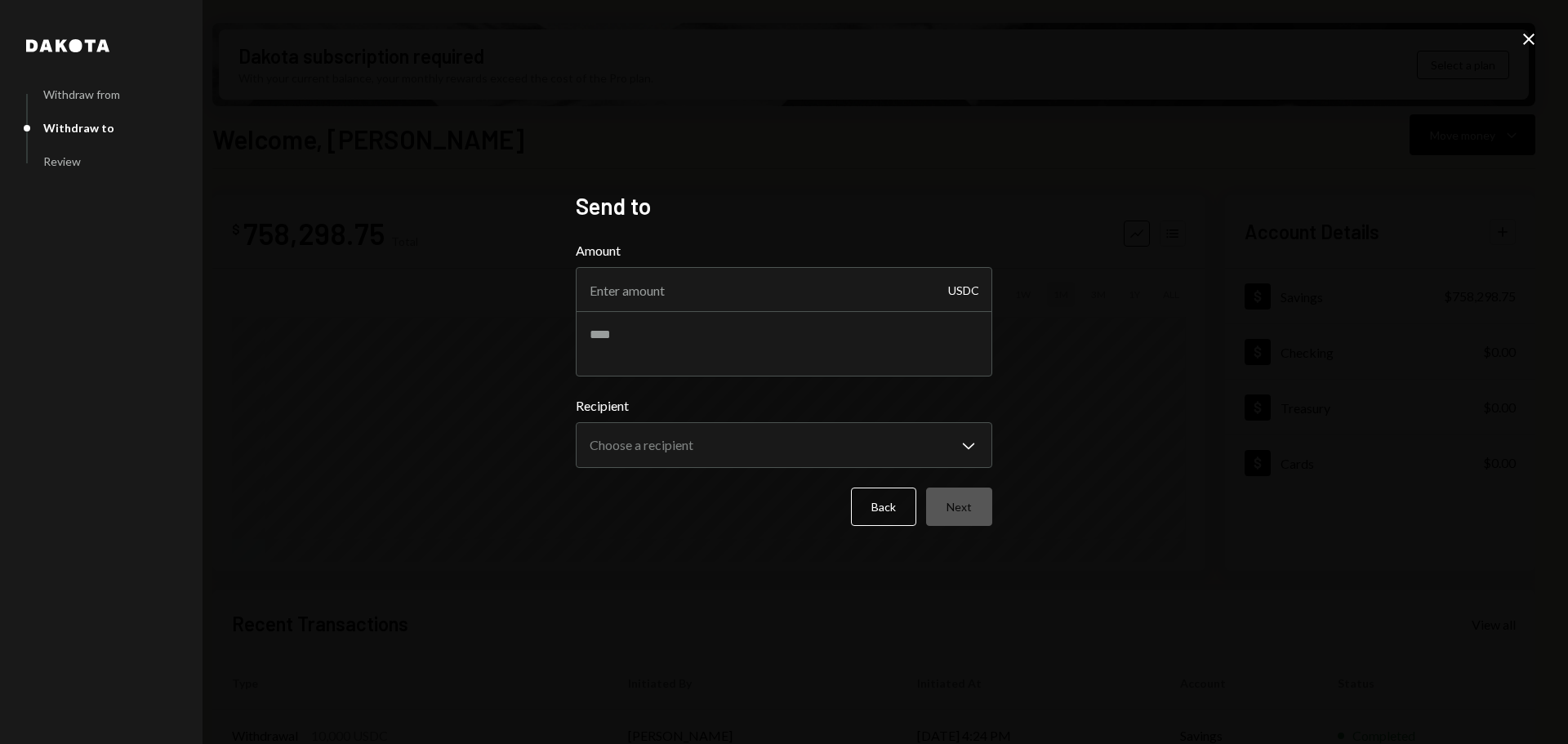
click at [712, 259] on label "Amount" at bounding box center [784, 251] width 416 height 20
click at [712, 267] on input "Amount" at bounding box center [784, 290] width 416 height 46
click at [712, 277] on input "Amount" at bounding box center [784, 290] width 416 height 46
type input "1"
click at [828, 336] on textarea at bounding box center [784, 343] width 416 height 65
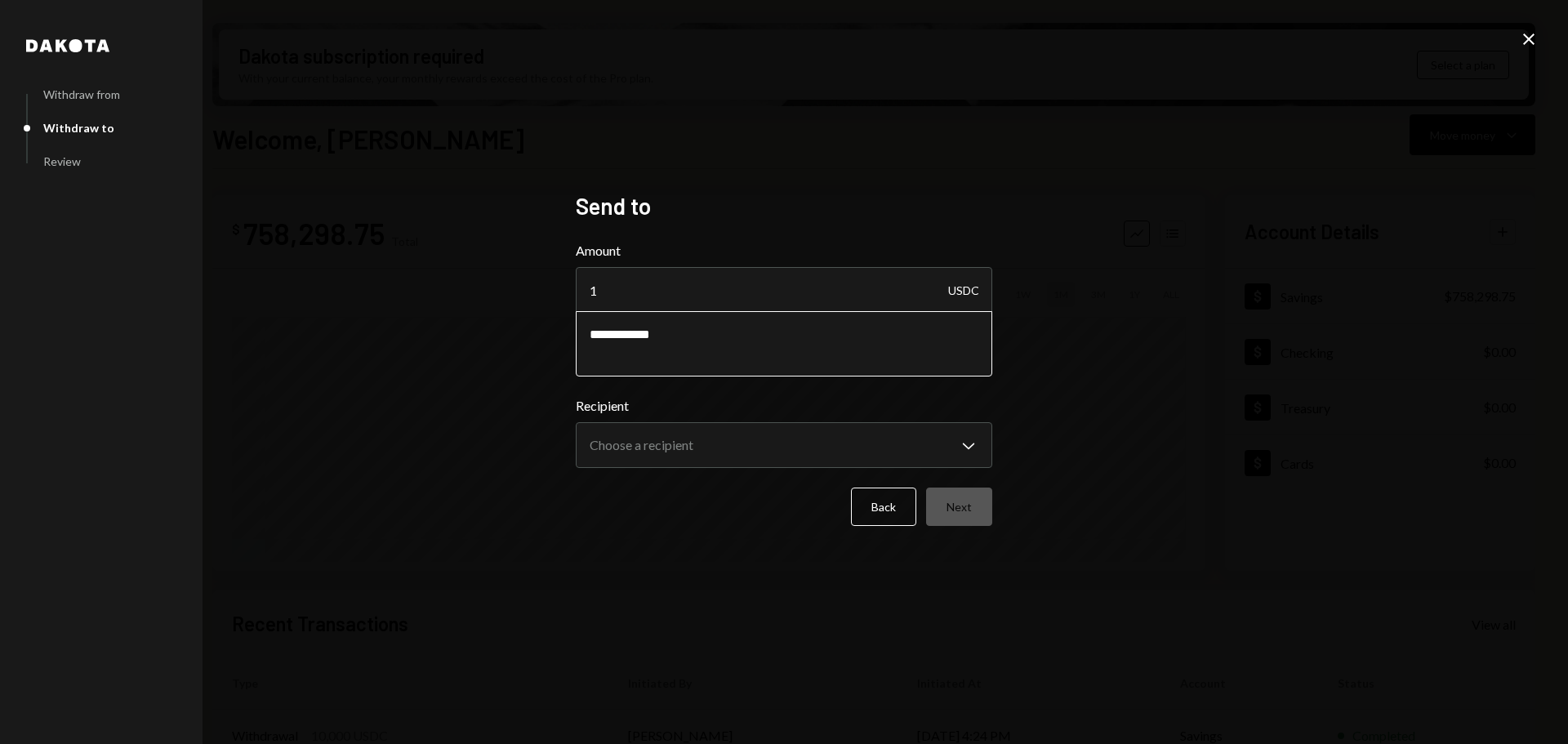
paste textarea "*********"
type textarea "**********"
click at [637, 438] on body "I Intuition Founda... Caret Down Home Home Inbox Inbox Activities Transactions …" at bounding box center [784, 372] width 1568 height 744
click at [1088, 432] on div "**********" at bounding box center [784, 372] width 1568 height 744
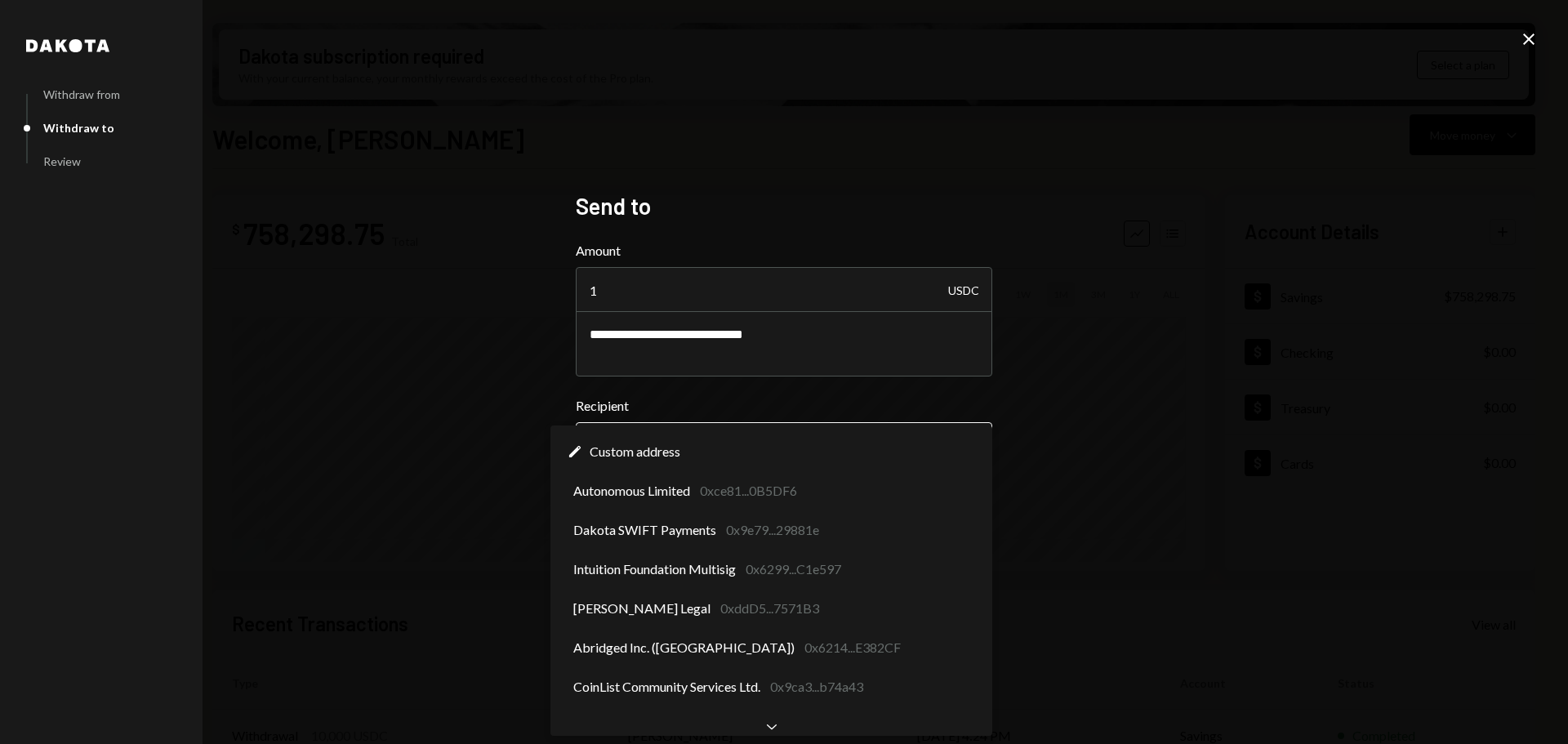
click at [679, 451] on body "I Intuition Founda... Caret Down Home Home Inbox Inbox Activities Transactions …" at bounding box center [784, 372] width 1568 height 744
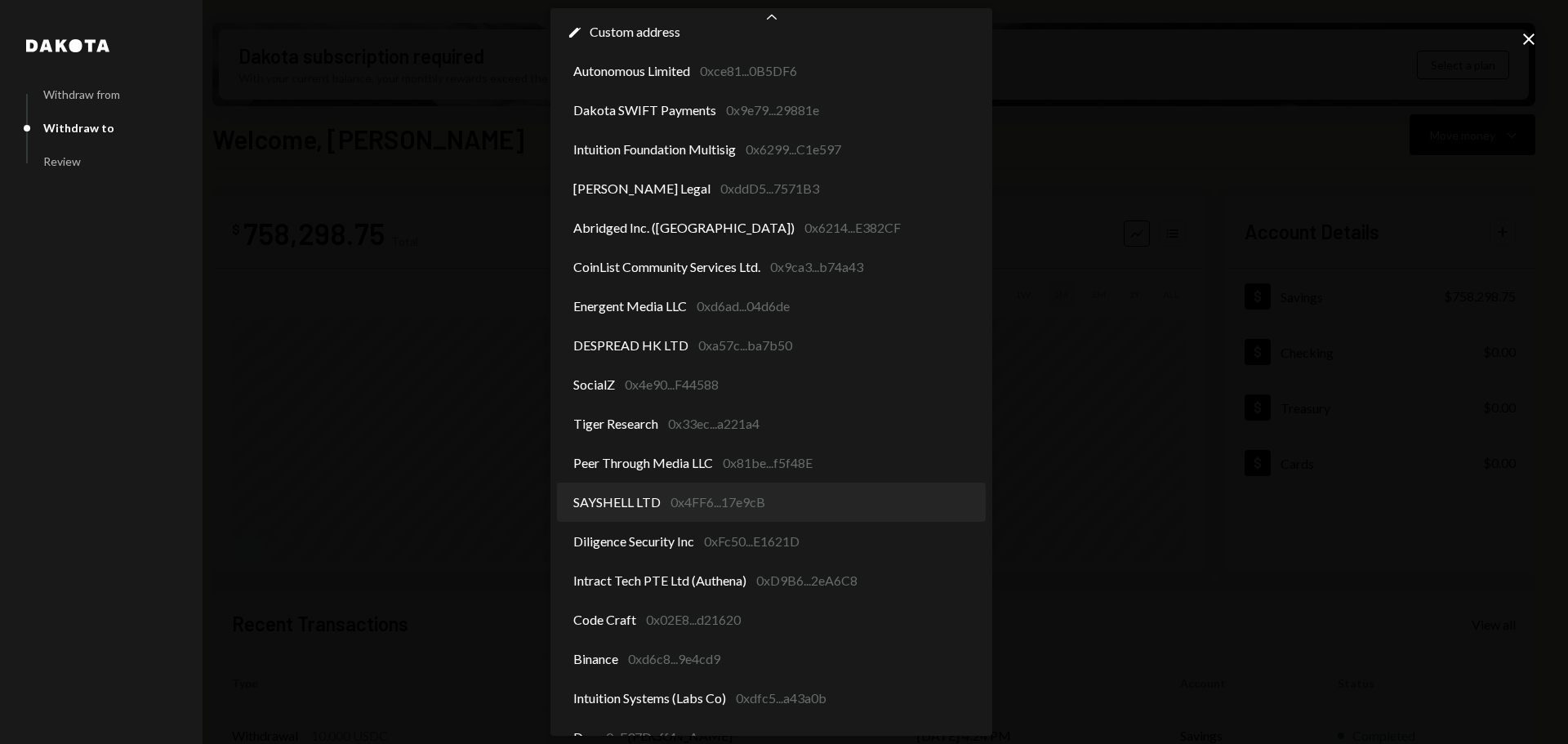
scroll to position [49, 0]
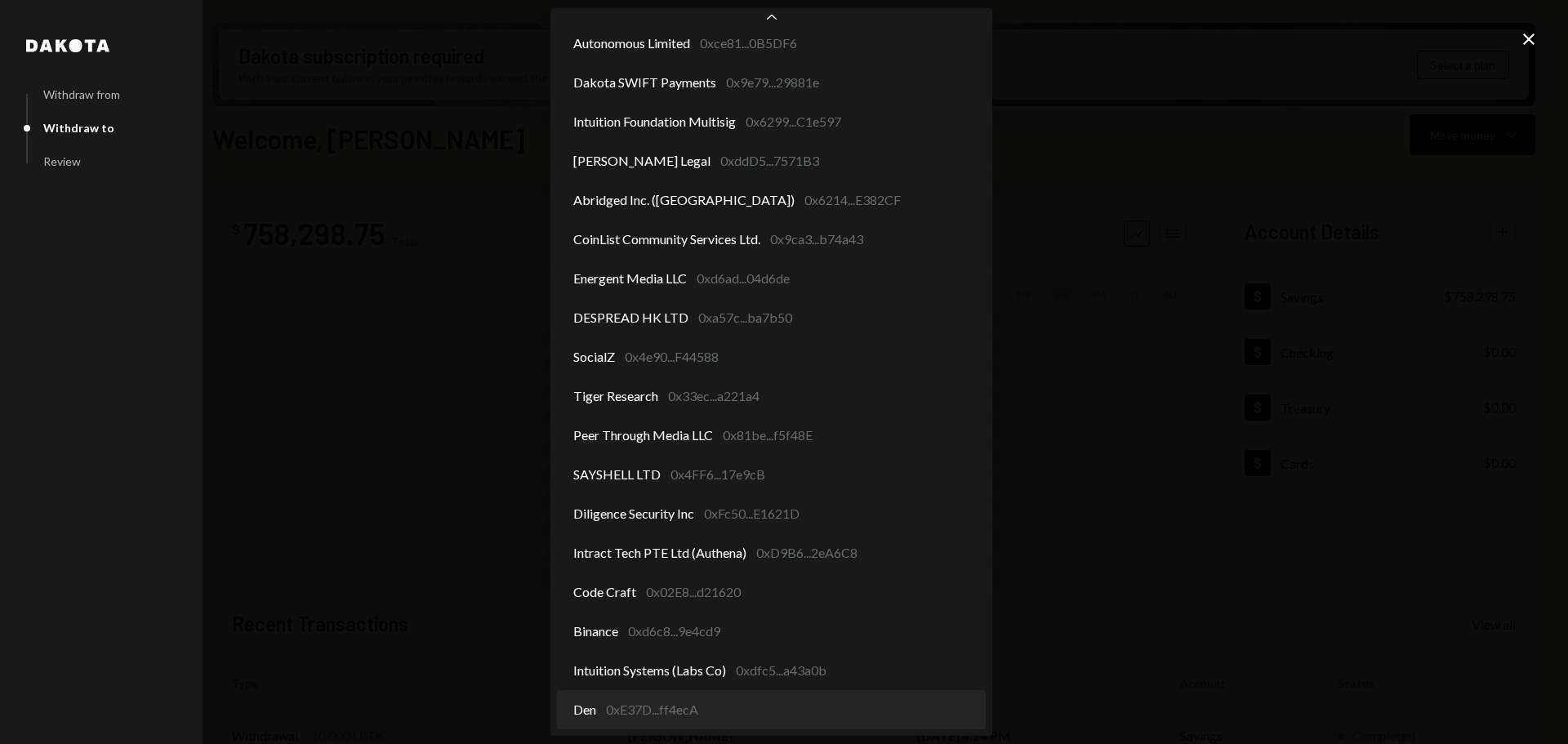
select select "**********"
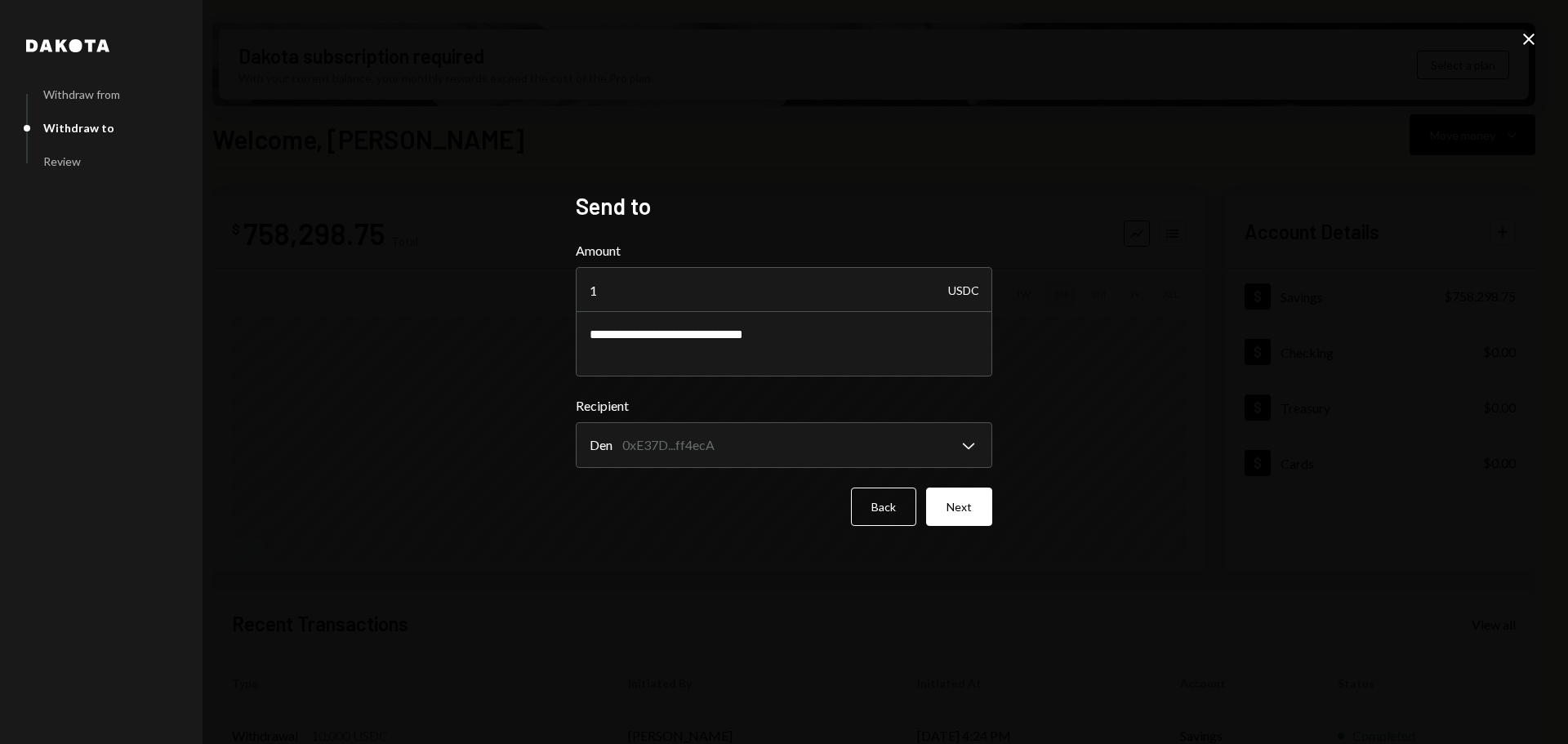
click at [965, 505] on button "Next" at bounding box center [959, 506] width 66 height 38
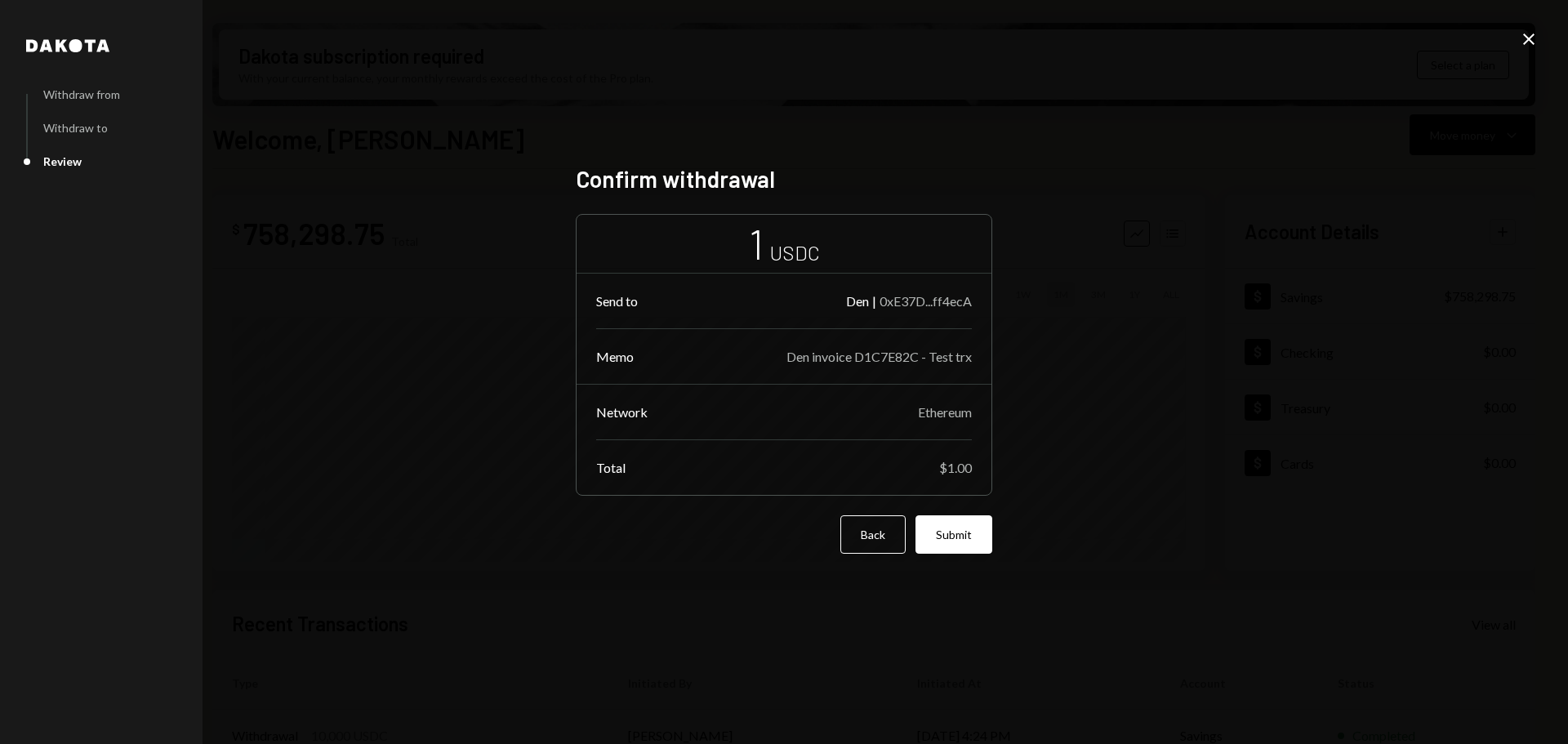
click at [956, 525] on button "Submit" at bounding box center [954, 534] width 77 height 38
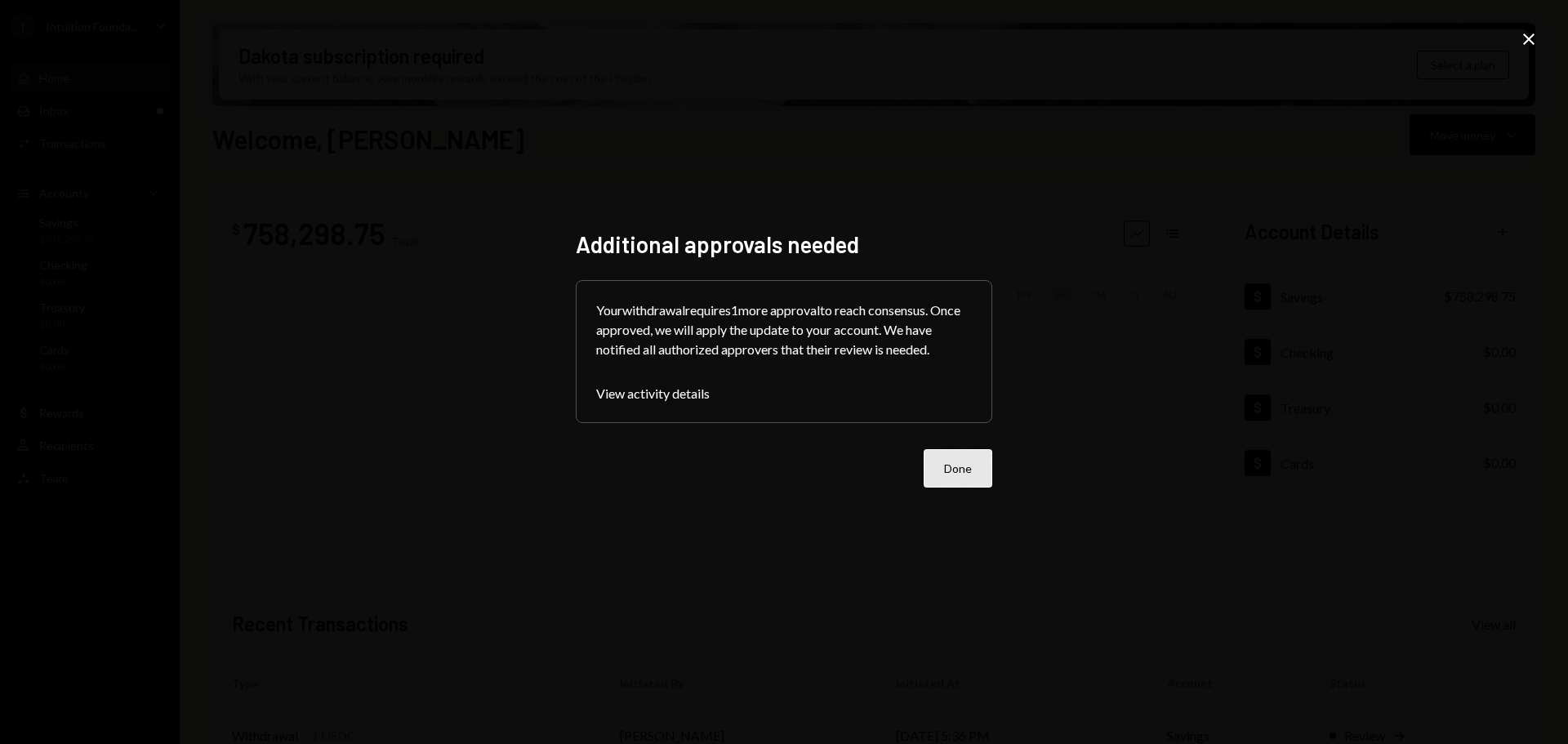
click at [971, 467] on button "Done" at bounding box center [957, 468] width 69 height 38
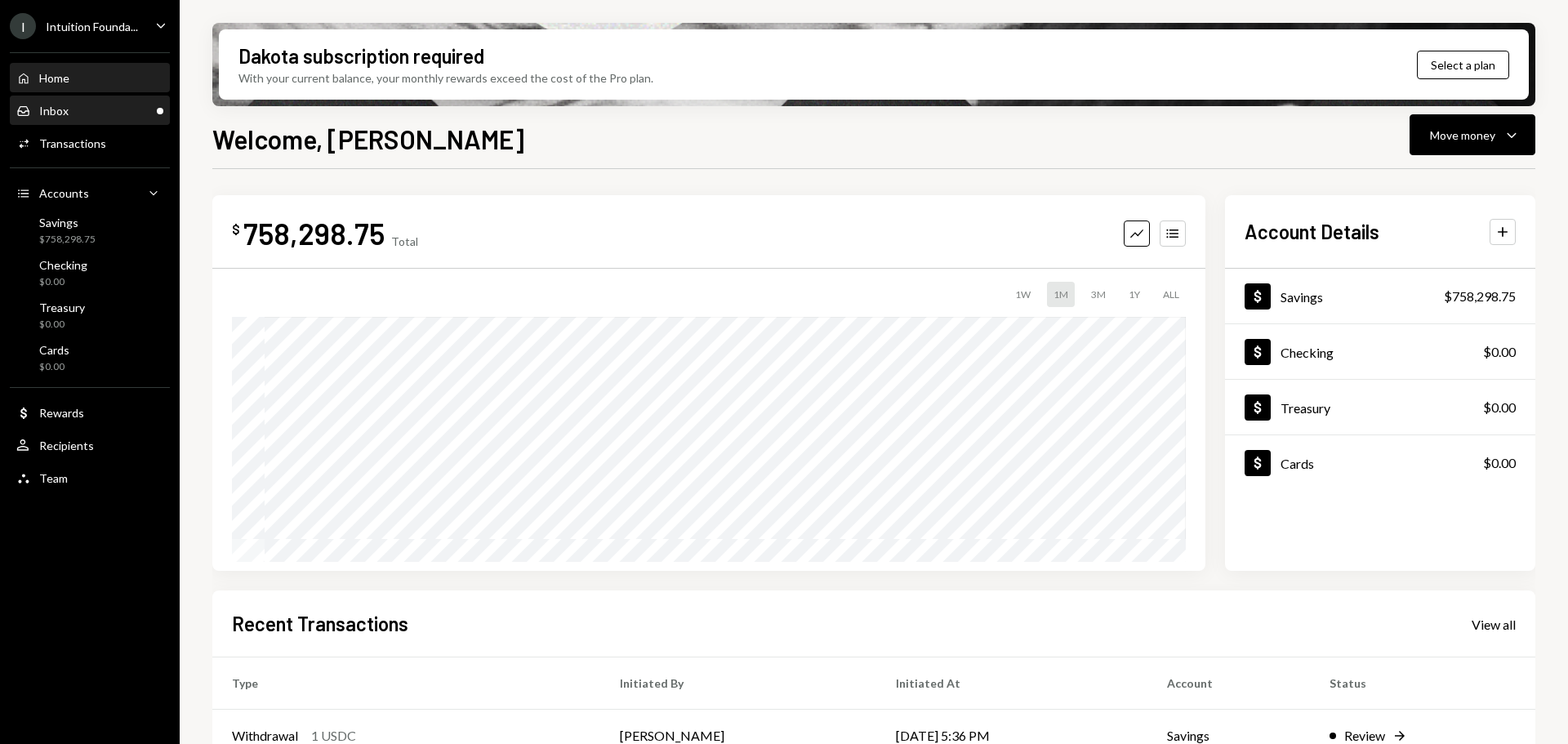
click at [77, 108] on div "Inbox Inbox" at bounding box center [90, 111] width 147 height 15
